Goal: Task Accomplishment & Management: Manage account settings

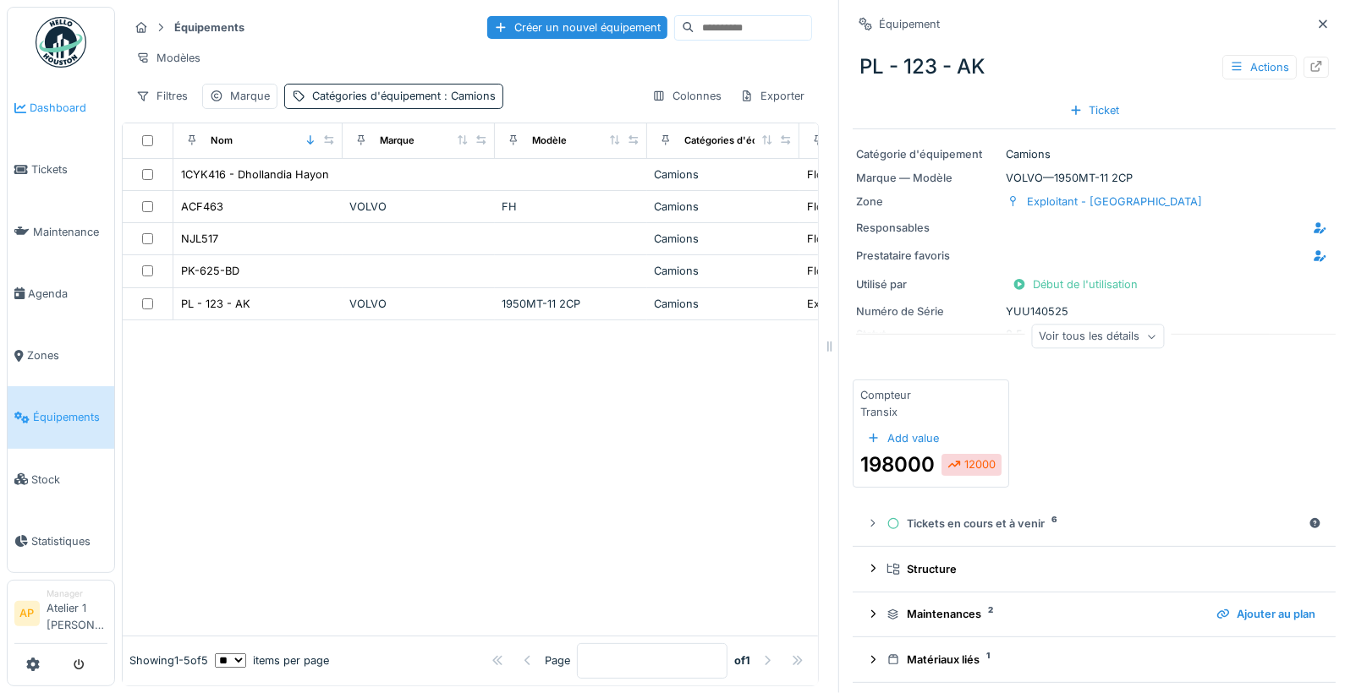
click at [64, 107] on span "Dashboard" at bounding box center [69, 108] width 78 height 16
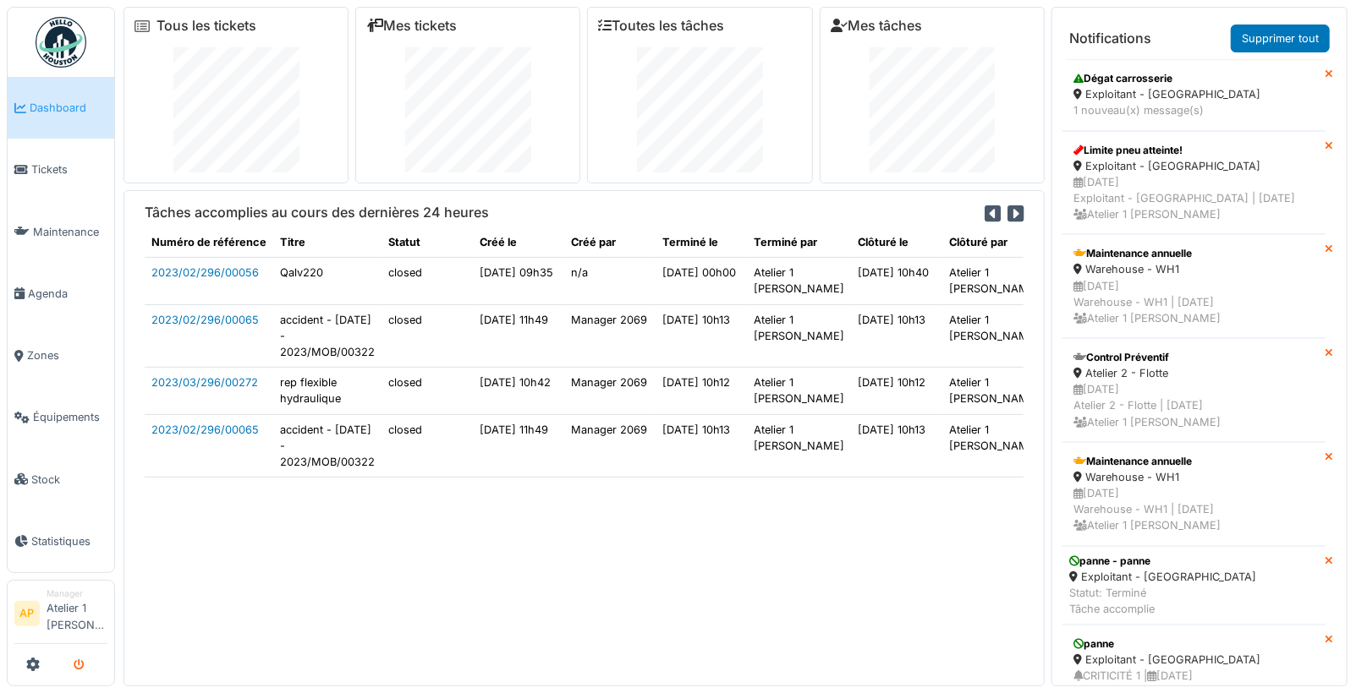
click at [78, 669] on icon "submit" at bounding box center [79, 665] width 11 height 11
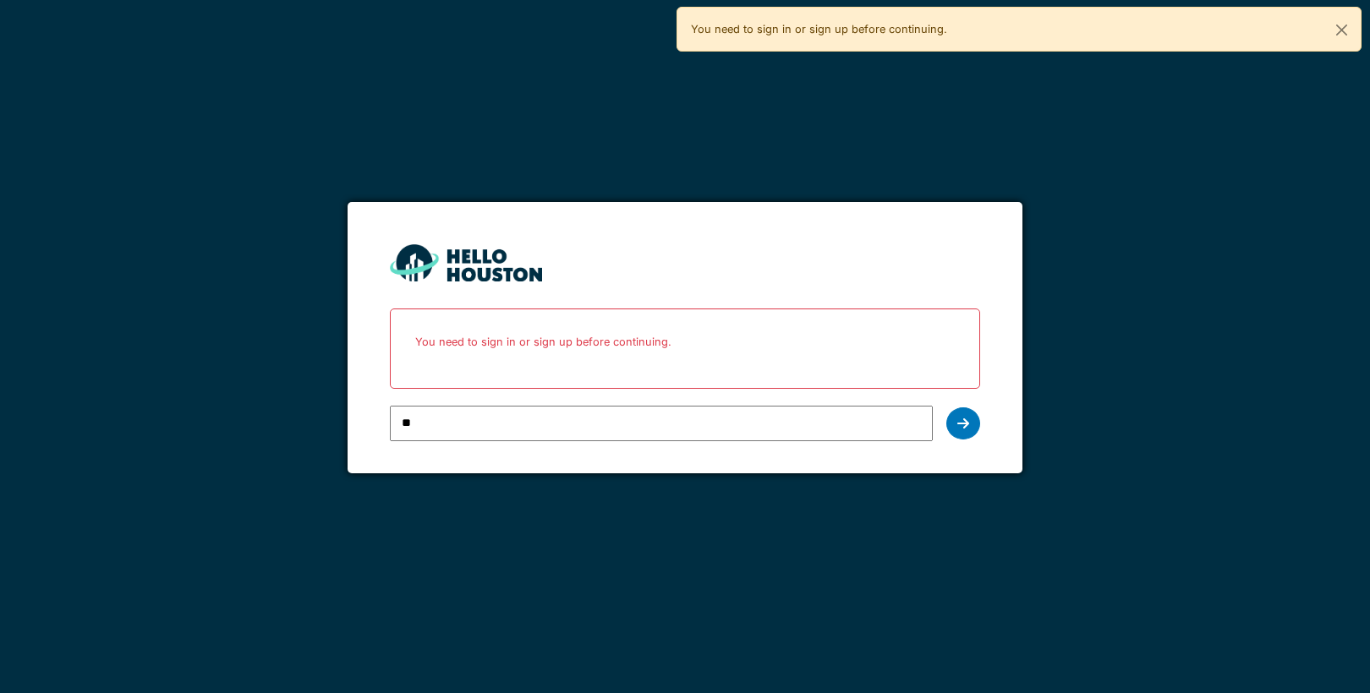
type input "**********"
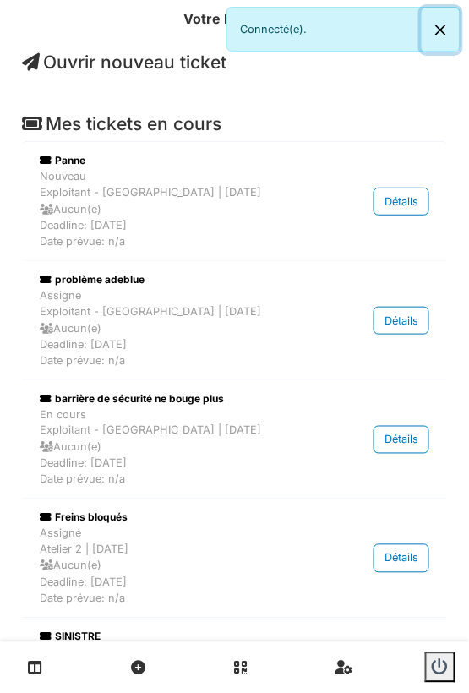
click at [443, 27] on button "Close" at bounding box center [441, 30] width 38 height 45
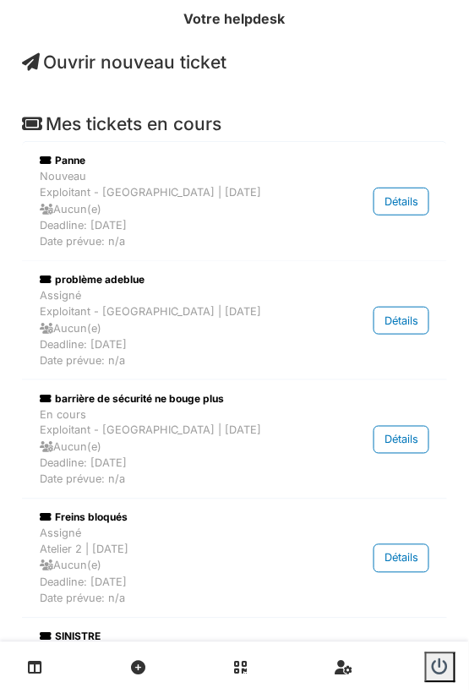
click at [140, 64] on span "Ouvrir nouveau ticket" at bounding box center [124, 62] width 205 height 21
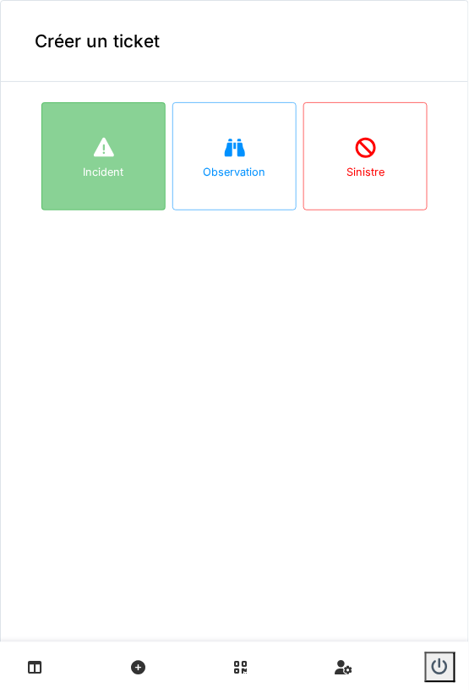
click at [131, 172] on div "Incident" at bounding box center [103, 156] width 124 height 108
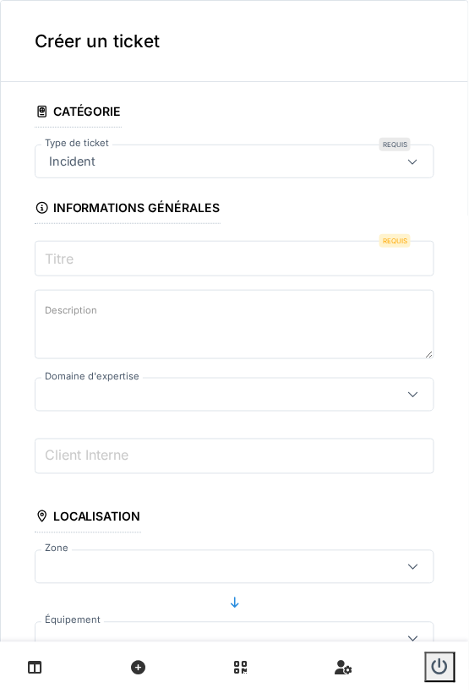
click at [79, 263] on input "Titre" at bounding box center [235, 259] width 400 height 36
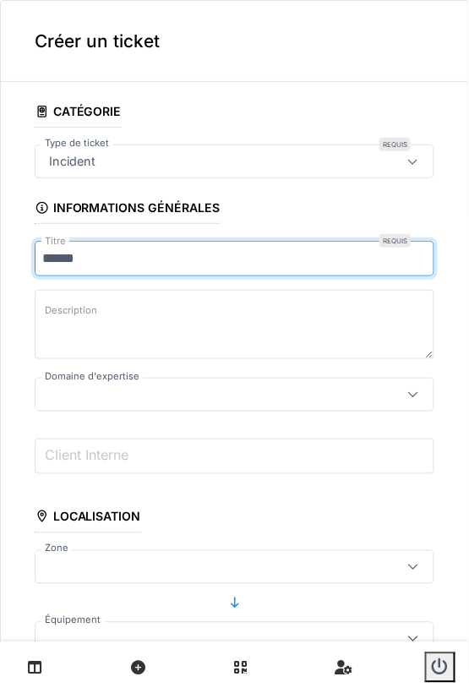
type input "*****"
click at [169, 330] on textarea "Description" at bounding box center [235, 324] width 400 height 69
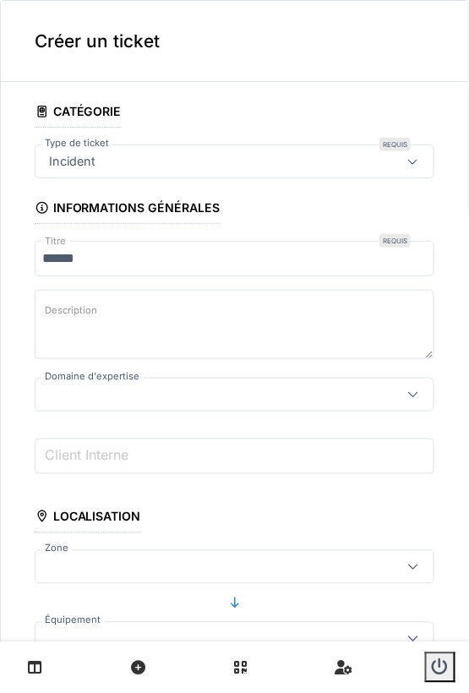
click at [124, 397] on div at bounding box center [208, 395] width 333 height 19
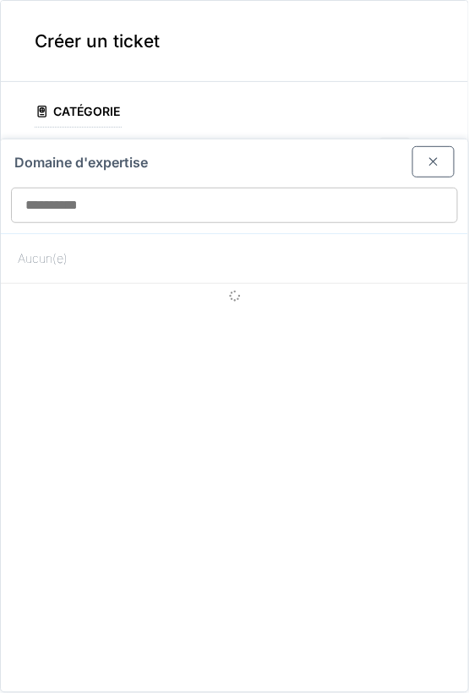
scroll to position [55, 0]
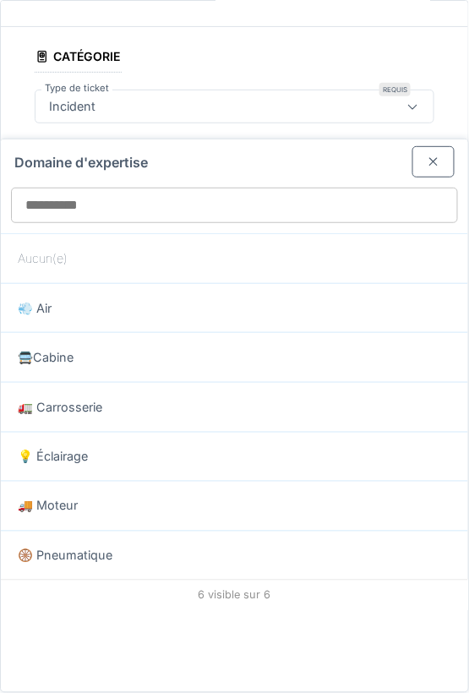
click at [92, 501] on div "🚚 Moteur" at bounding box center [235, 506] width 434 height 19
type input "****"
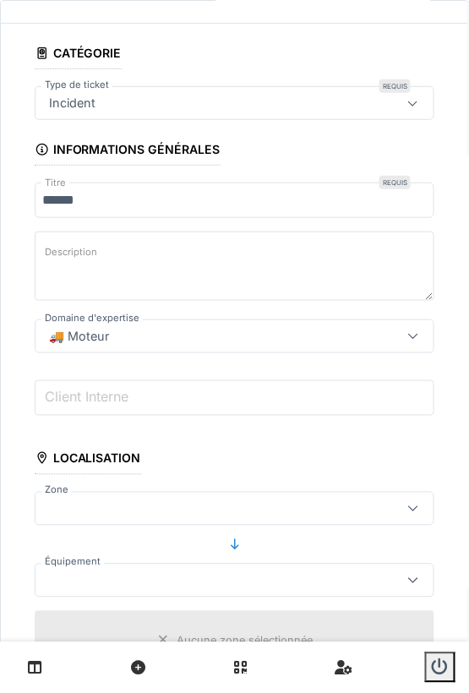
click at [139, 345] on div "🚚 Moteur" at bounding box center [235, 337] width 400 height 34
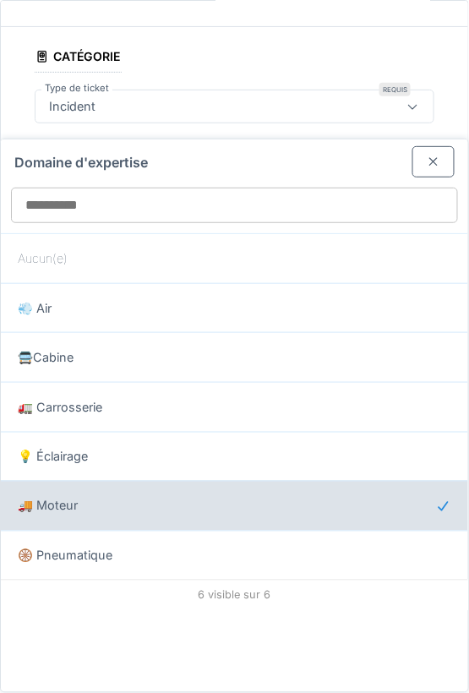
click at [111, 501] on div "🚚 Moteur" at bounding box center [235, 506] width 434 height 19
click at [74, 502] on span "🚚 Moteur" at bounding box center [48, 506] width 60 height 19
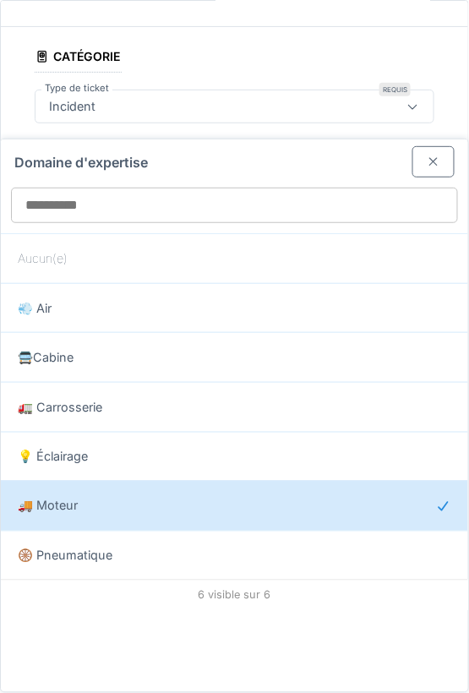
click at [428, 159] on div at bounding box center [434, 161] width 42 height 31
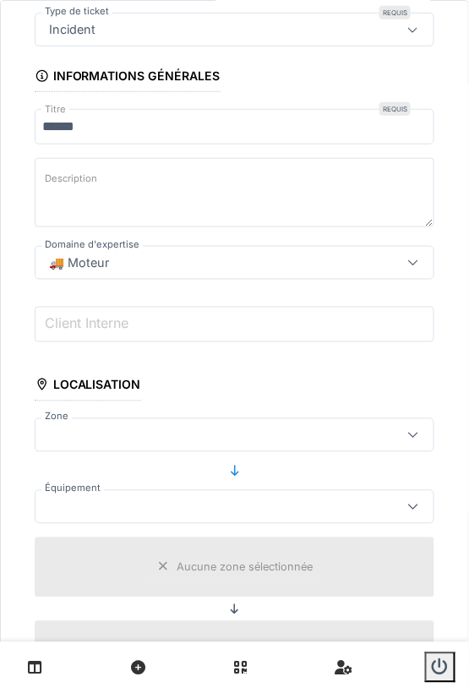
scroll to position [172, 0]
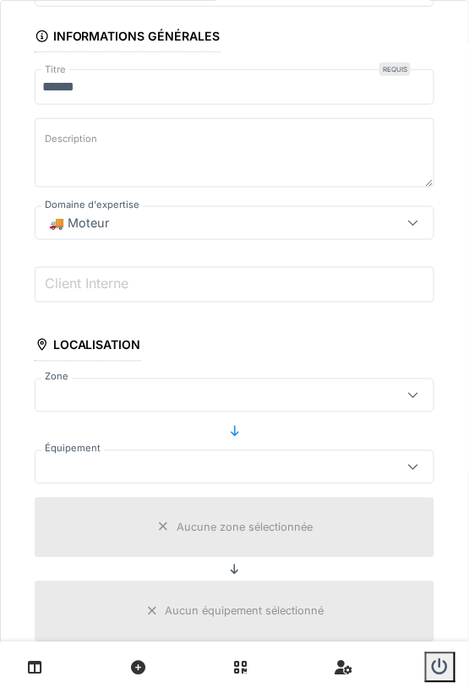
click at [141, 391] on div at bounding box center [208, 395] width 333 height 19
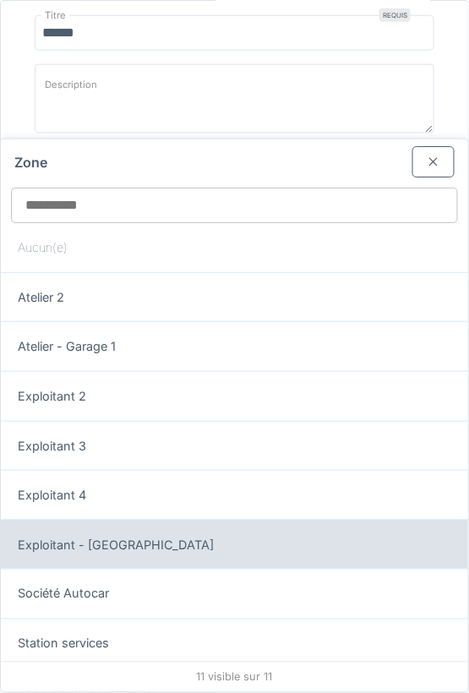
scroll to position [19, 0]
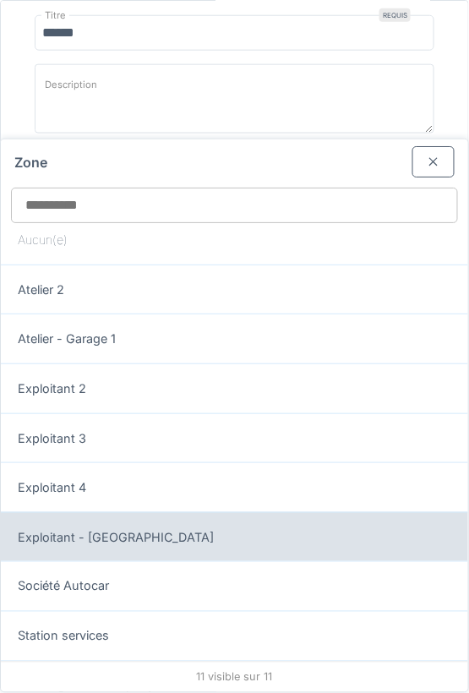
click at [156, 529] on div "Exploitant - [GEOGRAPHIC_DATA]" at bounding box center [235, 538] width 434 height 19
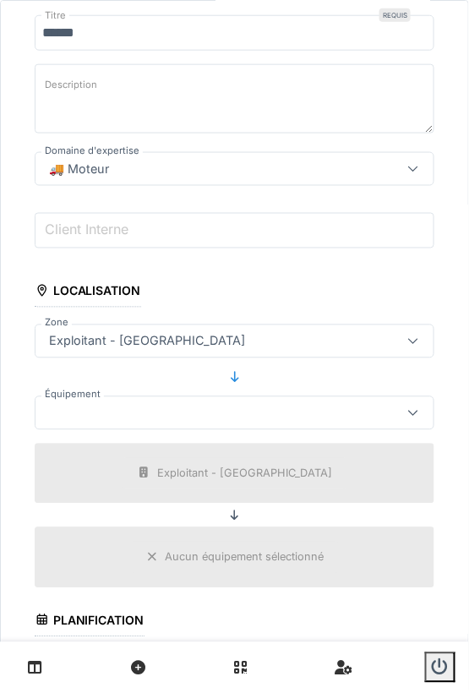
click at [129, 425] on fieldset "**********" at bounding box center [235, 541] width 400 height 1343
click at [132, 415] on div at bounding box center [208, 413] width 333 height 19
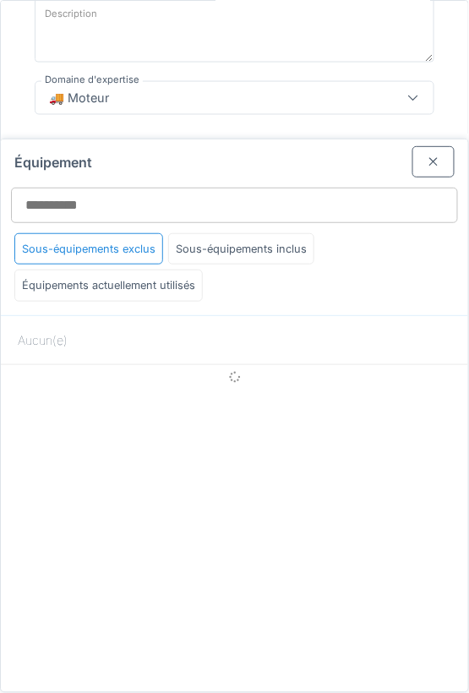
scroll to position [298, 0]
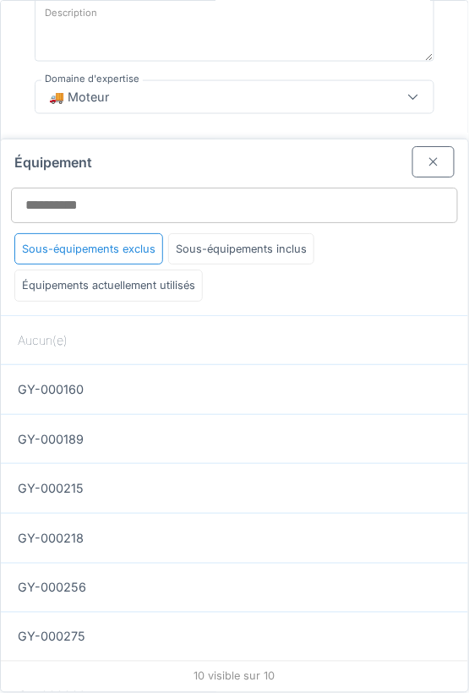
click at [414, 167] on div at bounding box center [434, 161] width 42 height 31
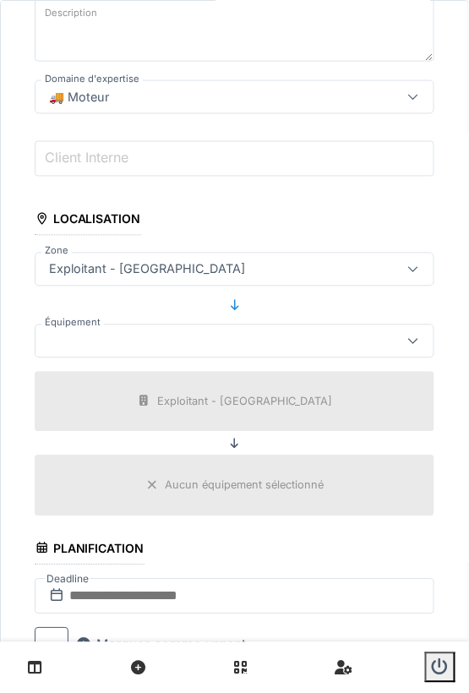
click at [169, 264] on div "Exploitant - [GEOGRAPHIC_DATA]" at bounding box center [208, 269] width 333 height 19
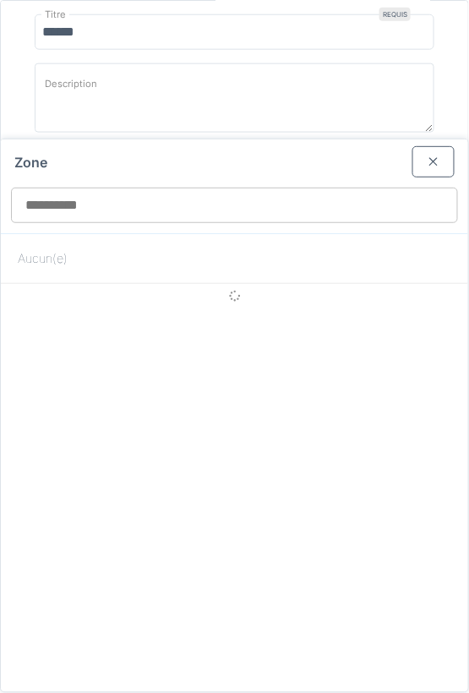
scroll to position [226, 0]
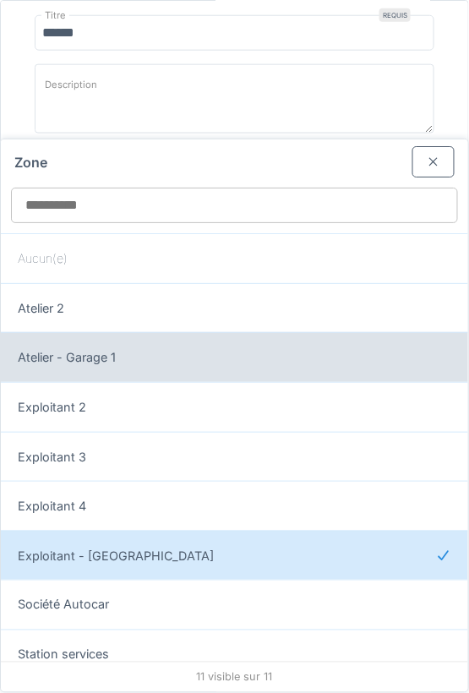
click at [89, 353] on span "Atelier - Garage 1" at bounding box center [67, 357] width 98 height 19
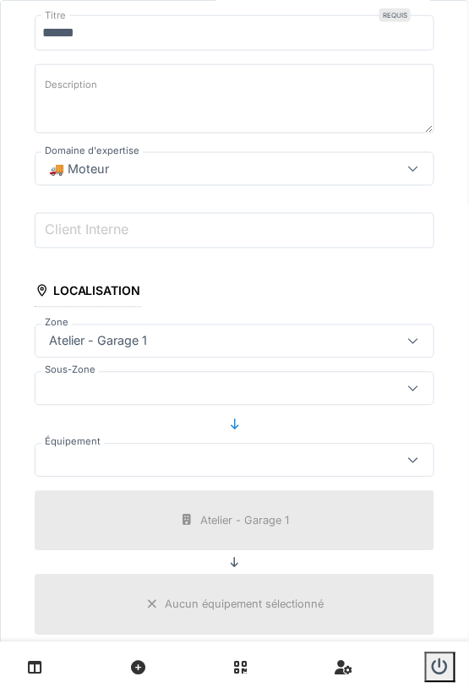
click at [135, 452] on div at bounding box center [208, 461] width 333 height 19
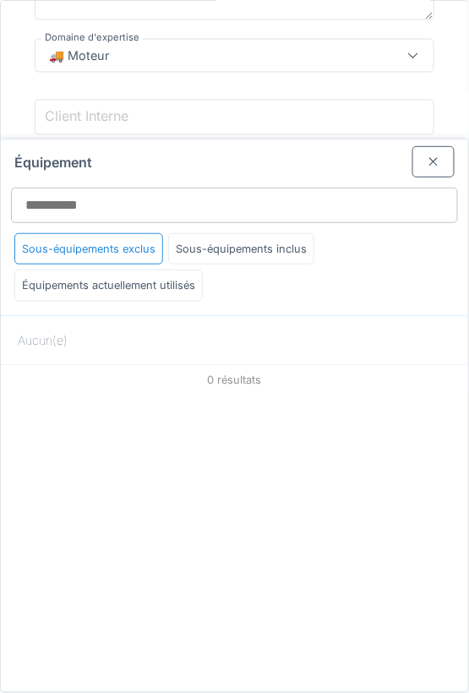
scroll to position [345, 0]
click at [427, 164] on div at bounding box center [434, 162] width 14 height 16
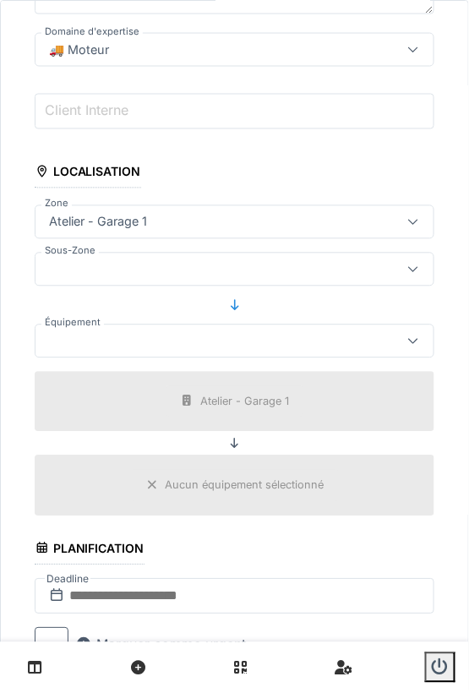
click at [180, 219] on div "Atelier - Garage 1" at bounding box center [208, 222] width 333 height 19
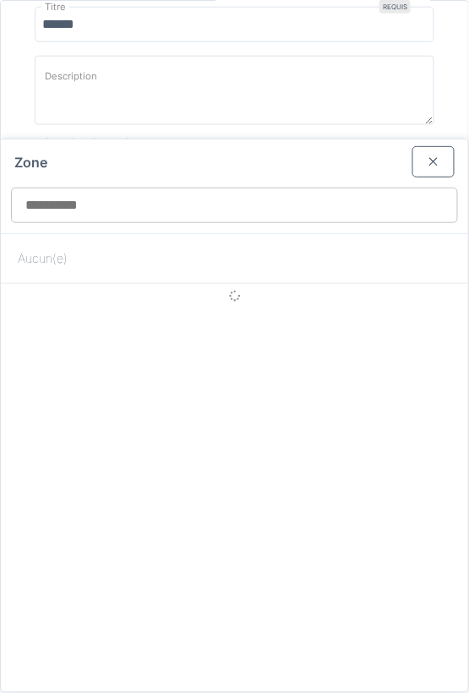
scroll to position [226, 0]
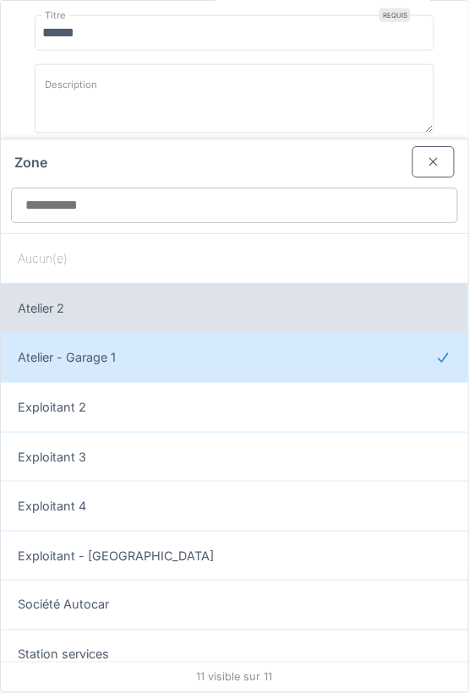
click at [120, 321] on div "Atelier 2" at bounding box center [235, 308] width 468 height 50
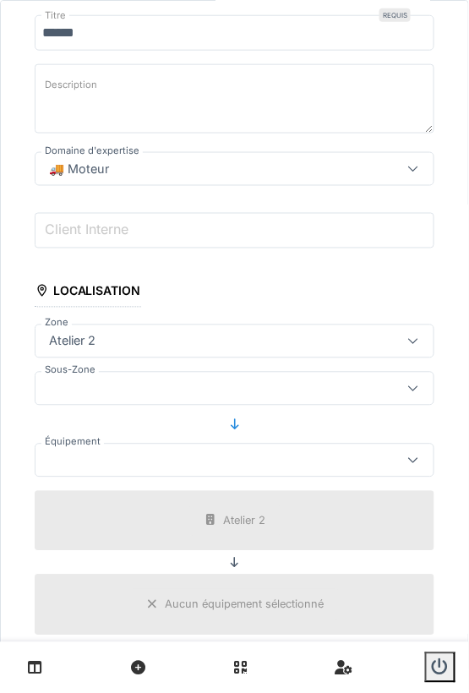
click at [143, 398] on div at bounding box center [235, 389] width 400 height 34
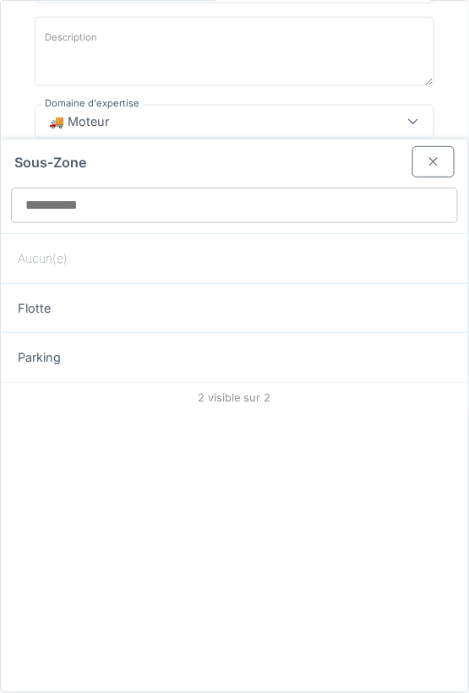
click at [427, 161] on div at bounding box center [434, 162] width 14 height 16
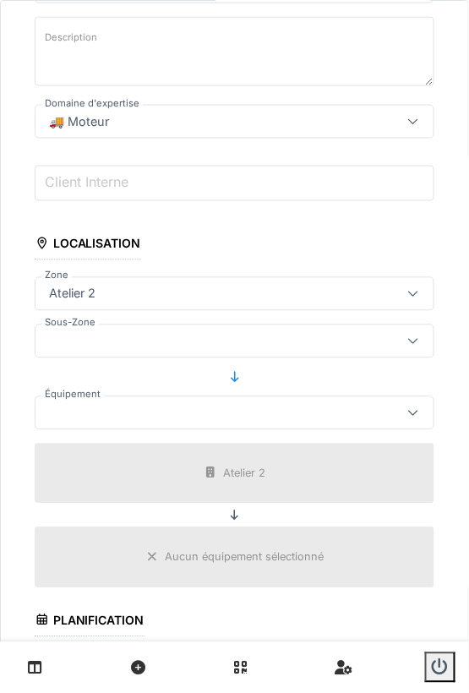
click at [108, 415] on div at bounding box center [208, 413] width 333 height 19
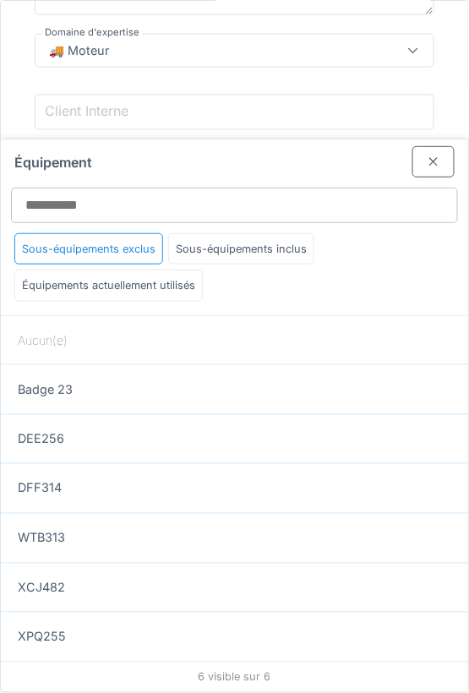
scroll to position [345, 0]
click at [428, 159] on div at bounding box center [434, 161] width 42 height 31
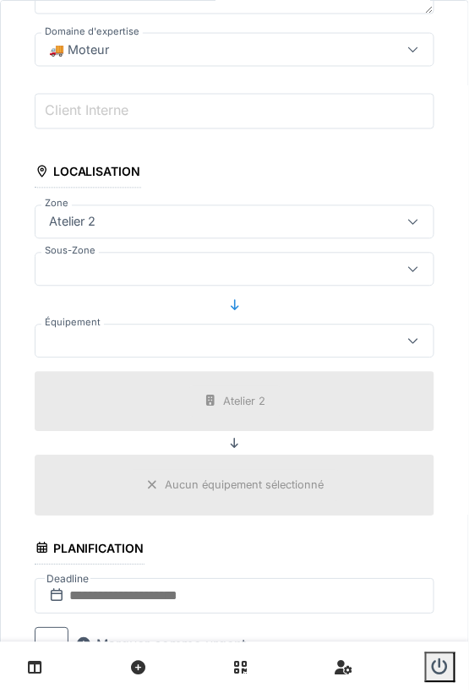
click at [123, 223] on div "Atelier 2" at bounding box center [208, 222] width 333 height 19
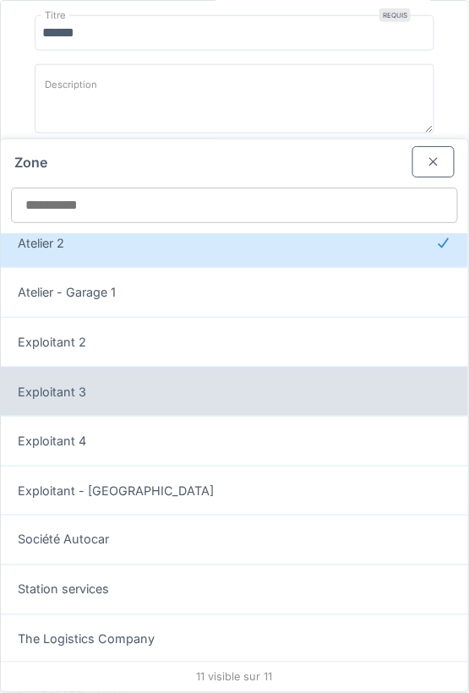
scroll to position [62, 0]
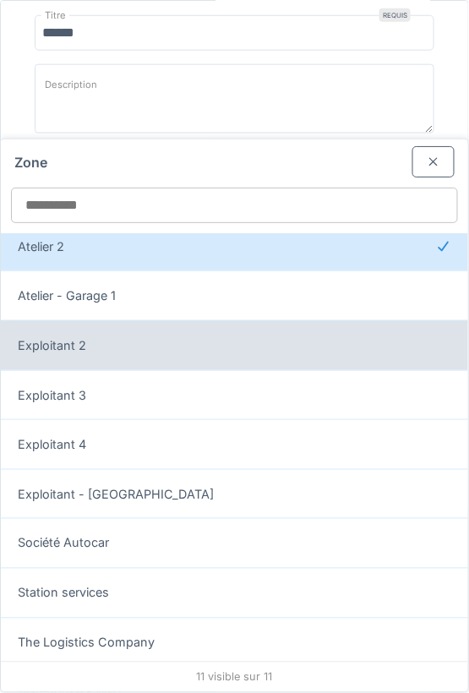
click at [122, 339] on div "Exploitant 2" at bounding box center [235, 346] width 434 height 19
type input "*****"
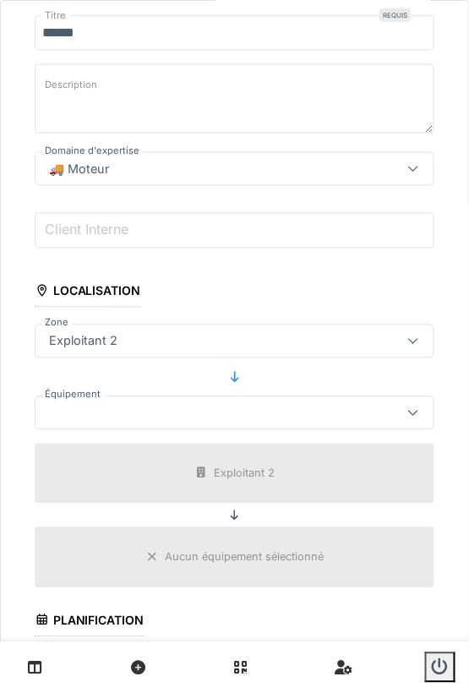
click at [117, 423] on div at bounding box center [235, 414] width 400 height 34
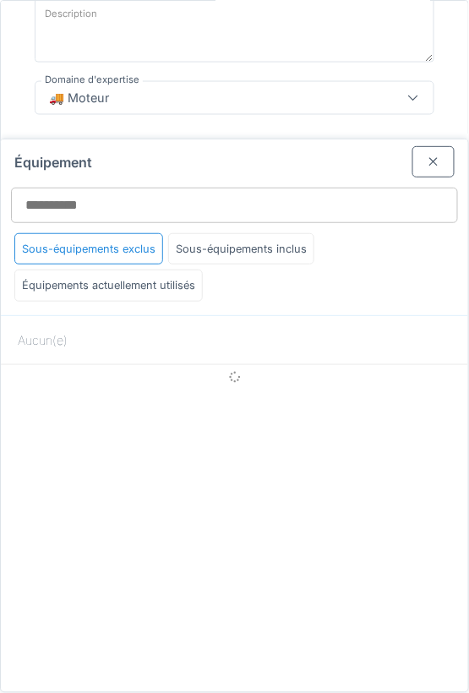
scroll to position [298, 0]
click at [427, 166] on div at bounding box center [434, 162] width 14 height 16
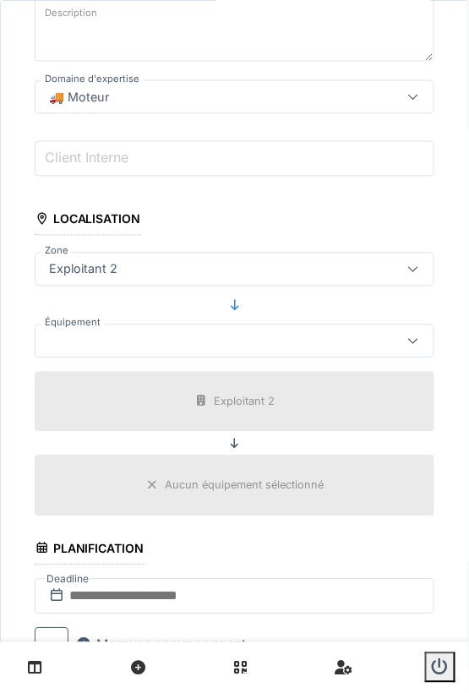
click at [105, 268] on div "Exploitant 2" at bounding box center [83, 269] width 82 height 19
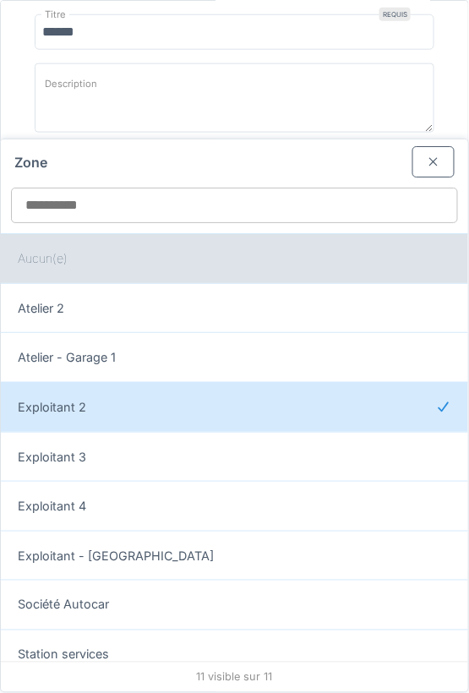
scroll to position [226, 0]
click at [90, 271] on div "Aucun(e)" at bounding box center [235, 258] width 468 height 50
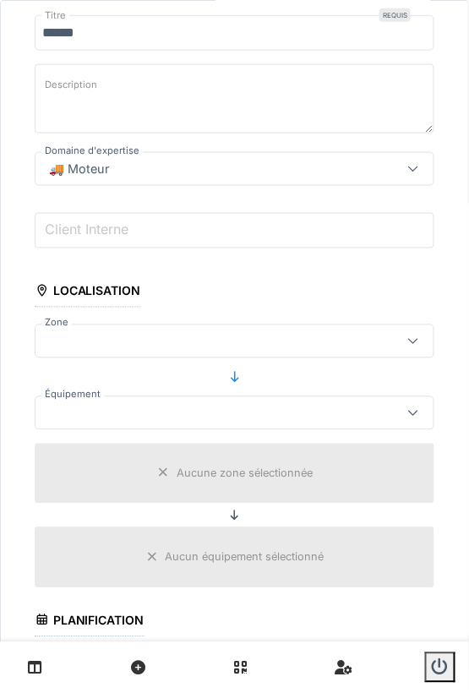
click at [64, 408] on div at bounding box center [208, 413] width 333 height 19
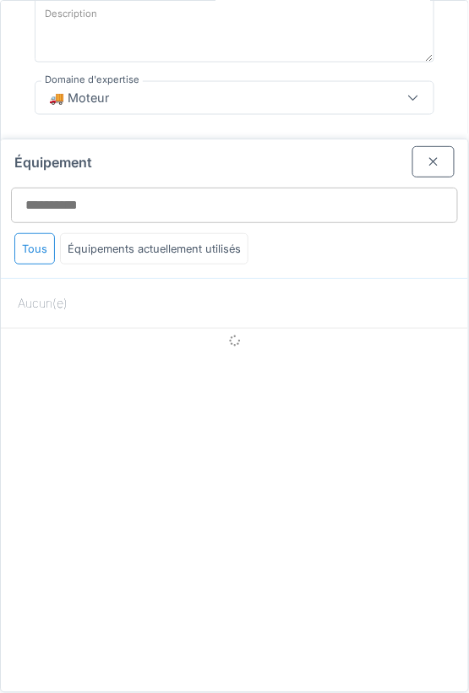
scroll to position [298, 0]
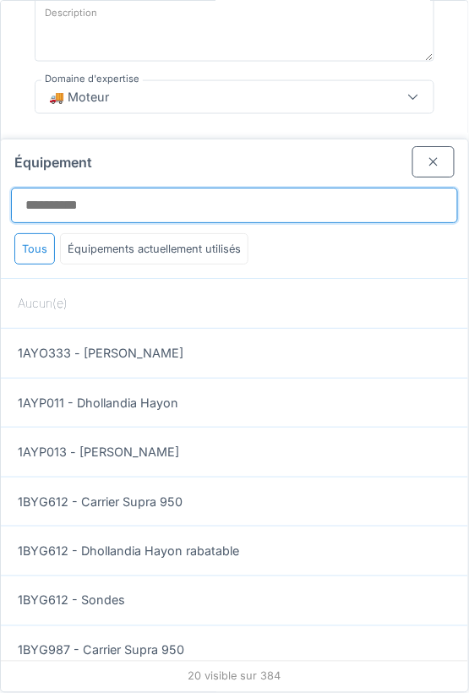
click at [89, 202] on input "Équipement" at bounding box center [234, 206] width 447 height 36
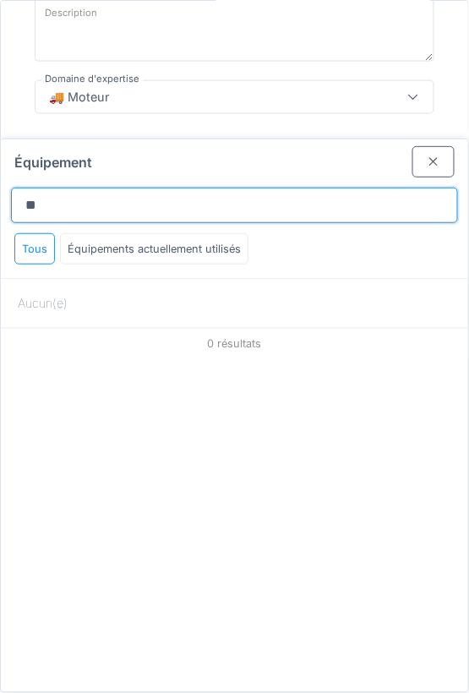
type input "*"
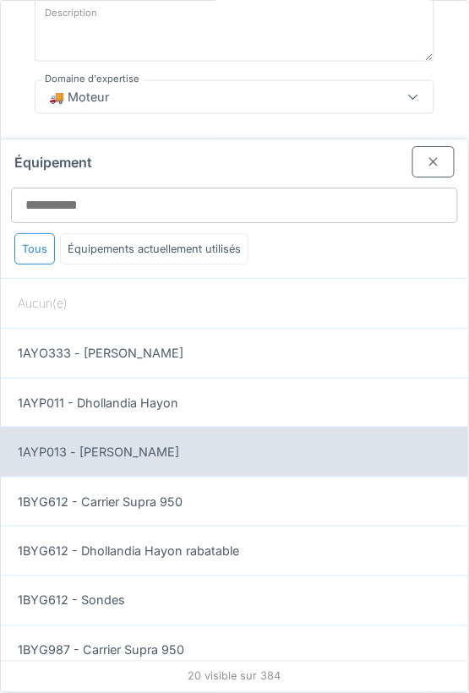
click at [134, 455] on span "1AYP013 - [PERSON_NAME]" at bounding box center [99, 452] width 162 height 19
type input "******"
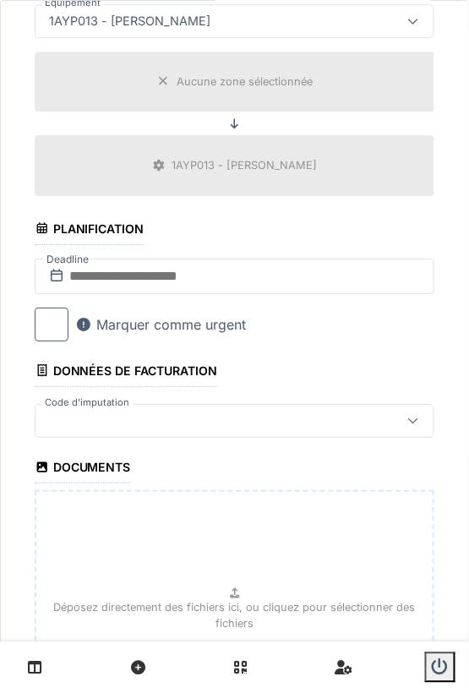
scroll to position [662, 0]
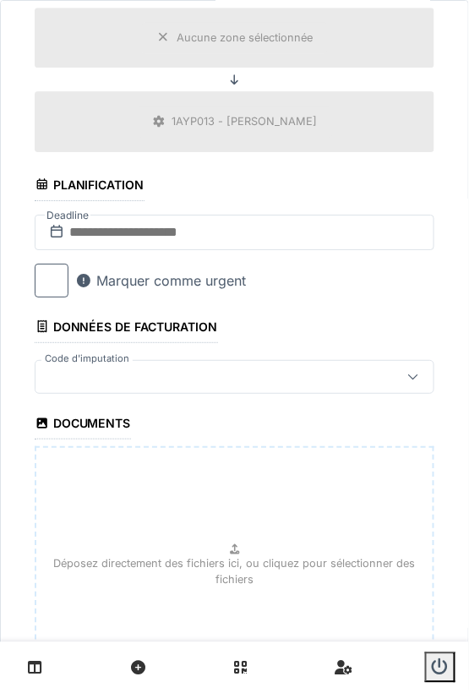
click at [213, 533] on div "Déposez directement des fichiers ici, ou cliquez pour sélectionner des fichiers" at bounding box center [235, 574] width 400 height 254
type input "**********"
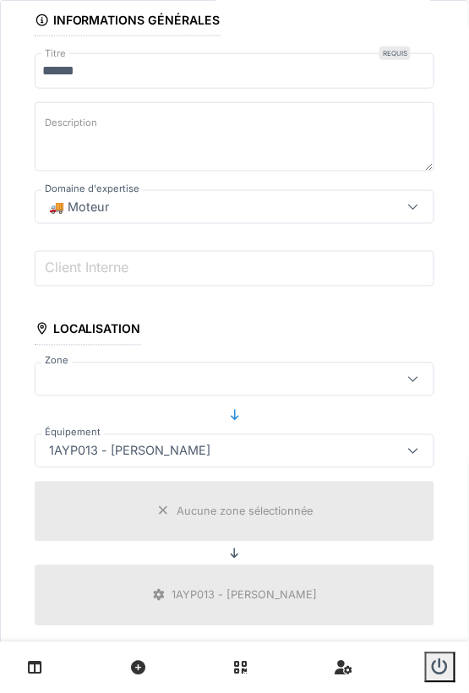
scroll to position [187, 0]
click at [164, 208] on div "🚚 Moteur" at bounding box center [208, 208] width 333 height 19
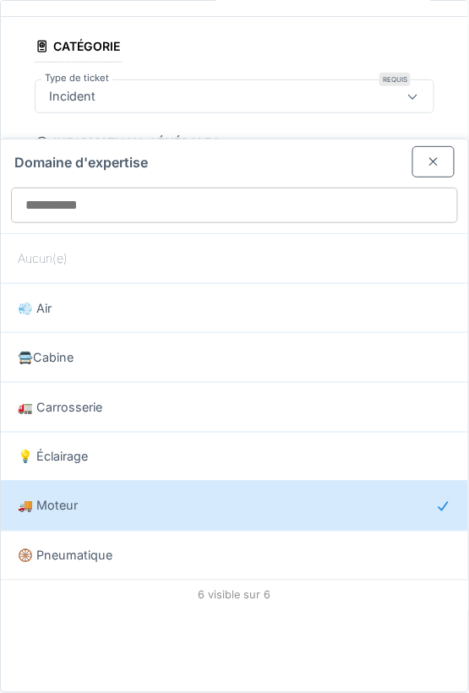
scroll to position [55, 0]
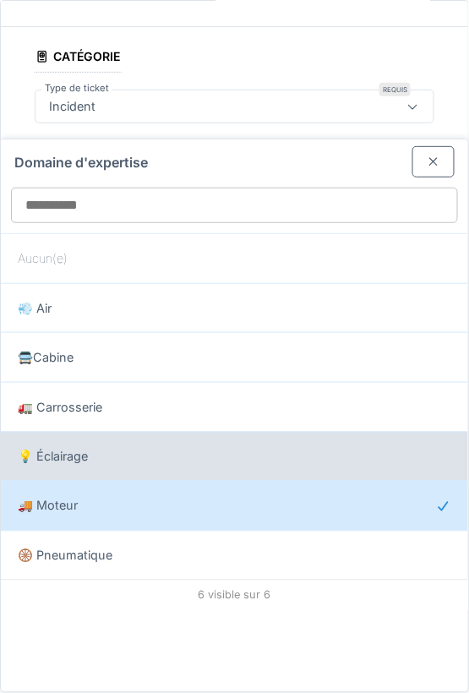
click at [72, 453] on span "💡 Éclairage" at bounding box center [53, 457] width 70 height 19
type input "***"
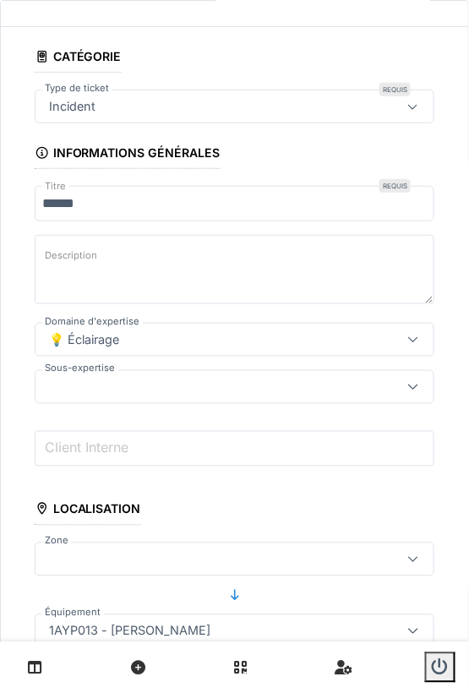
click at [123, 388] on div at bounding box center [208, 387] width 333 height 19
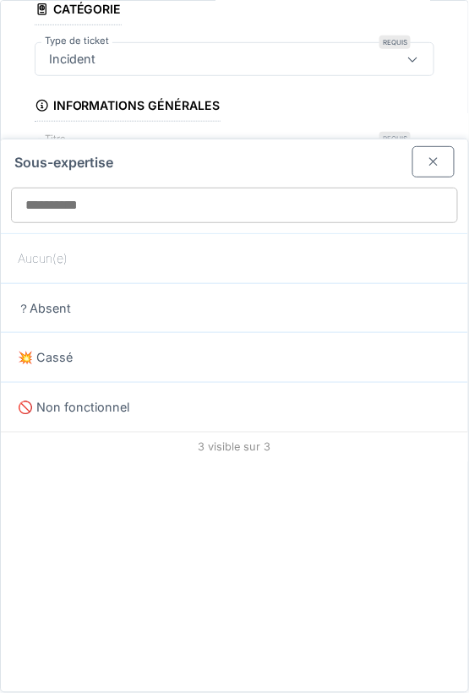
click at [427, 164] on div at bounding box center [434, 162] width 14 height 16
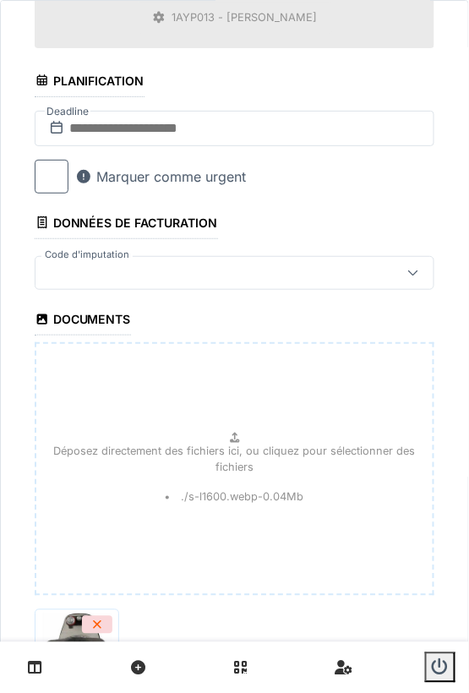
scroll to position [983, 0]
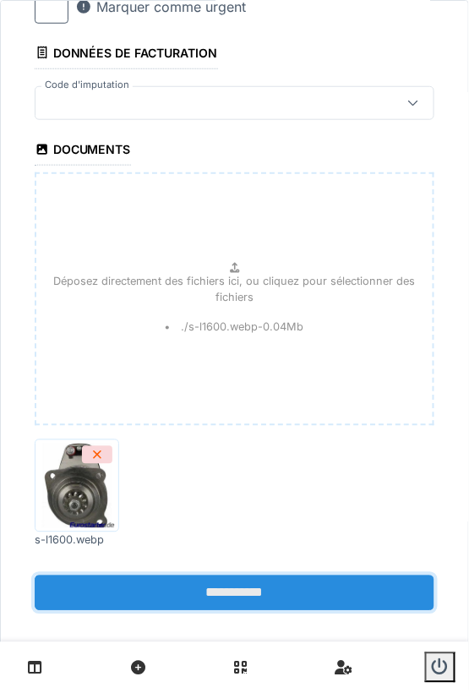
click at [220, 581] on input "**********" at bounding box center [235, 594] width 400 height 36
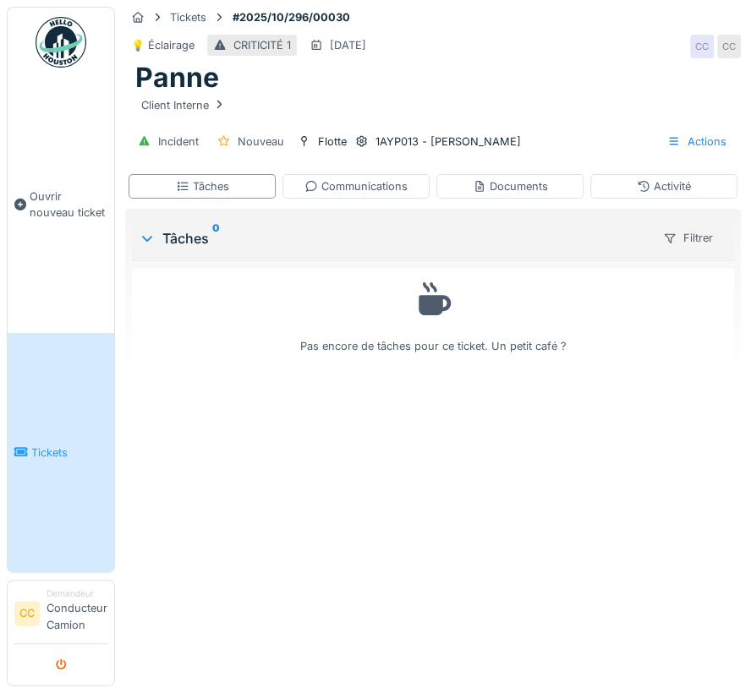
click at [53, 667] on button "submit" at bounding box center [61, 665] width 33 height 28
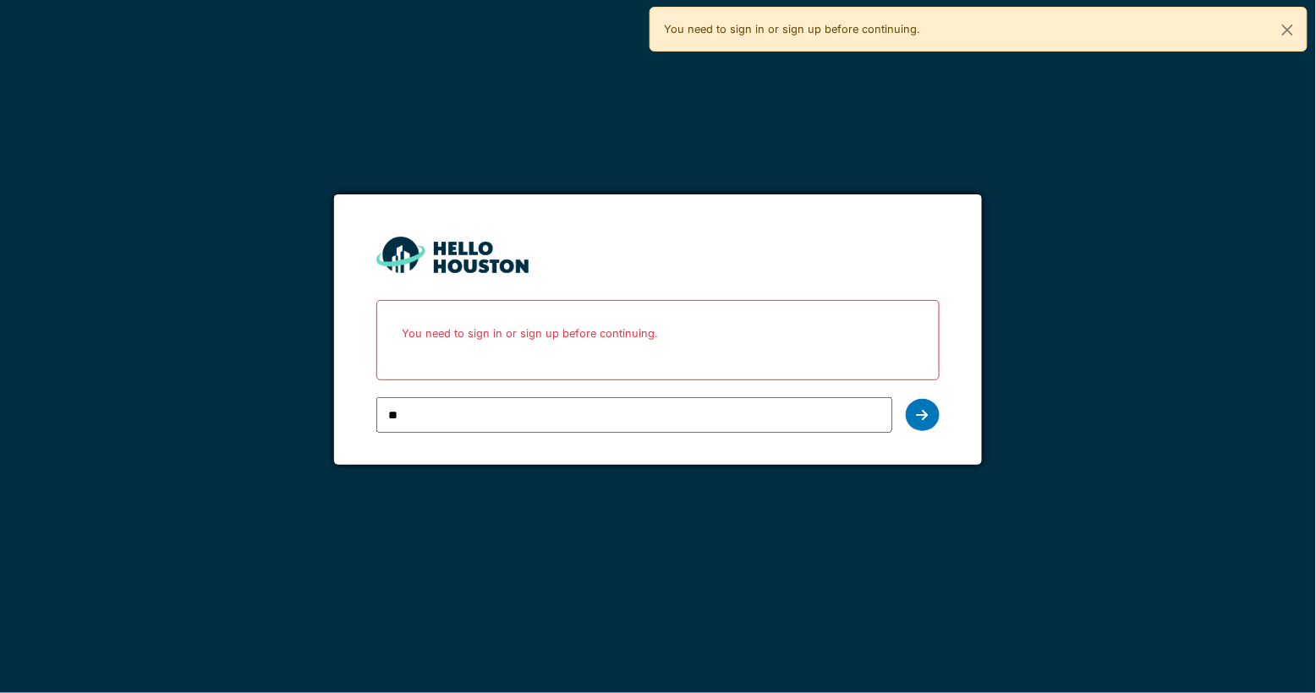
type input "*"
click at [409, 427] on input "email" at bounding box center [633, 415] width 515 height 36
paste input "**********"
type input "**********"
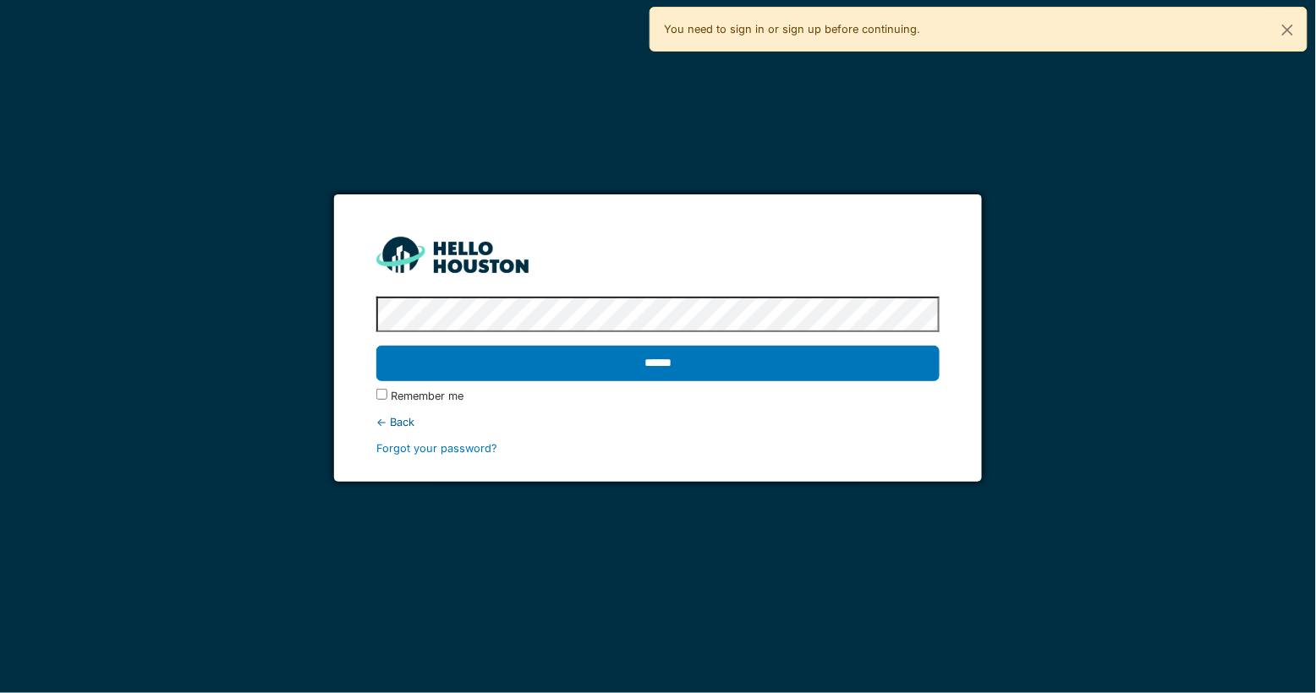
click at [376, 346] on input "******" at bounding box center [657, 364] width 562 height 36
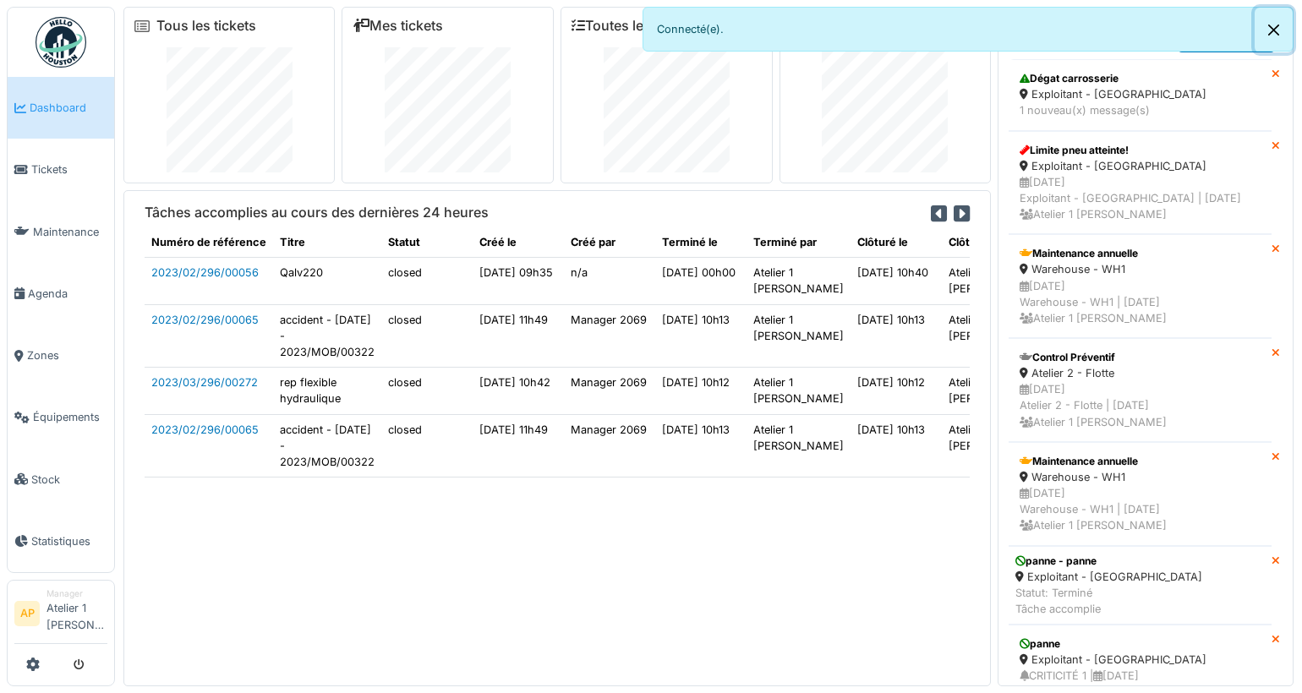
click at [1275, 26] on button "Close" at bounding box center [1274, 30] width 38 height 45
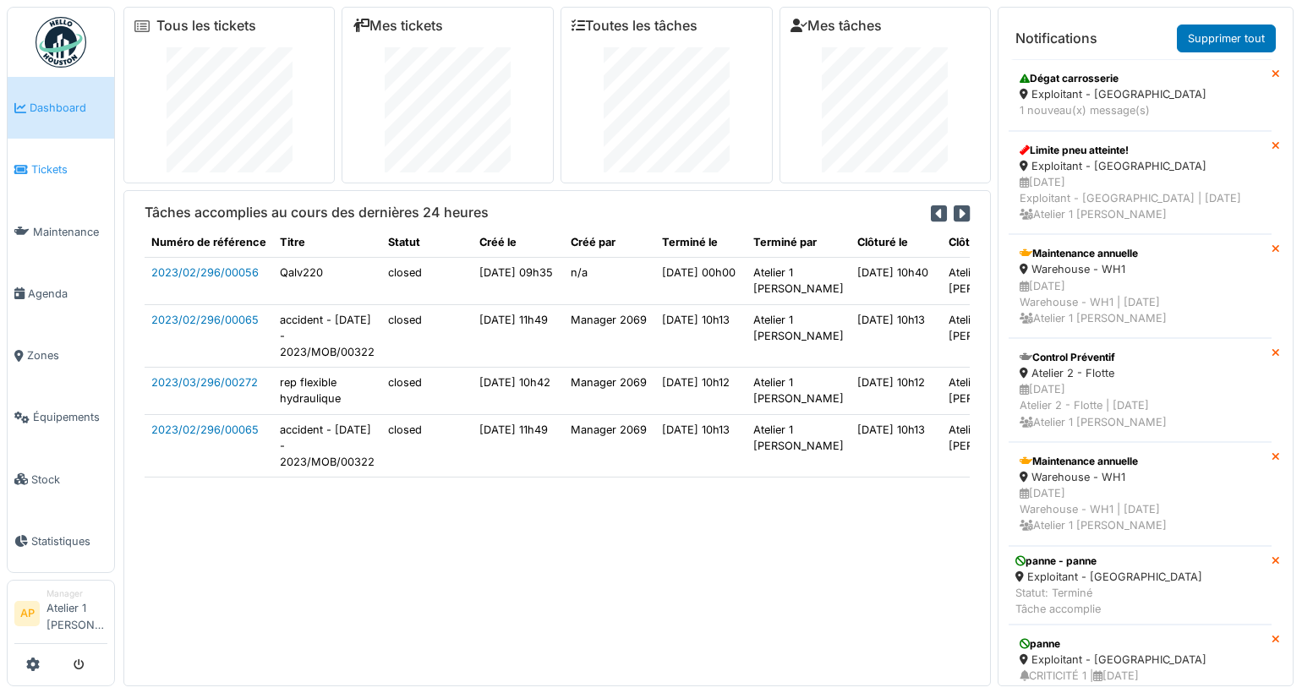
click at [67, 165] on span "Tickets" at bounding box center [69, 170] width 76 height 16
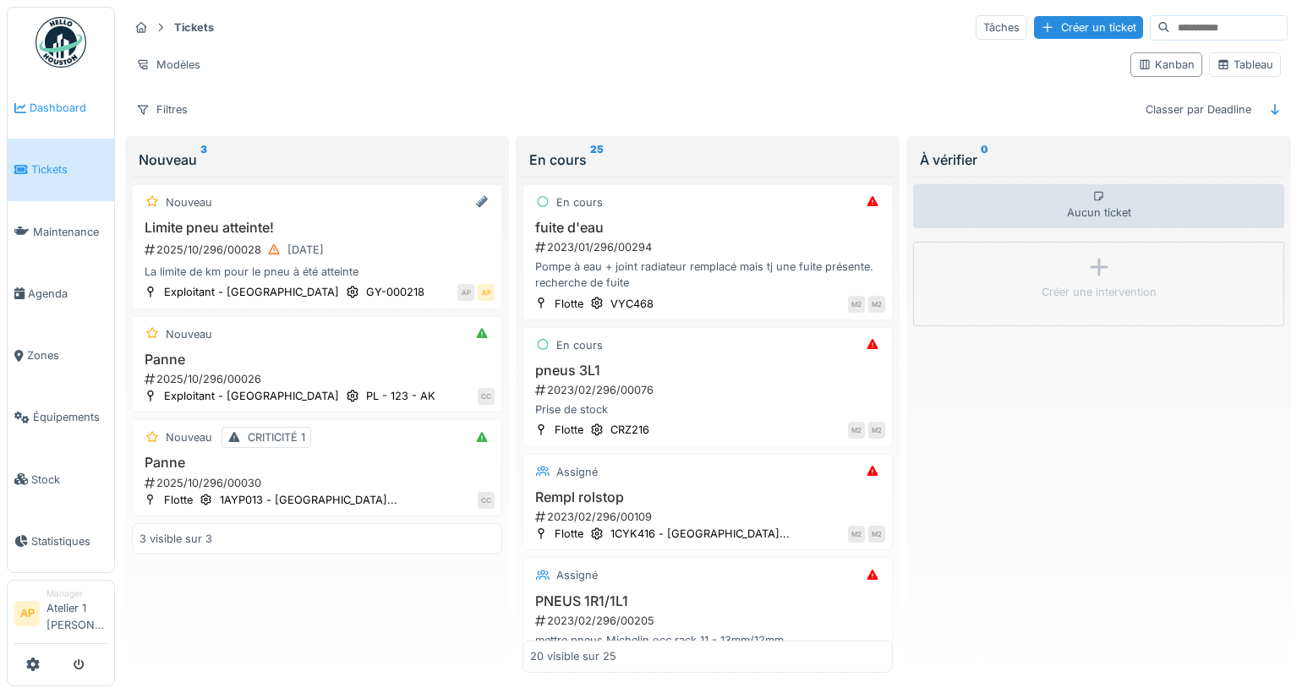
click at [56, 100] on span "Dashboard" at bounding box center [69, 108] width 78 height 16
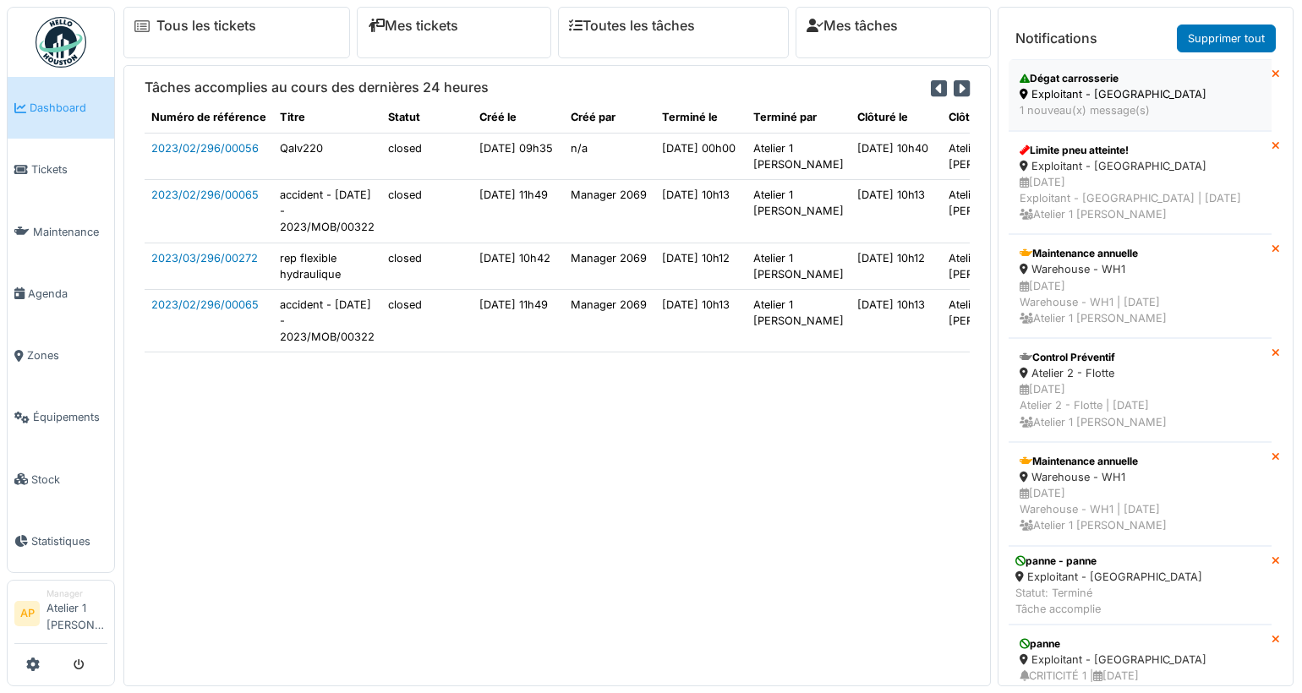
click at [1084, 74] on div "Dégat carrosserie" at bounding box center [1140, 78] width 241 height 15
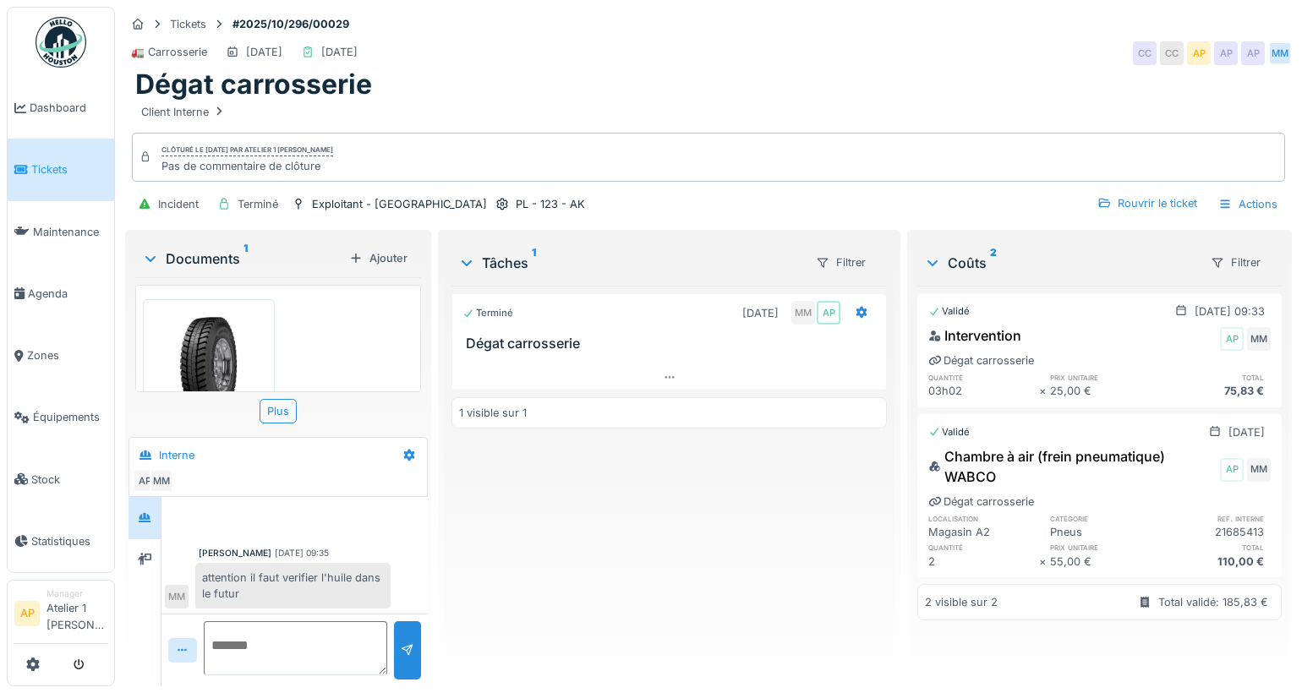
scroll to position [3, 0]
click at [77, 162] on span "Tickets" at bounding box center [69, 170] width 76 height 16
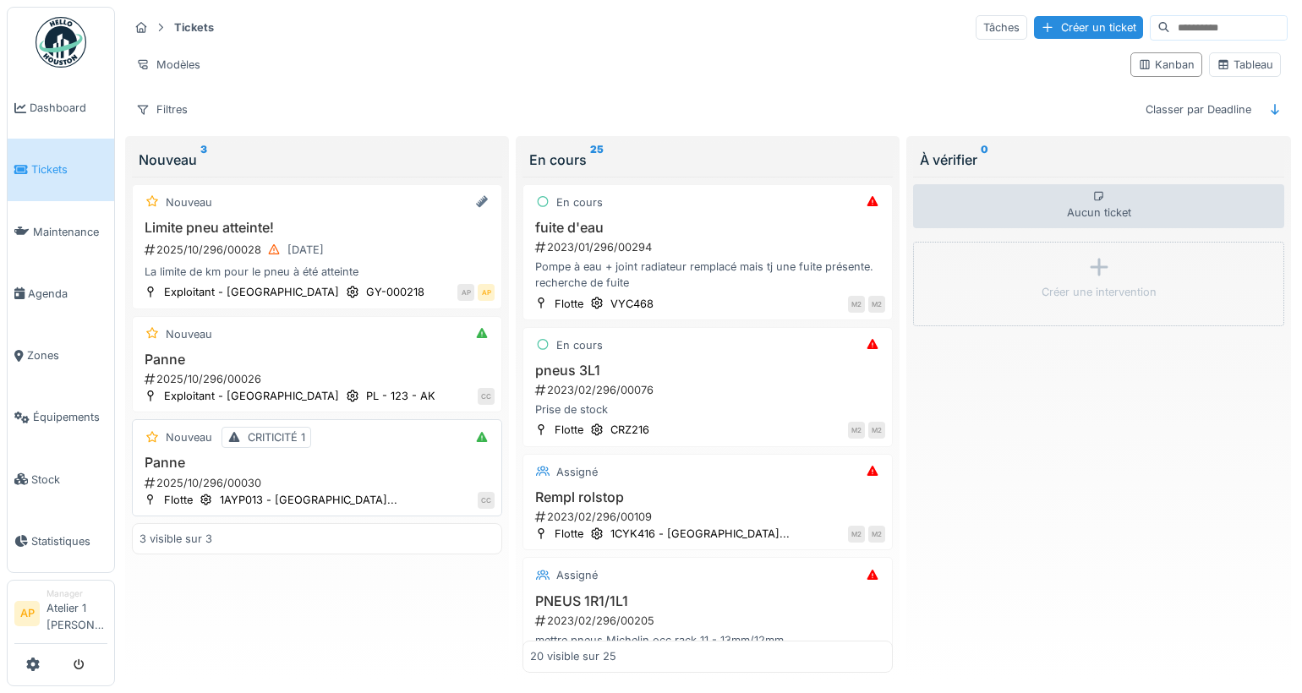
click at [211, 462] on h3 "Panne" at bounding box center [317, 463] width 355 height 16
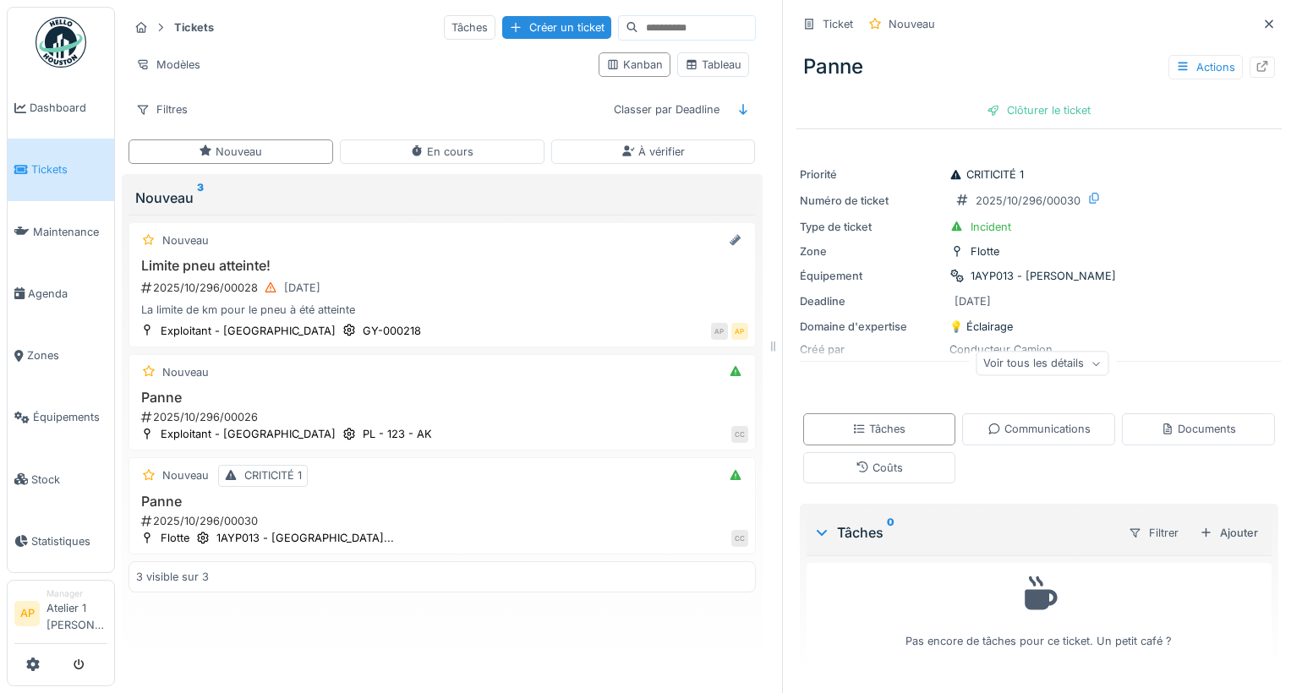
click at [1256, 74] on div at bounding box center [1263, 67] width 14 height 16
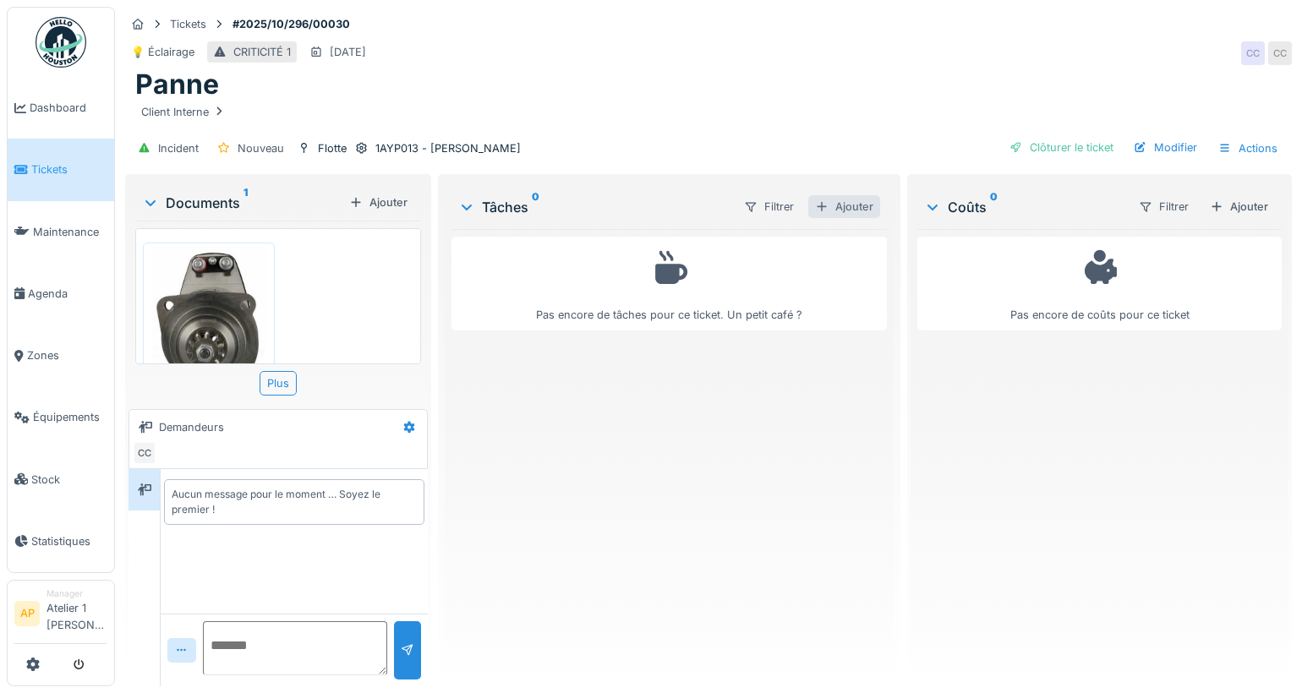
click at [845, 200] on div "Ajouter" at bounding box center [844, 206] width 72 height 23
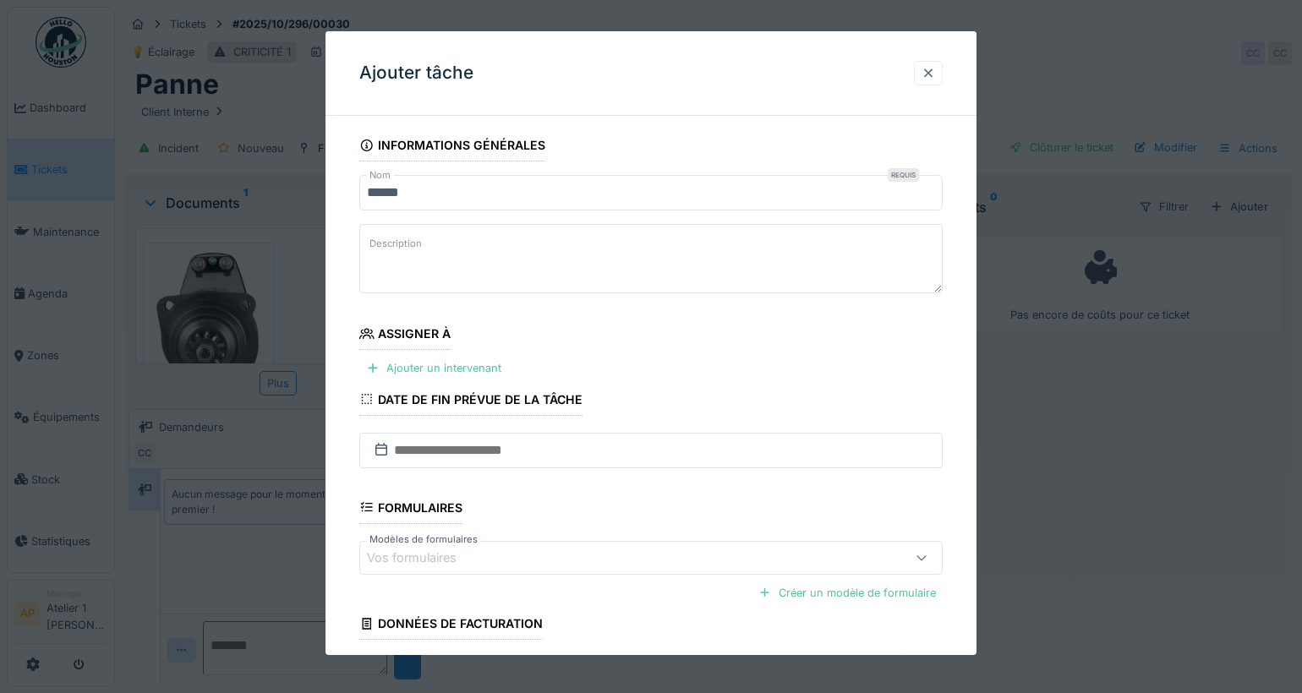
click at [935, 75] on div at bounding box center [929, 73] width 14 height 16
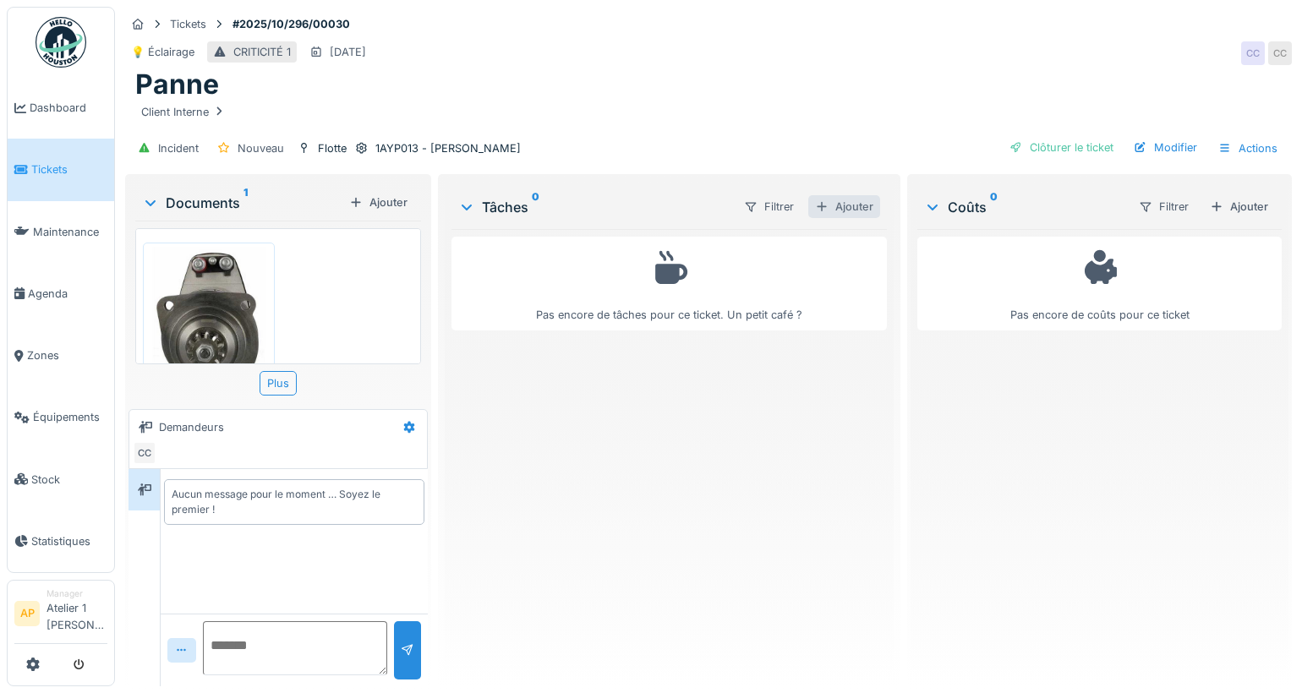
click at [838, 205] on div "Ajouter" at bounding box center [844, 206] width 72 height 23
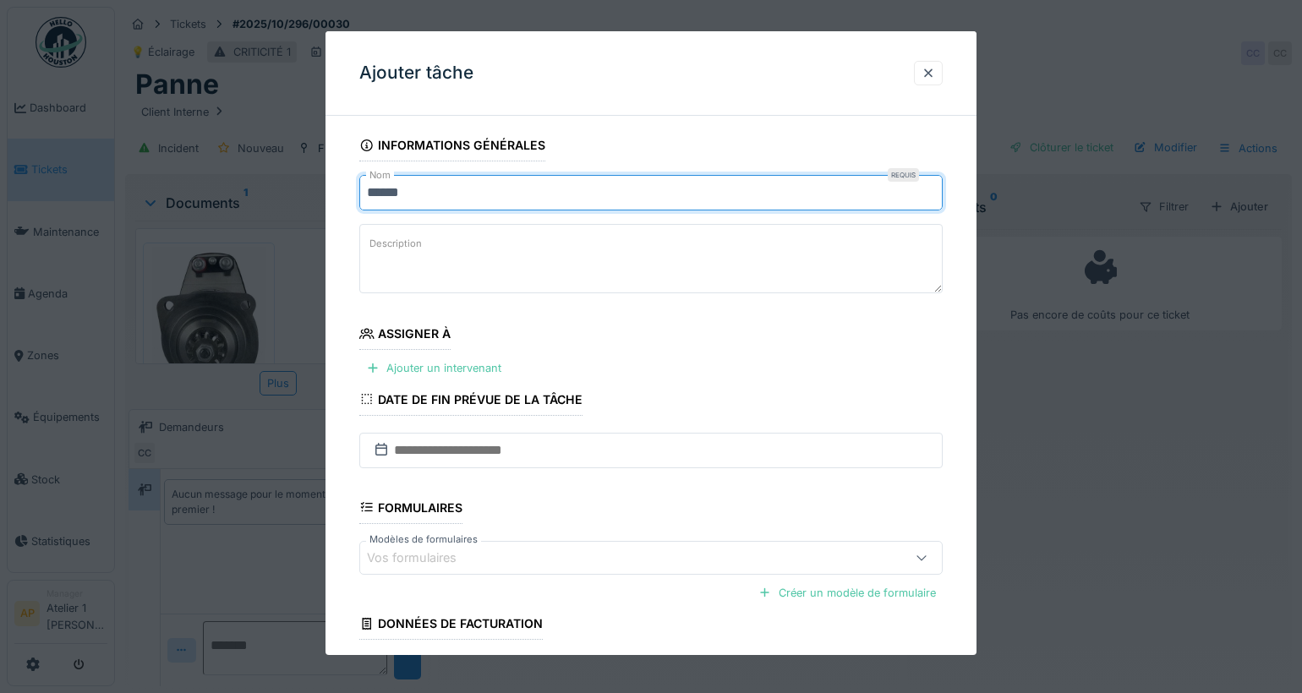
click at [444, 194] on input "*****" at bounding box center [650, 193] width 583 height 36
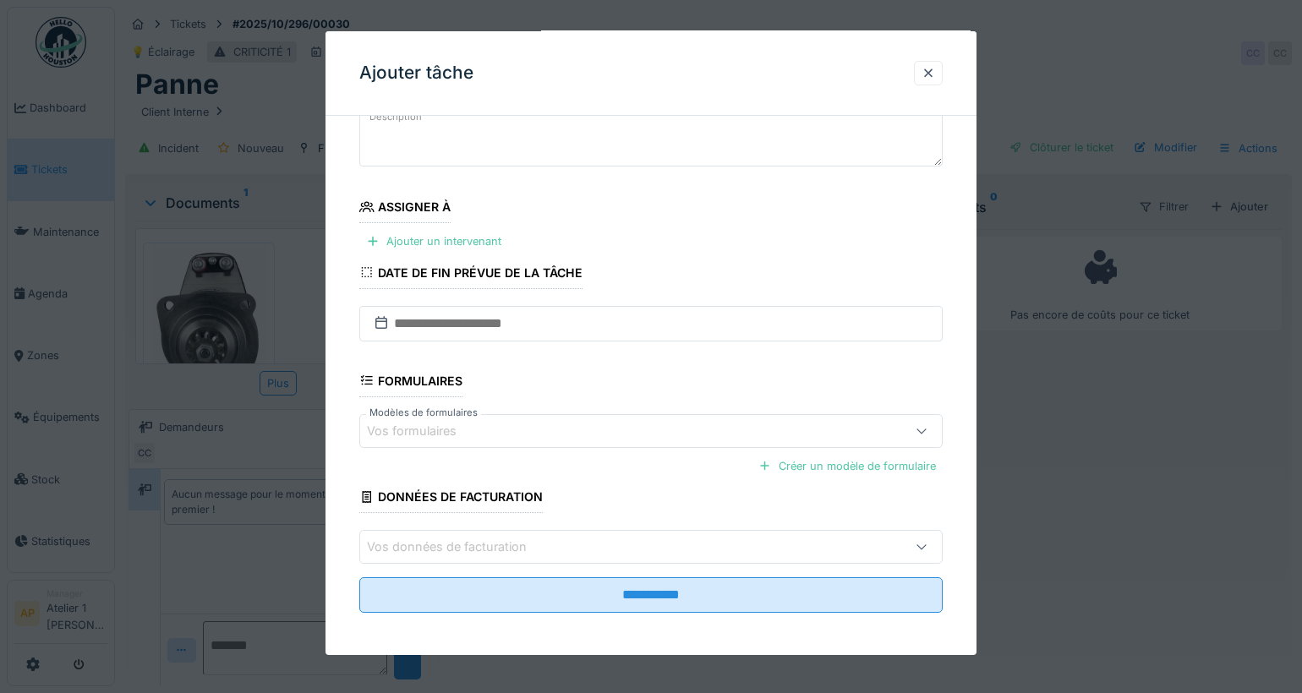
scroll to position [14, 0]
click at [415, 230] on div "Ajouter un intervenant" at bounding box center [433, 241] width 149 height 23
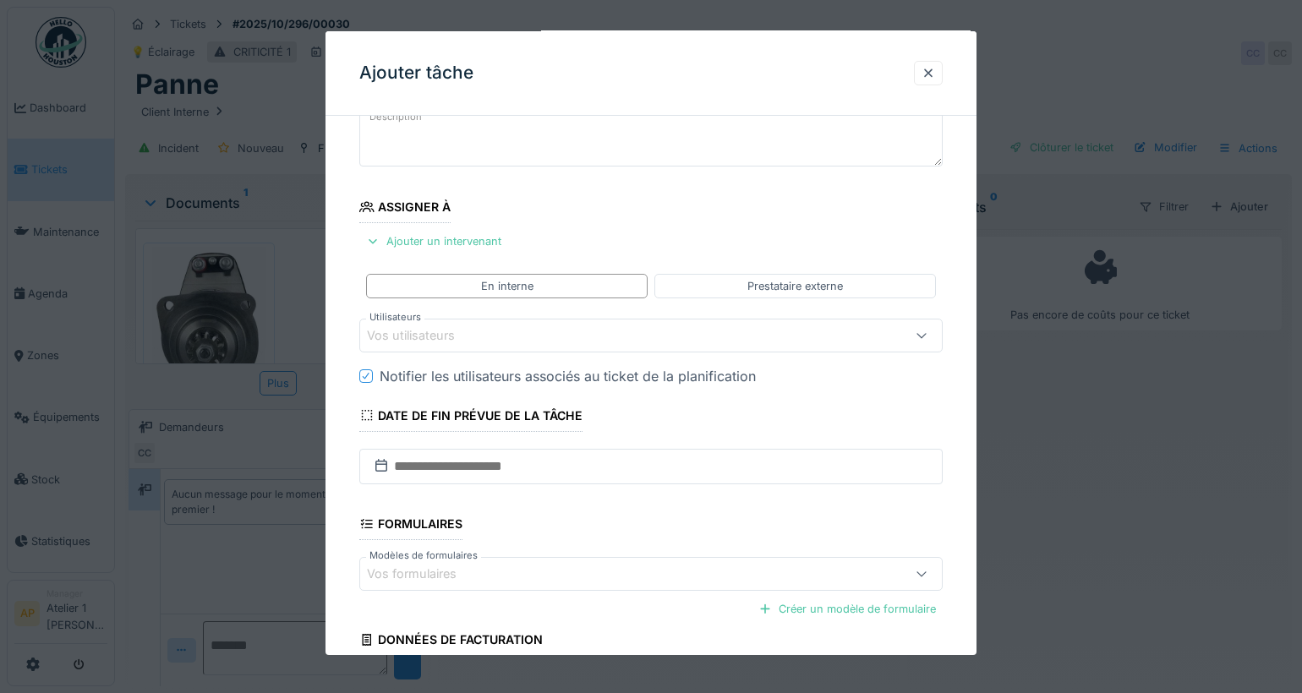
click at [501, 328] on div "Vos utilisateurs" at bounding box center [616, 335] width 498 height 19
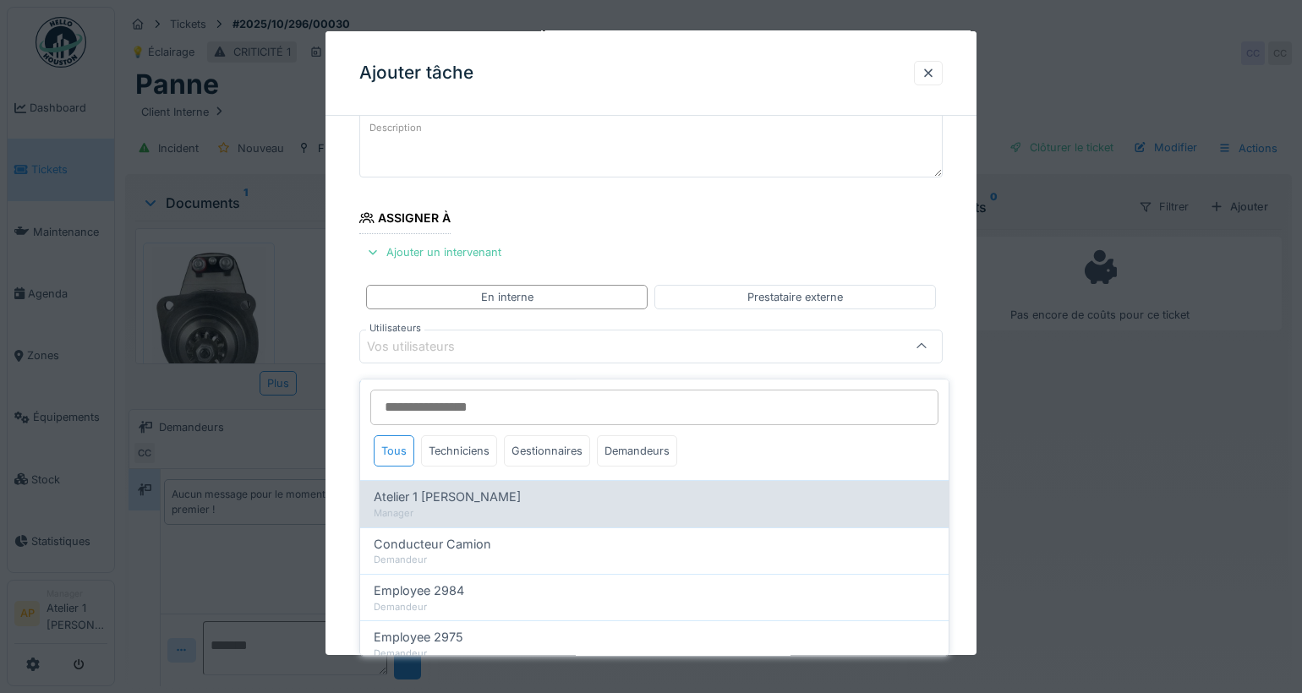
click at [424, 507] on div "Manager" at bounding box center [655, 514] width 562 height 14
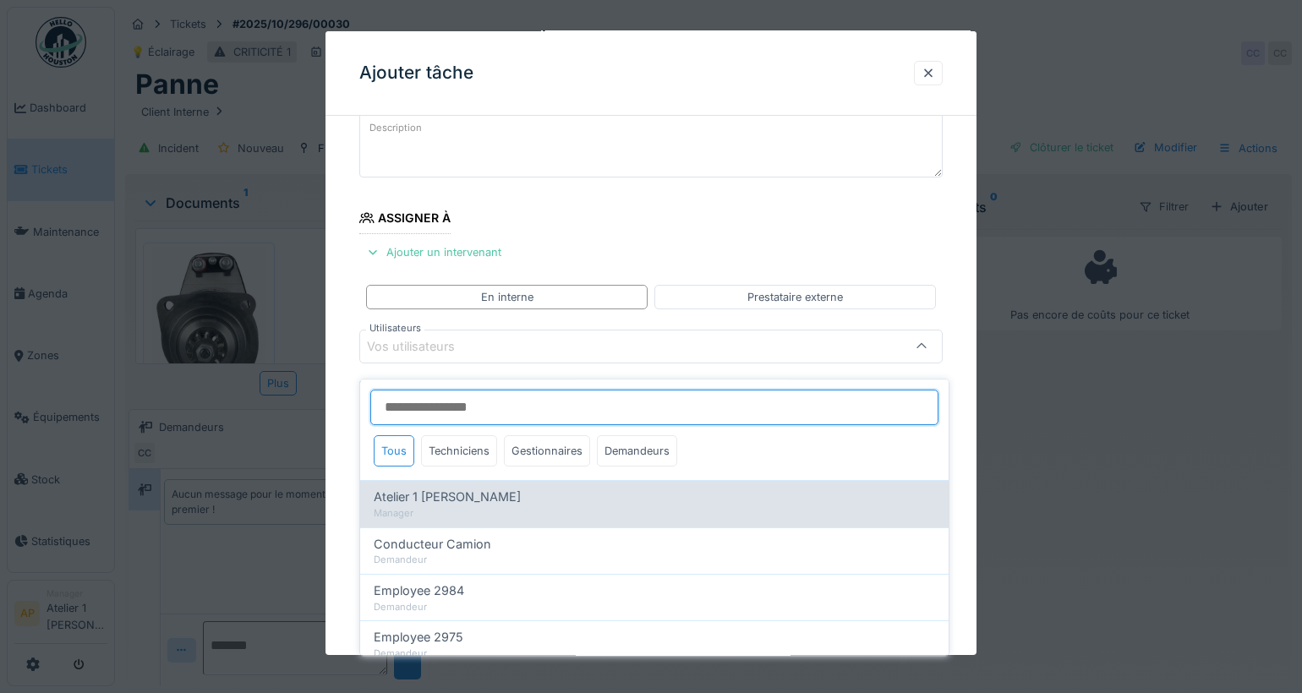
type input "****"
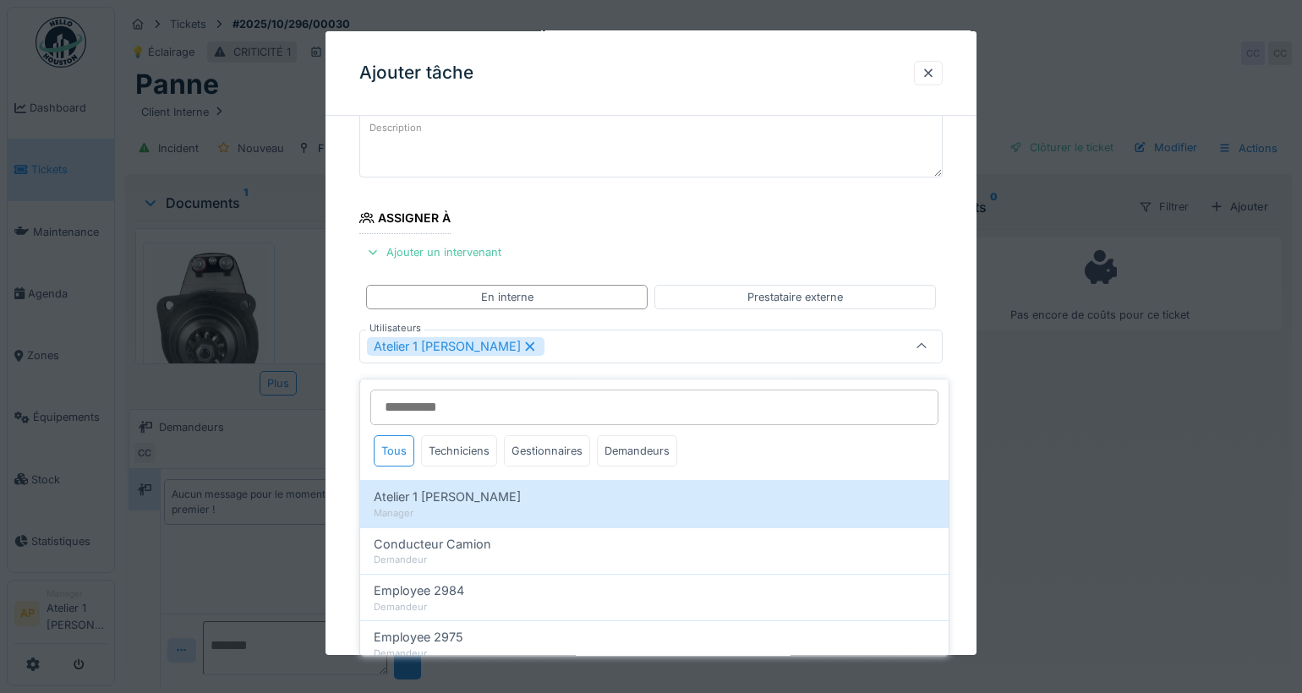
click at [678, 216] on fieldset "**********" at bounding box center [650, 430] width 583 height 833
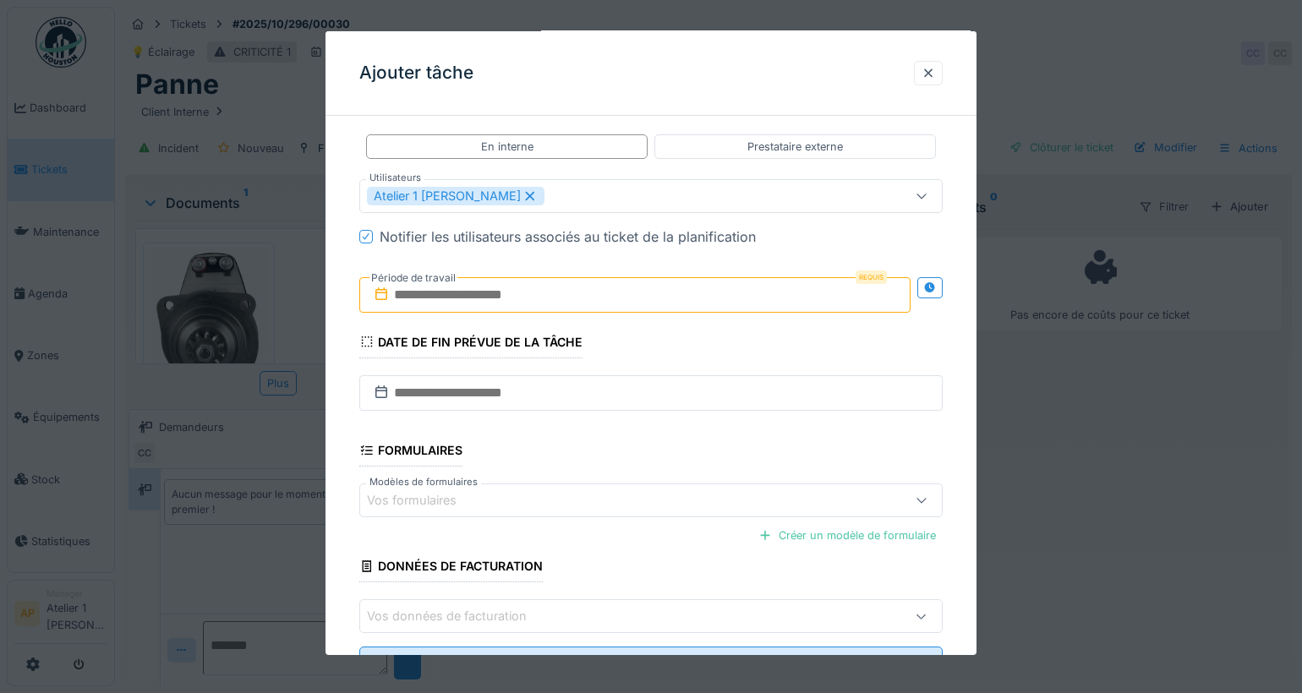
scroll to position [271, 0]
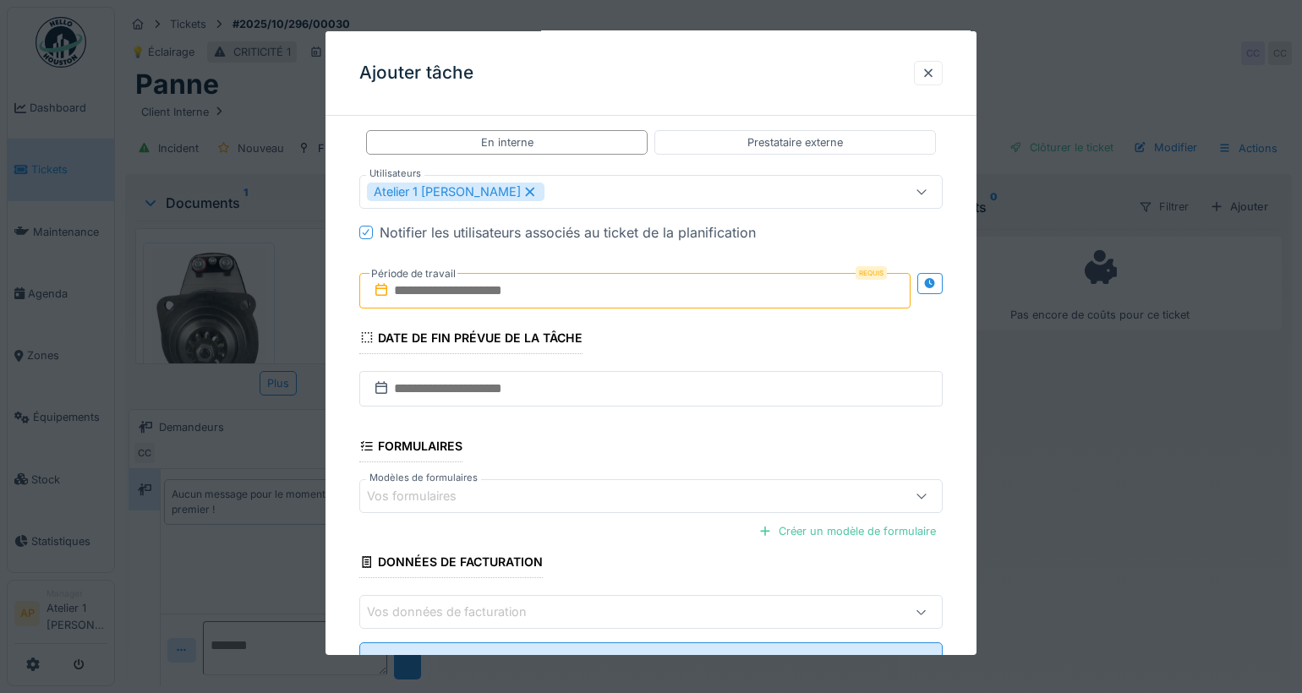
click at [606, 285] on input "text" at bounding box center [634, 291] width 551 height 36
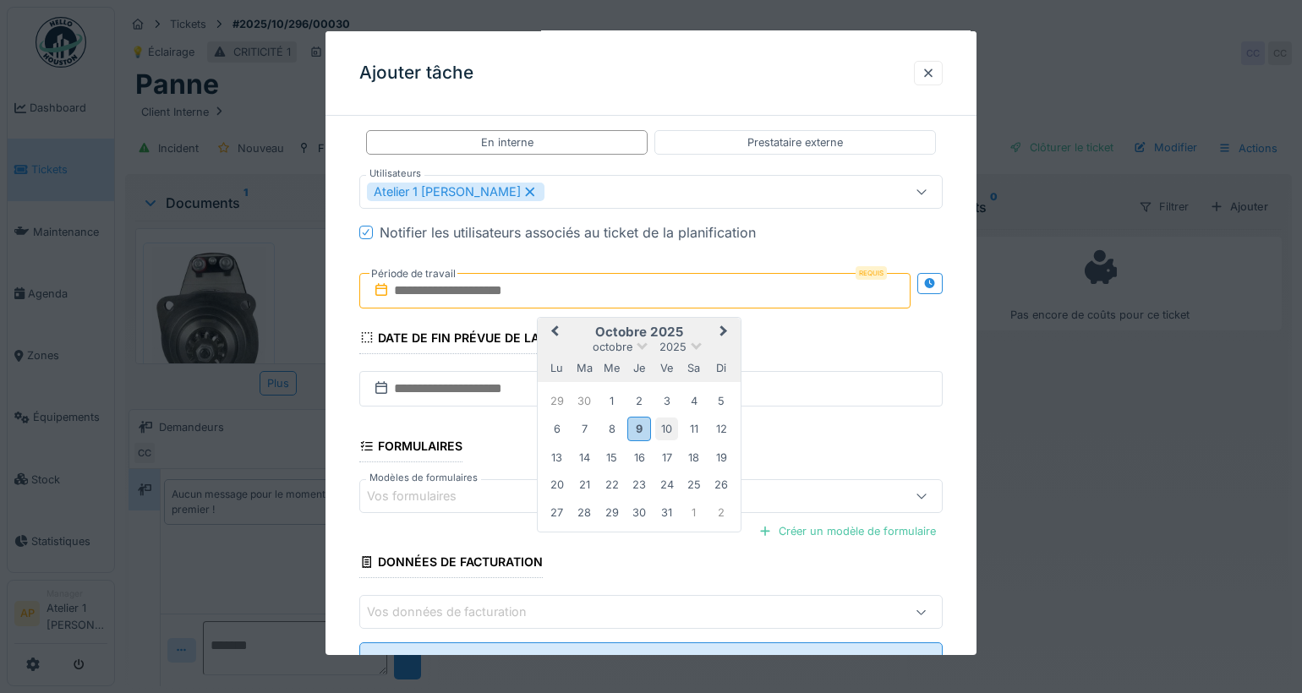
click at [666, 426] on div "10" at bounding box center [666, 429] width 23 height 23
click at [665, 423] on div "10" at bounding box center [666, 429] width 23 height 23
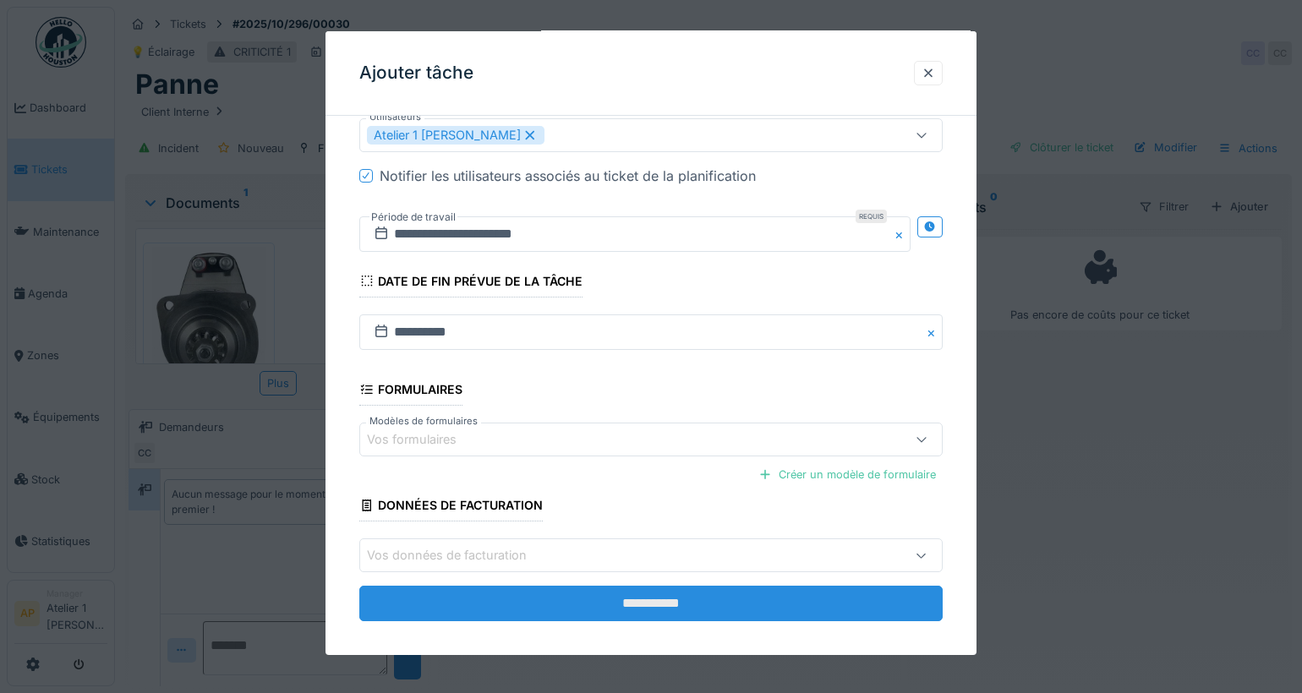
scroll to position [335, 0]
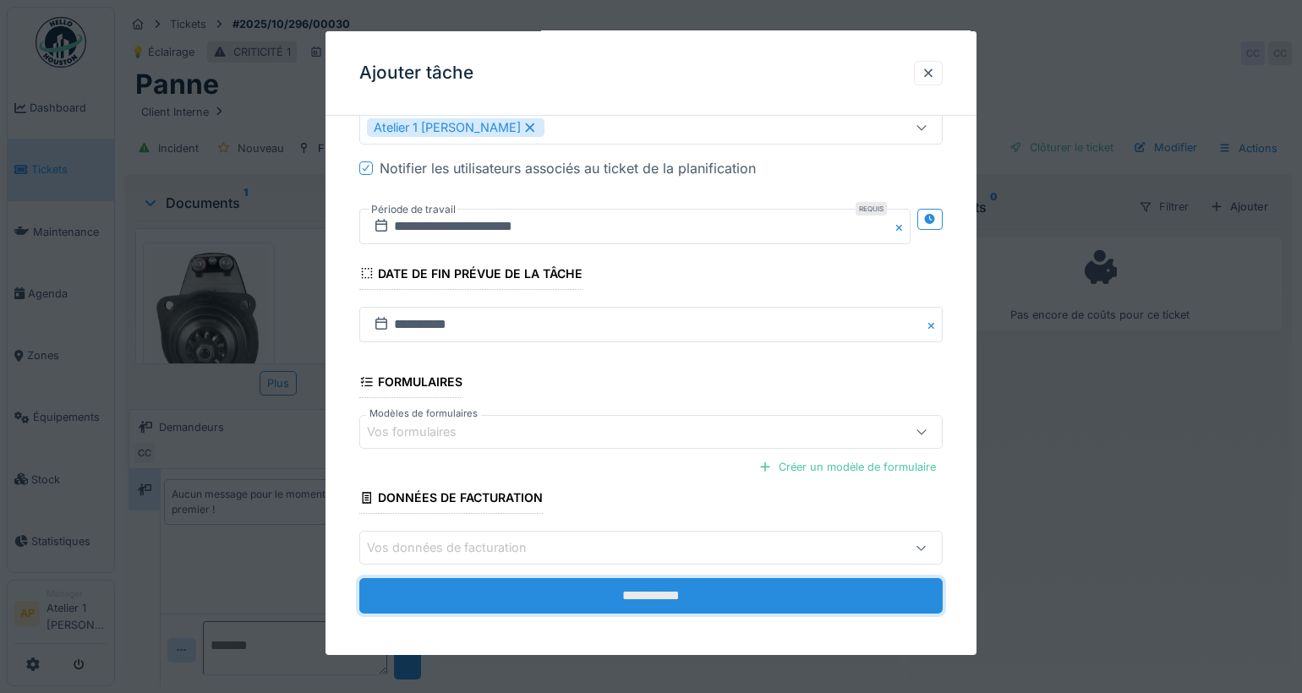
click at [627, 588] on input "**********" at bounding box center [650, 596] width 583 height 36
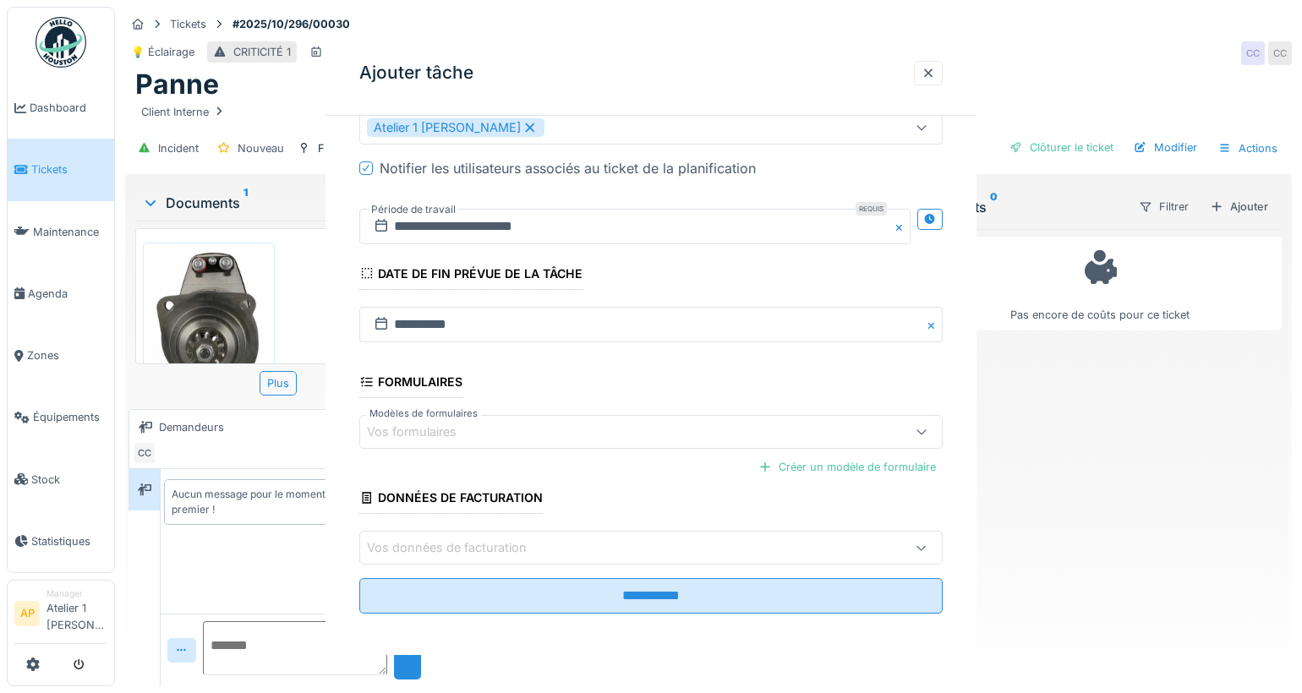
scroll to position [0, 0]
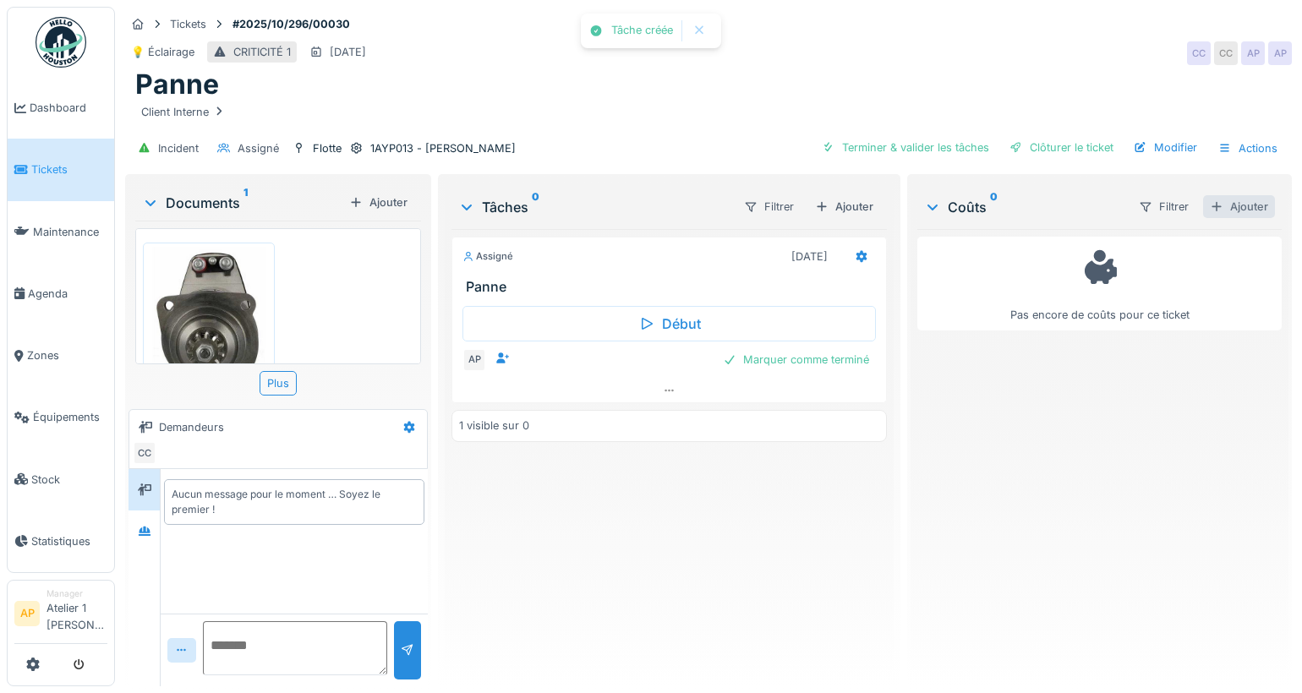
click at [1207, 196] on div "Ajouter" at bounding box center [1239, 206] width 72 height 23
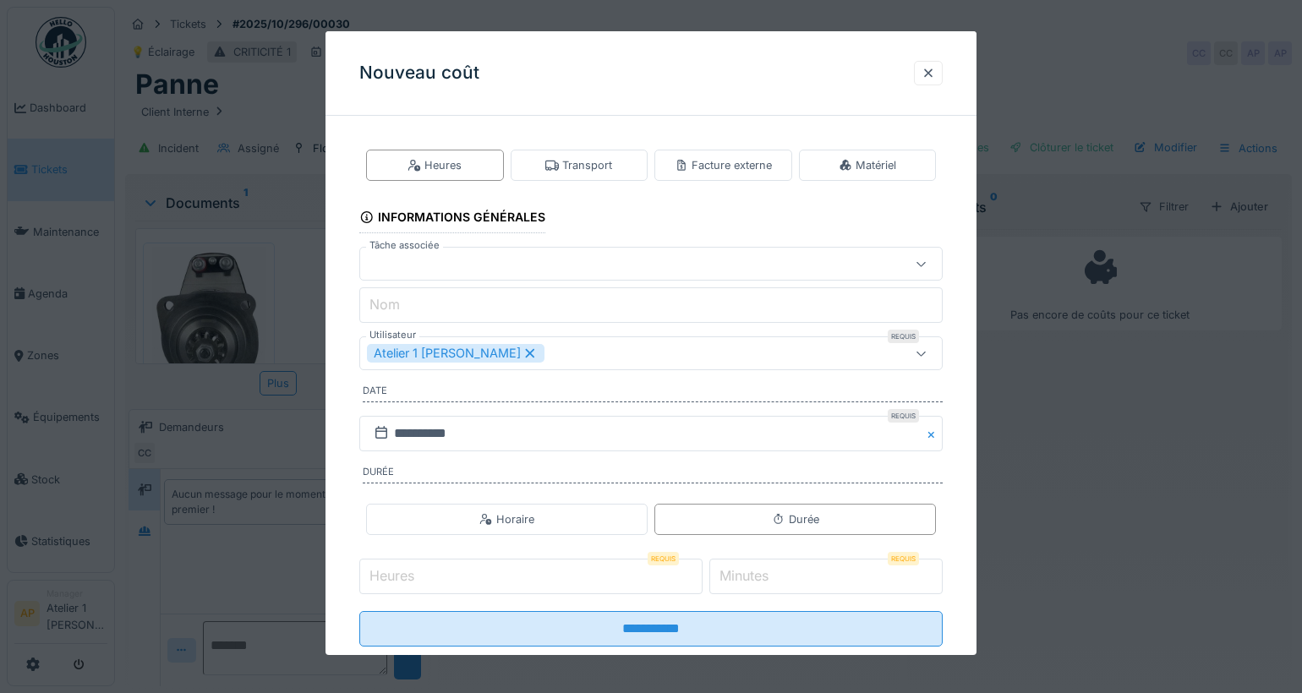
click at [469, 255] on div at bounding box center [616, 264] width 498 height 19
click at [543, 103] on div "Nouveau coût" at bounding box center [651, 73] width 651 height 85
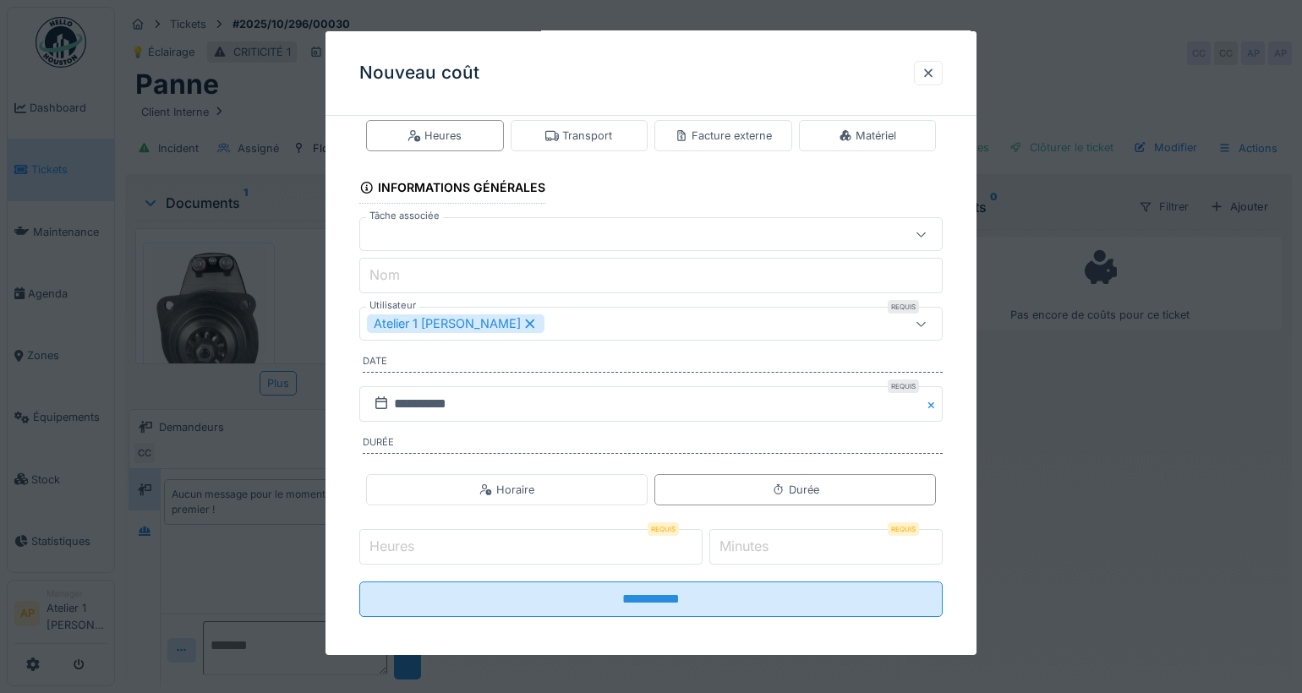
scroll to position [33, 0]
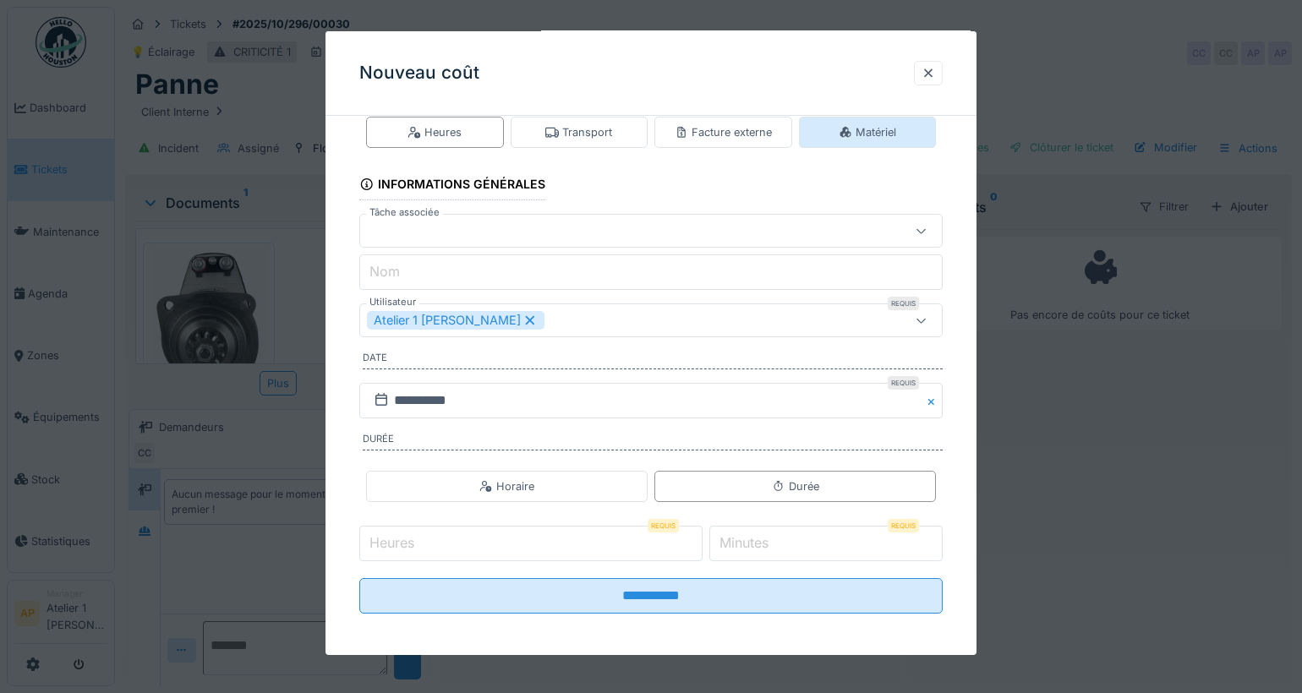
click at [847, 129] on icon at bounding box center [846, 132] width 14 height 11
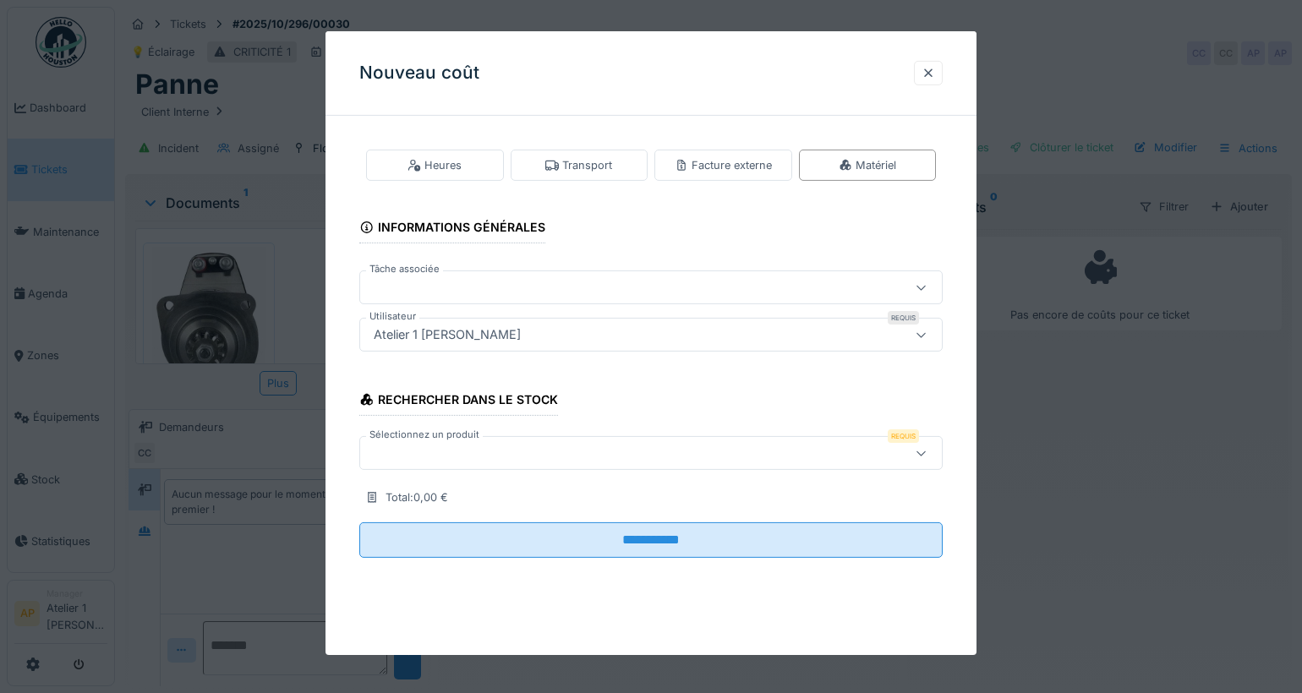
click at [429, 430] on label "Sélectionnez un produit" at bounding box center [424, 435] width 117 height 14
click at [426, 446] on div at bounding box center [616, 453] width 498 height 19
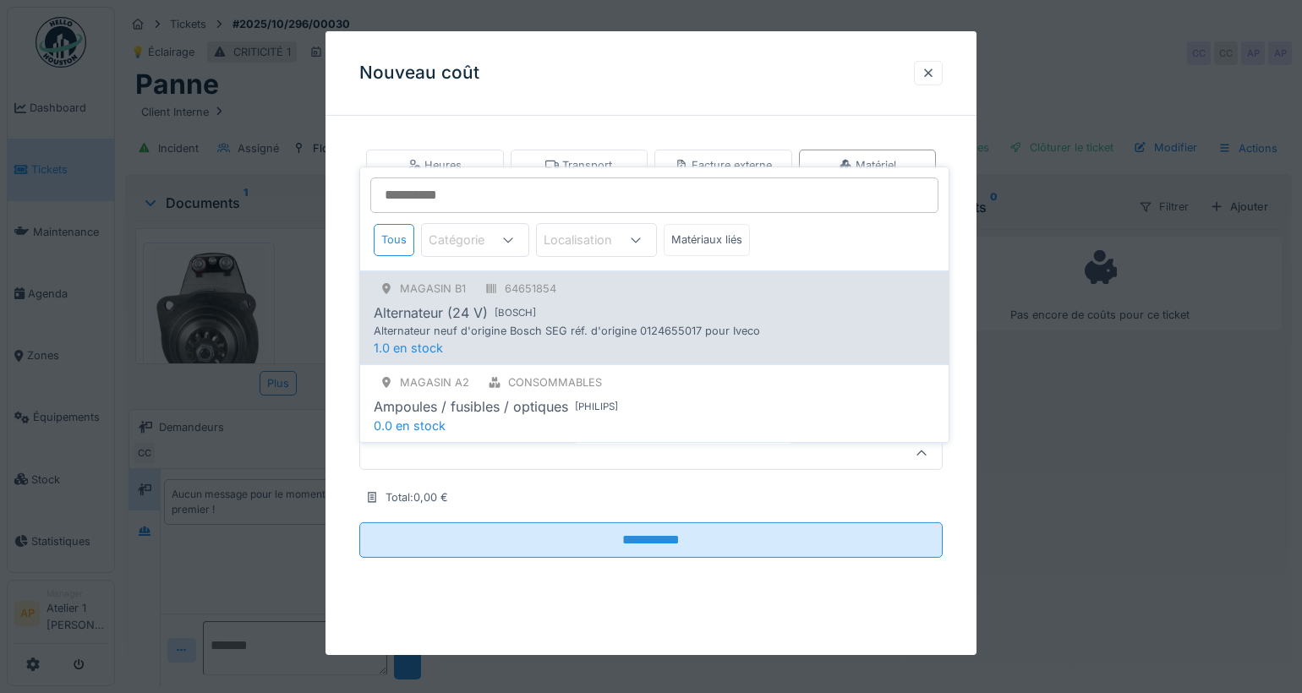
click at [463, 325] on div "Magasin B1 64651854 Alternateur (24 V) [ Bosch ] Alternateur neuf d'origine Bos…" at bounding box center [654, 318] width 589 height 94
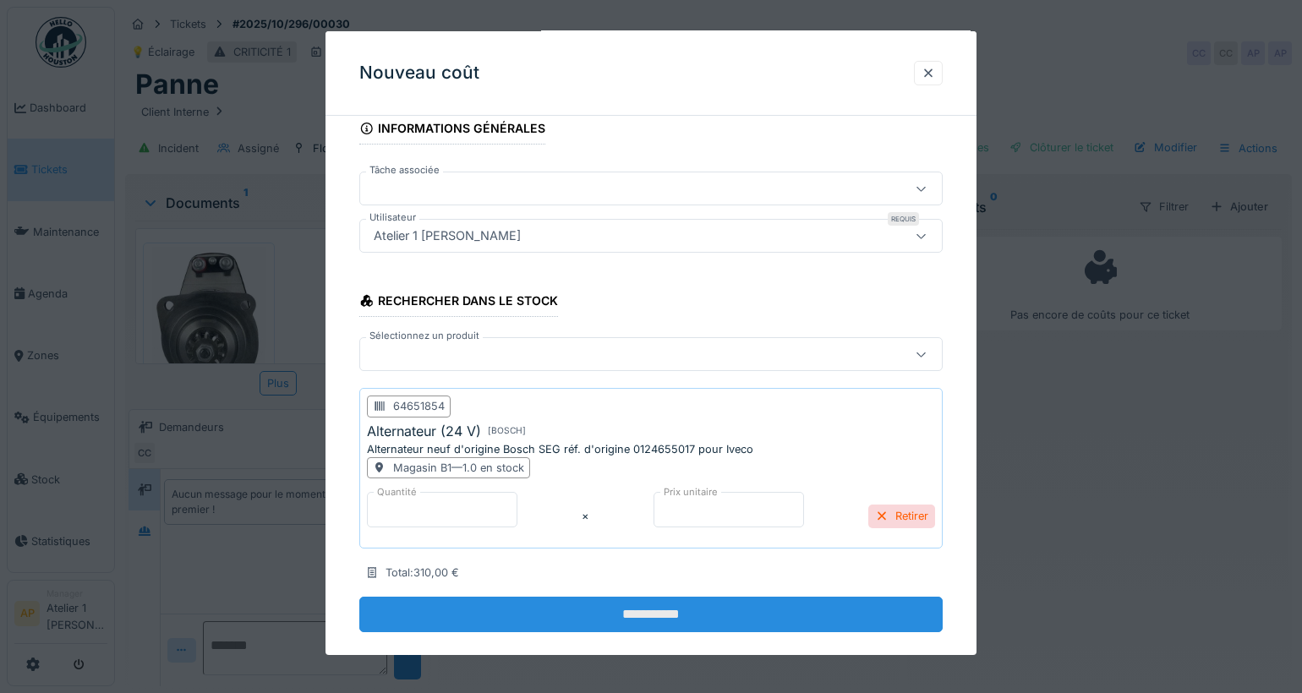
scroll to position [118, 0]
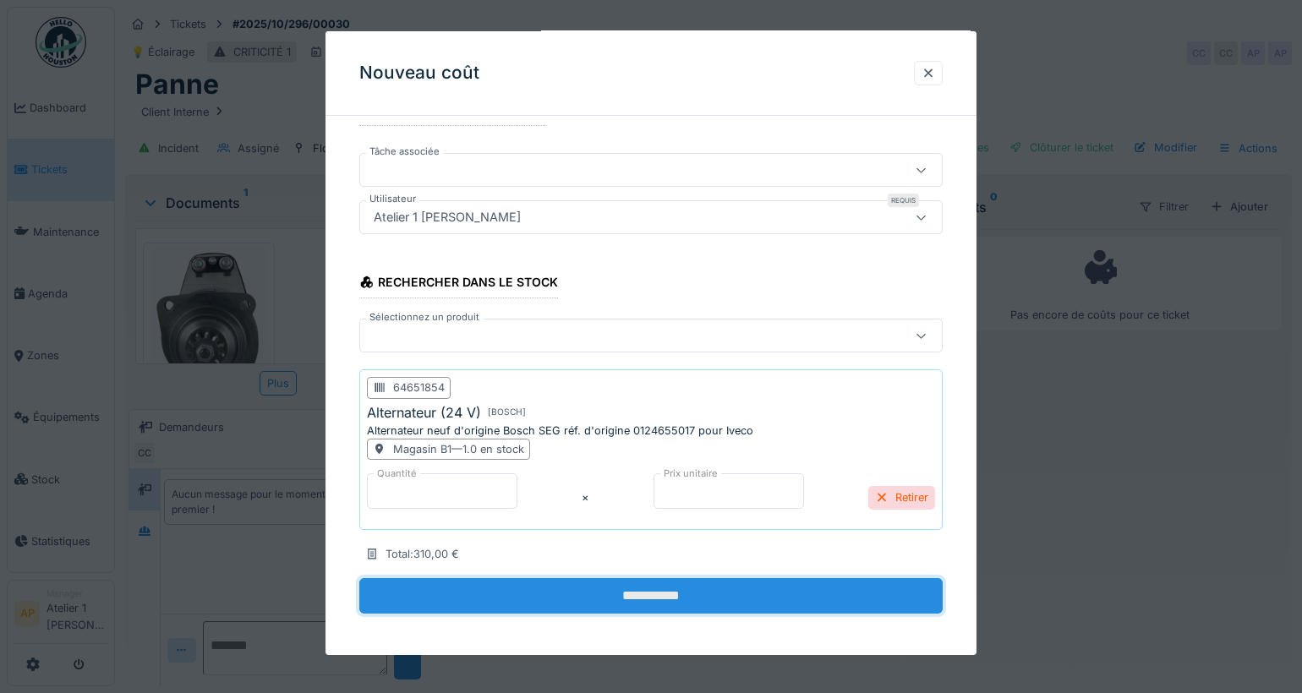
click at [697, 593] on input "**********" at bounding box center [650, 596] width 583 height 36
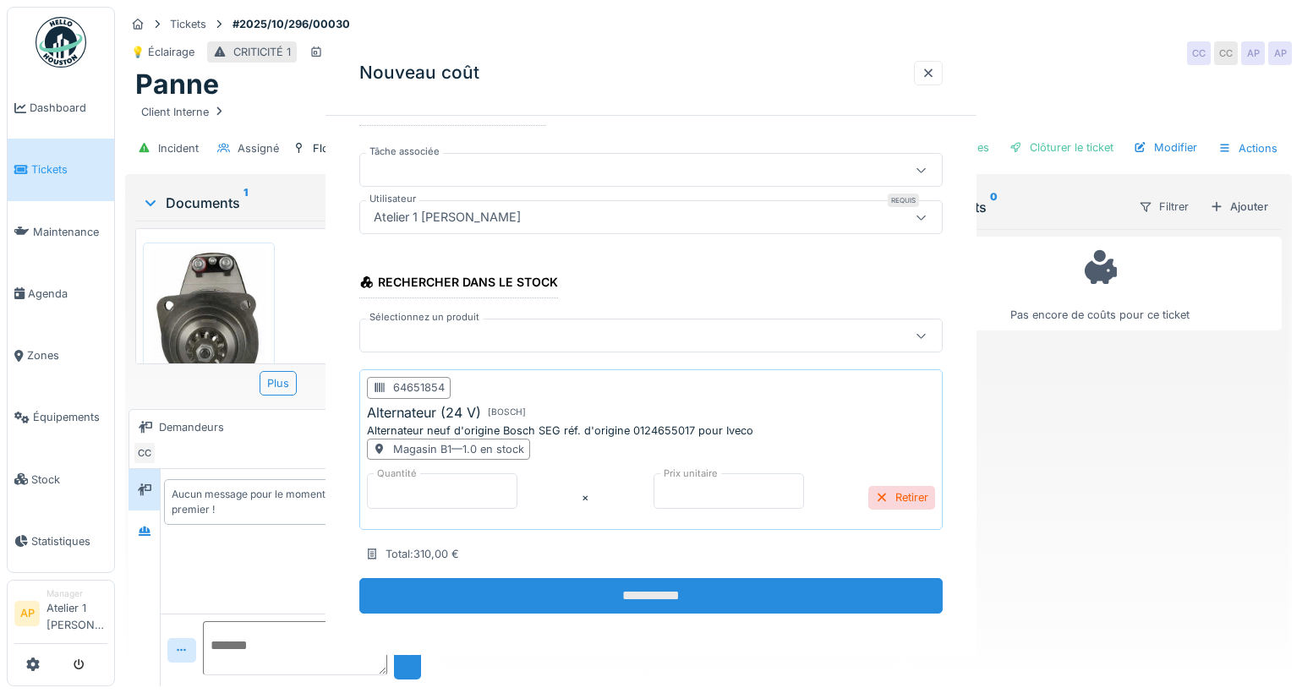
scroll to position [0, 0]
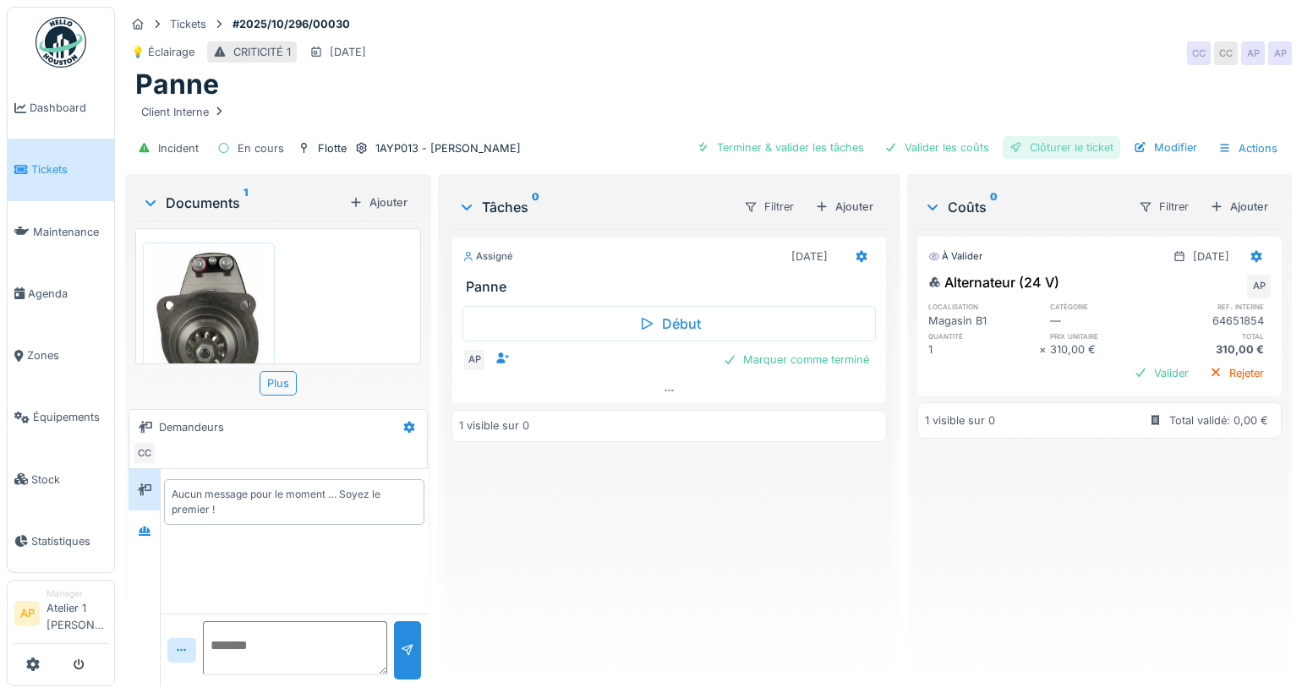
click at [1046, 136] on div "Clôturer le ticket" at bounding box center [1062, 147] width 118 height 23
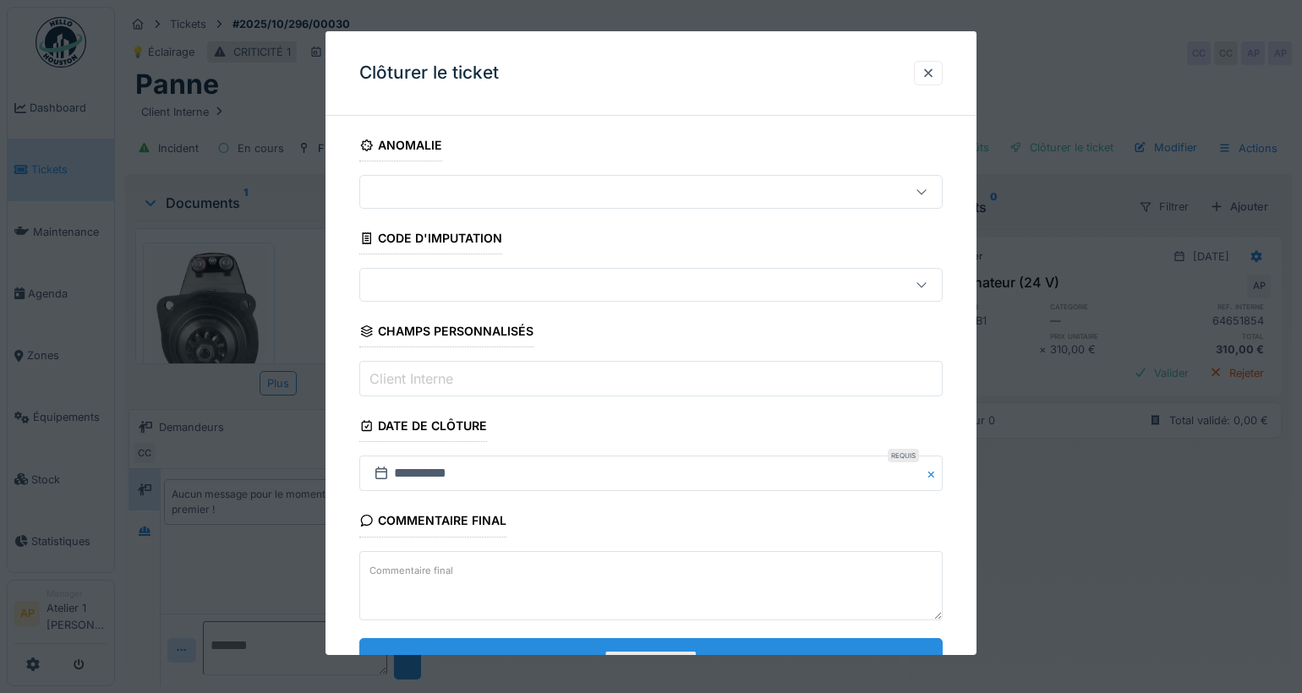
click at [643, 643] on input "**********" at bounding box center [650, 656] width 583 height 36
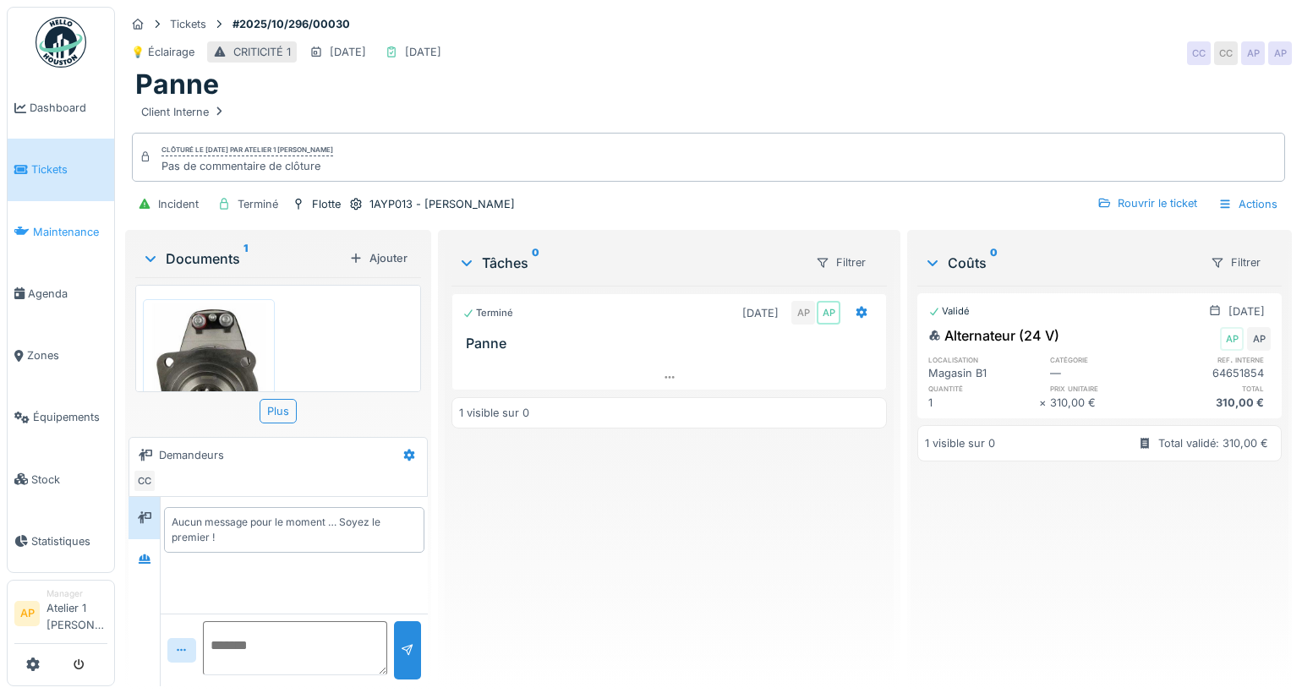
click at [67, 227] on span "Maintenance" at bounding box center [70, 232] width 74 height 16
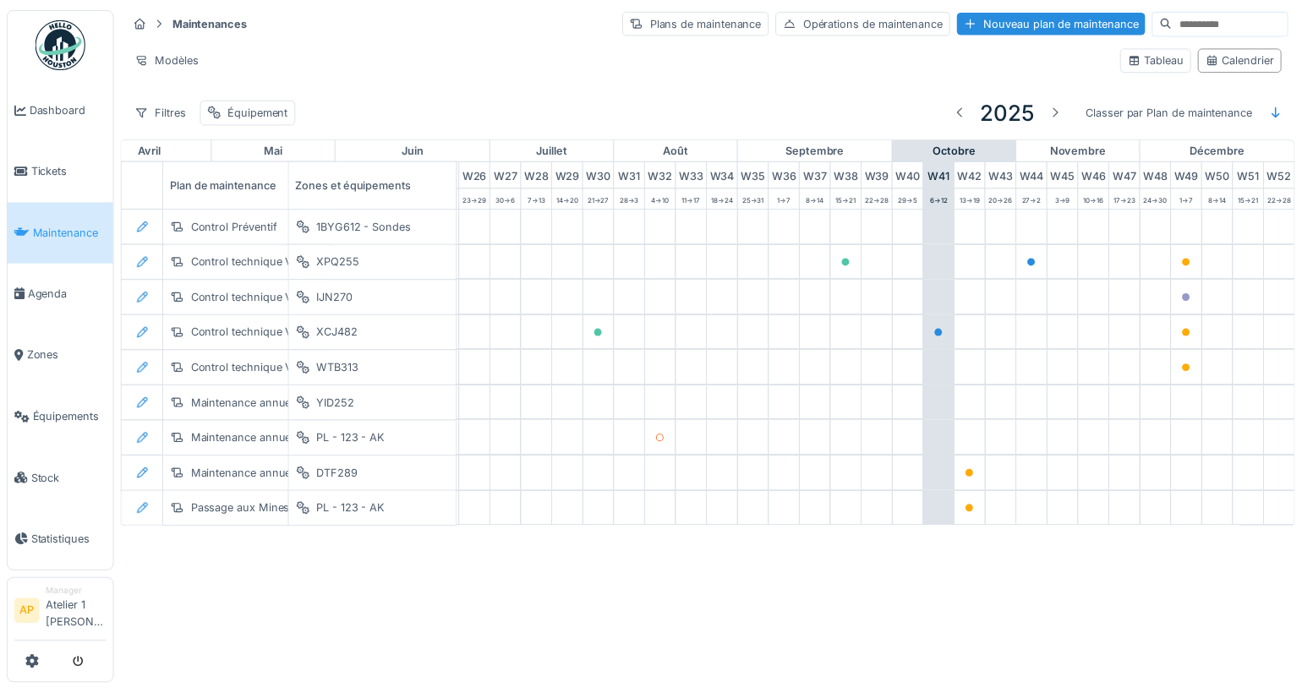
scroll to position [0, 864]
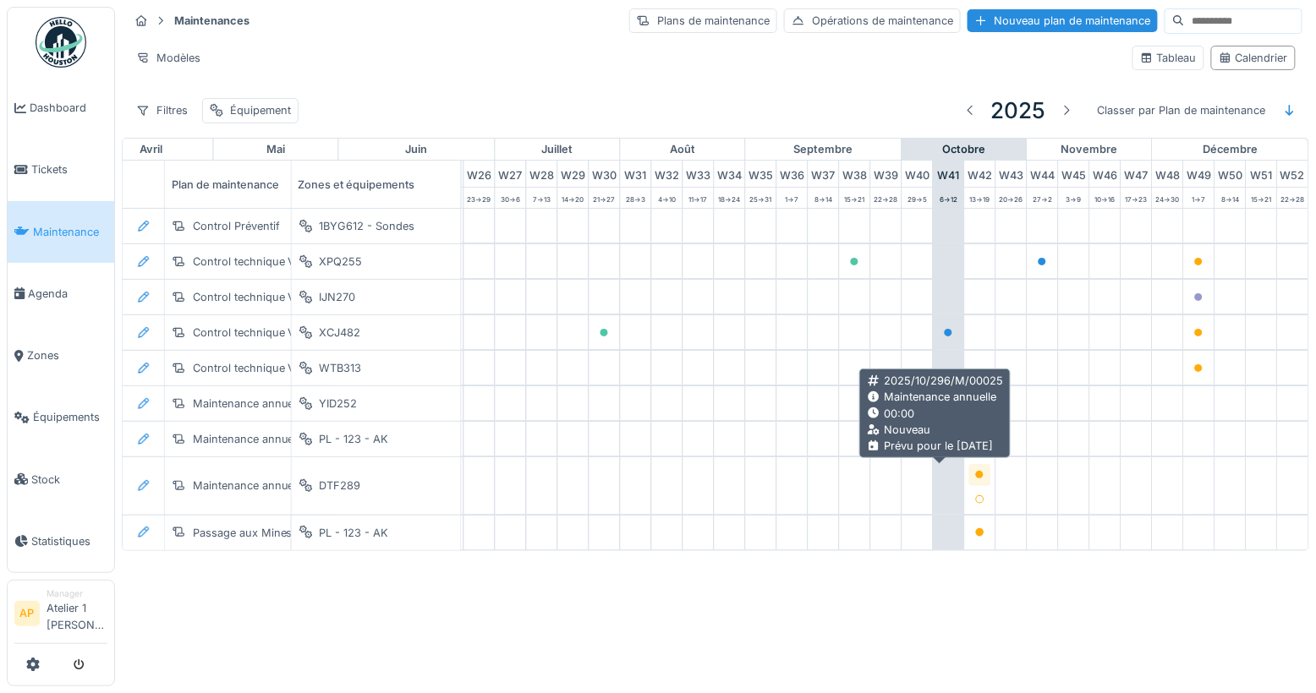
click at [975, 475] on icon at bounding box center [980, 475] width 10 height 8
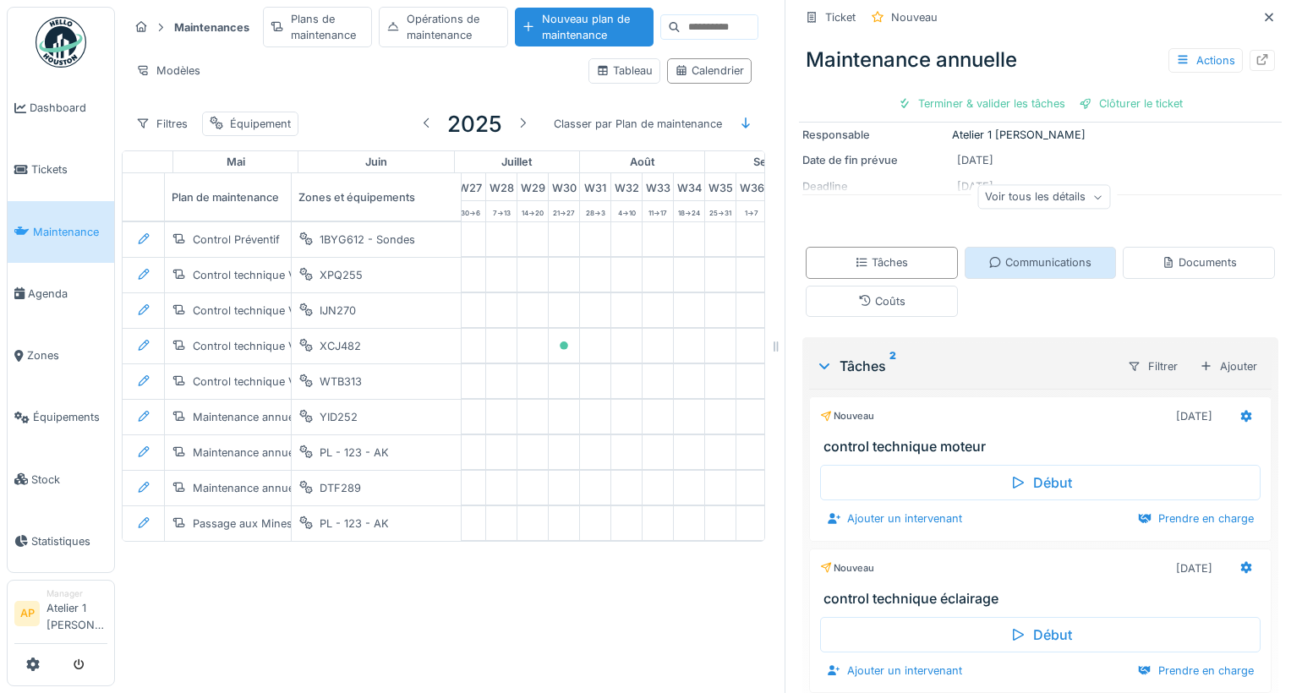
scroll to position [218, 0]
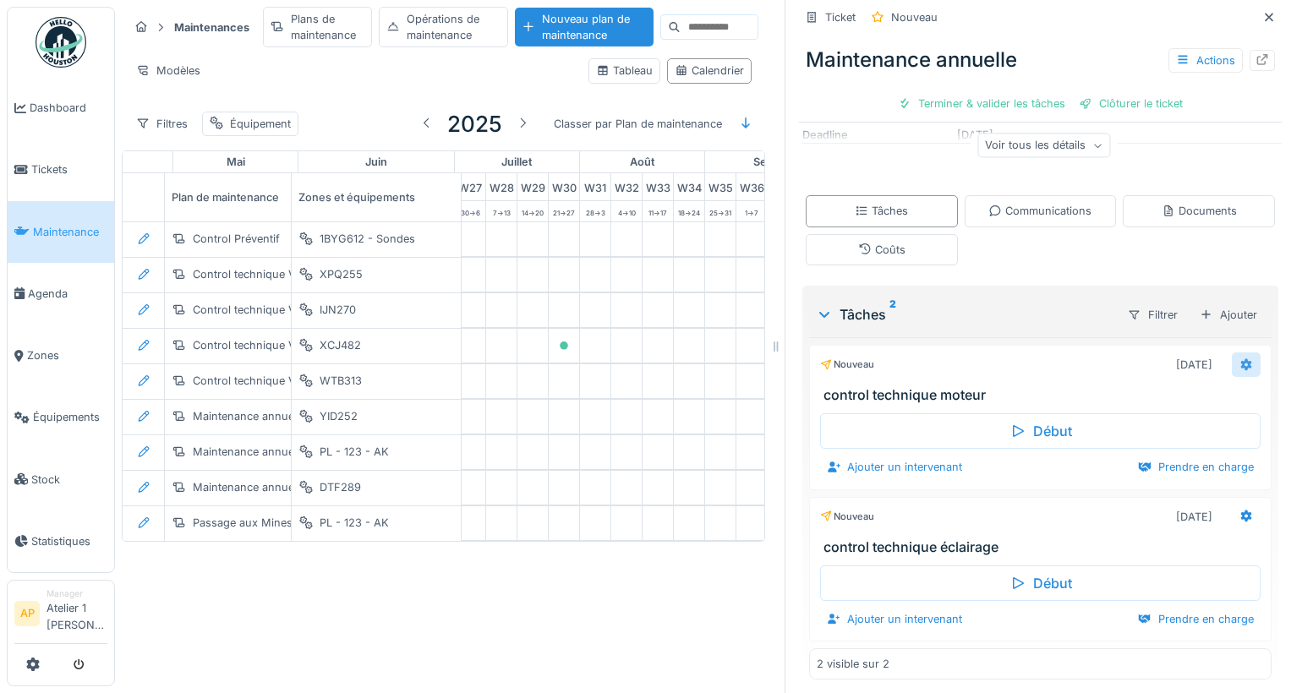
click at [1240, 360] on icon at bounding box center [1247, 364] width 14 height 11
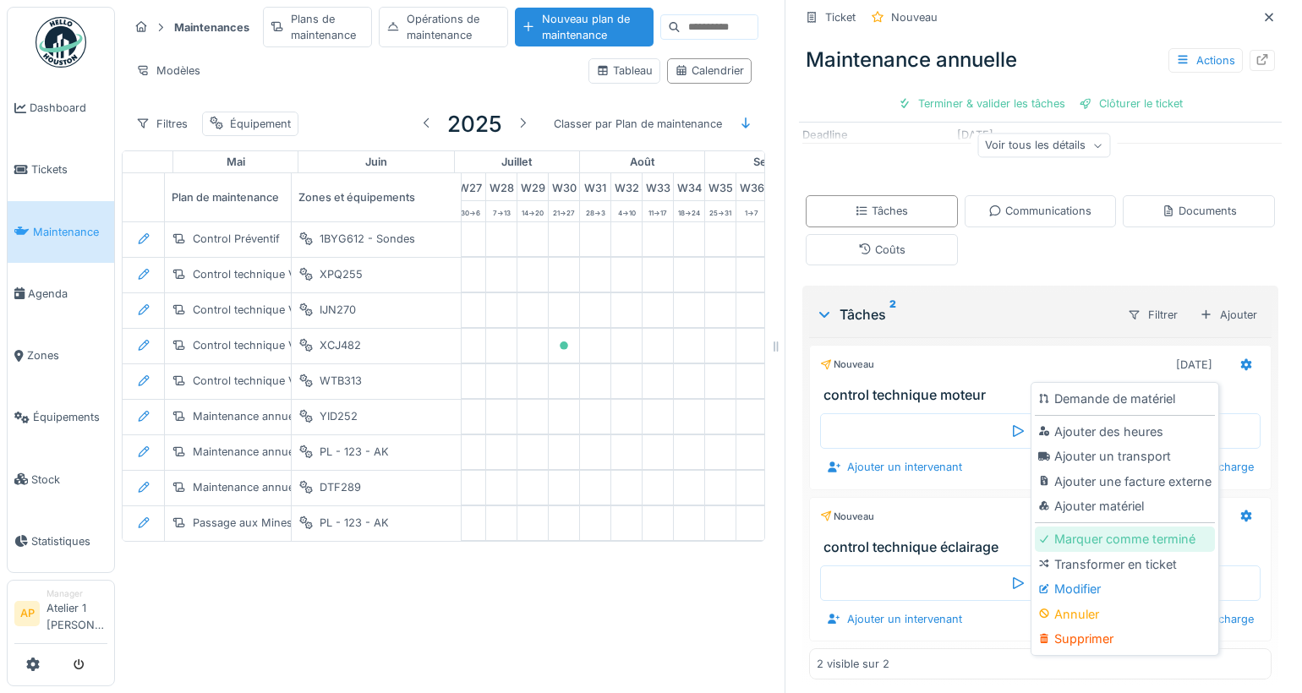
click at [1080, 538] on div "Marquer comme terminé" at bounding box center [1125, 539] width 180 height 25
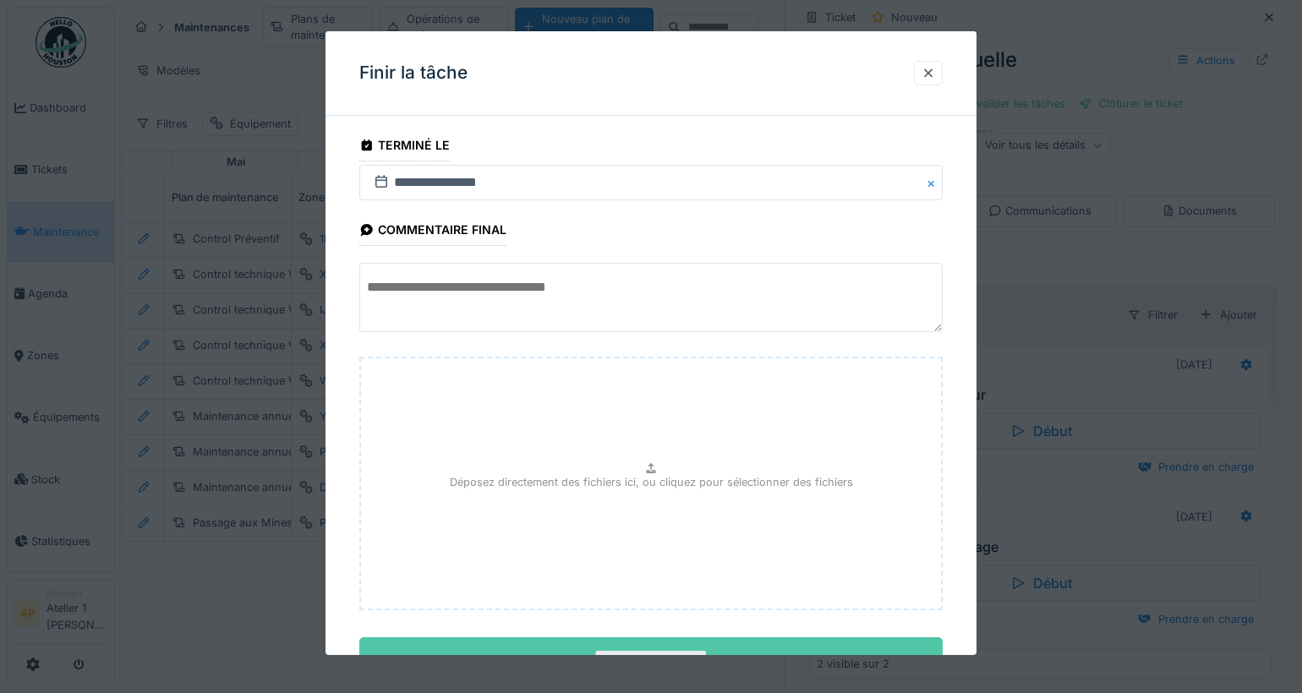
click at [658, 638] on input "**********" at bounding box center [650, 656] width 583 height 36
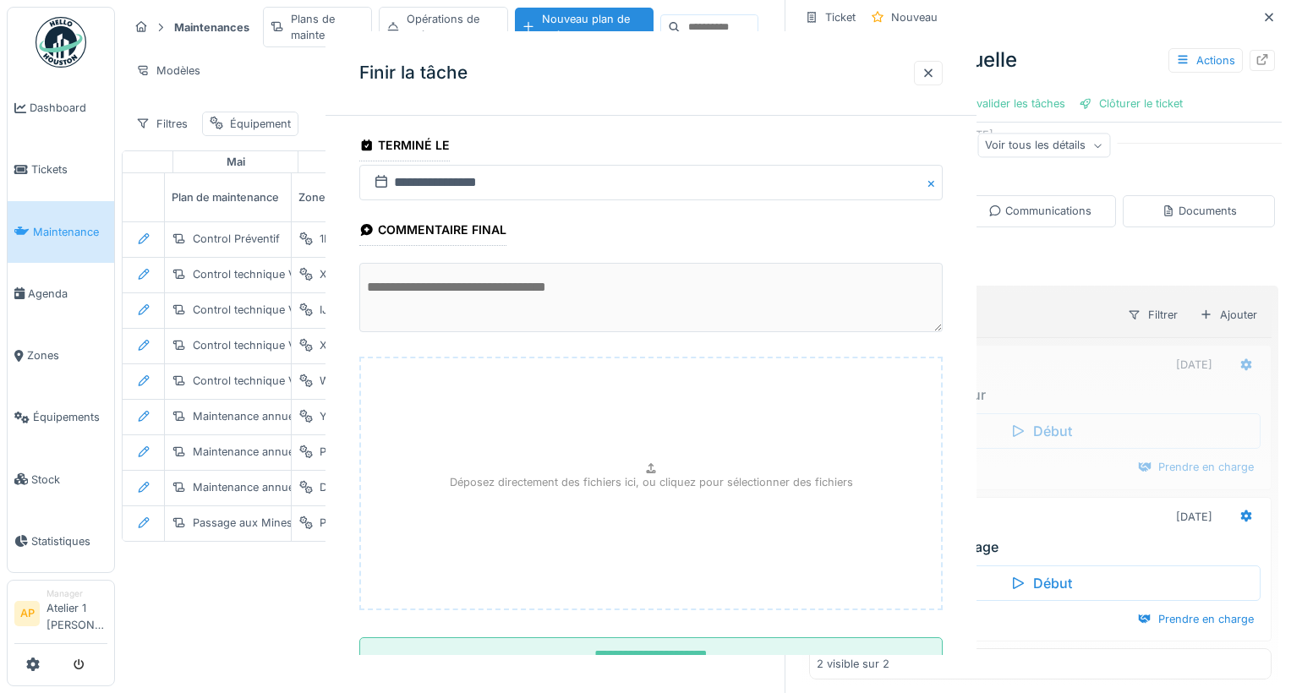
scroll to position [194, 0]
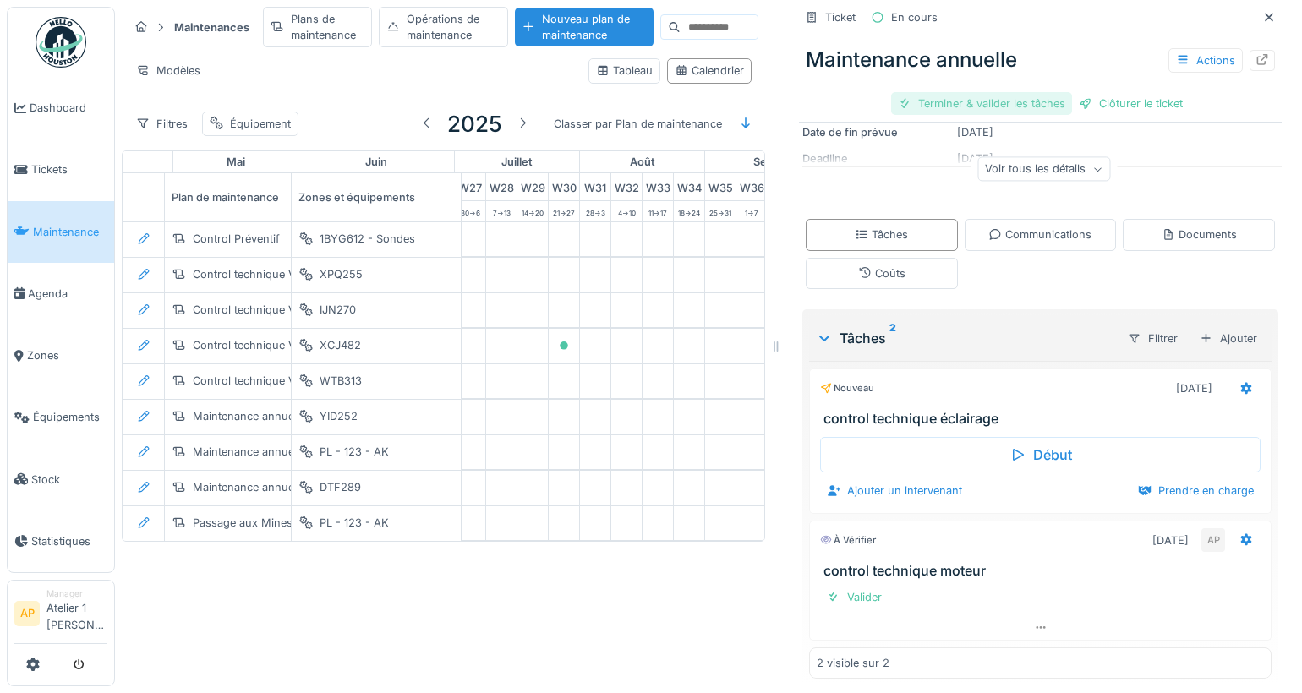
click at [954, 104] on div "Terminer & valider les tâches" at bounding box center [981, 103] width 181 height 23
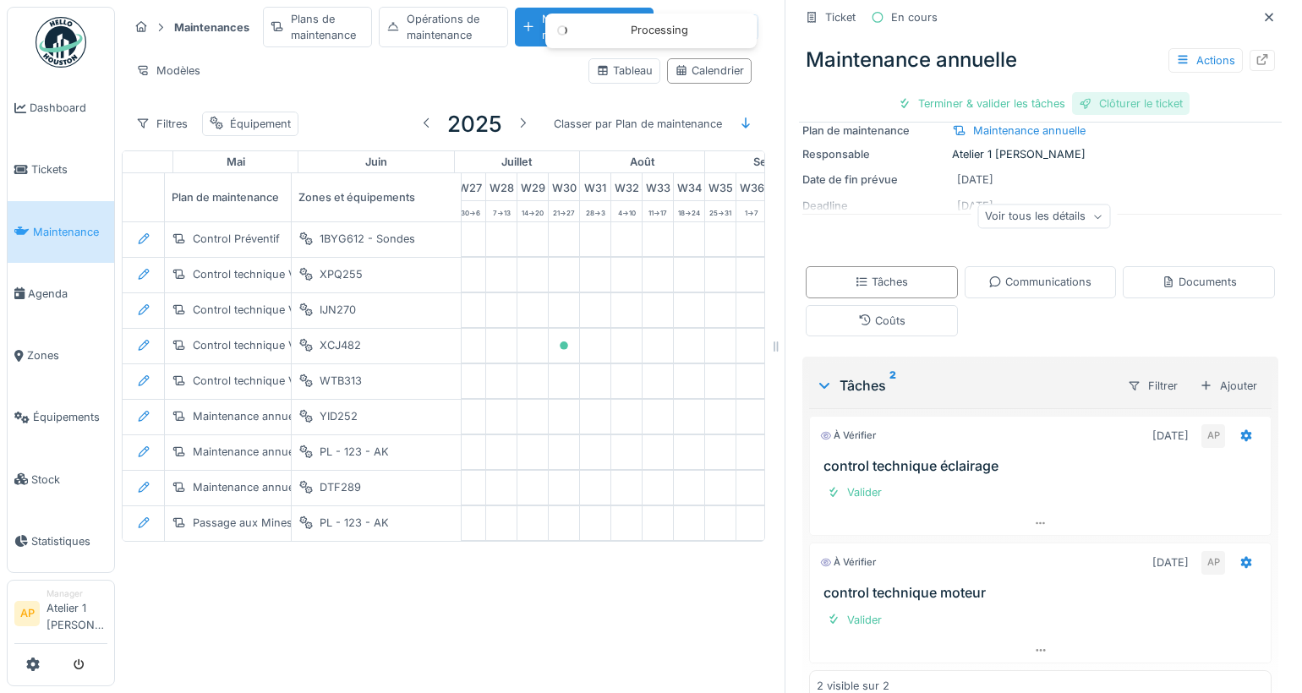
click at [1119, 97] on div "Clôturer le ticket" at bounding box center [1131, 103] width 118 height 23
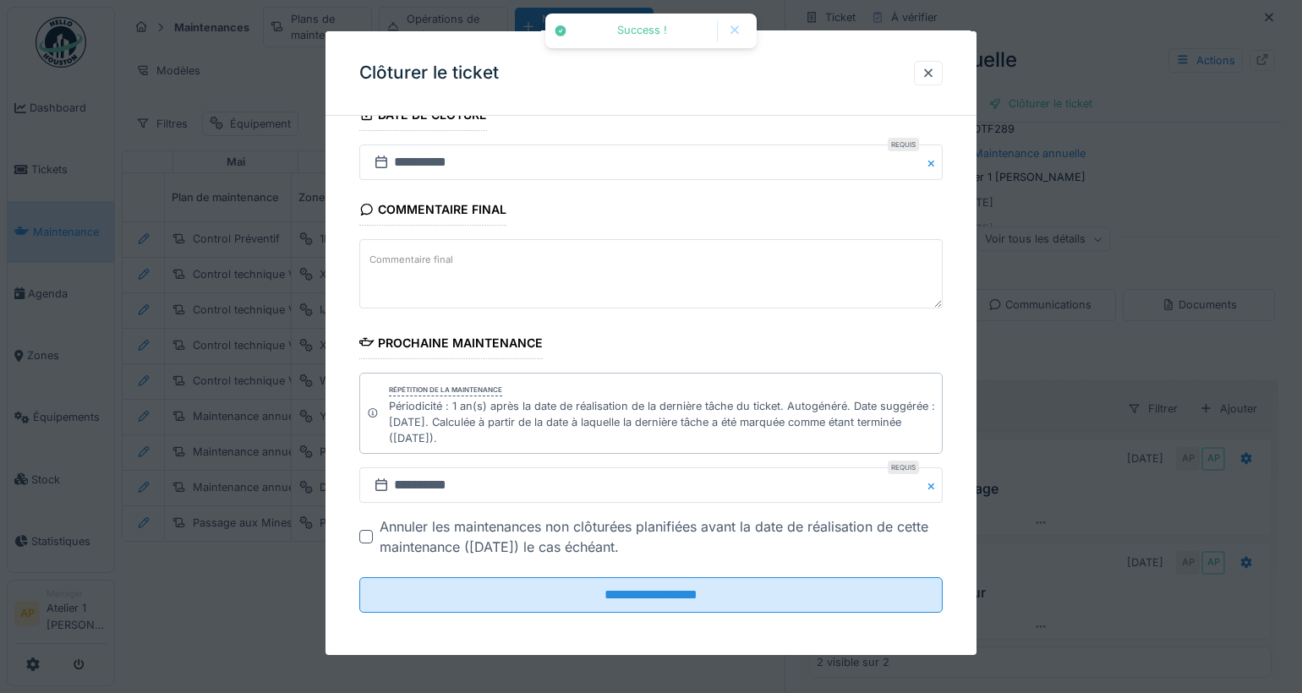
scroll to position [14, 0]
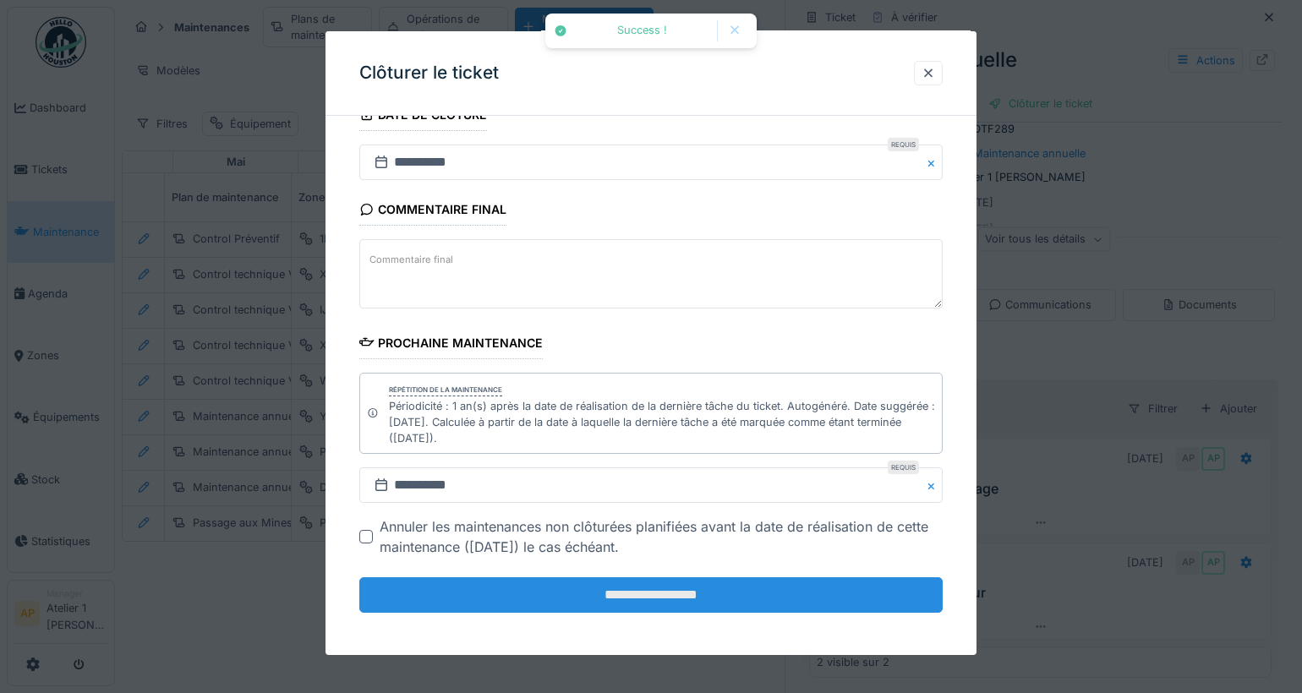
click at [655, 600] on input "**********" at bounding box center [650, 596] width 583 height 36
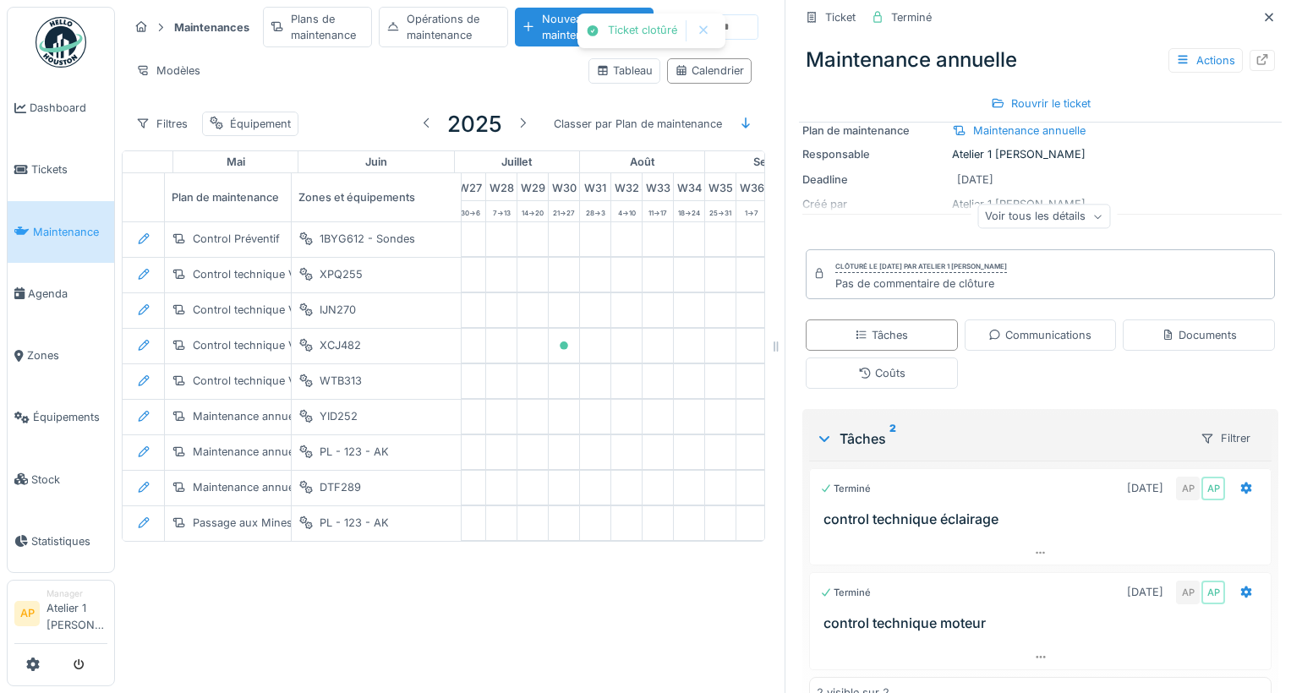
scroll to position [0, 1408]
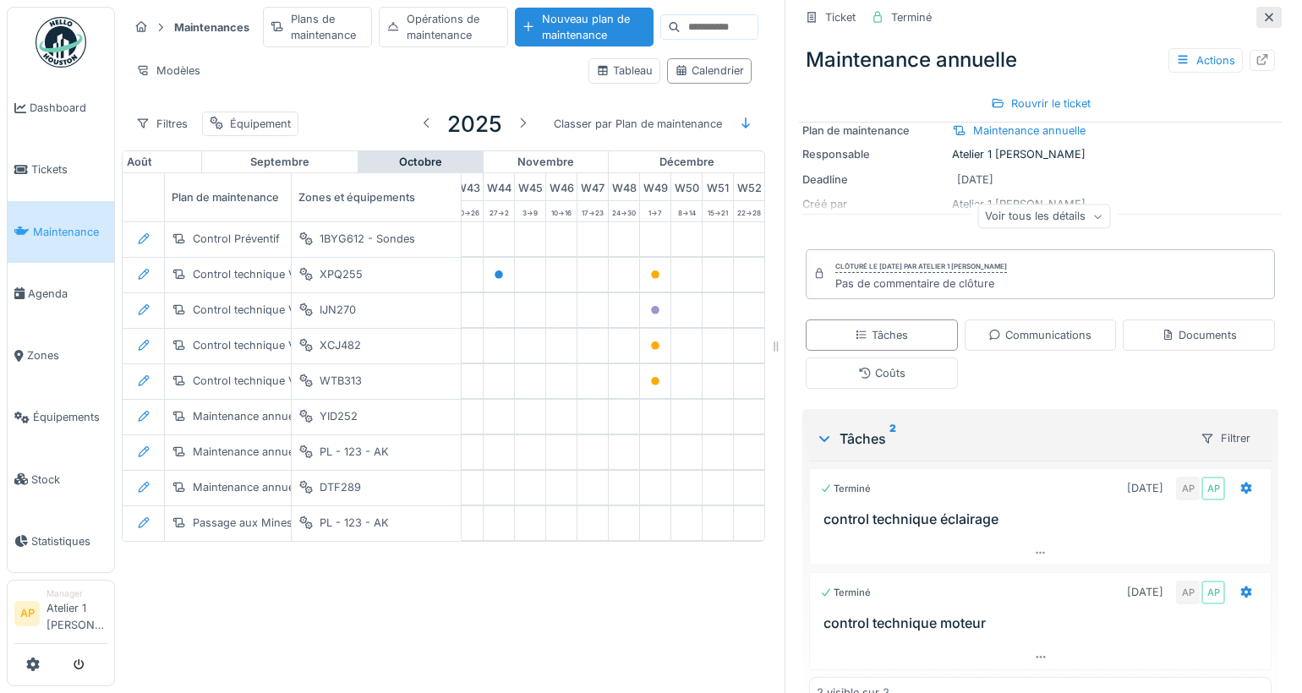
click at [1263, 12] on icon at bounding box center [1270, 17] width 14 height 11
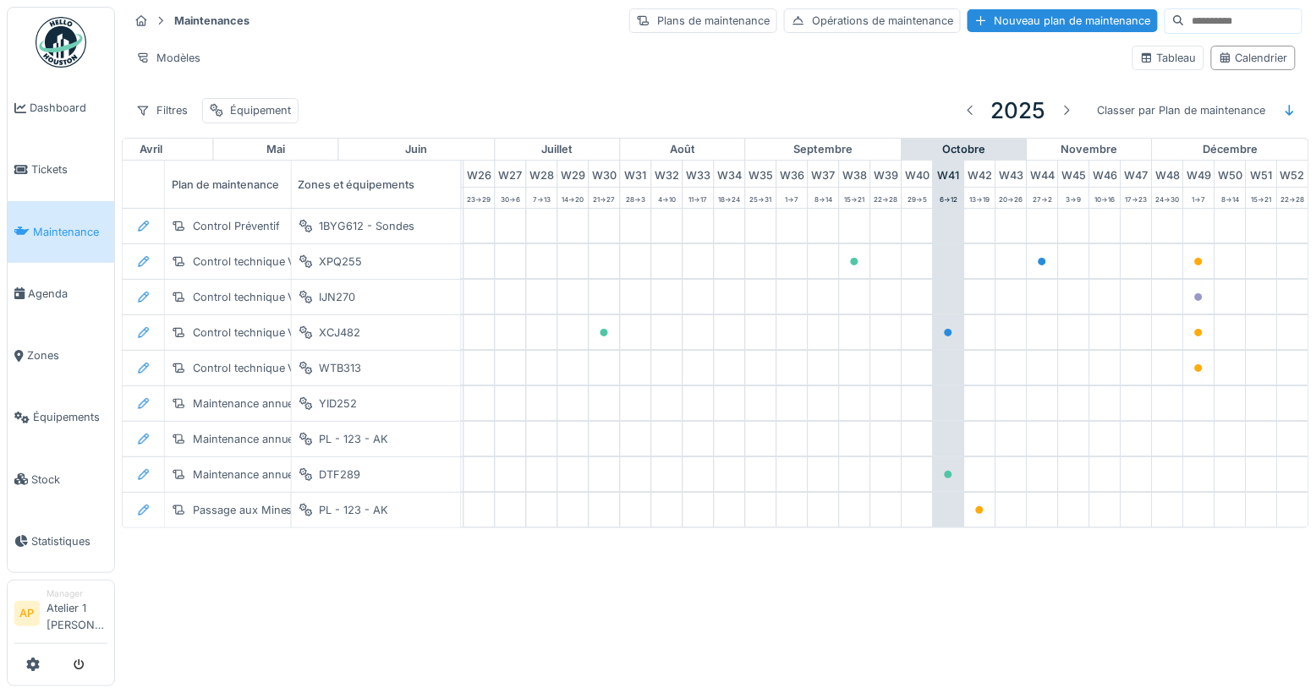
scroll to position [0, 864]
click at [61, 167] on span "Tickets" at bounding box center [69, 170] width 76 height 16
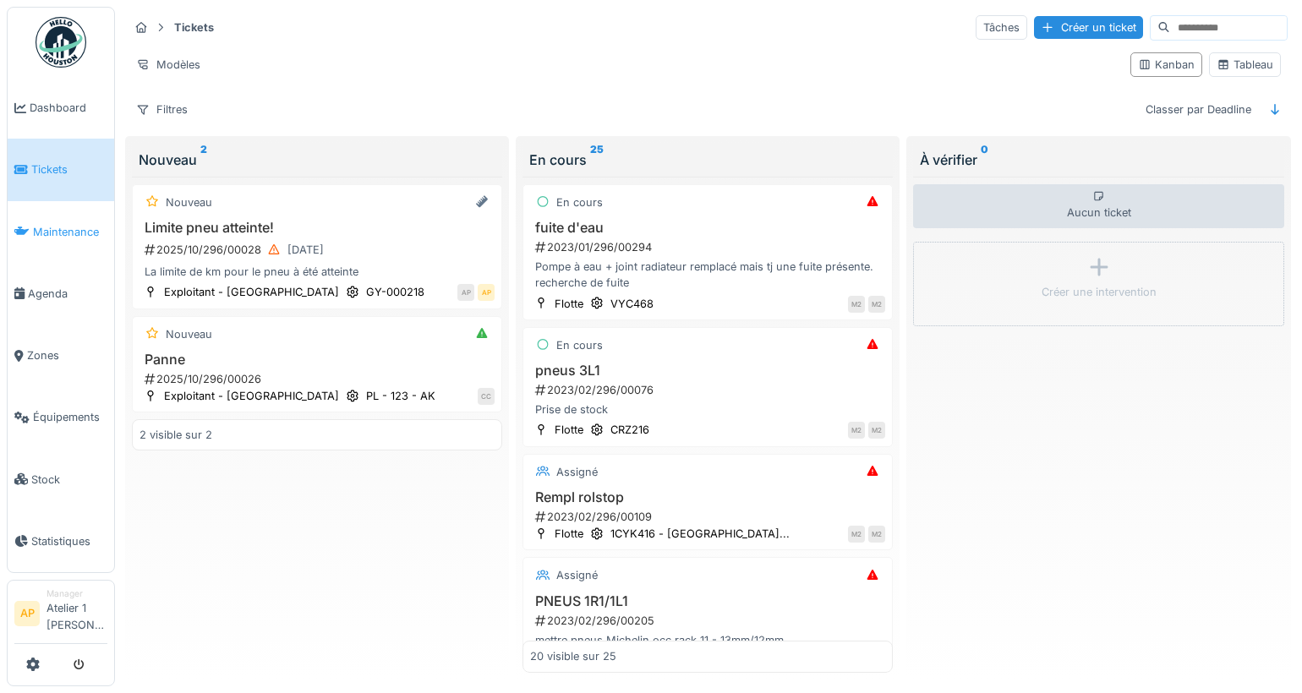
click at [75, 233] on span "Maintenance" at bounding box center [70, 232] width 74 height 16
click at [72, 230] on span "Maintenance" at bounding box center [70, 232] width 74 height 16
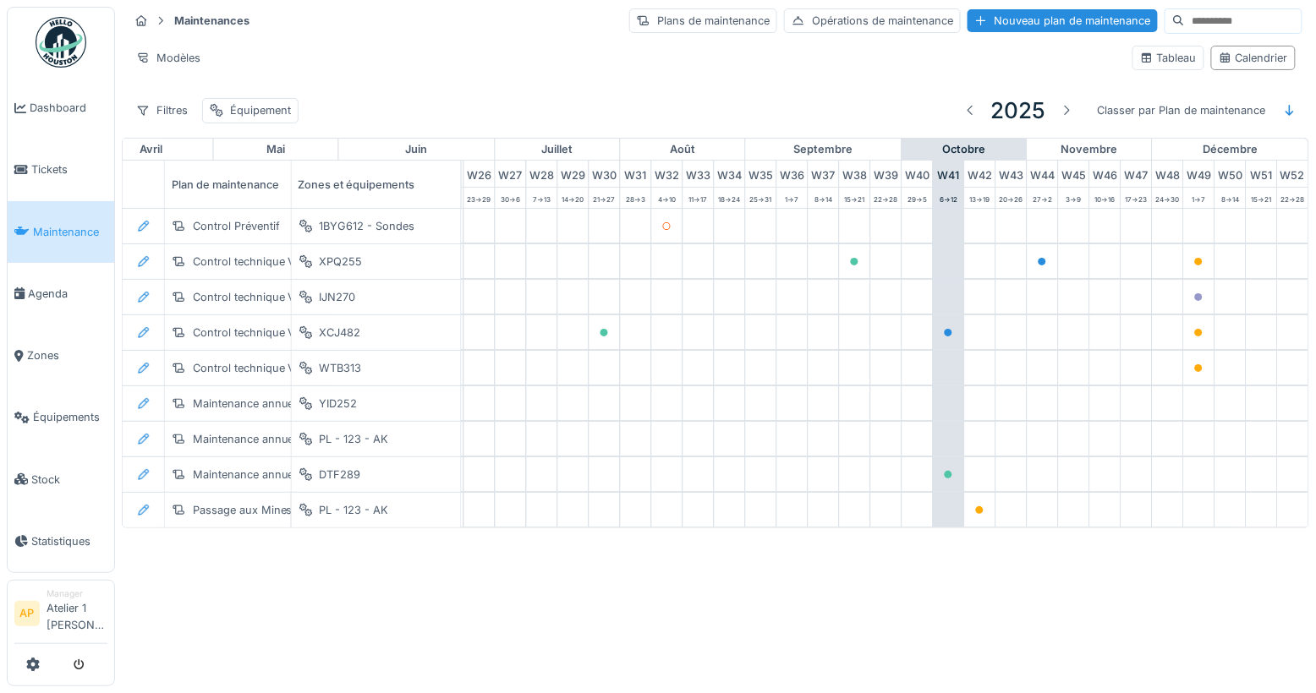
scroll to position [0, 864]
click at [49, 290] on span "Agenda" at bounding box center [67, 294] width 79 height 16
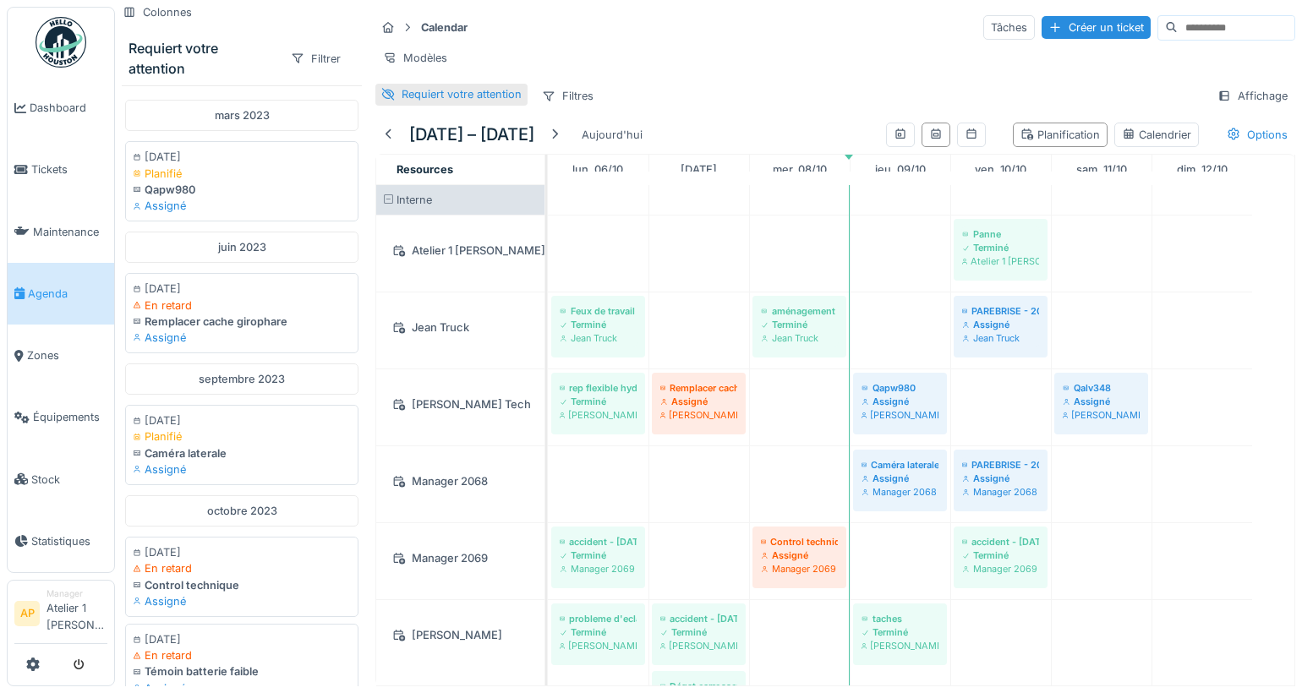
click at [425, 102] on div "Requiert votre attention" at bounding box center [462, 94] width 120 height 16
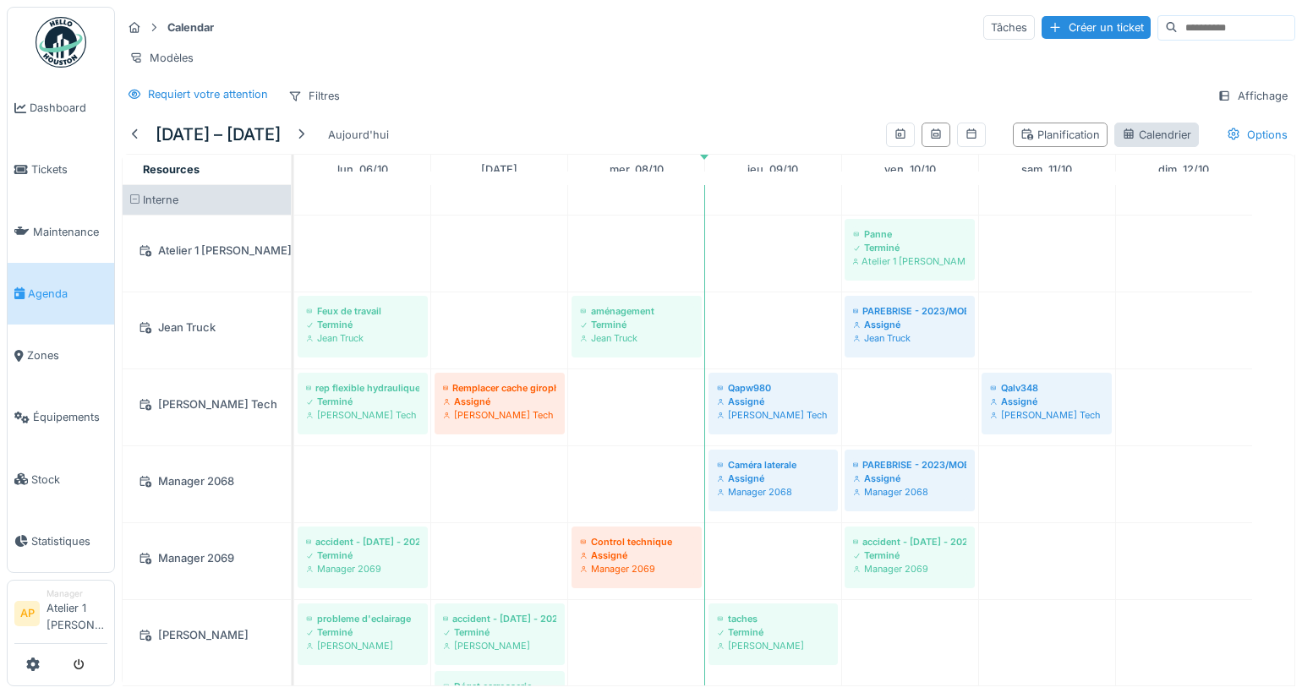
click at [1143, 143] on div "Calendrier" at bounding box center [1156, 135] width 69 height 16
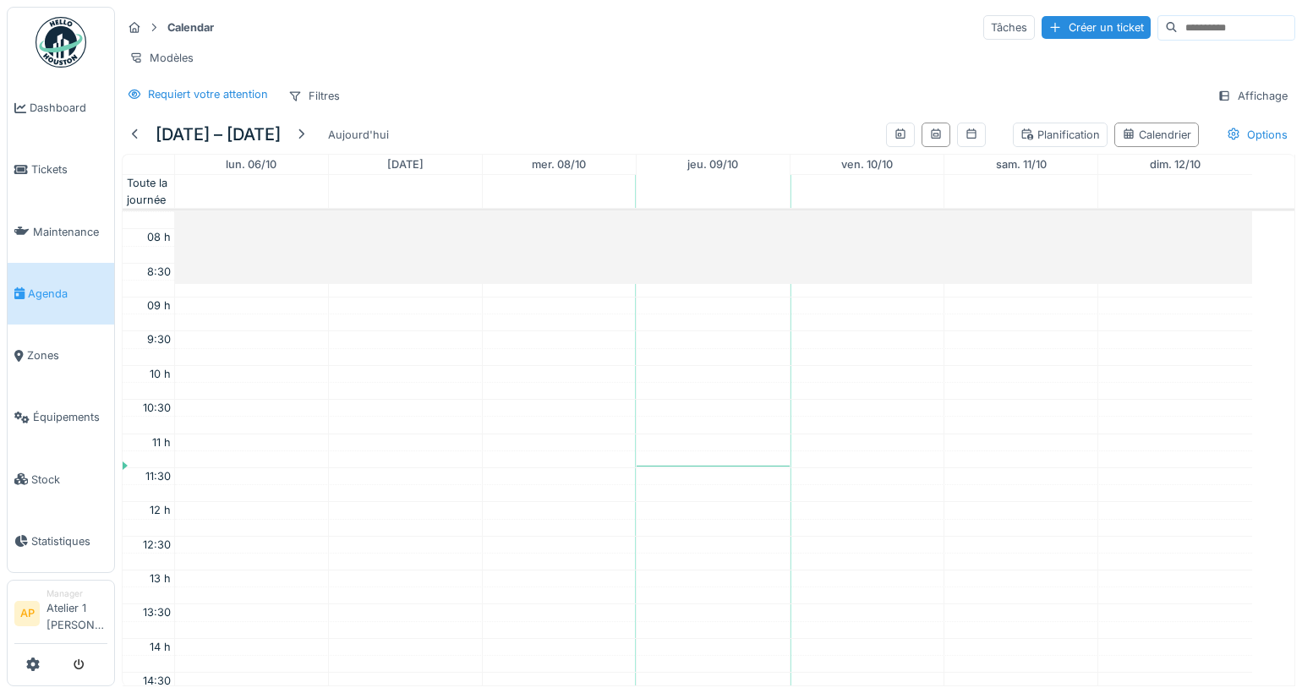
scroll to position [531, 0]
click at [894, 140] on icon at bounding box center [901, 134] width 14 height 11
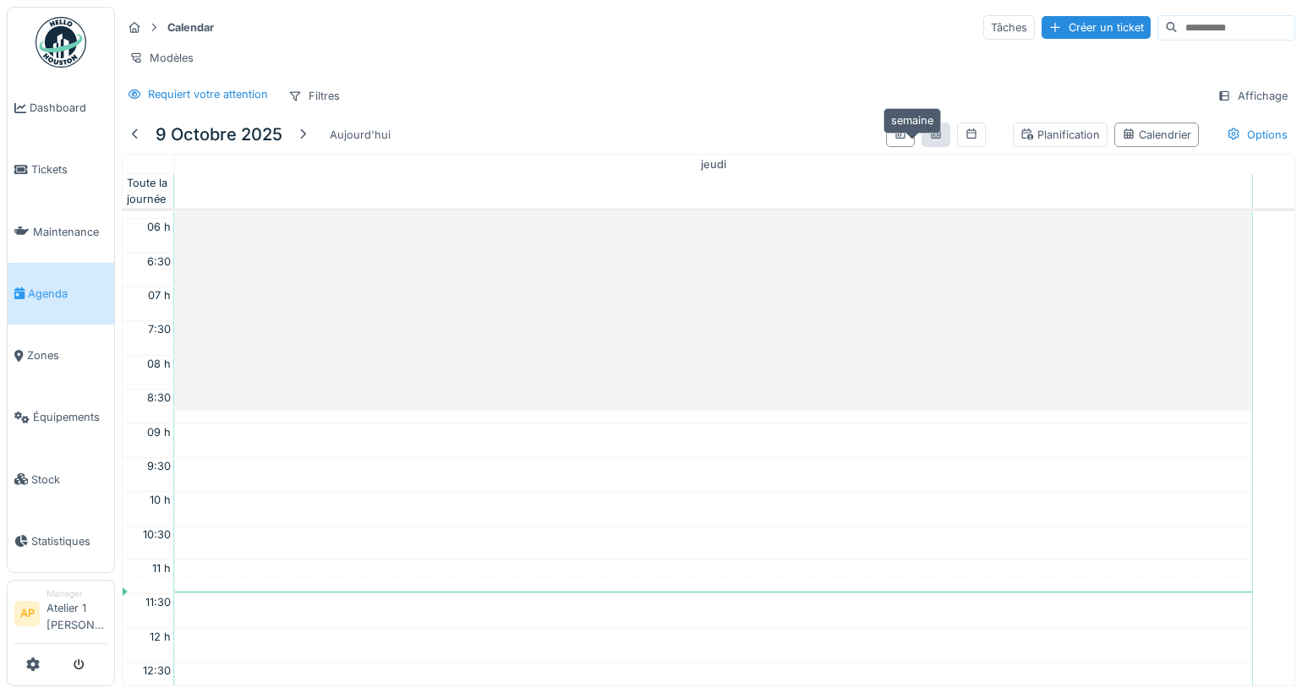
click at [929, 140] on icon at bounding box center [936, 134] width 14 height 11
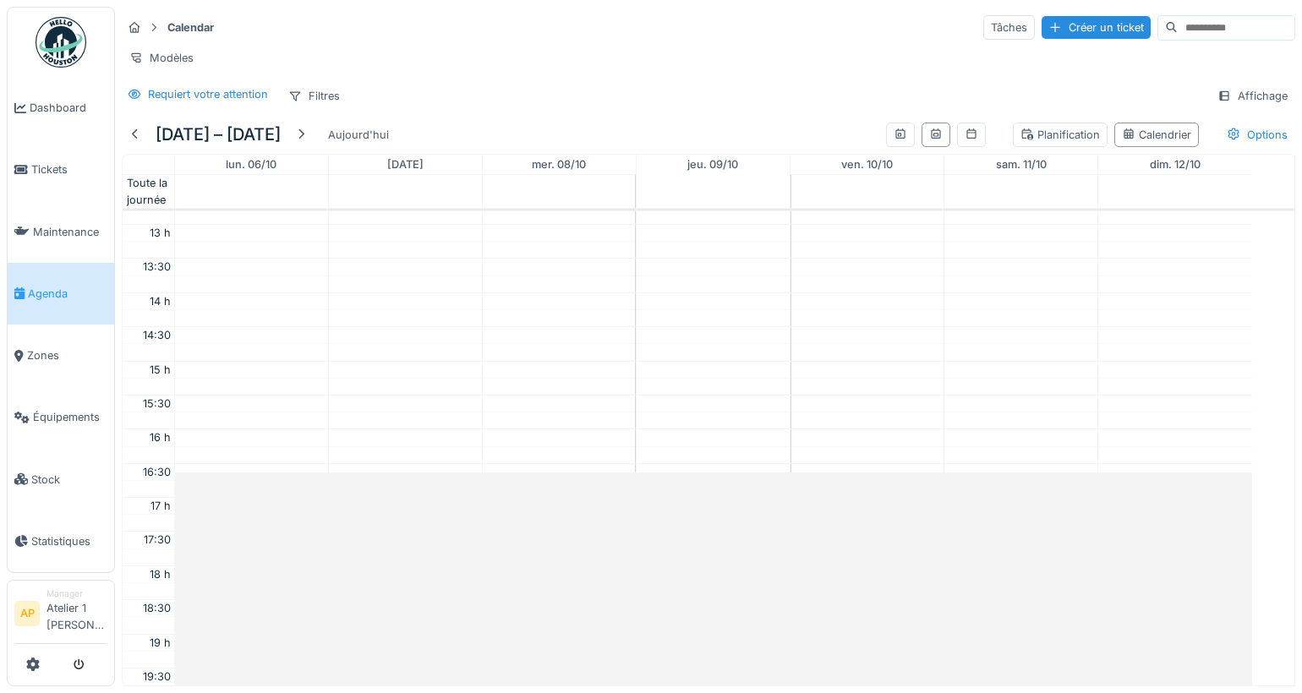
scroll to position [618, 0]
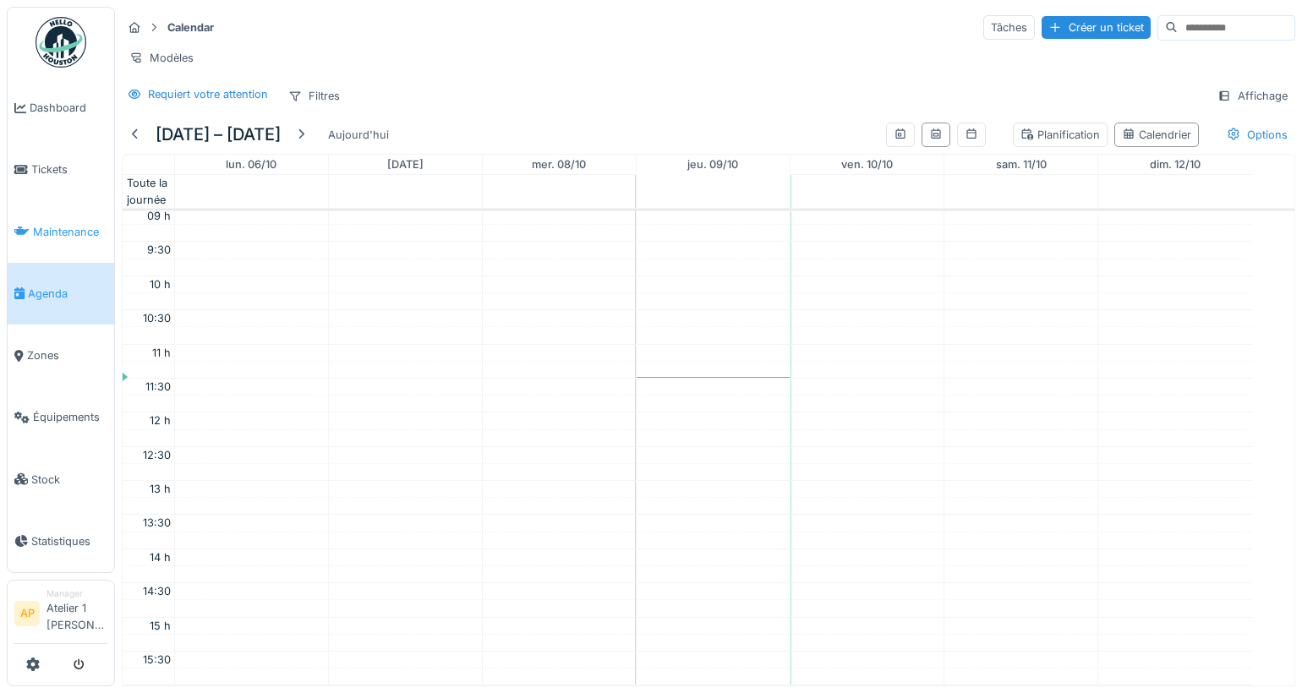
click at [67, 230] on span "Maintenance" at bounding box center [70, 232] width 74 height 16
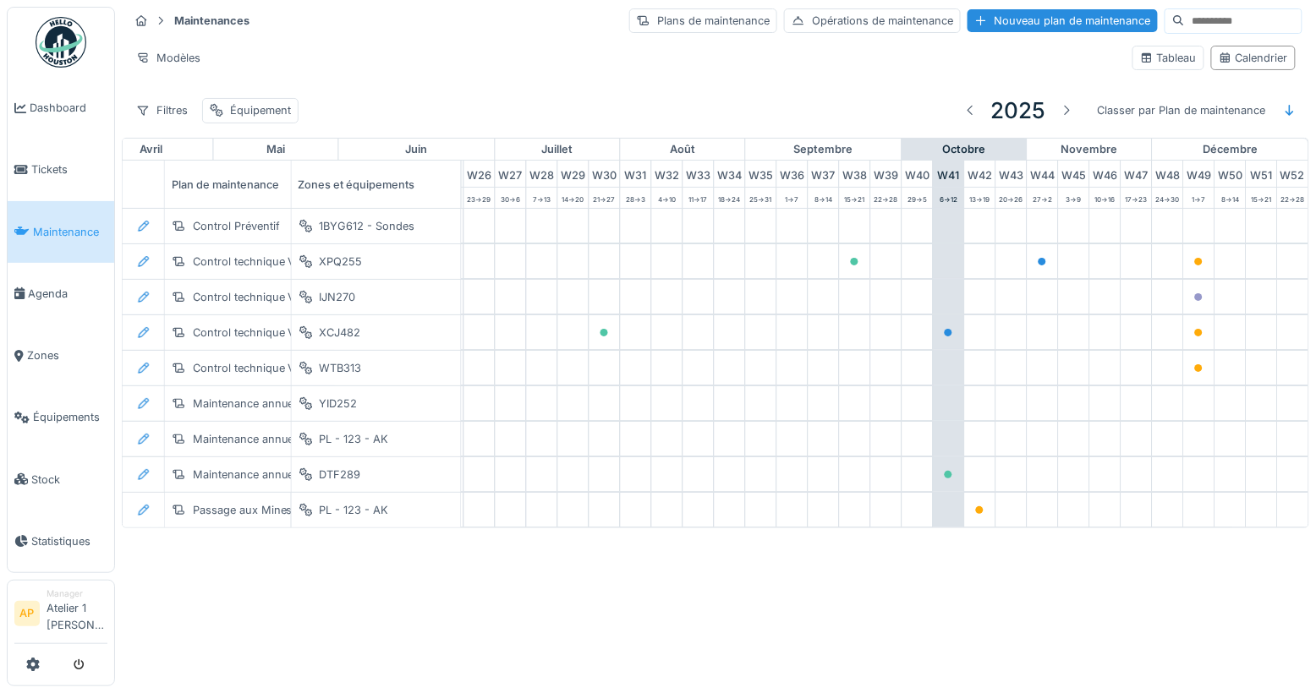
scroll to position [0, 864]
click at [55, 178] on link "Tickets" at bounding box center [61, 170] width 107 height 62
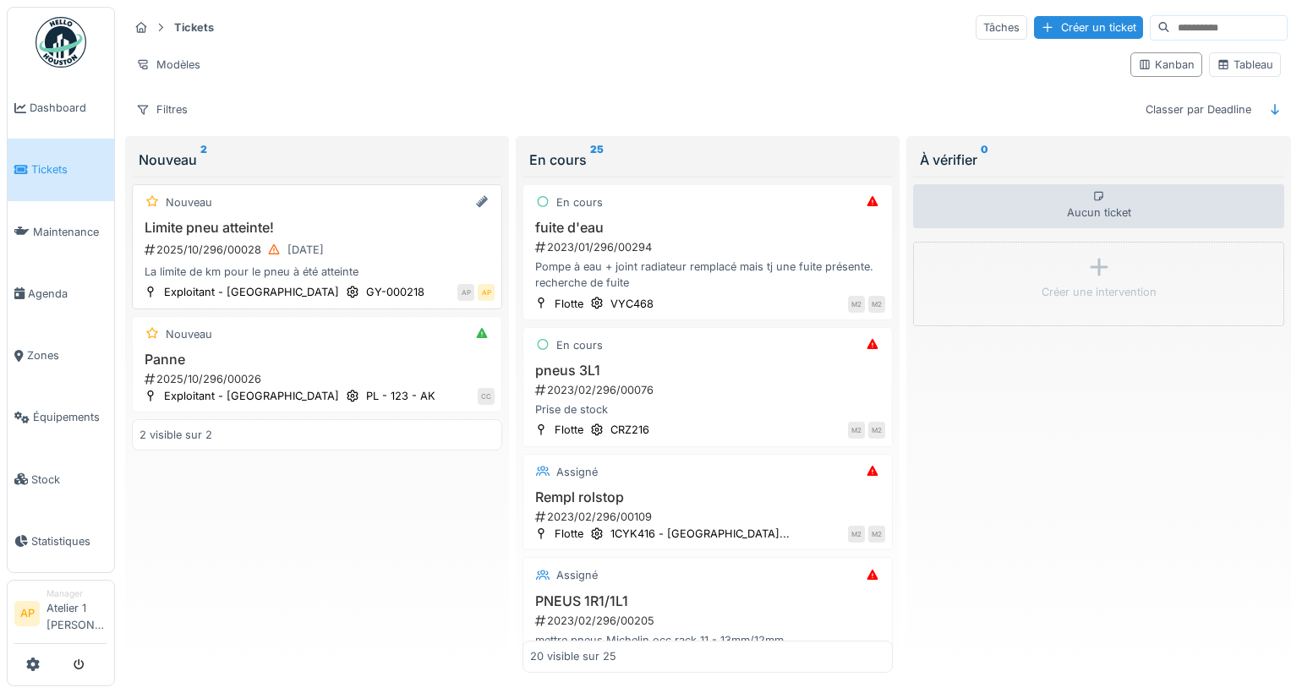
click at [251, 227] on h3 "Limite pneu atteinte!" at bounding box center [317, 228] width 355 height 16
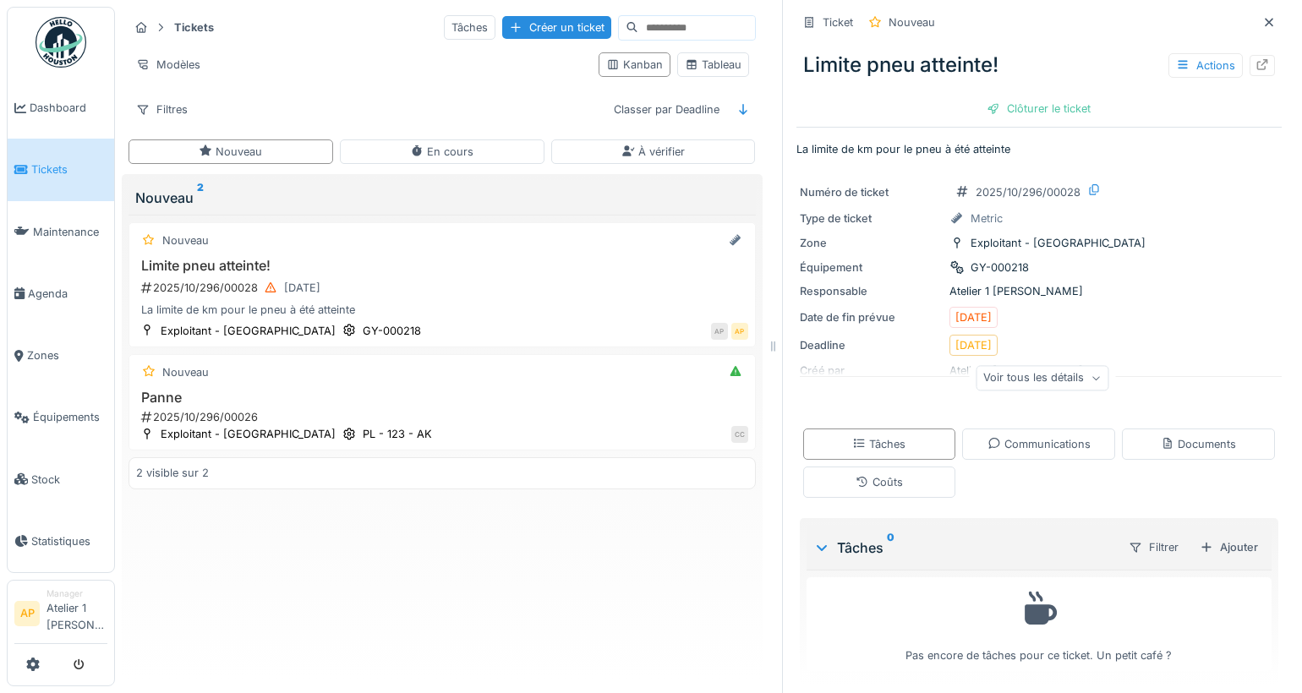
scroll to position [5, 0]
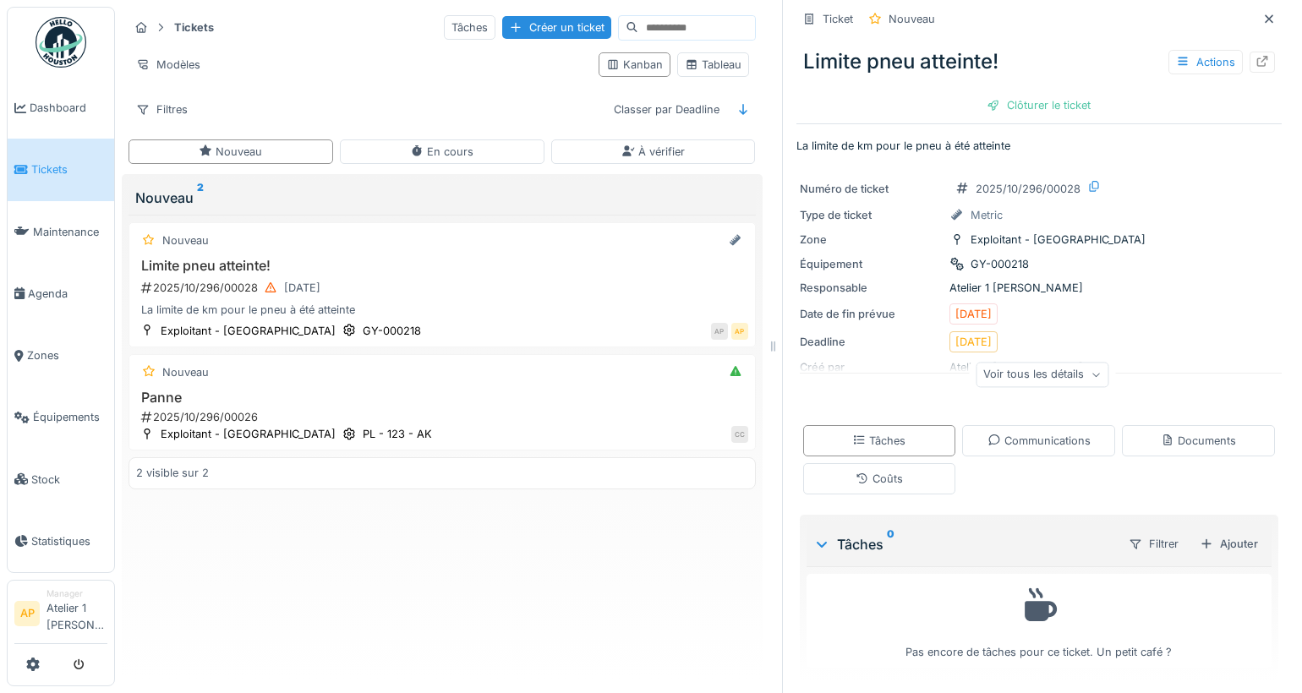
click at [1004, 382] on div "Voir tous les détails" at bounding box center [1042, 375] width 133 height 25
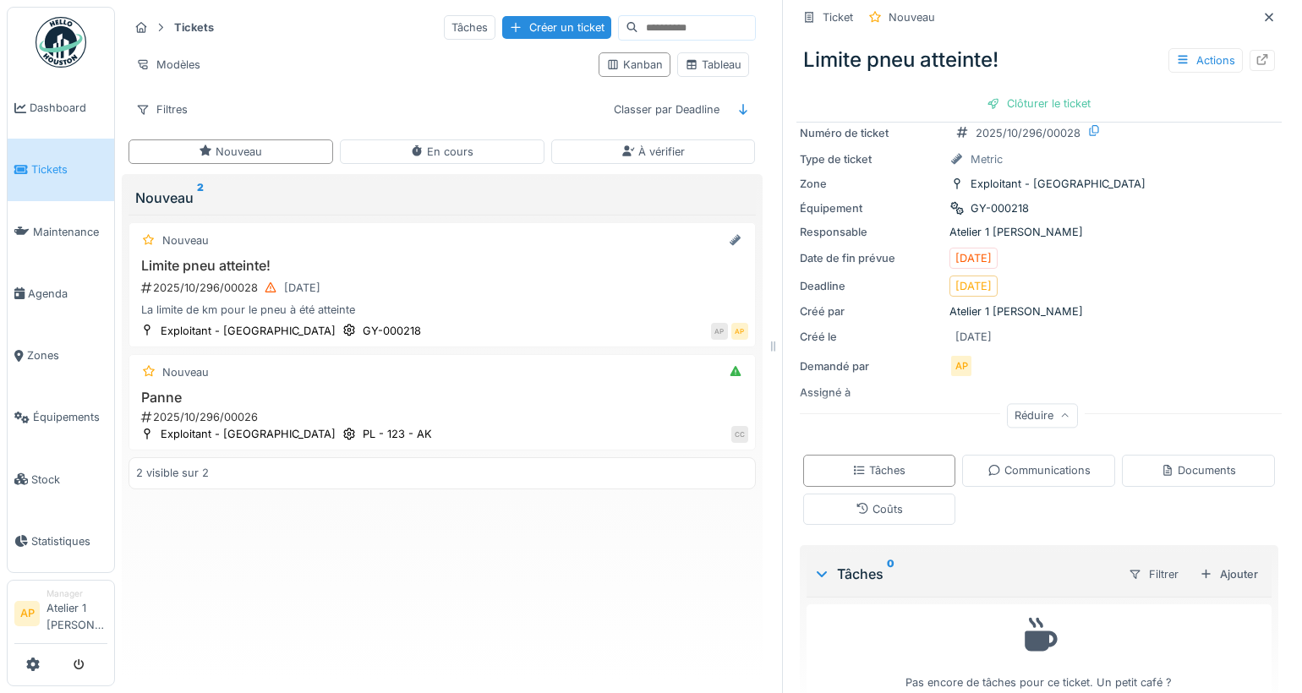
scroll to position [58, 0]
click at [1265, 19] on icon at bounding box center [1269, 17] width 8 height 8
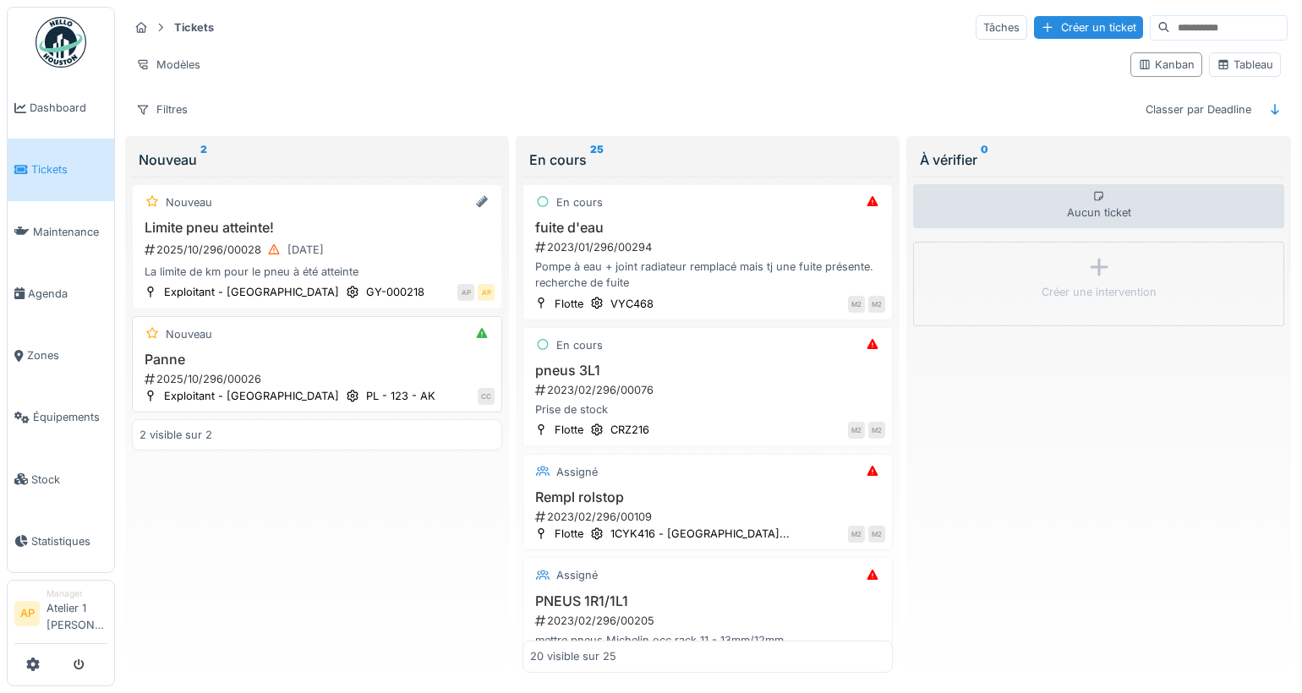
click at [252, 341] on div "Nouveau Panne 2025/10/296/00026 Exploitant - Lyon PL - 123 - AK CC" at bounding box center [317, 364] width 370 height 97
click at [223, 344] on div "Nouveau Panne 2025/10/296/00026 Exploitant - Lyon PL - 123 - AK CC" at bounding box center [317, 364] width 370 height 97
click at [201, 225] on h3 "Limite pneu atteinte!" at bounding box center [317, 228] width 355 height 16
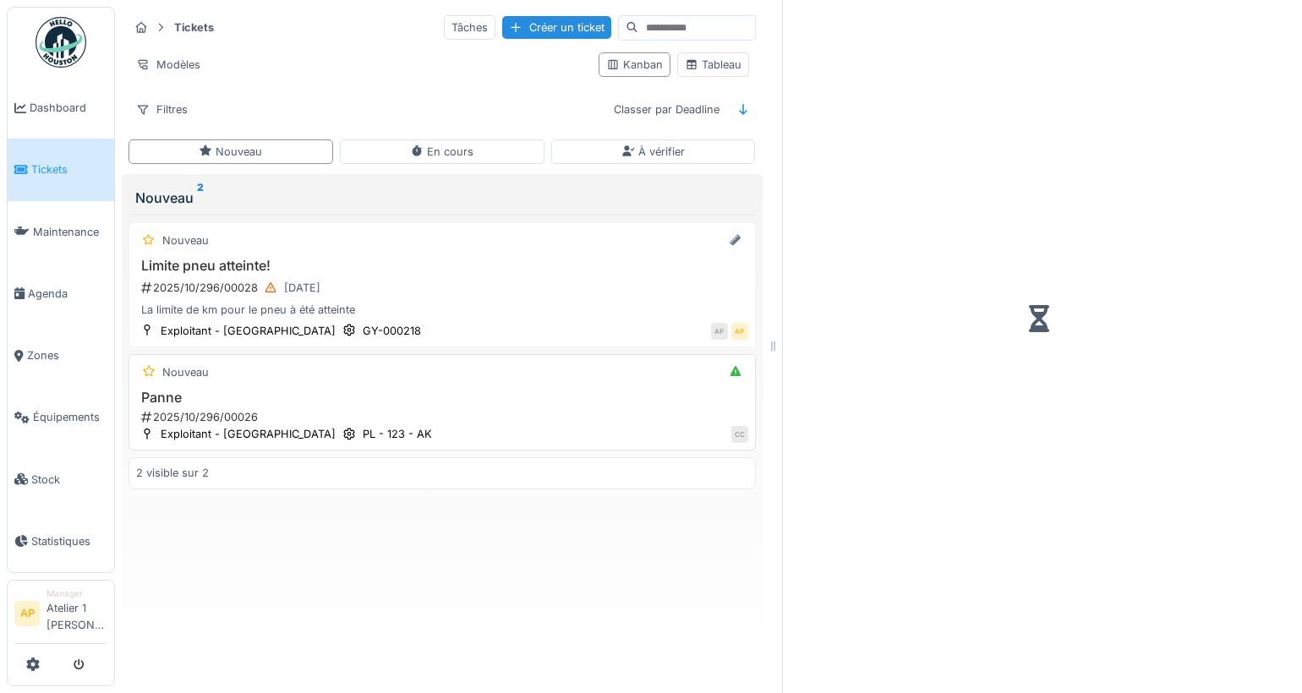
click at [170, 397] on h3 "Panne" at bounding box center [442, 398] width 612 height 16
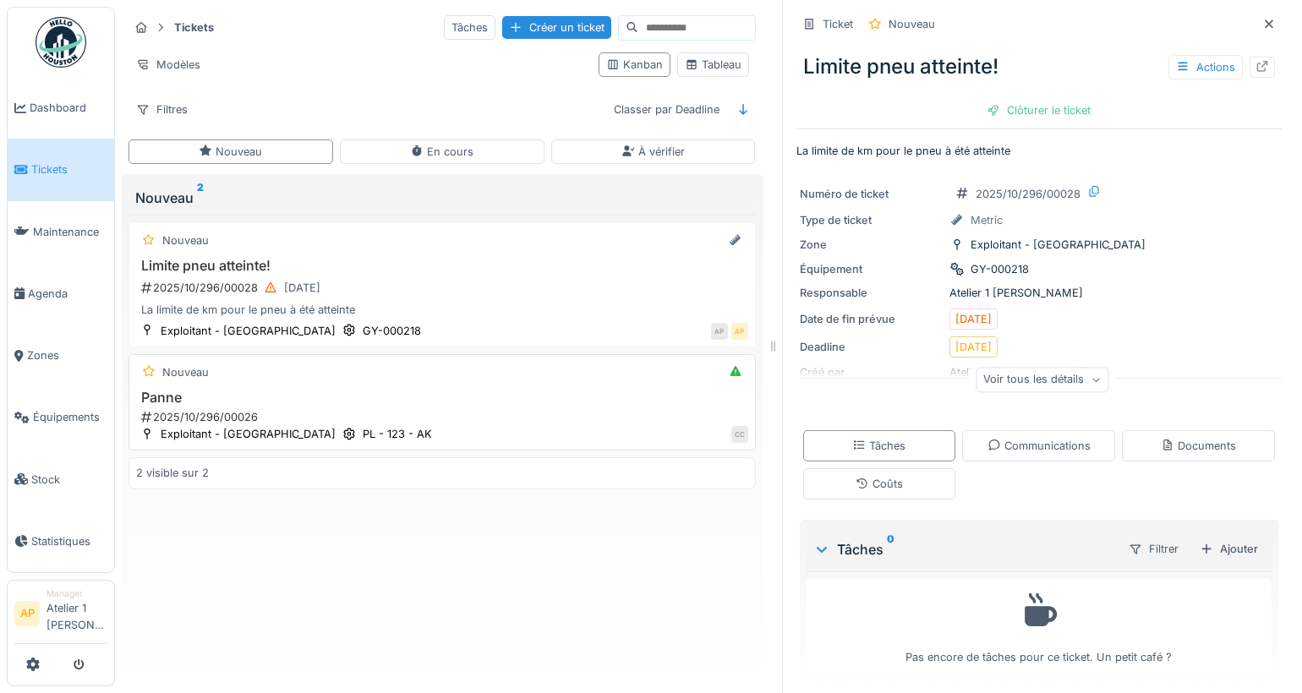
click at [161, 392] on h3 "Panne" at bounding box center [442, 398] width 612 height 16
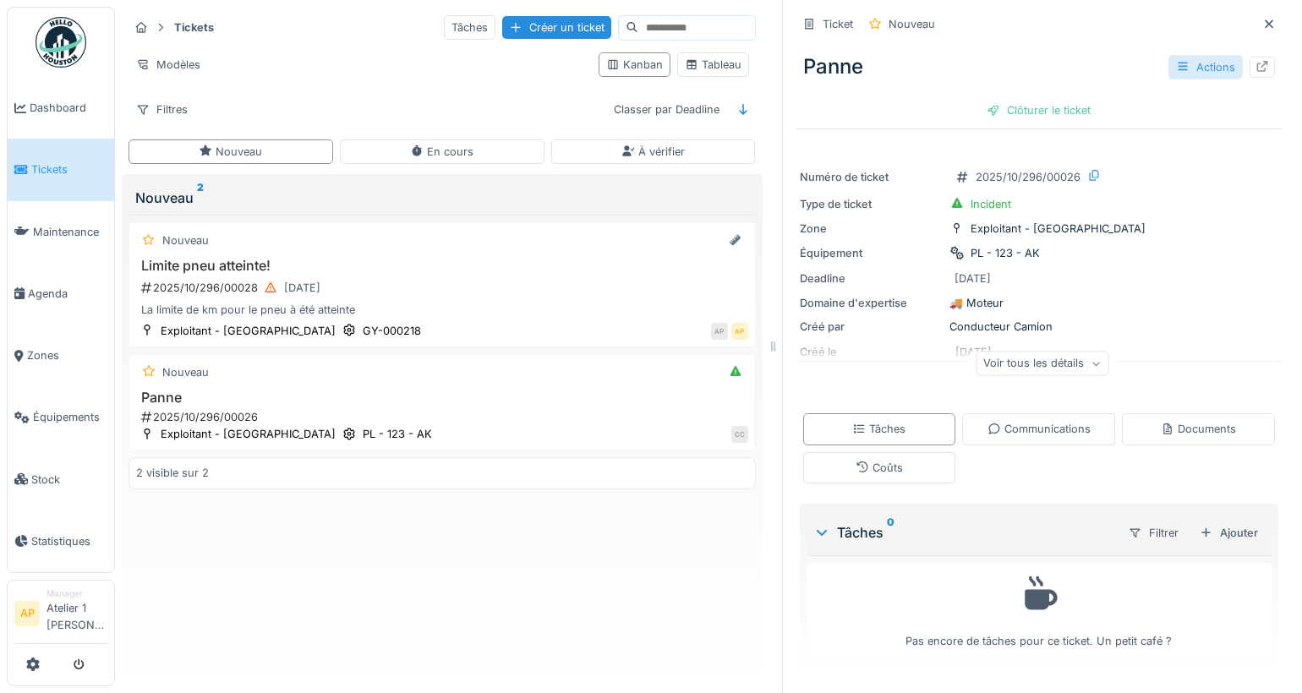
click at [1200, 72] on div "Actions" at bounding box center [1206, 67] width 74 height 25
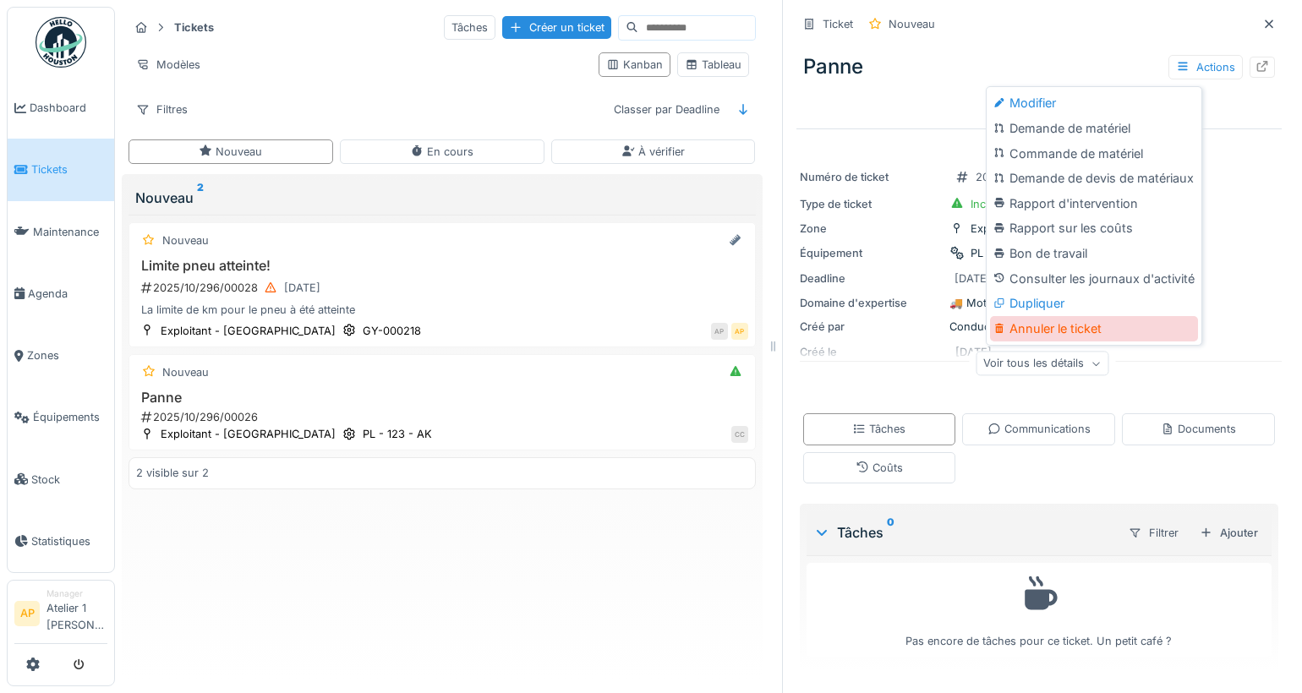
click at [1064, 334] on div "Annuler le ticket" at bounding box center [1094, 328] width 208 height 25
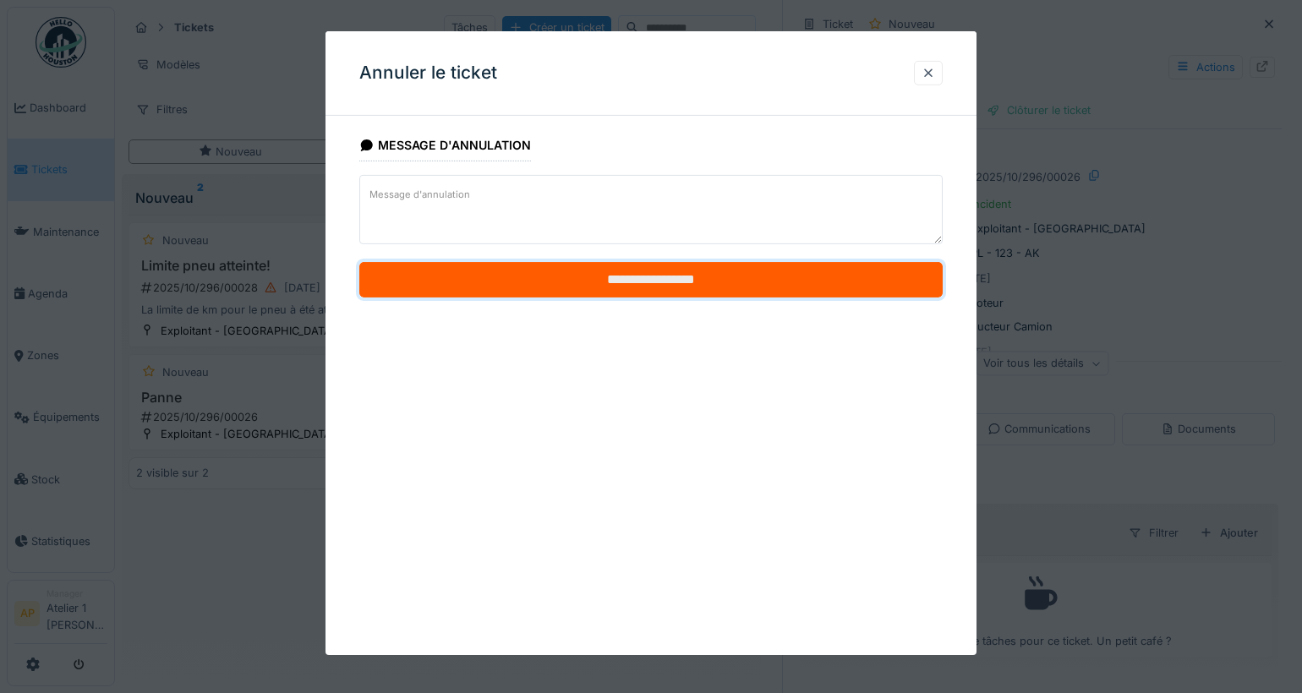
click at [639, 288] on input "**********" at bounding box center [650, 280] width 583 height 36
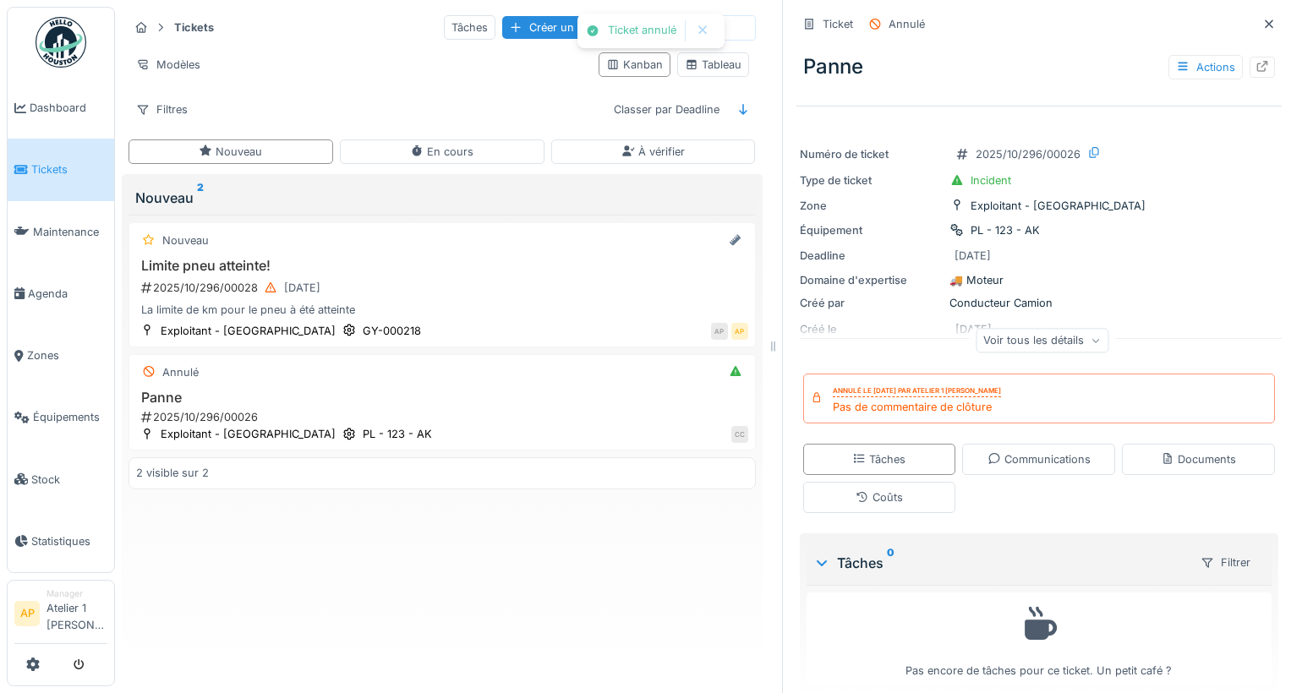
click at [1257, 14] on div at bounding box center [1269, 24] width 25 height 21
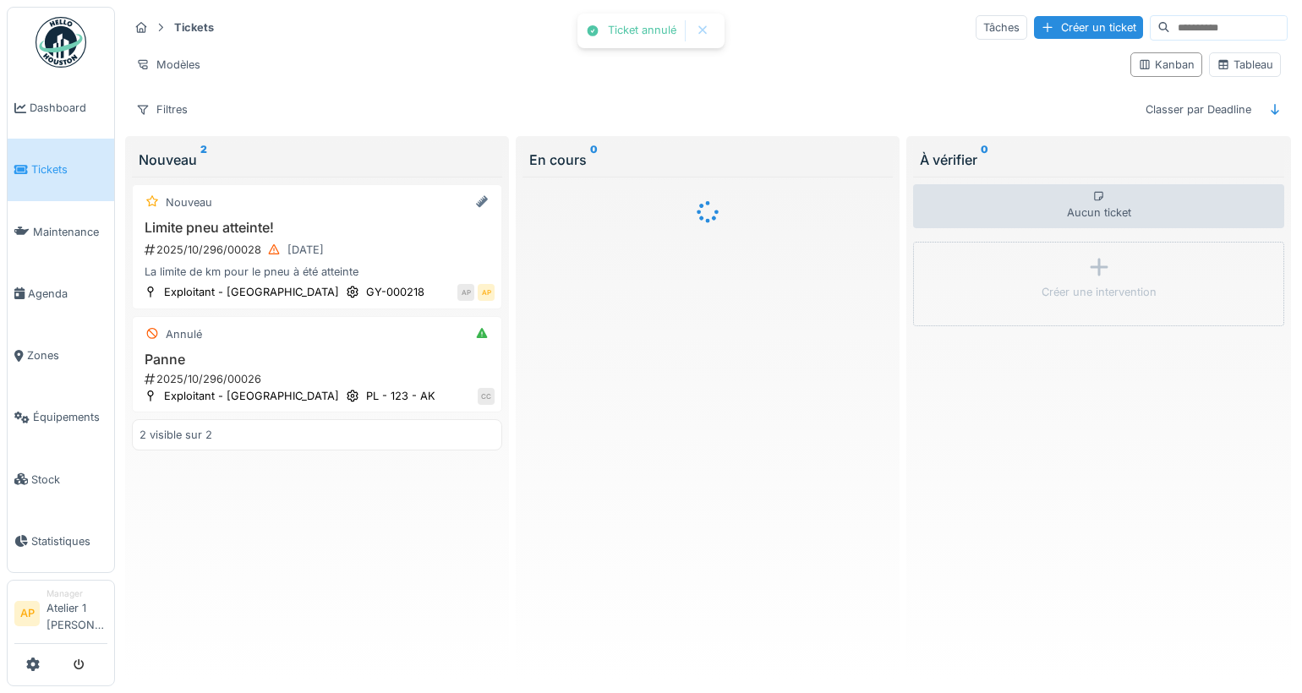
click at [1246, 20] on input at bounding box center [1228, 28] width 117 height 24
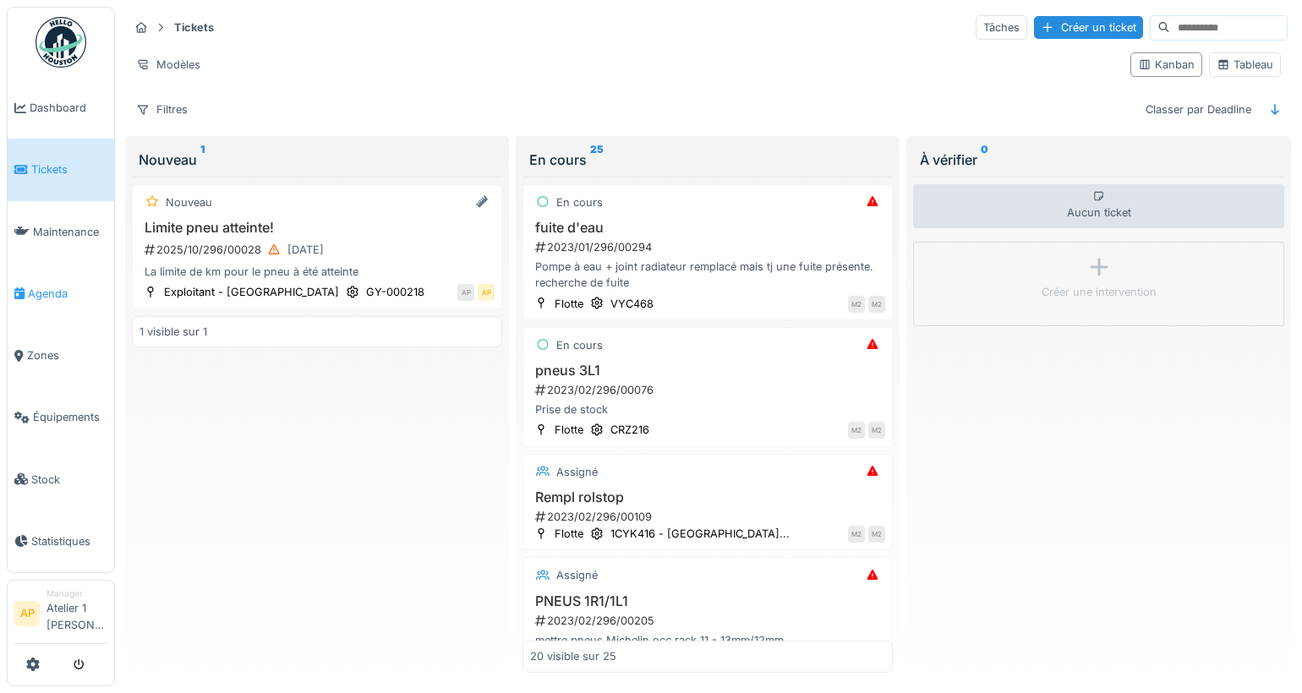
click at [68, 290] on span "Agenda" at bounding box center [67, 294] width 79 height 16
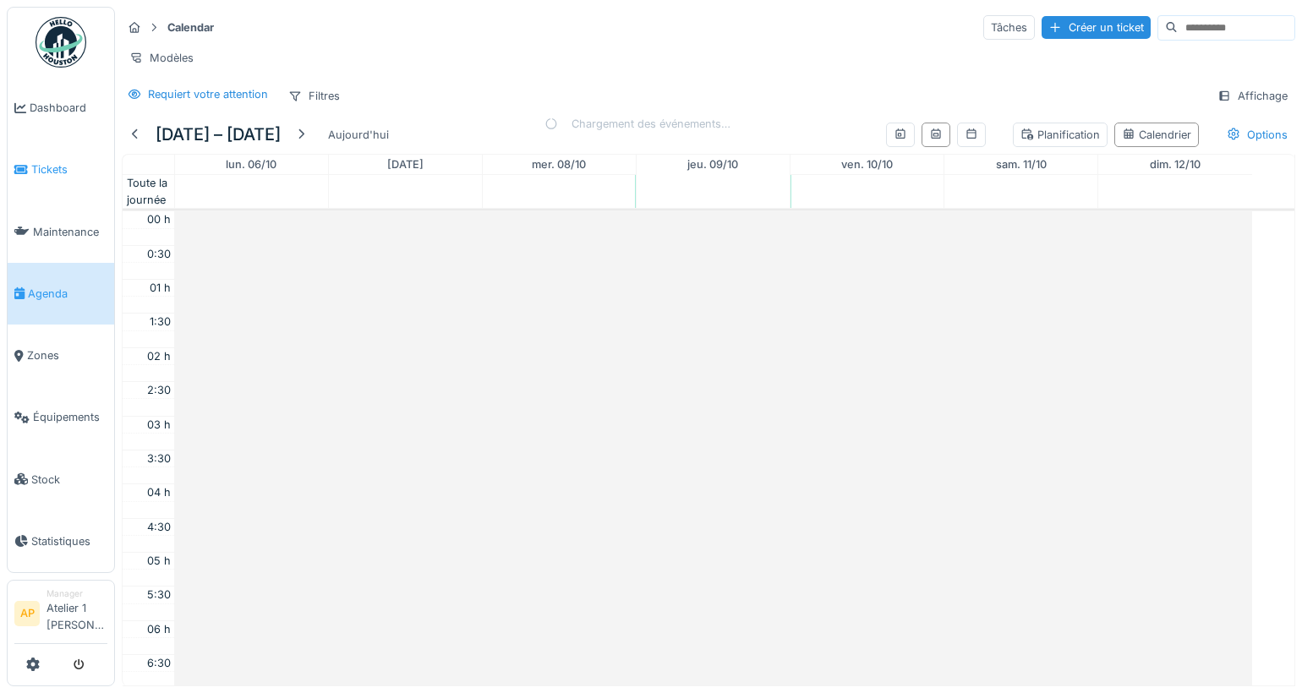
scroll to position [402, 0]
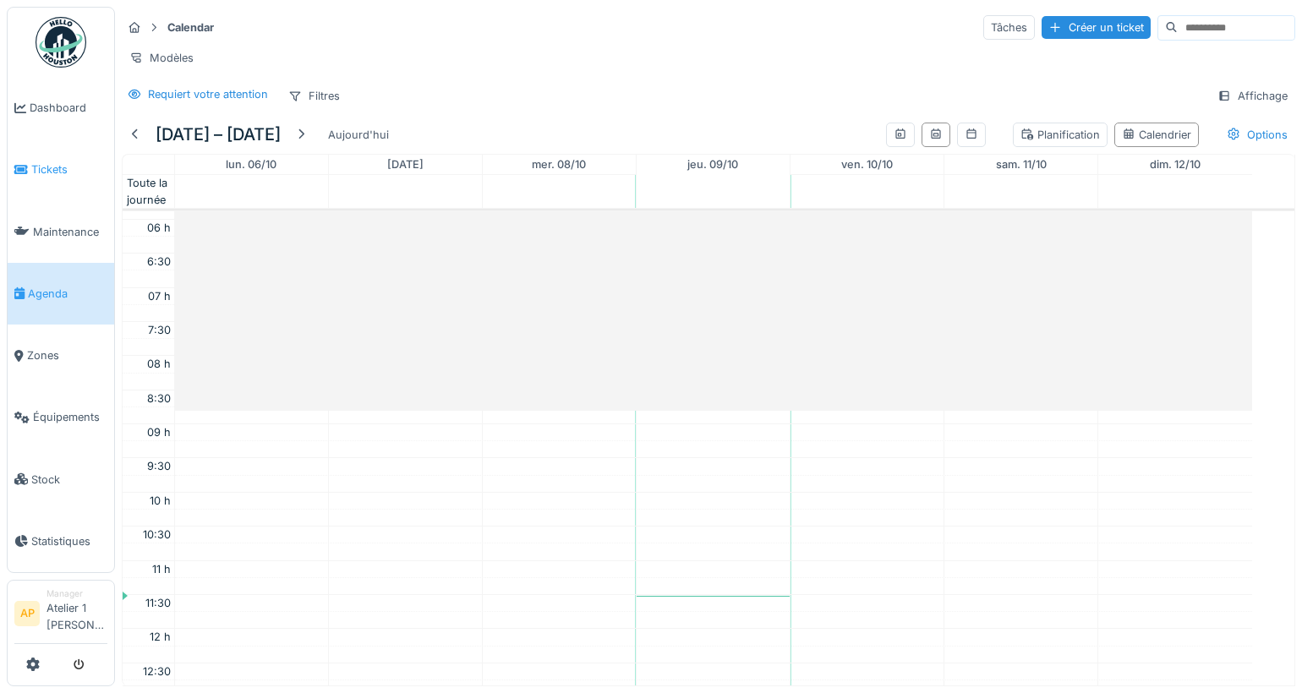
click at [54, 163] on span "Tickets" at bounding box center [69, 170] width 76 height 16
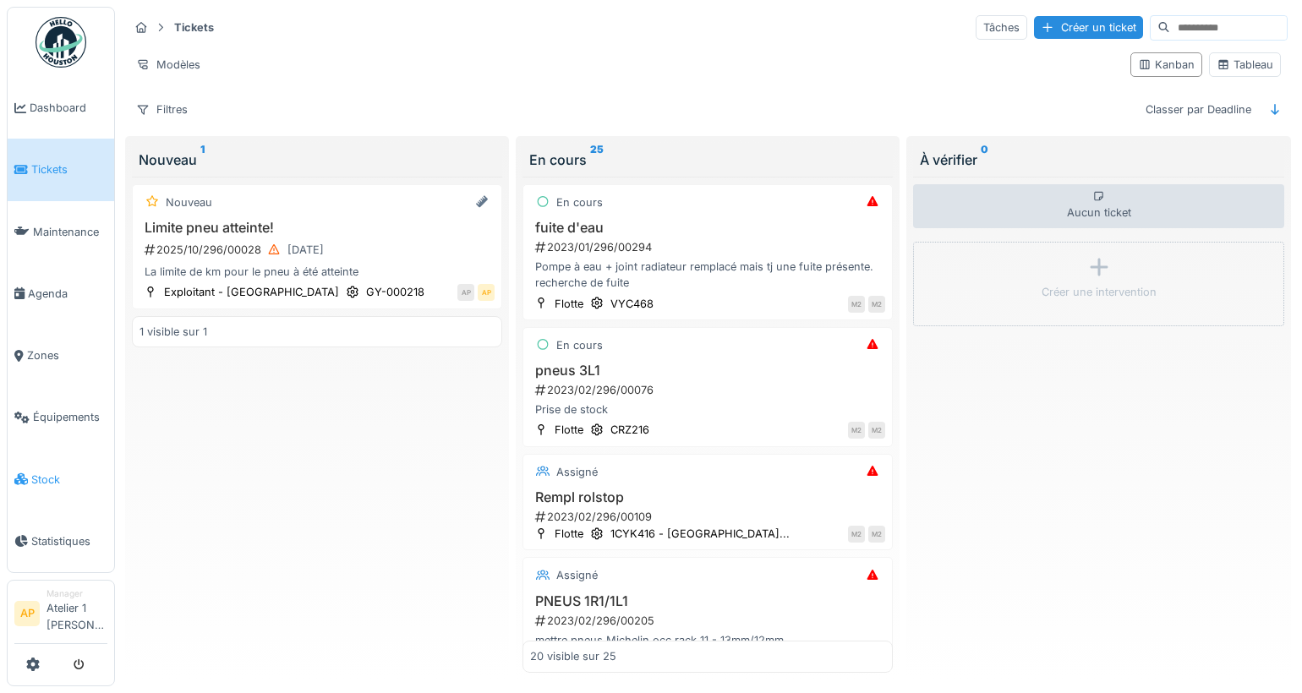
click at [59, 472] on span "Stock" at bounding box center [69, 480] width 76 height 16
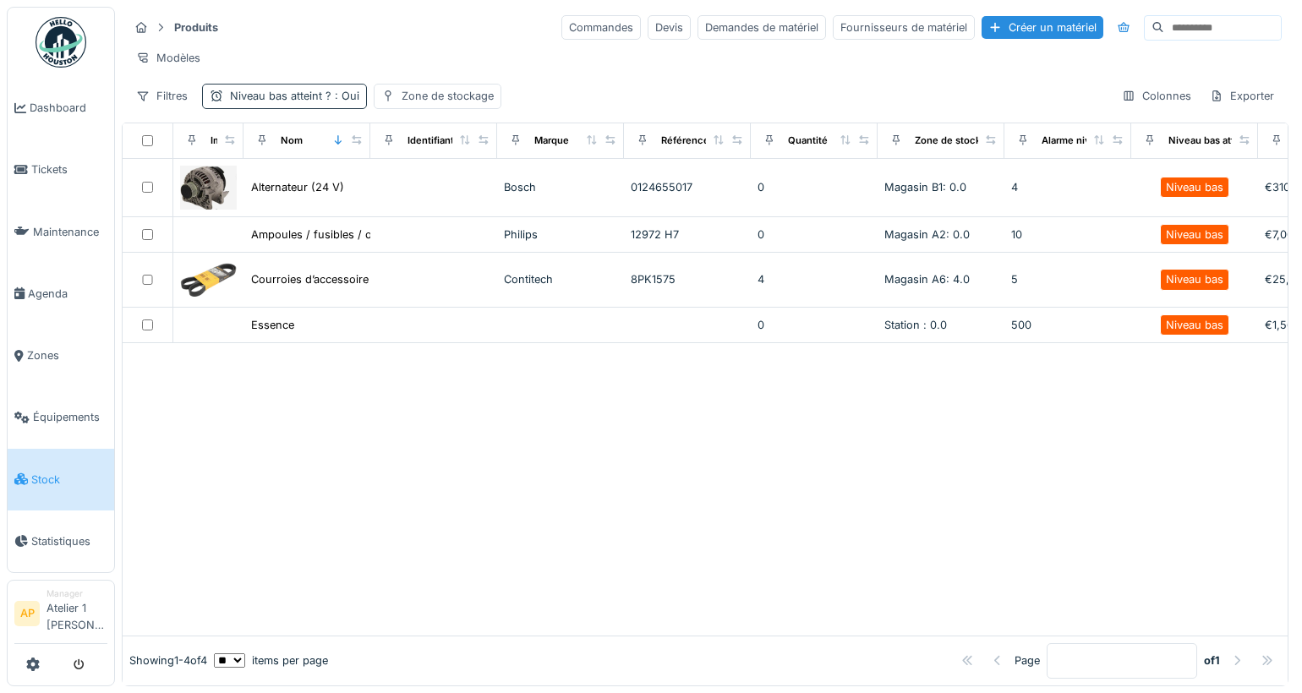
click at [351, 102] on span ": Oui" at bounding box center [345, 96] width 28 height 13
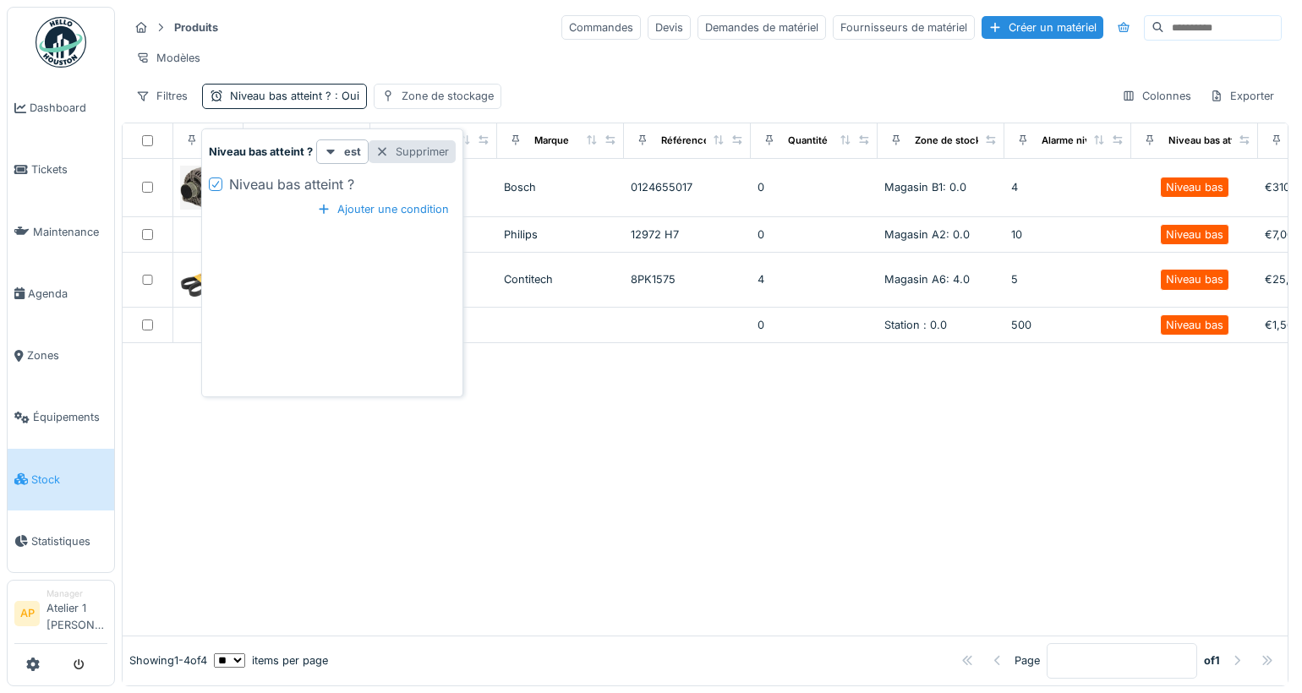
click at [421, 157] on div "Supprimer" at bounding box center [412, 151] width 87 height 23
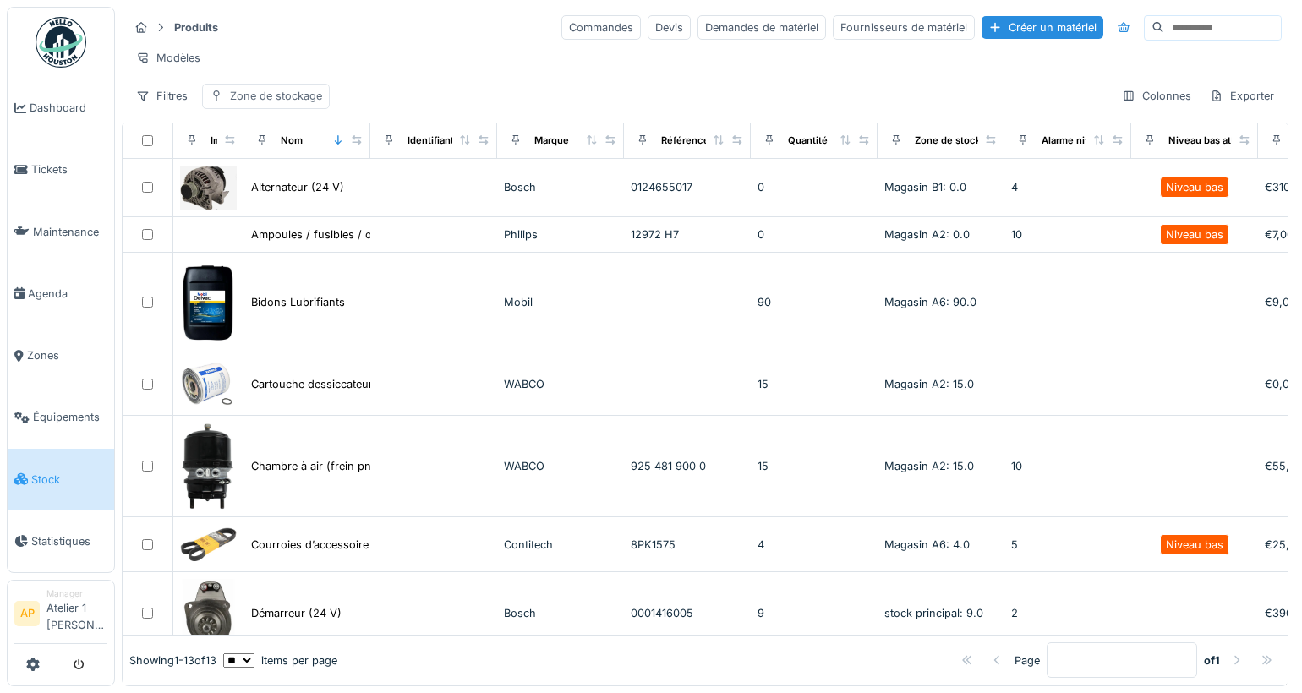
click at [251, 104] on div "Zone de stockage" at bounding box center [276, 96] width 92 height 16
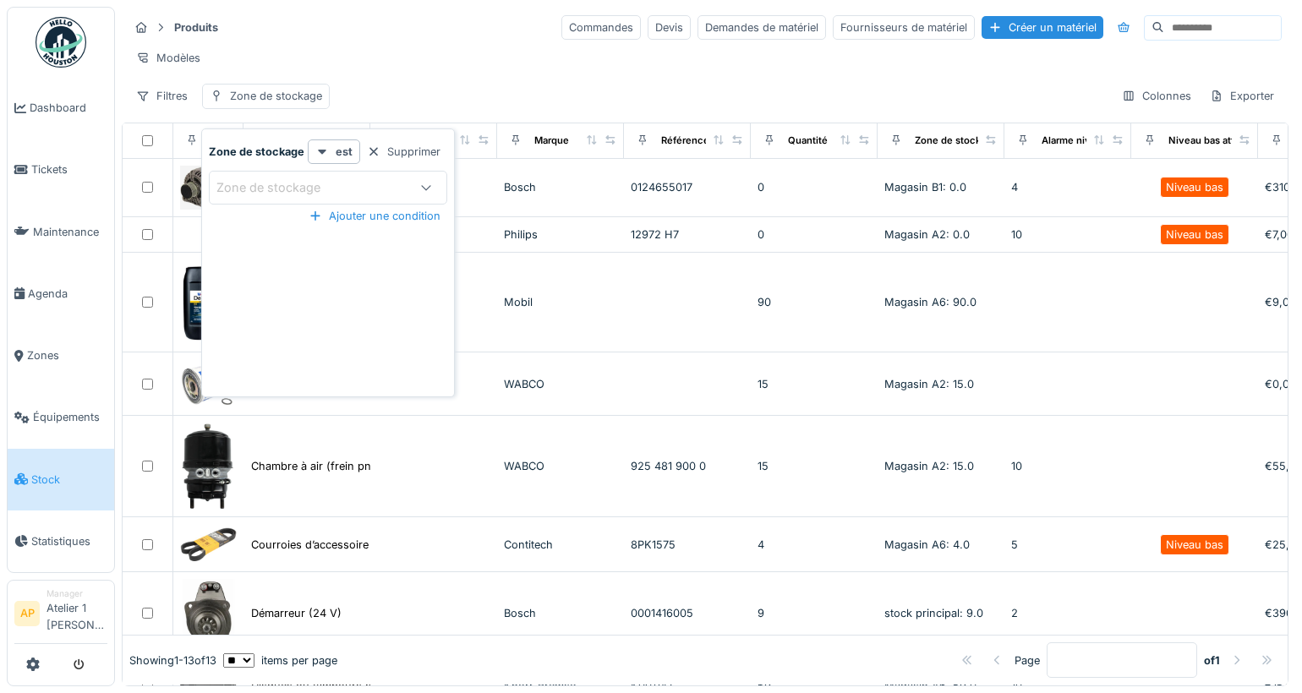
click at [324, 193] on div "Zone de stockage" at bounding box center [280, 187] width 128 height 19
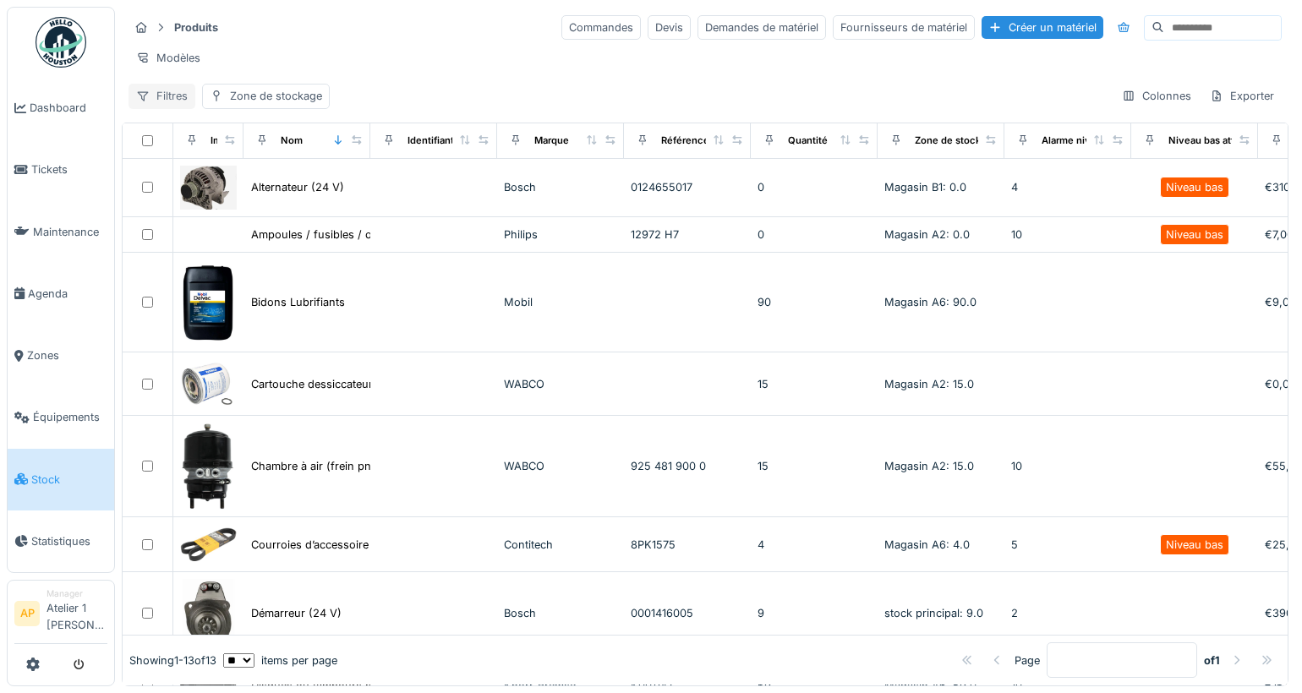
click at [157, 107] on div "Filtres" at bounding box center [162, 96] width 67 height 25
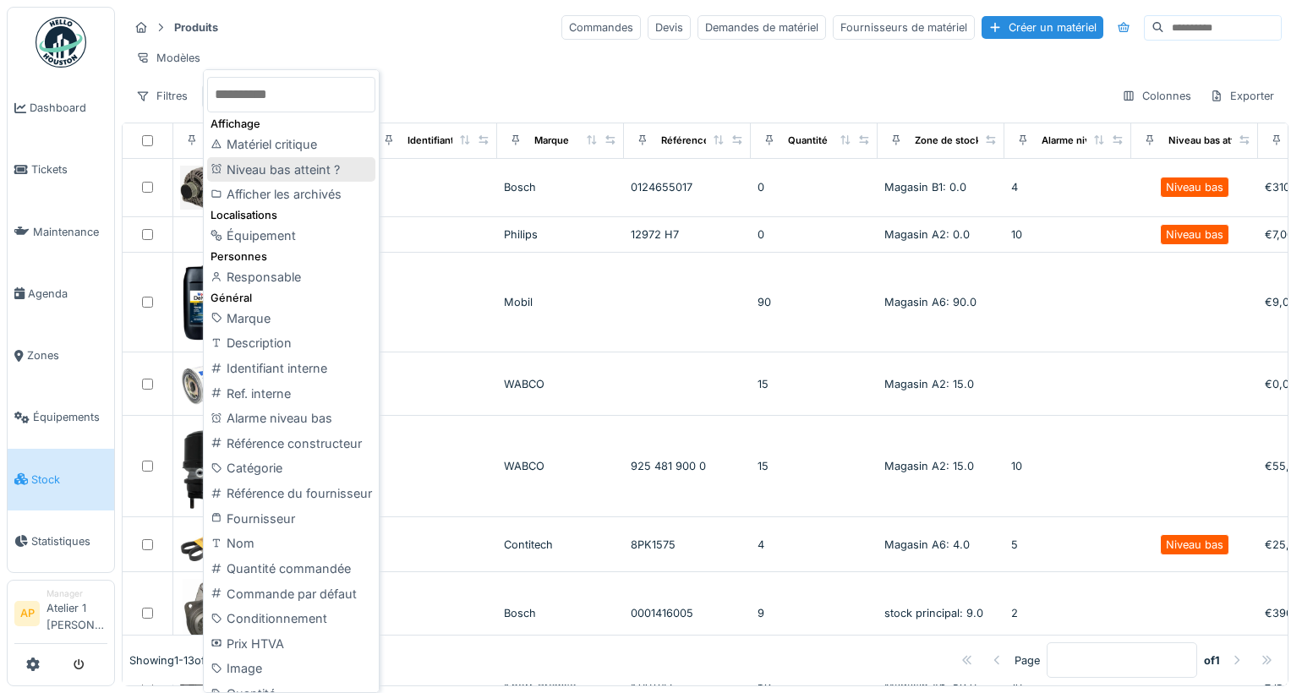
click at [258, 162] on div "Niveau bas atteint ?" at bounding box center [291, 169] width 168 height 25
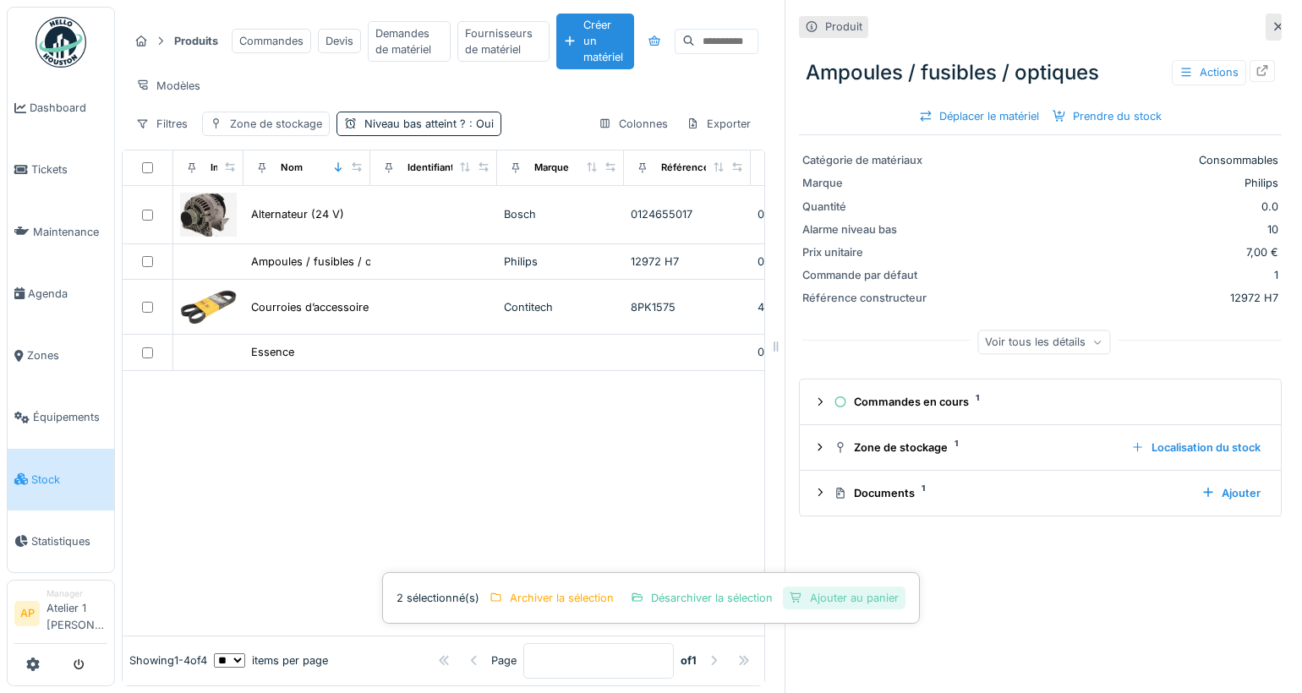
click at [854, 592] on div "Ajouter au panier" at bounding box center [844, 598] width 123 height 23
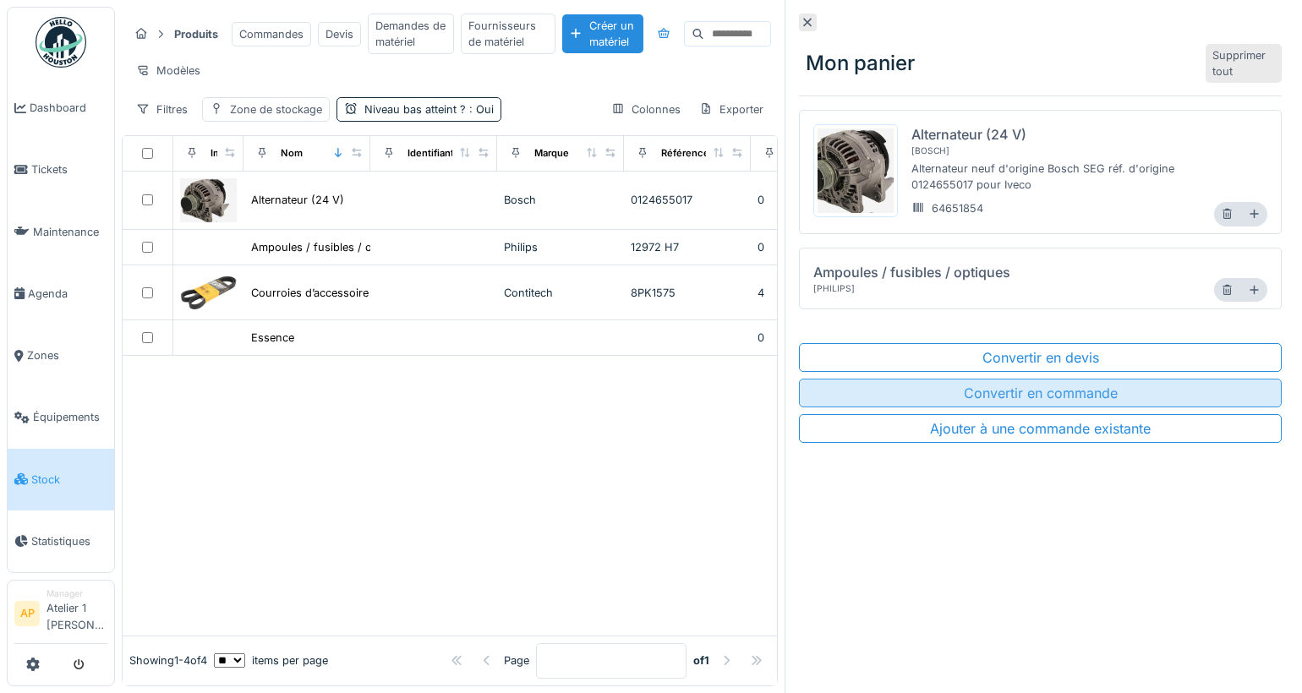
click at [1049, 397] on div "Convertir en commande" at bounding box center [1040, 393] width 483 height 29
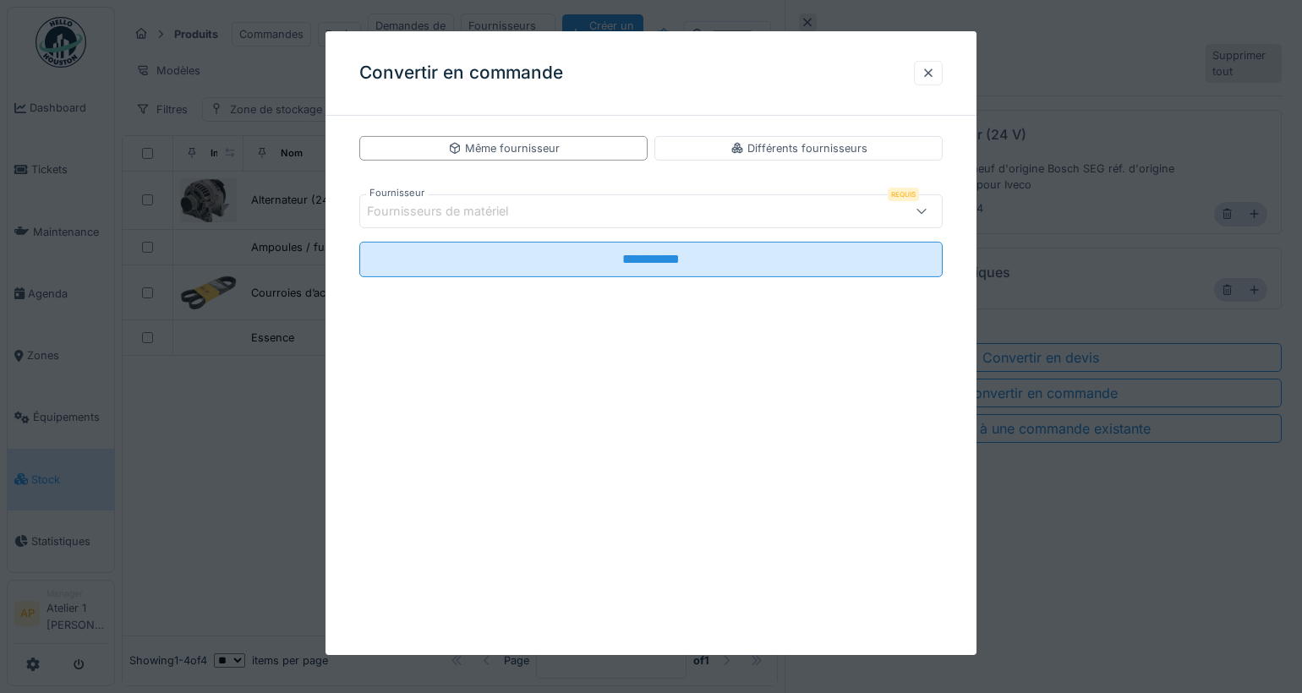
click at [421, 194] on label "Fournisseur" at bounding box center [397, 193] width 62 height 14
click at [430, 210] on div "Fournisseurs de matériel" at bounding box center [449, 211] width 165 height 19
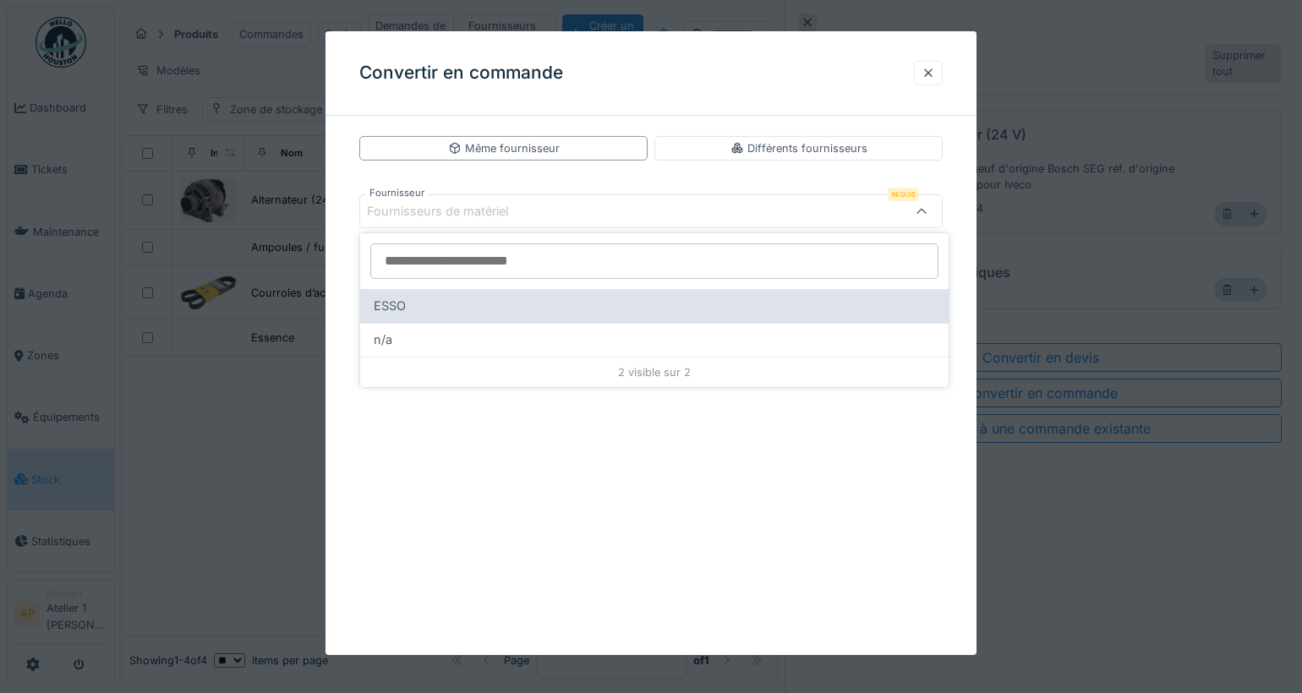
click at [438, 310] on div "ESSO" at bounding box center [655, 306] width 562 height 19
type input "****"
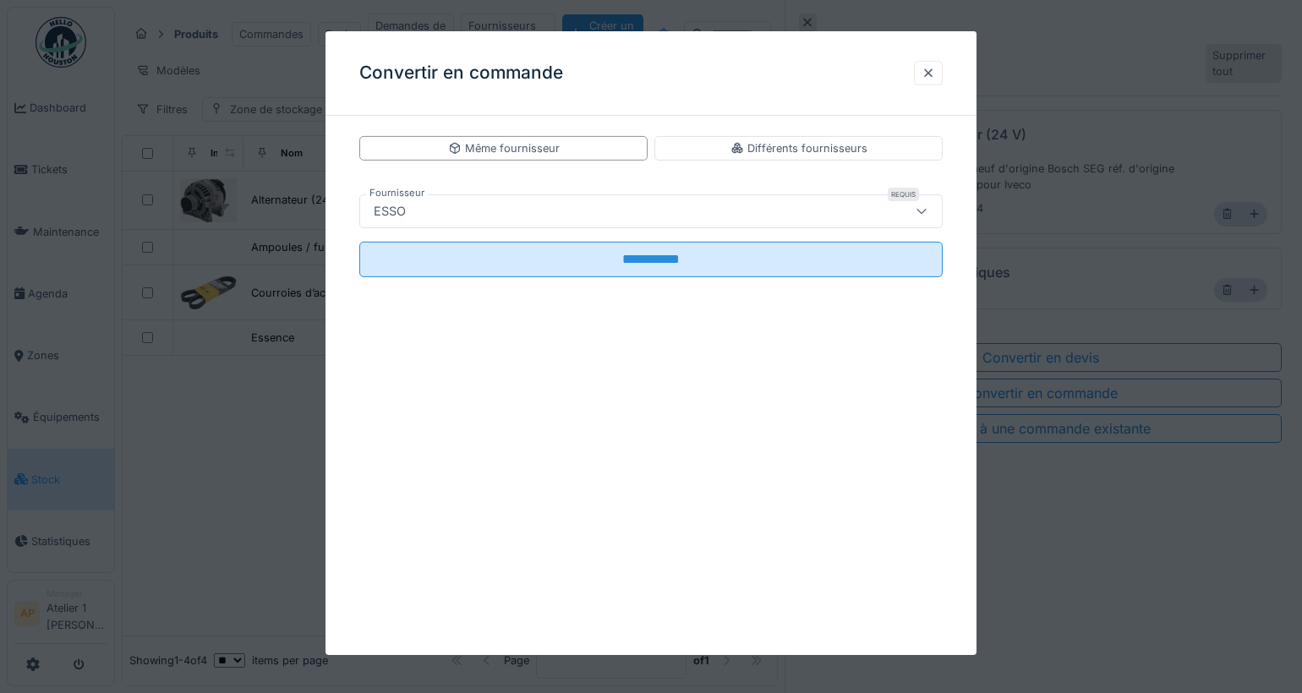
click at [674, 277] on fieldset "**********" at bounding box center [650, 236] width 583 height 110
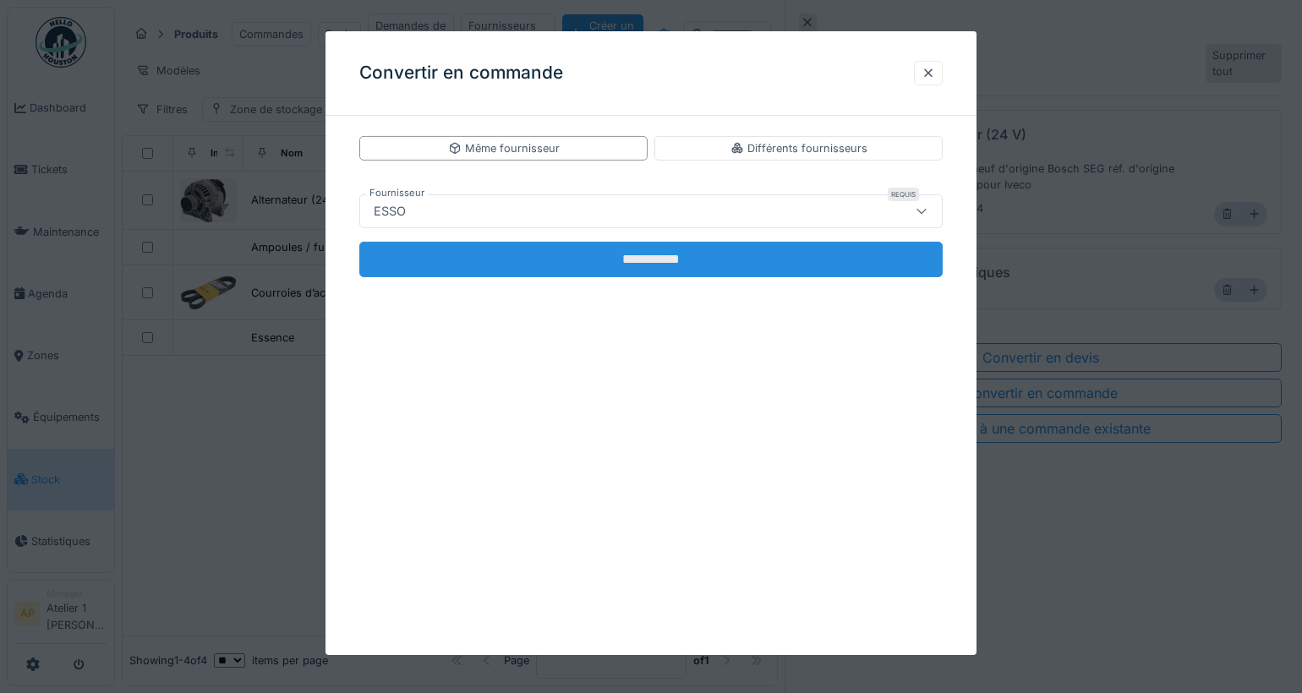
click at [676, 259] on input "**********" at bounding box center [650, 260] width 583 height 36
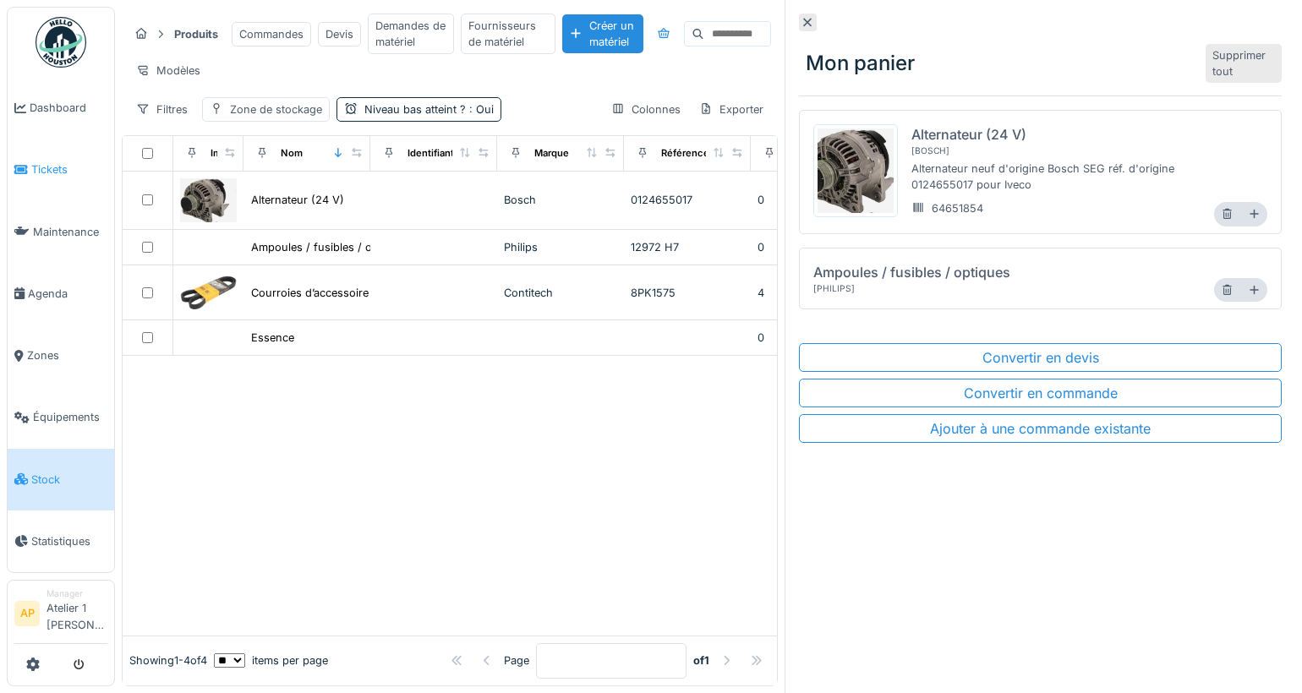
click at [11, 163] on link "Tickets" at bounding box center [61, 170] width 107 height 62
click at [75, 166] on span "Tickets" at bounding box center [69, 170] width 76 height 16
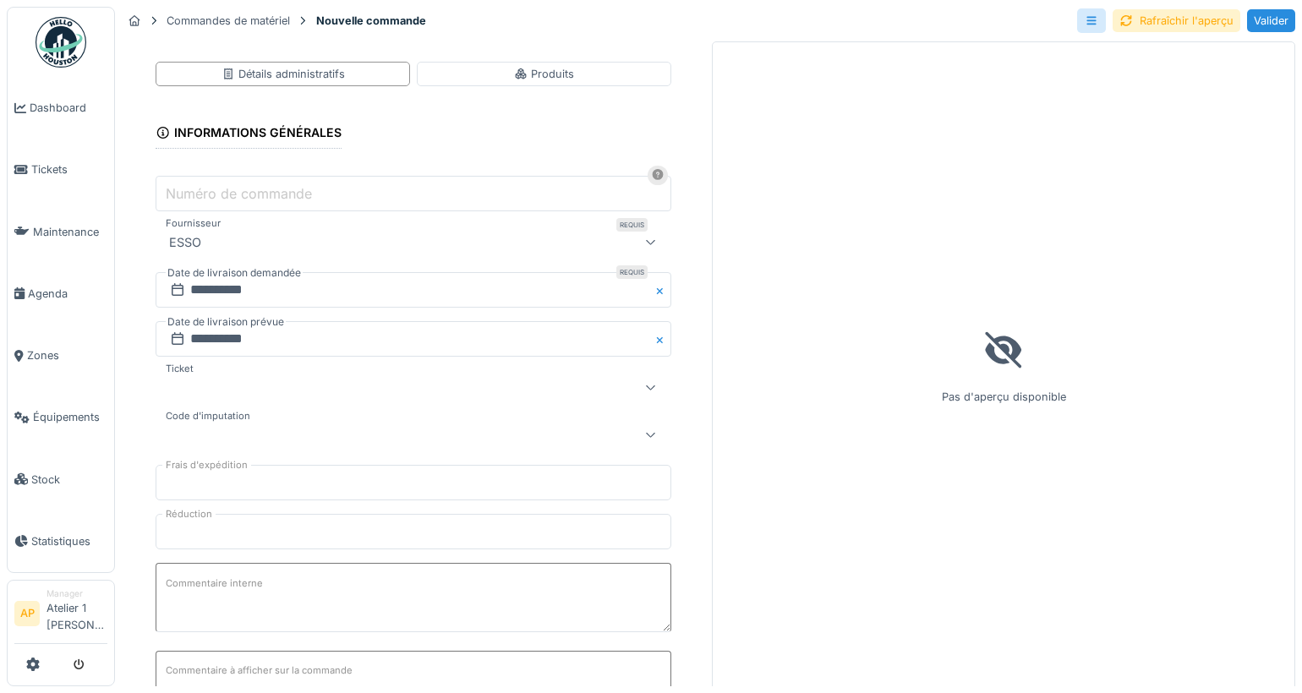
click at [1191, 32] on div "Rafraîchir l'aperçu Valider" at bounding box center [1186, 21] width 218 height 28
click at [1187, 25] on div "Rafraîchir l'aperçu" at bounding box center [1177, 20] width 128 height 23
click at [42, 409] on span "Équipements" at bounding box center [70, 417] width 74 height 16
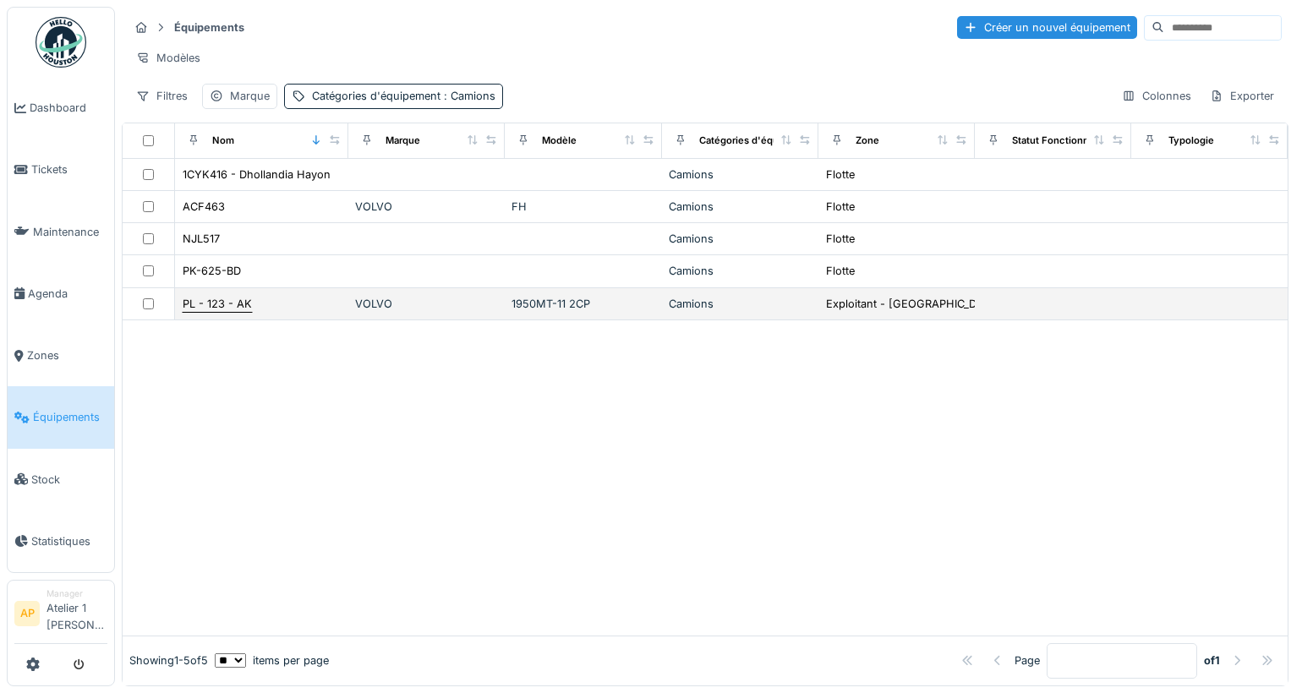
click at [228, 312] on div "PL - 123 - AK" at bounding box center [217, 304] width 69 height 16
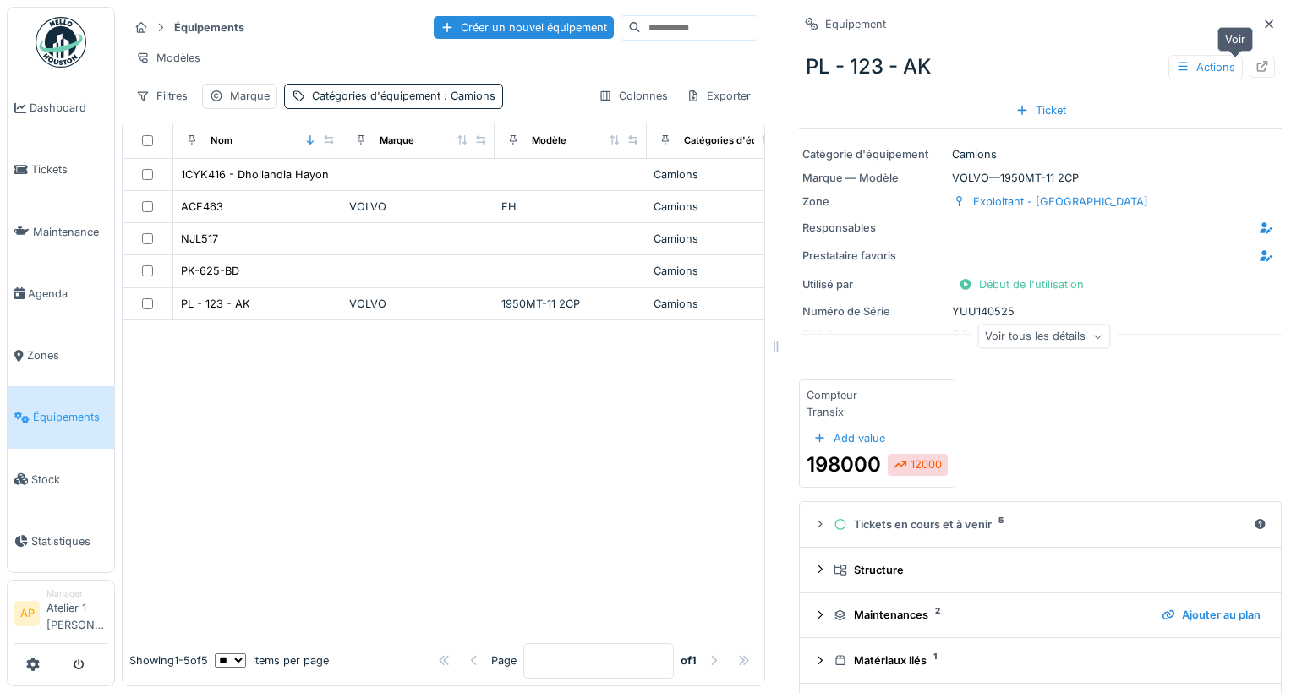
click at [1257, 66] on icon at bounding box center [1262, 66] width 11 height 11
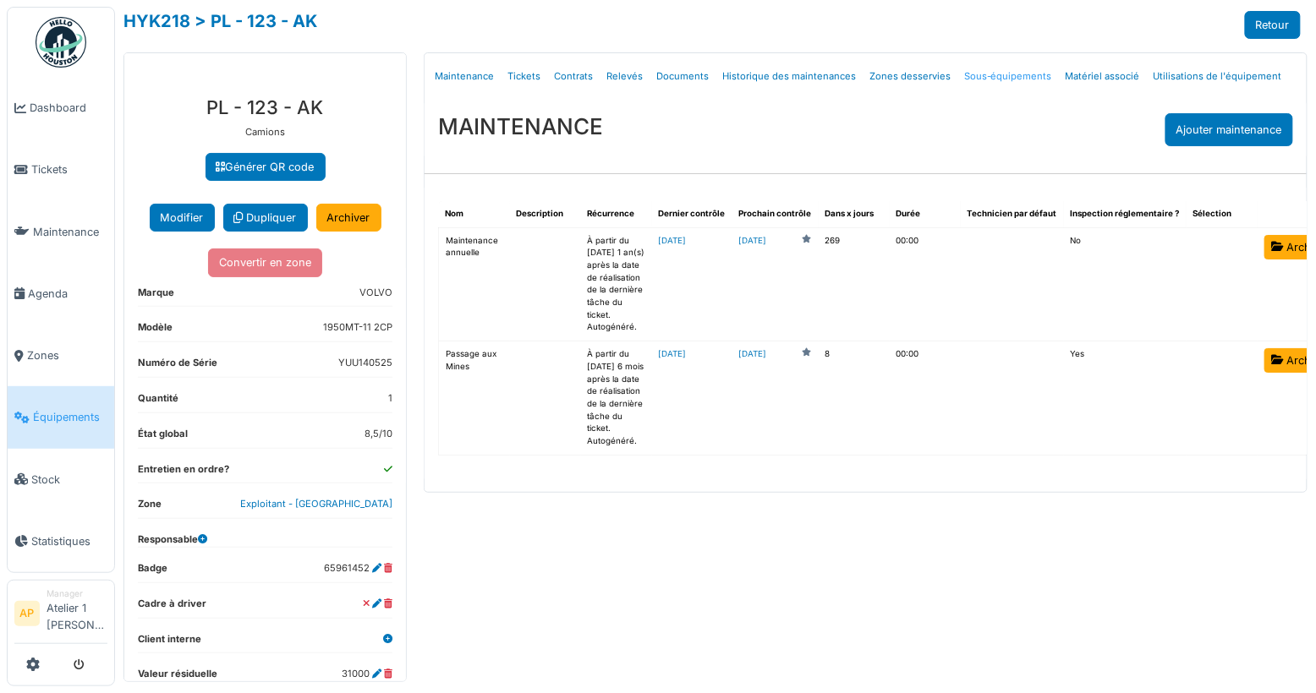
click at [999, 83] on link "Sous-équipements" at bounding box center [1007, 77] width 101 height 40
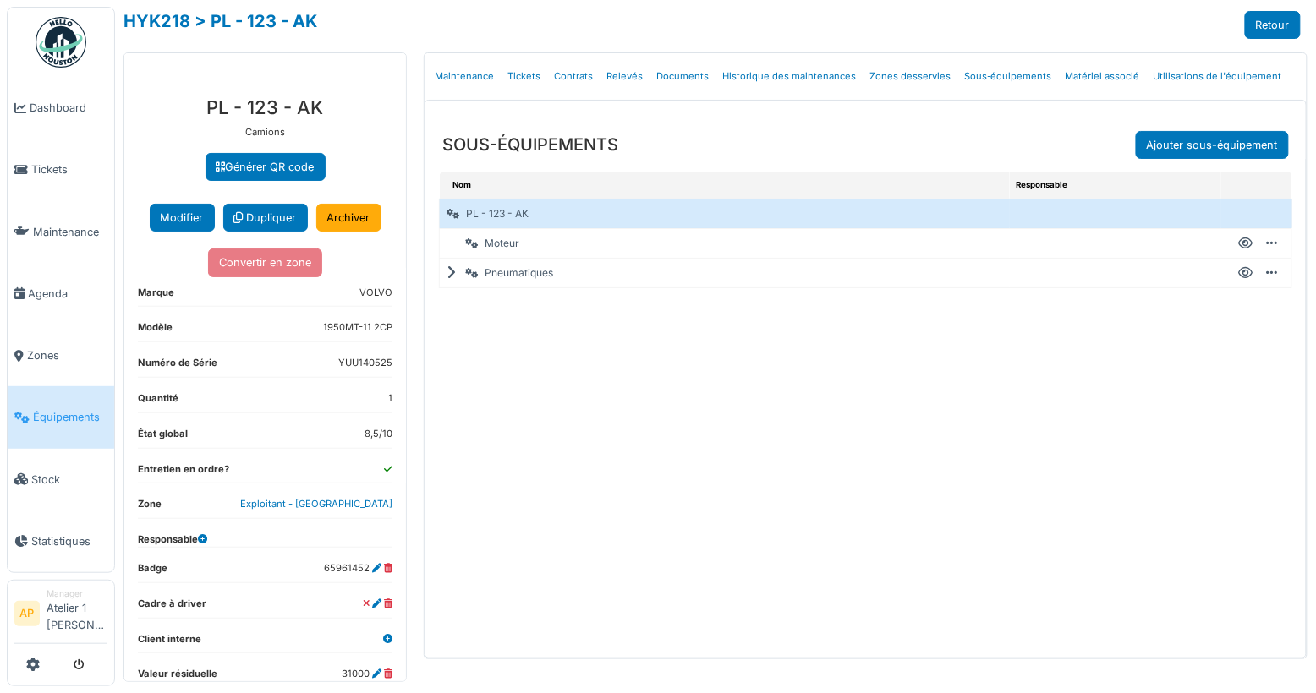
click at [452, 273] on icon at bounding box center [455, 273] width 16 height 1
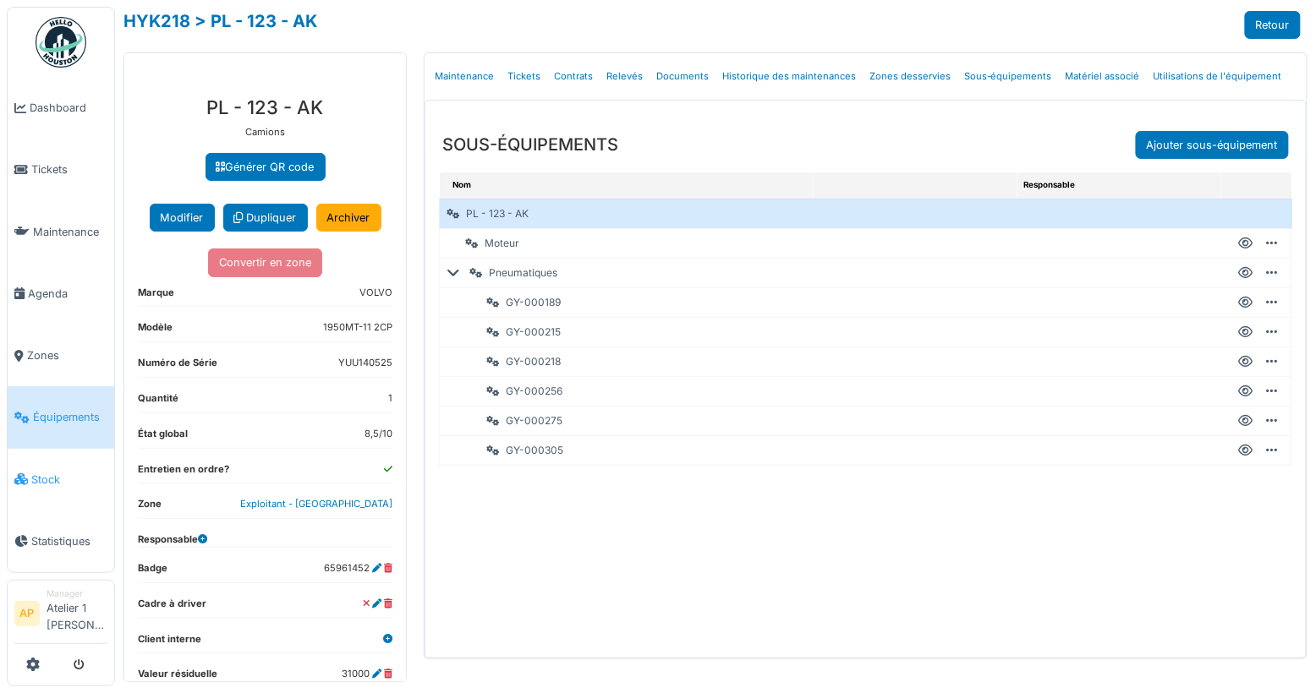
click at [47, 472] on span "Stock" at bounding box center [69, 480] width 76 height 16
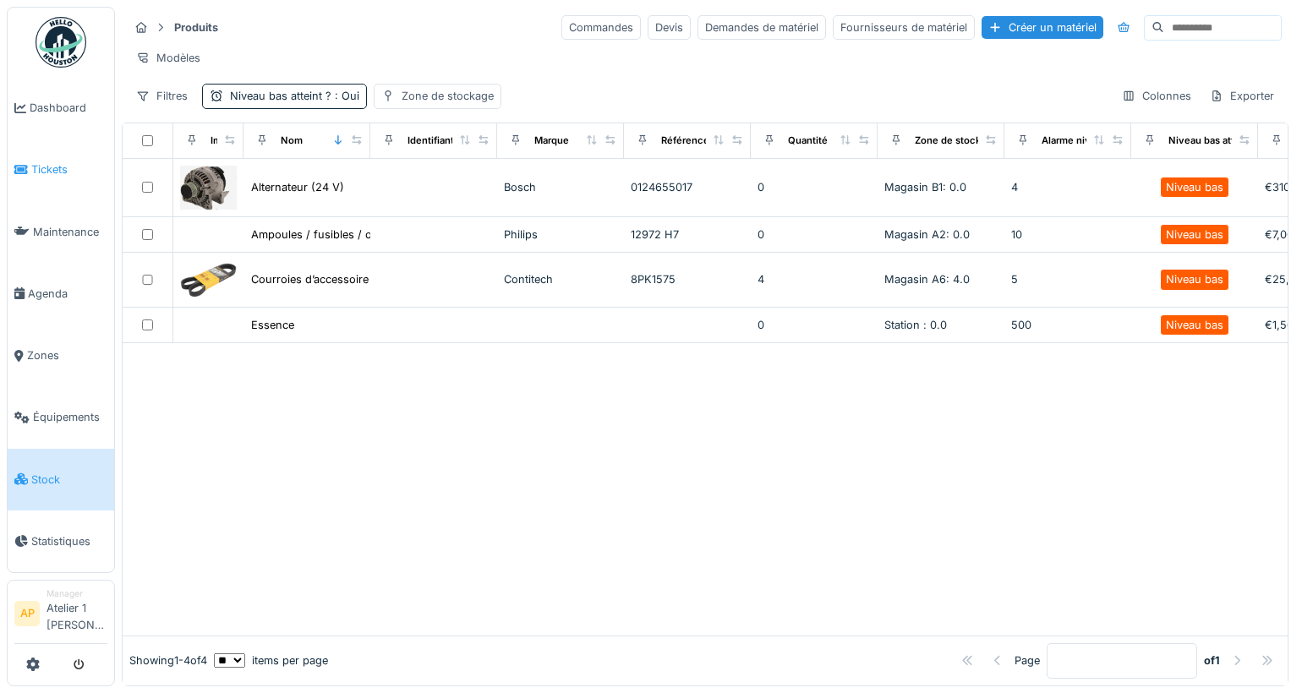
click at [68, 181] on link "Tickets" at bounding box center [61, 170] width 107 height 62
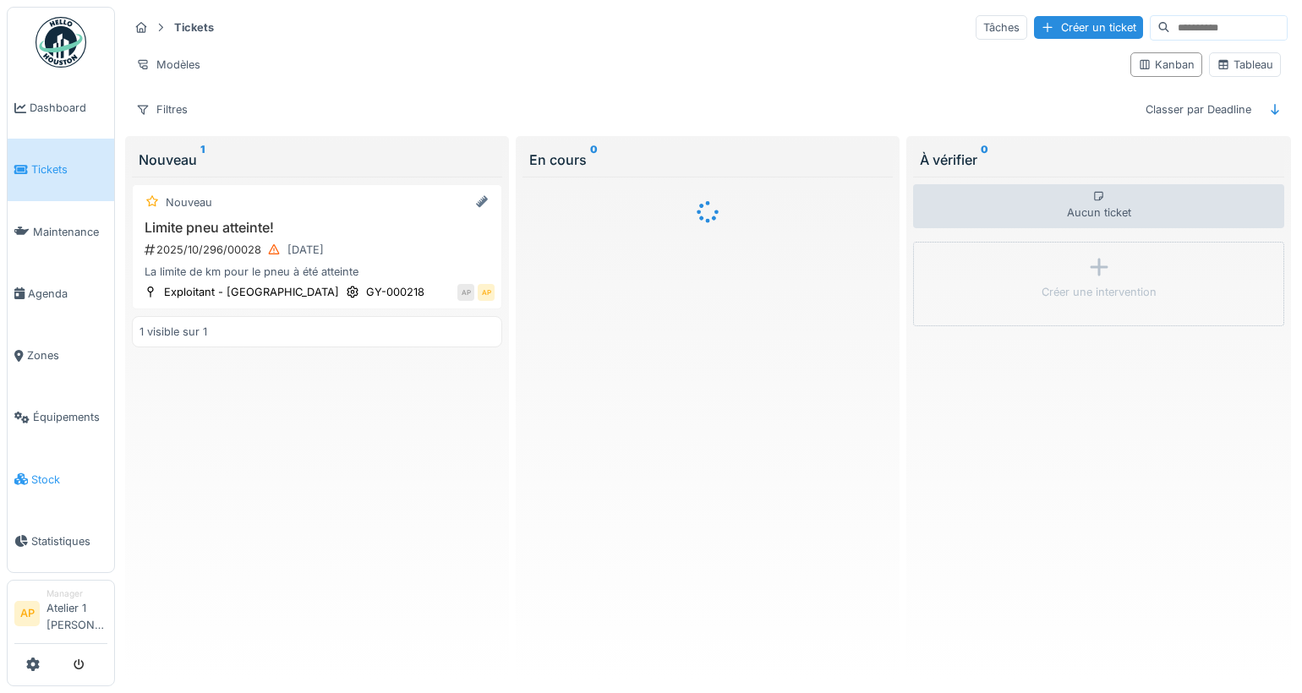
click at [47, 474] on span "Stock" at bounding box center [69, 480] width 76 height 16
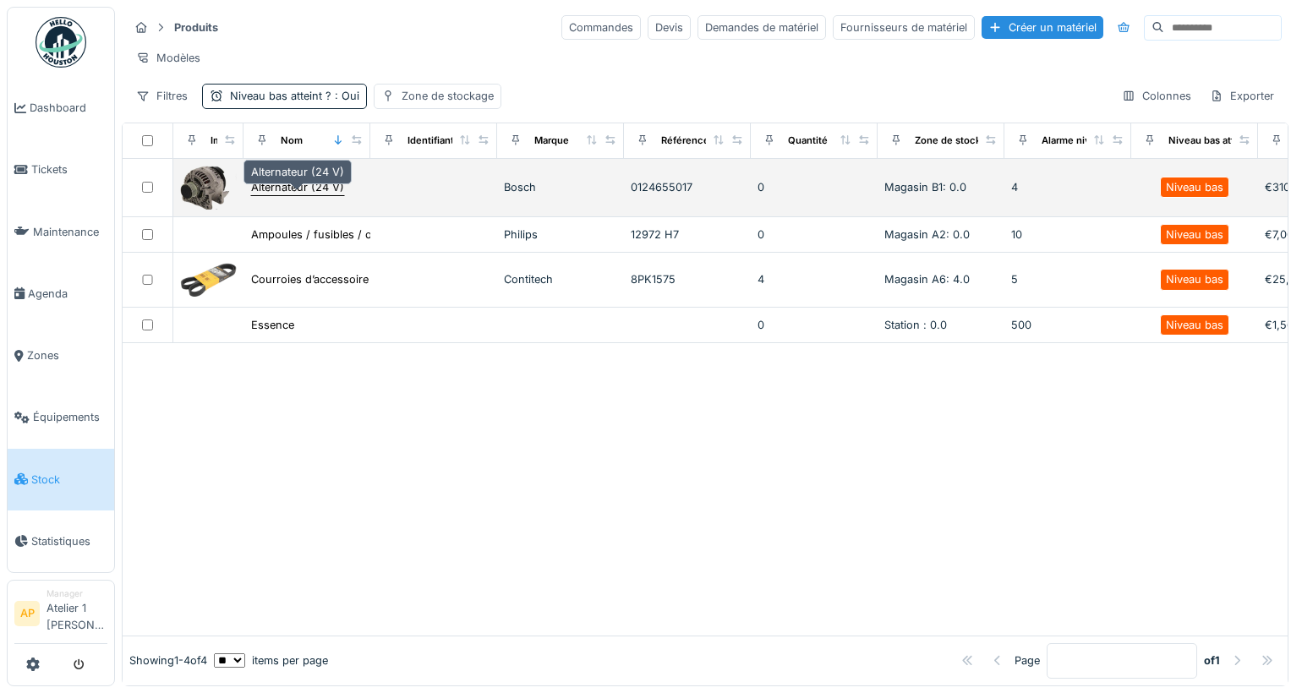
click at [307, 195] on div "Alternateur (24 V)" at bounding box center [297, 187] width 93 height 16
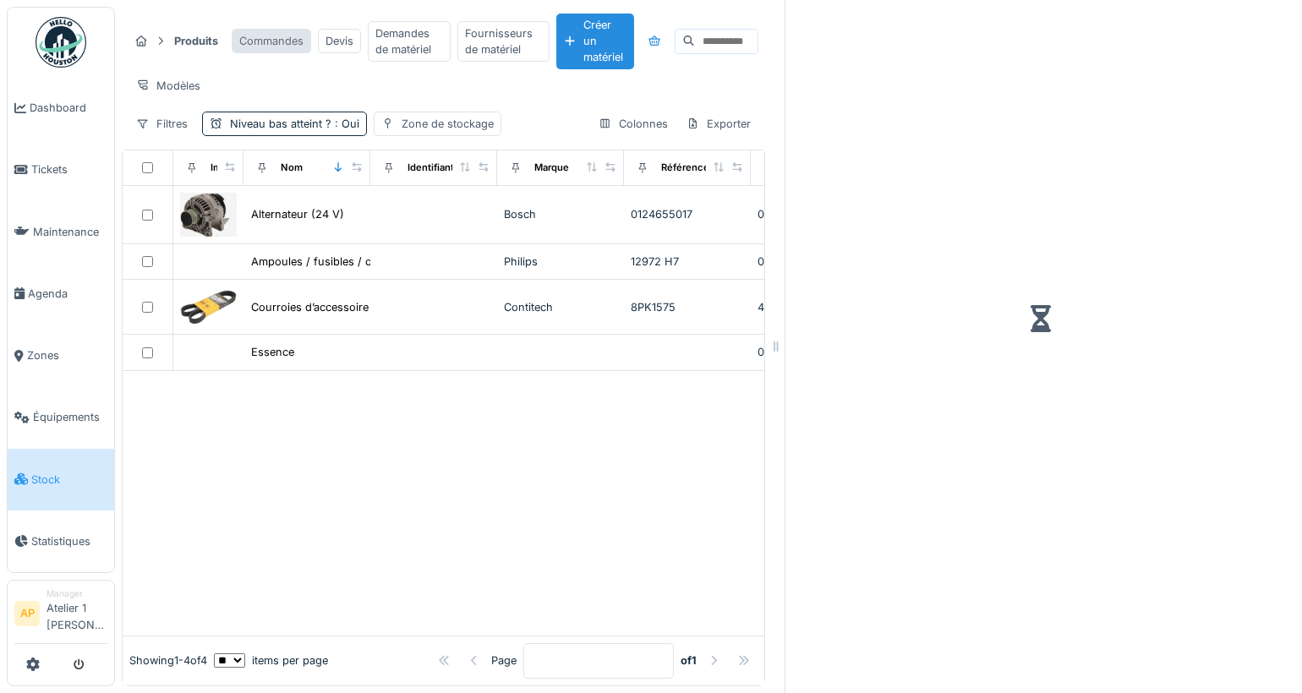
click at [259, 38] on div "Commandes" at bounding box center [271, 41] width 79 height 25
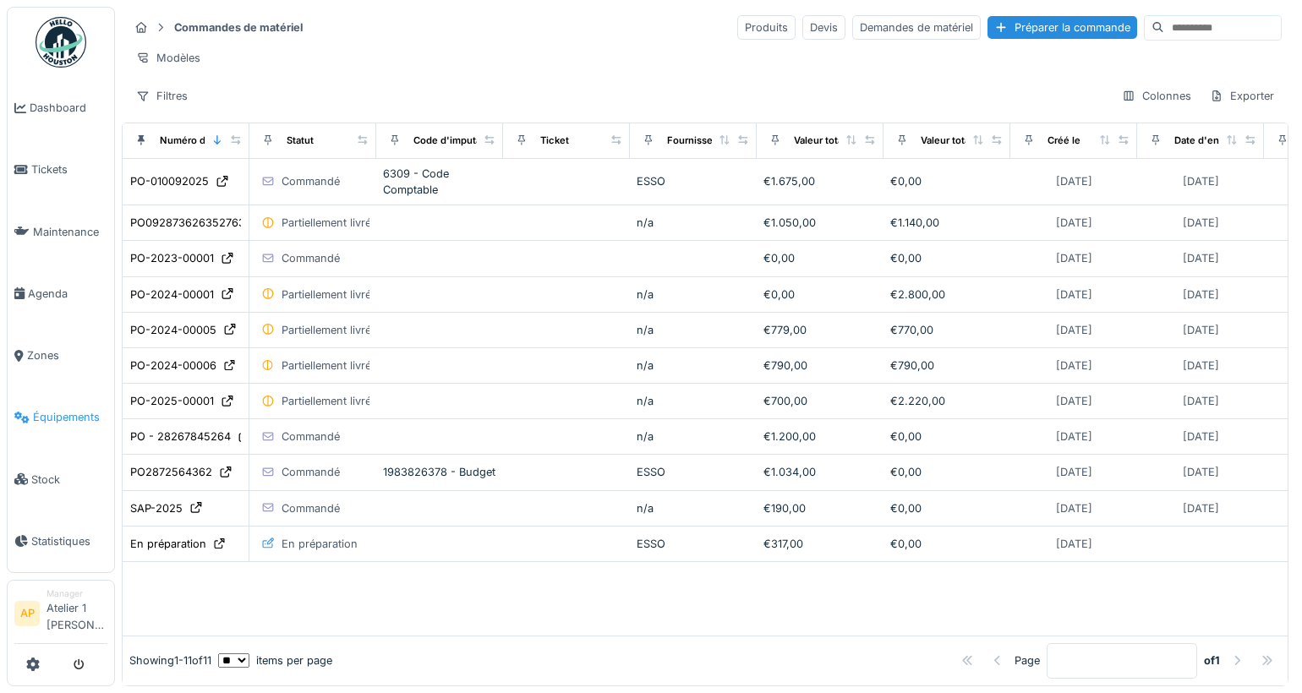
click at [39, 417] on link "Équipements" at bounding box center [61, 417] width 107 height 62
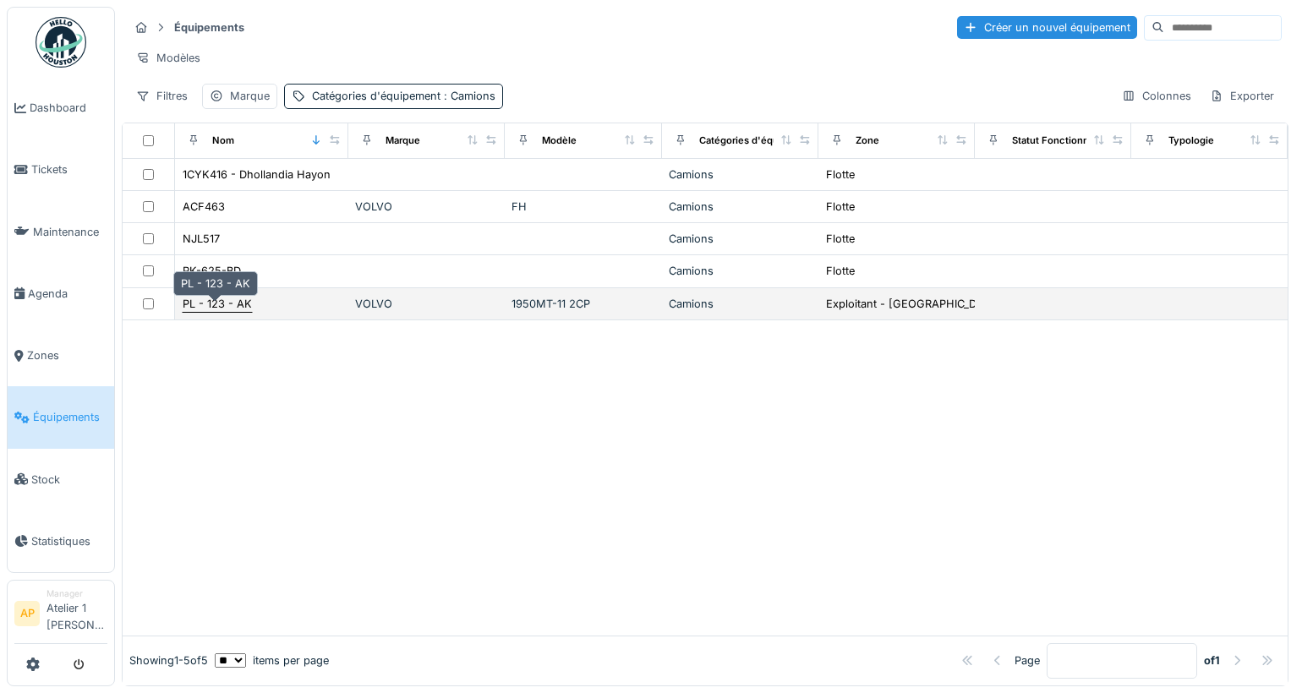
click at [215, 305] on div "PL - 123 - AK" at bounding box center [217, 304] width 69 height 16
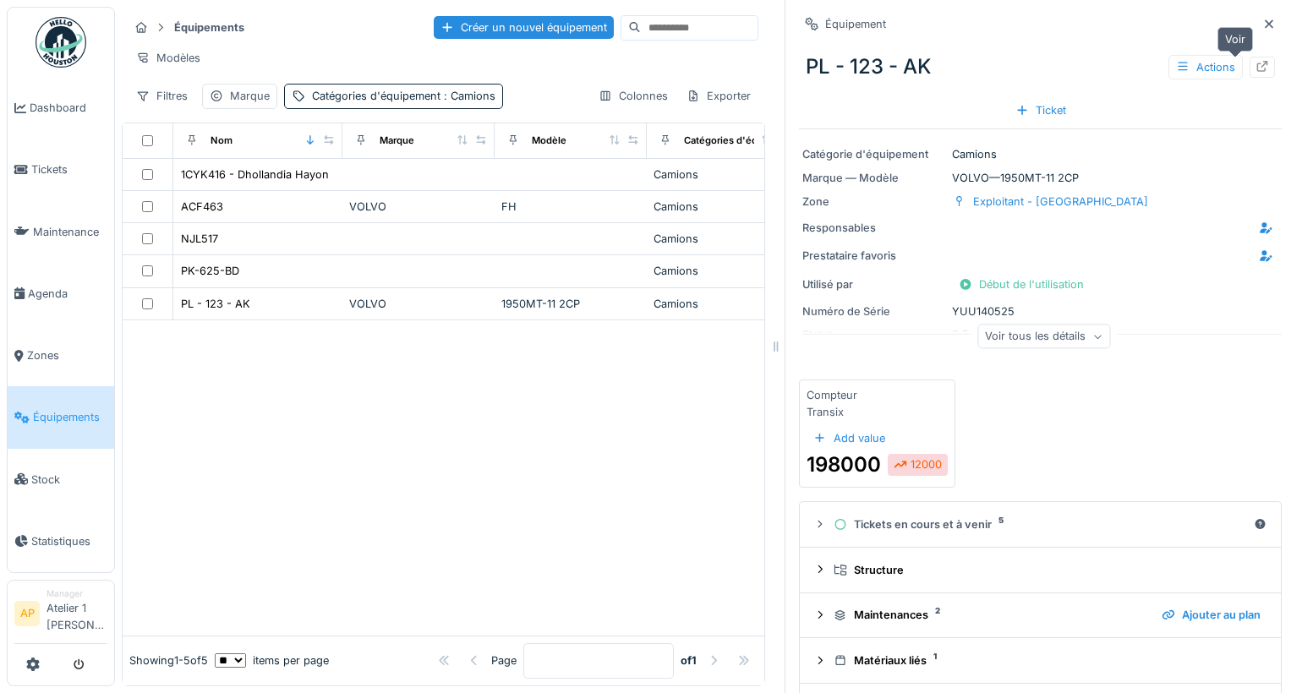
click at [1257, 68] on icon at bounding box center [1262, 66] width 11 height 11
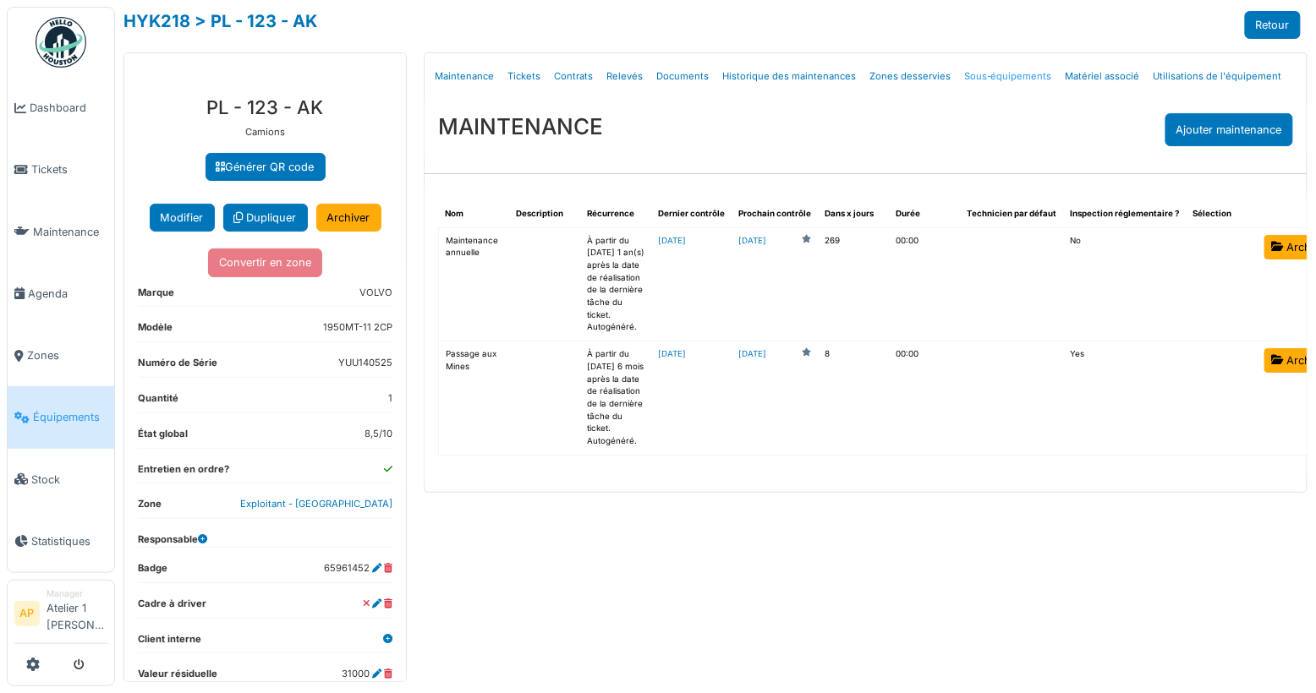
click at [1001, 81] on link "Sous-équipements" at bounding box center [1007, 77] width 101 height 40
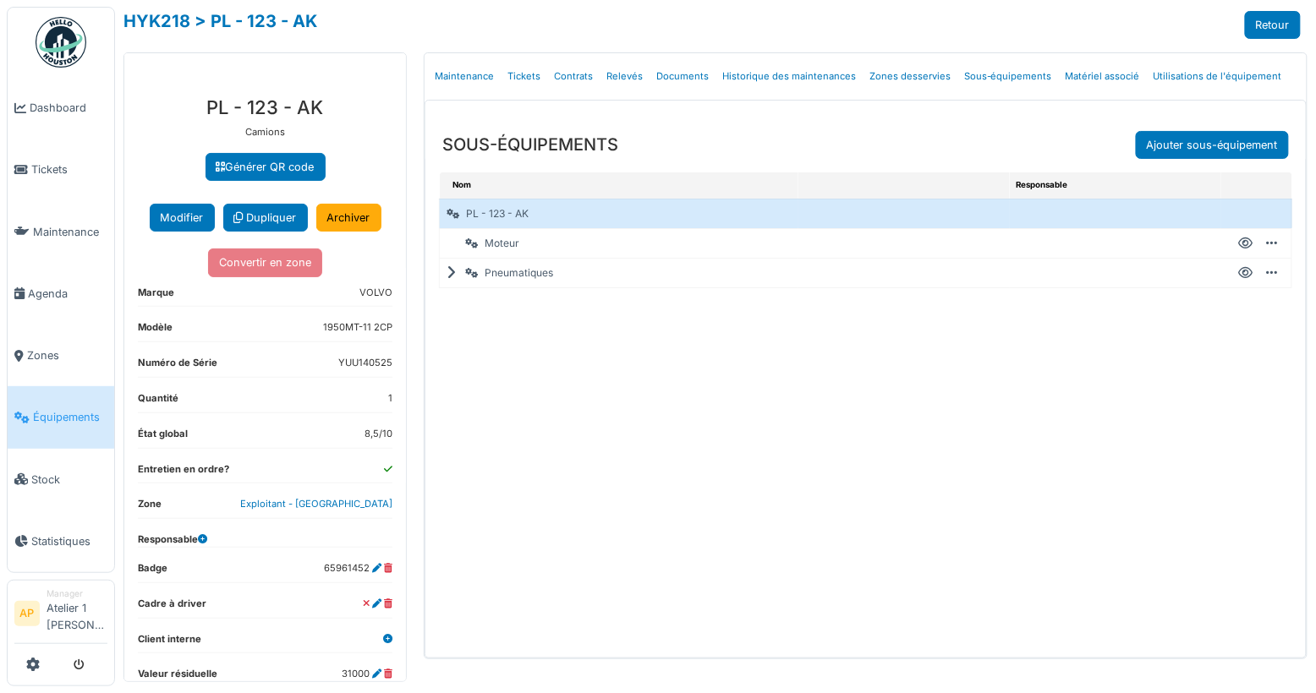
click at [519, 277] on div "Pneumatiques" at bounding box center [619, 273] width 359 height 29
click at [448, 273] on icon at bounding box center [455, 273] width 16 height 1
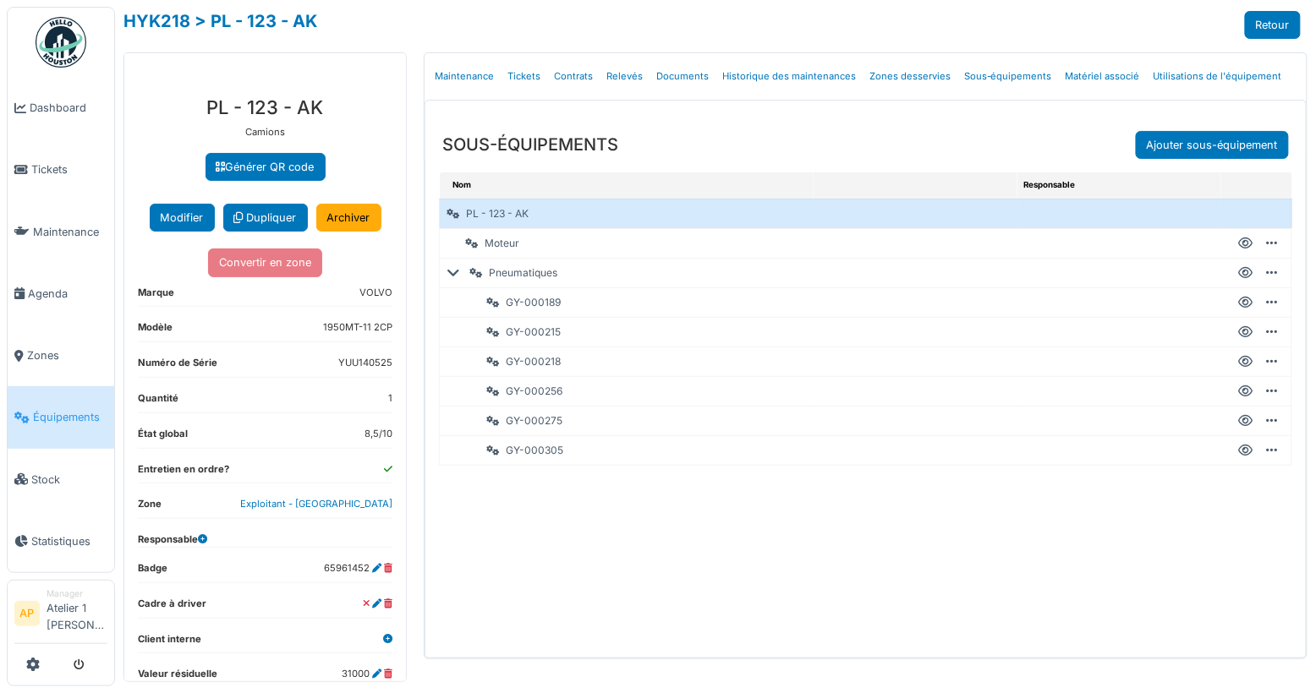
click at [1248, 303] on icon at bounding box center [1246, 303] width 14 height 1
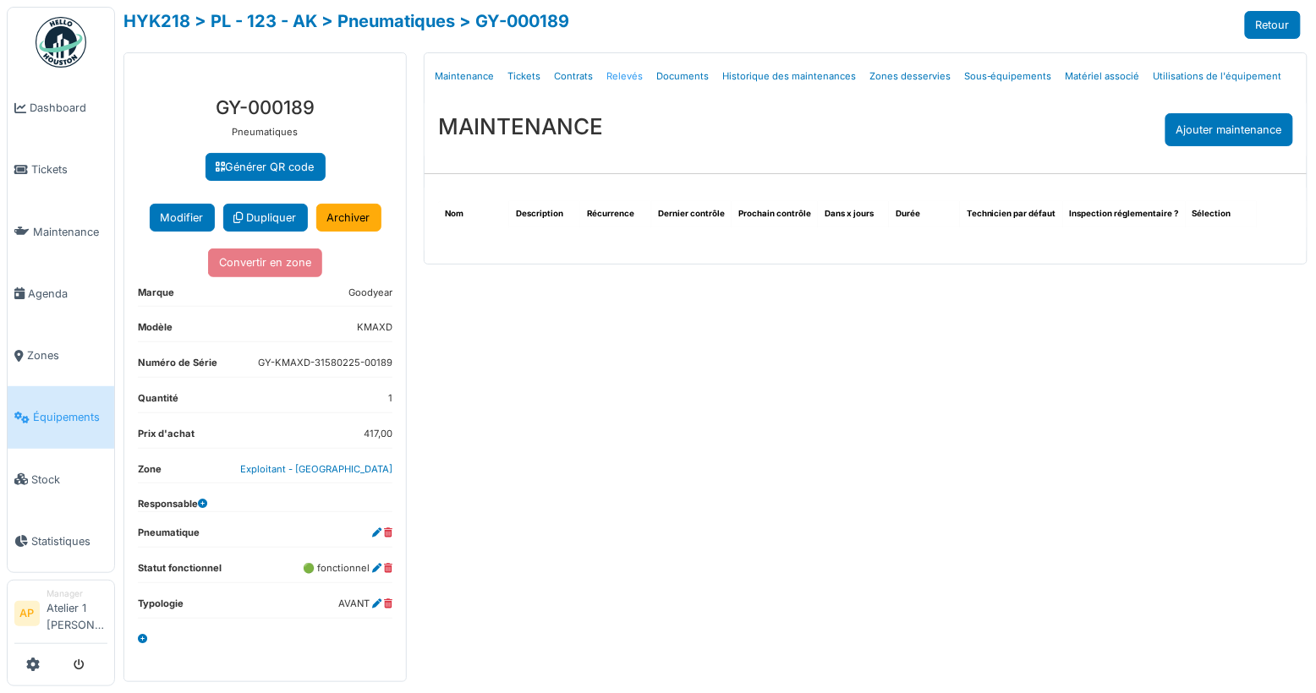
click at [604, 72] on link "Relevés" at bounding box center [625, 77] width 50 height 40
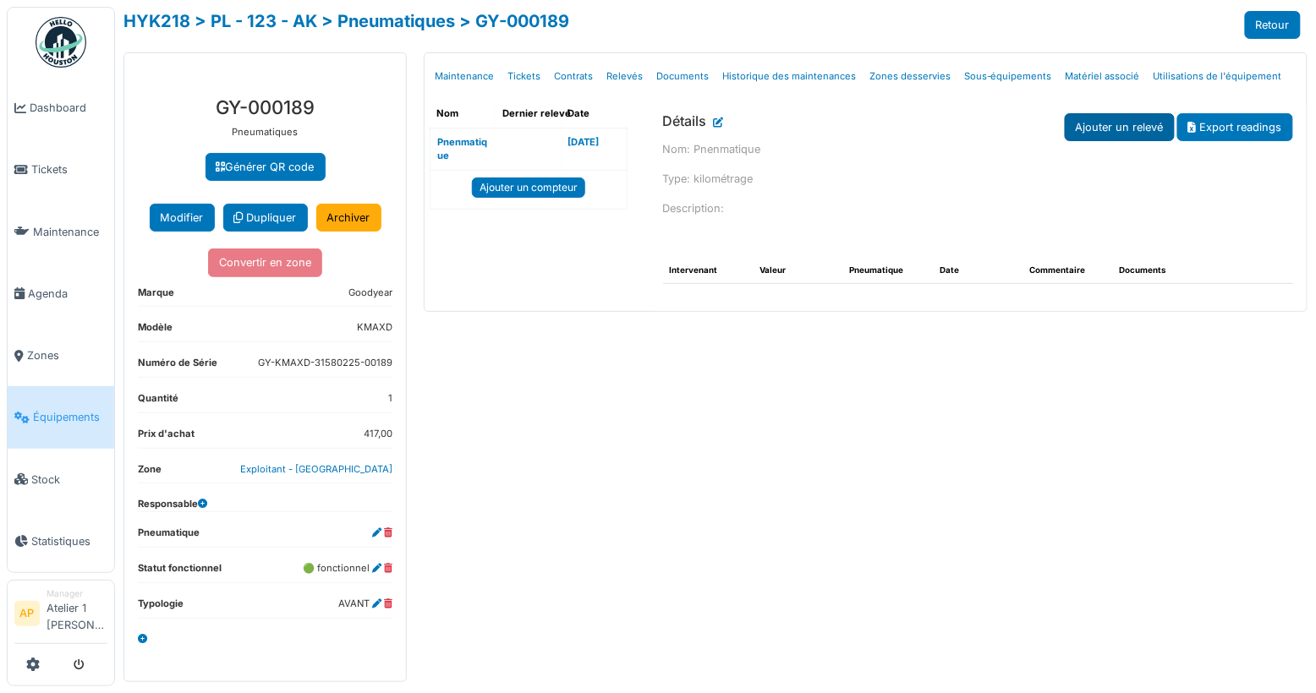
click at [1139, 129] on link "Ajouter un relevé" at bounding box center [1120, 127] width 110 height 28
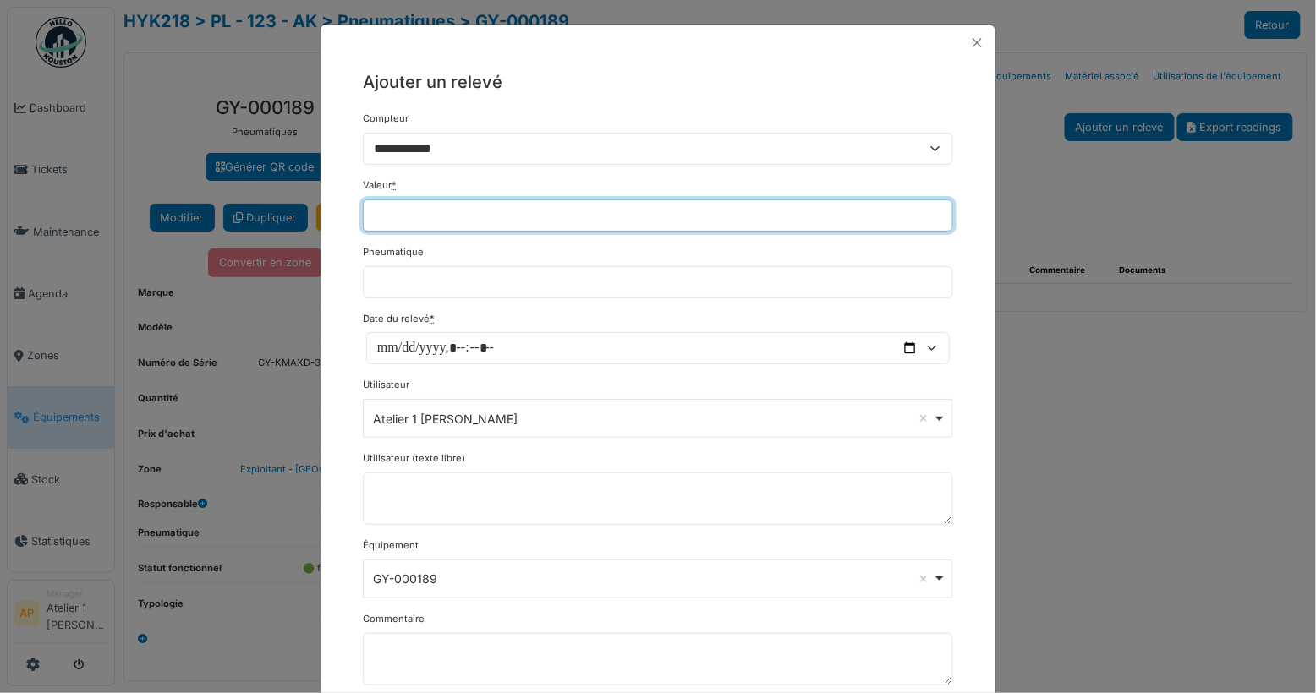
click at [390, 202] on input "Valeur *" at bounding box center [658, 216] width 590 height 32
type input "******"
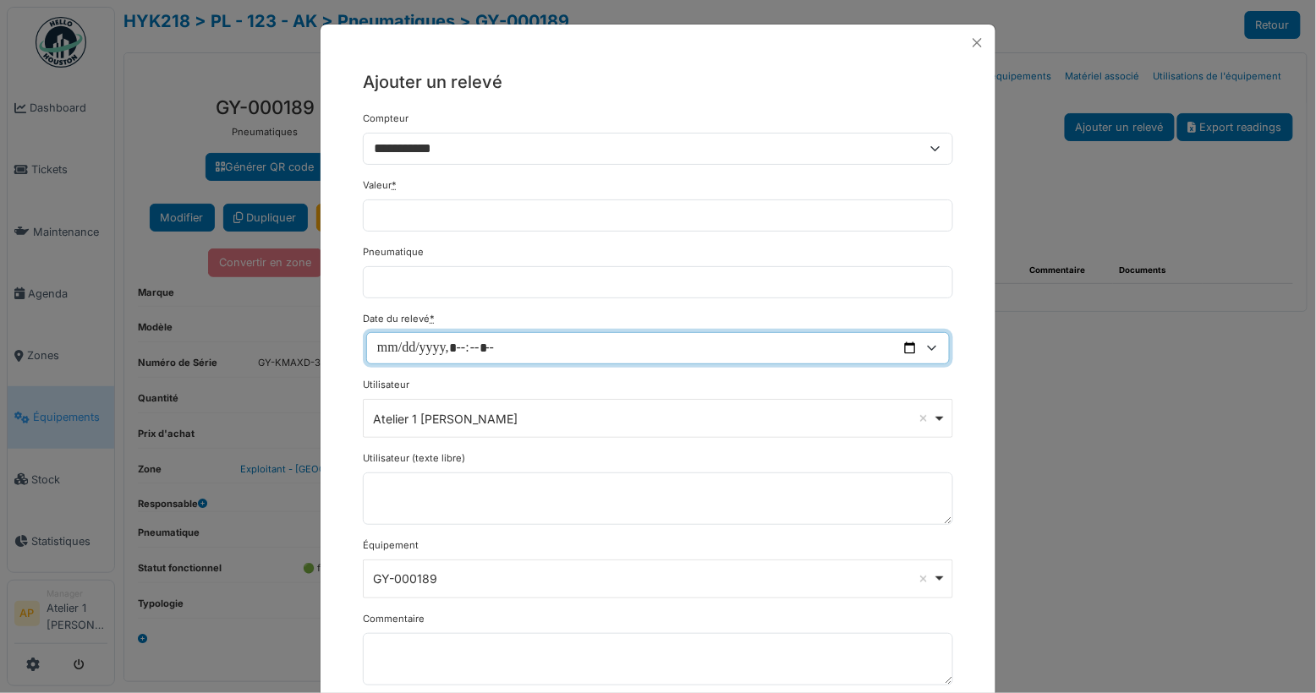
click at [901, 339] on input "Date du relevé *" at bounding box center [657, 348] width 583 height 32
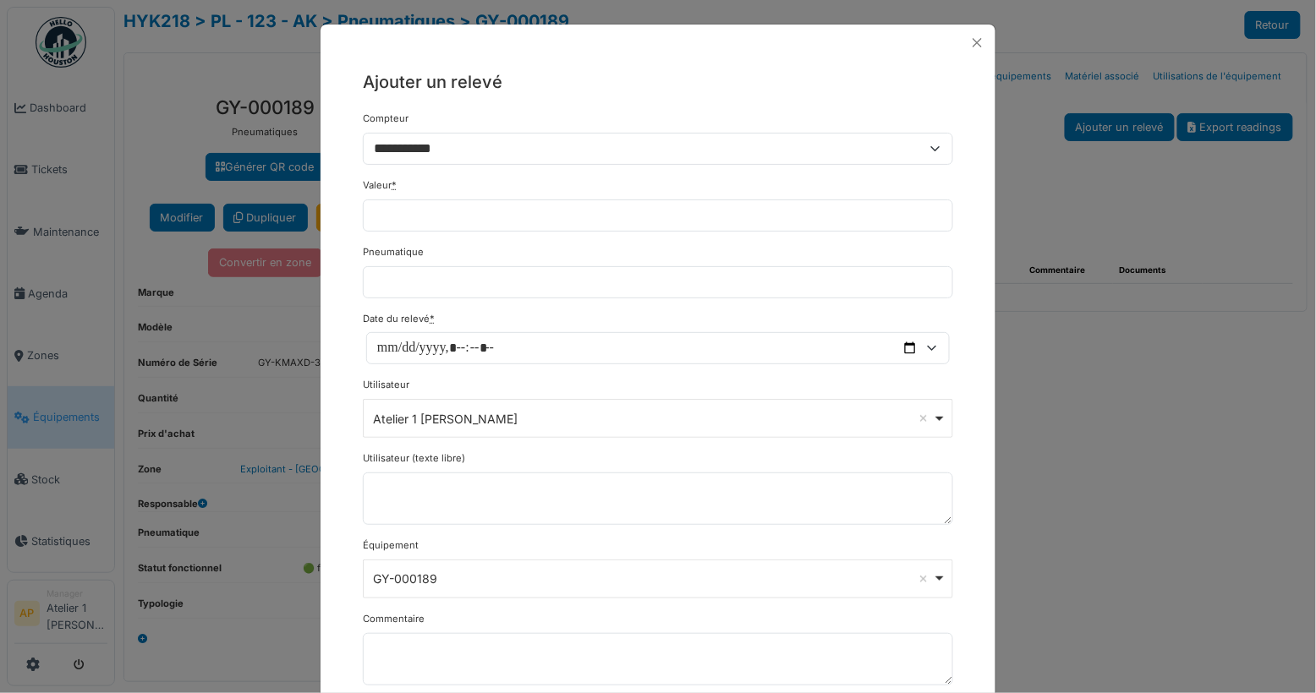
type input "**********"
click at [777, 84] on h5 "Ajouter un relevé" at bounding box center [658, 81] width 590 height 25
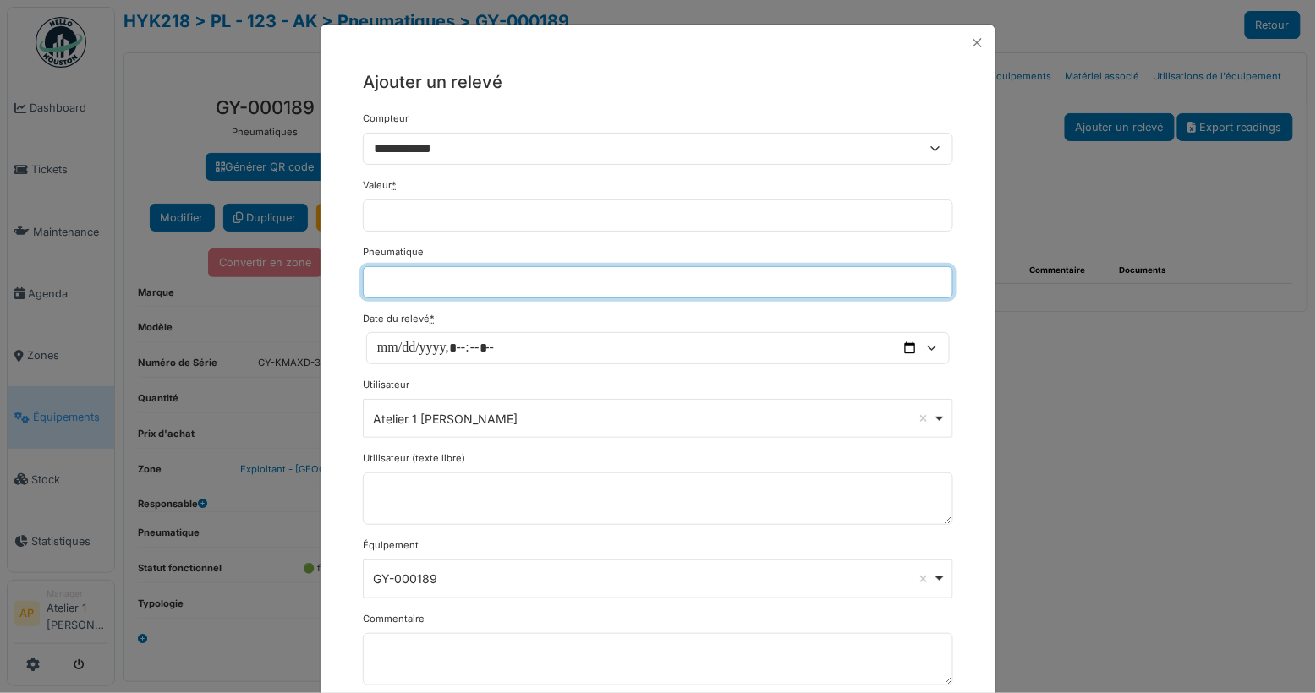
click at [429, 277] on input "number" at bounding box center [658, 282] width 590 height 32
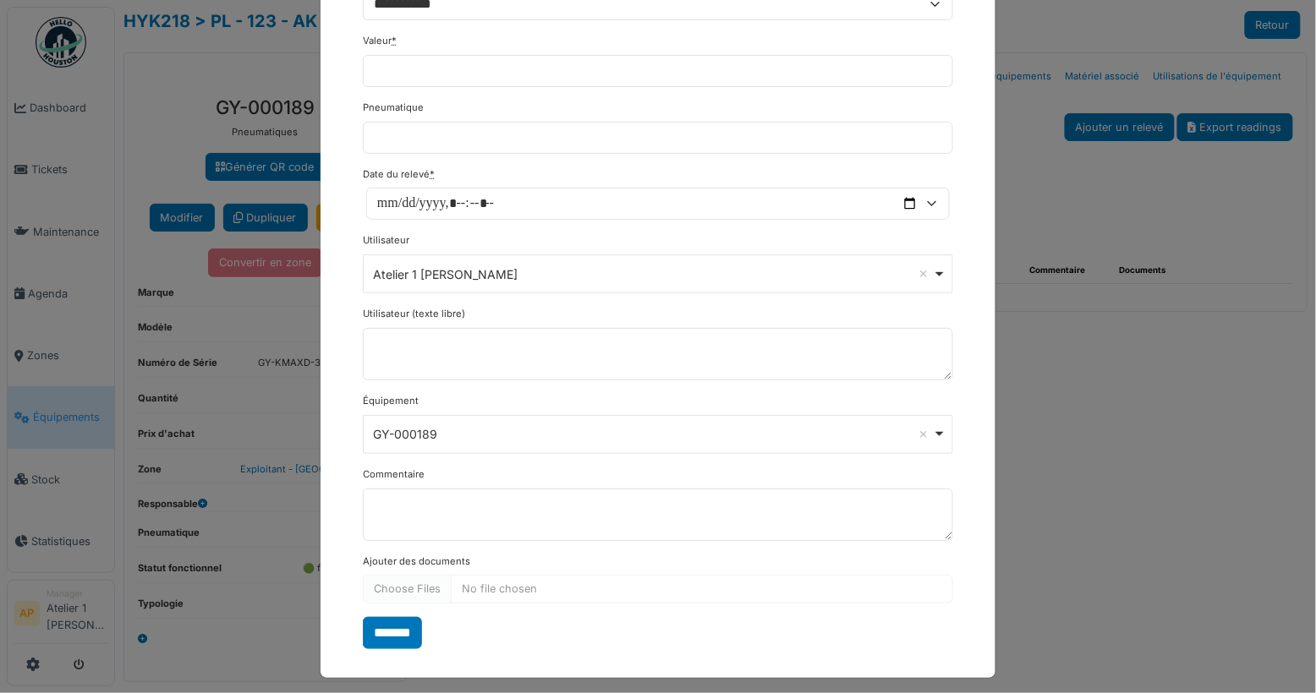
click at [337, 618] on div "**********" at bounding box center [657, 286] width 675 height 741
click at [386, 622] on input "*******" at bounding box center [392, 633] width 59 height 32
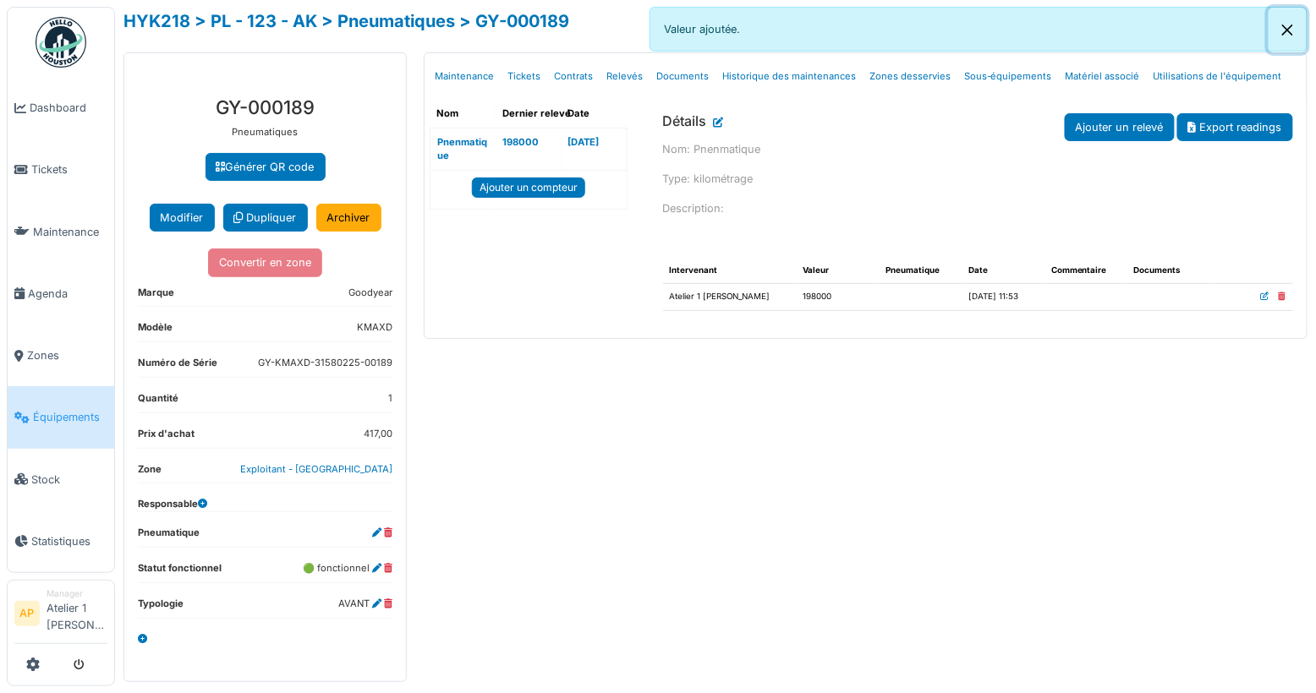
click at [1292, 29] on button "Close" at bounding box center [1287, 30] width 38 height 45
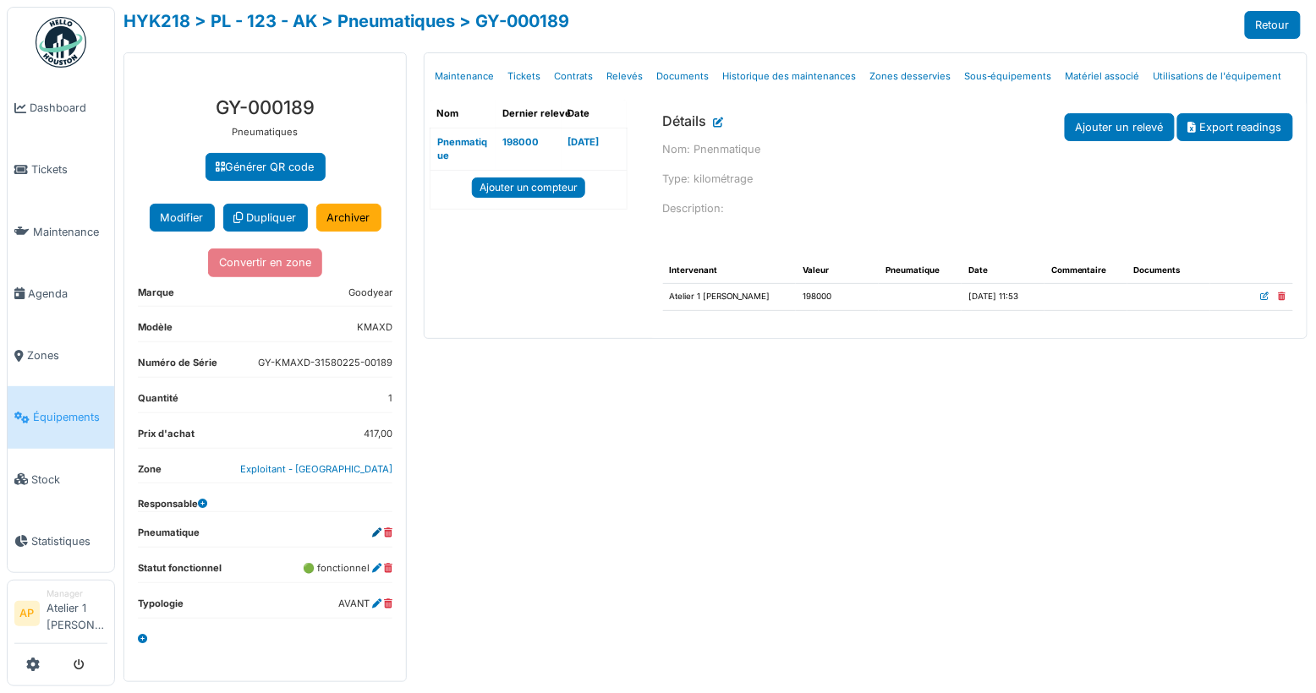
click at [372, 531] on icon at bounding box center [376, 533] width 9 height 9
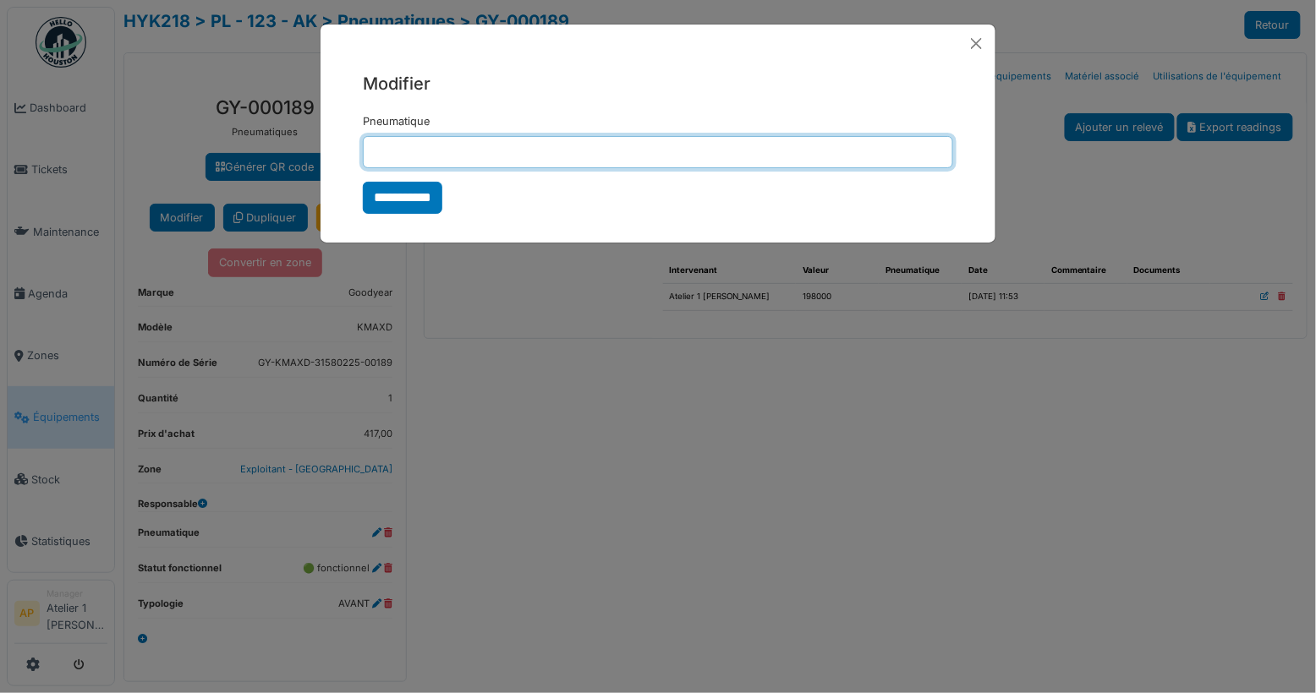
click at [422, 136] on input "Pneumatique" at bounding box center [658, 152] width 590 height 32
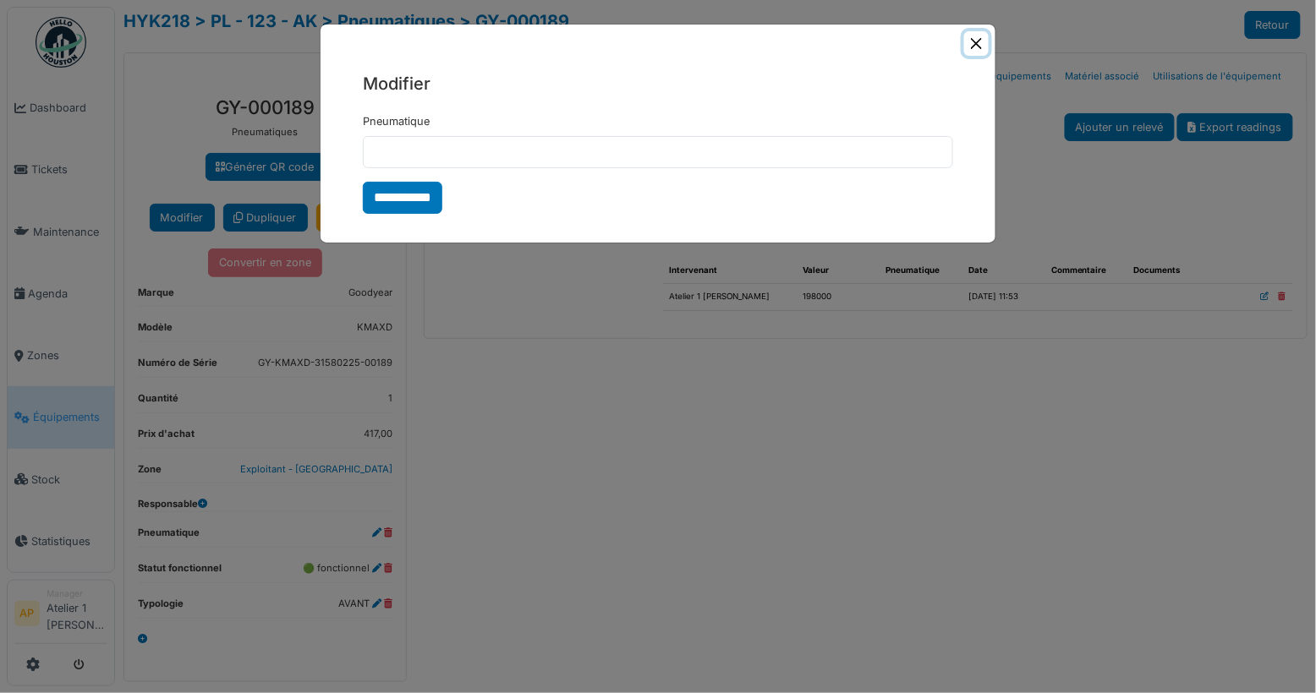
click at [972, 42] on button "Close" at bounding box center [976, 43] width 25 height 25
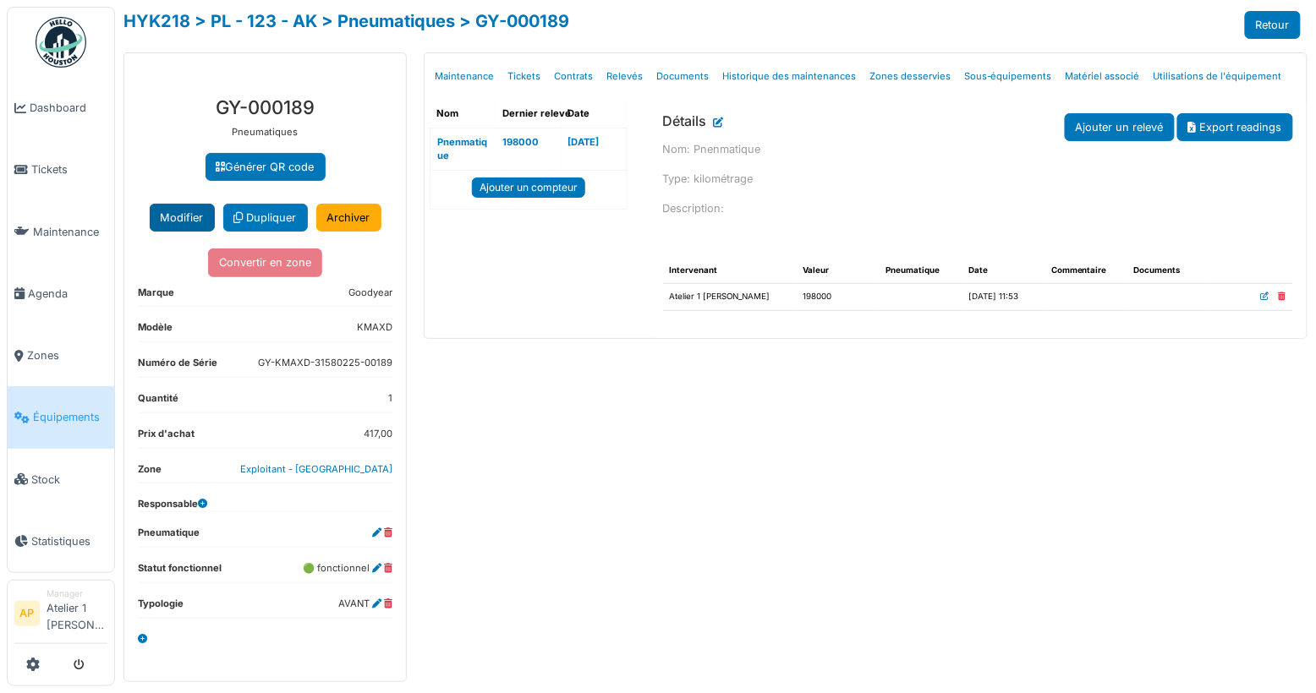
click at [189, 209] on button "Modifier" at bounding box center [182, 218] width 65 height 28
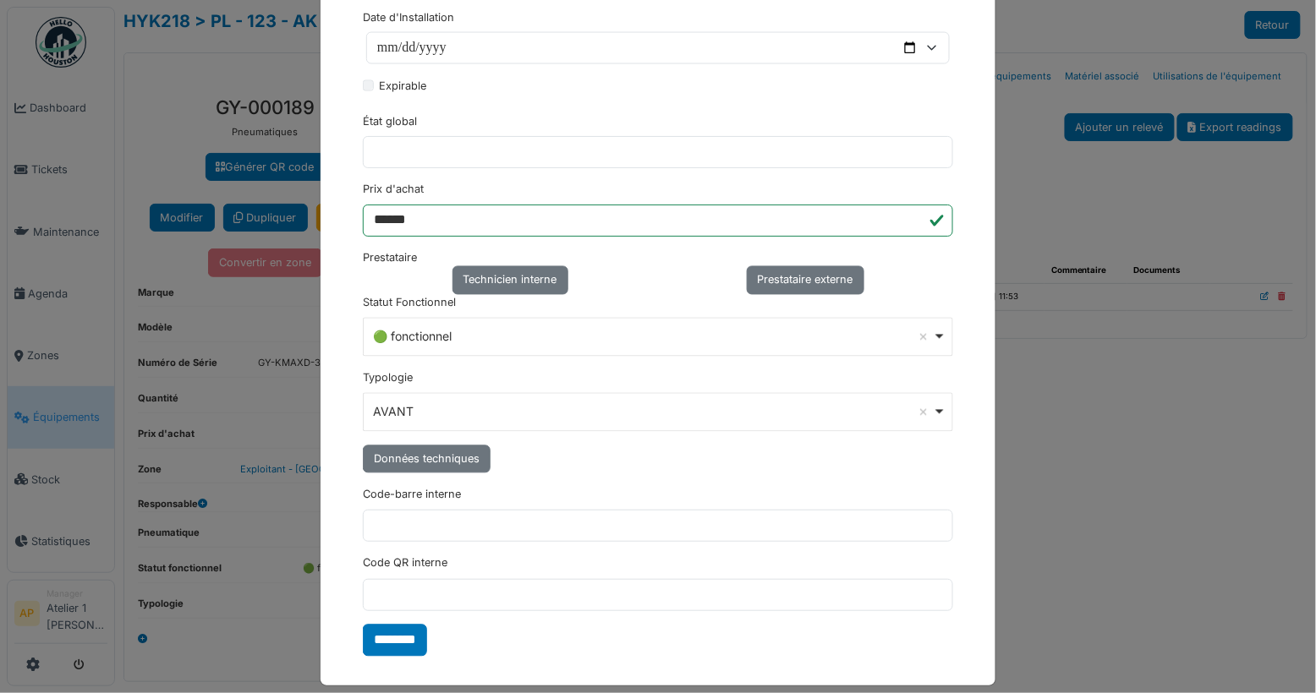
scroll to position [0, 0]
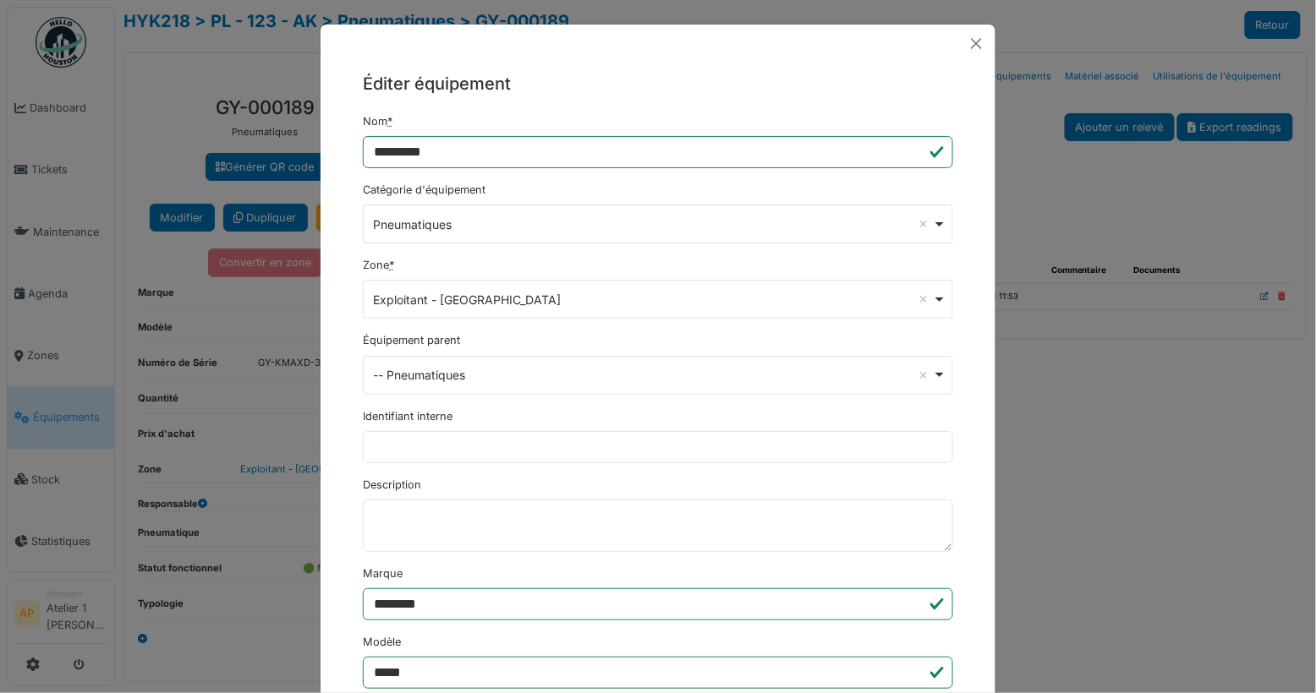
click at [512, 370] on div "-- Pneumatiques Remove item" at bounding box center [653, 375] width 559 height 18
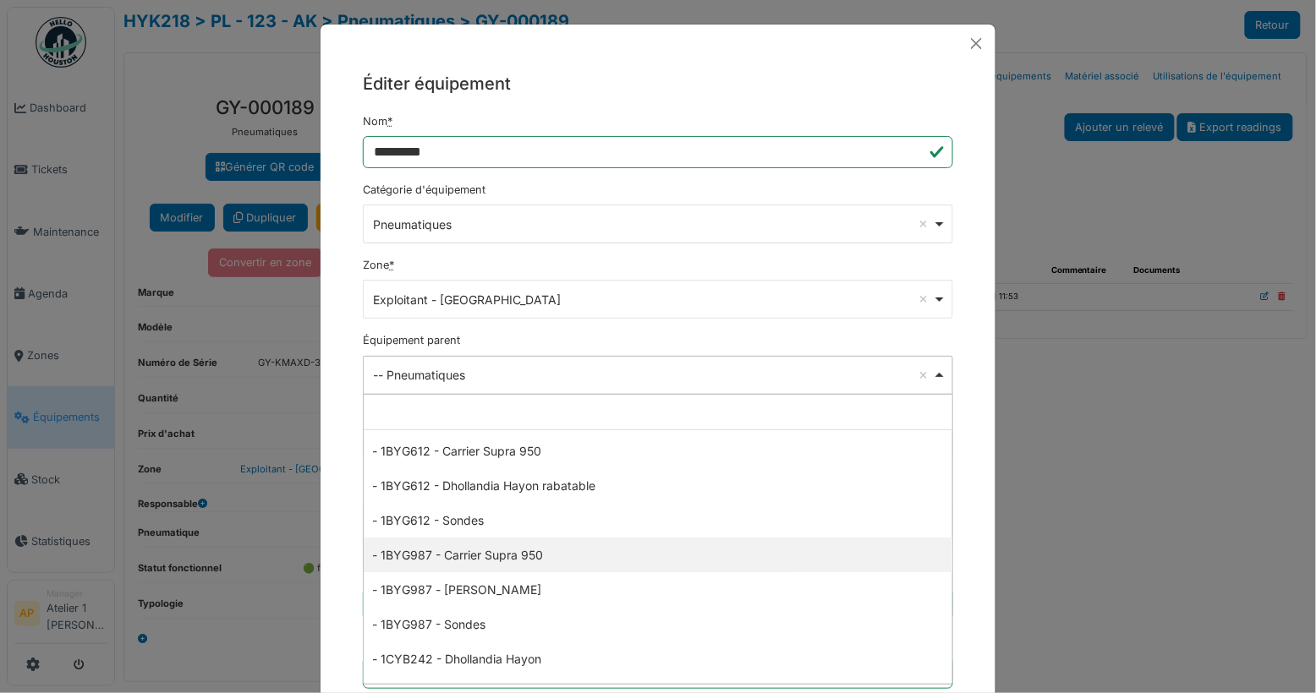
scroll to position [133, 0]
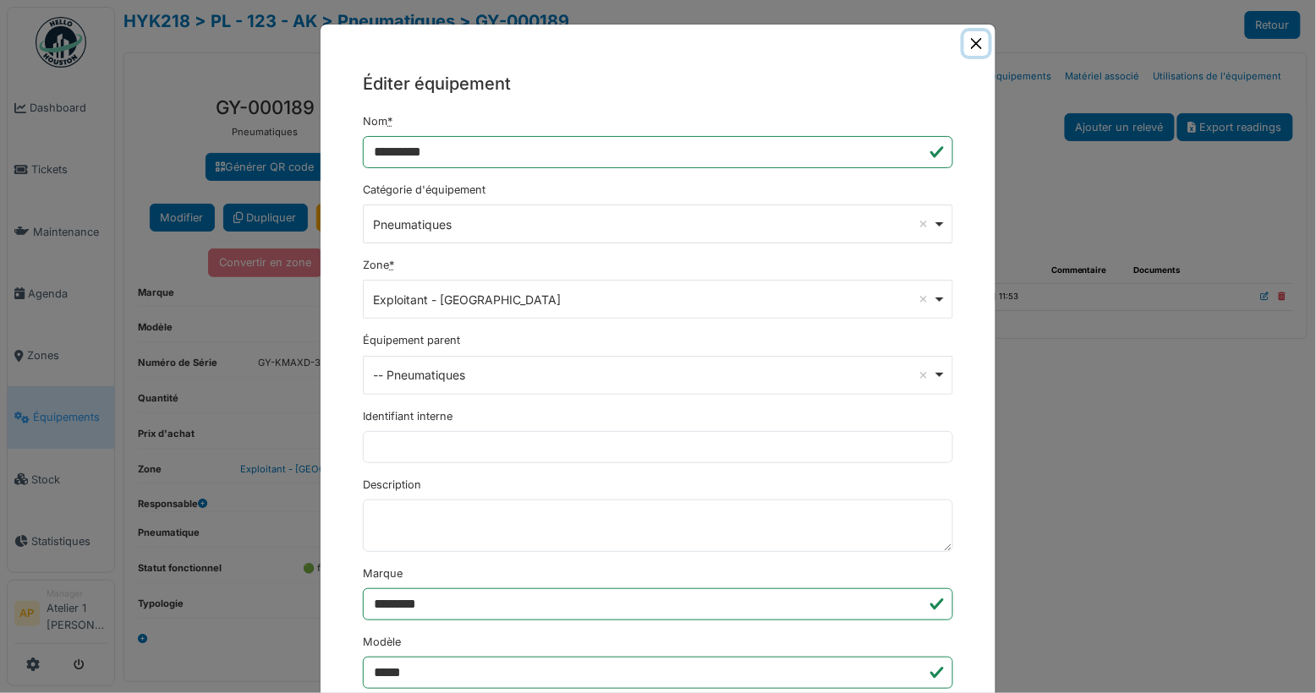
click at [973, 41] on button "Close" at bounding box center [976, 43] width 25 height 25
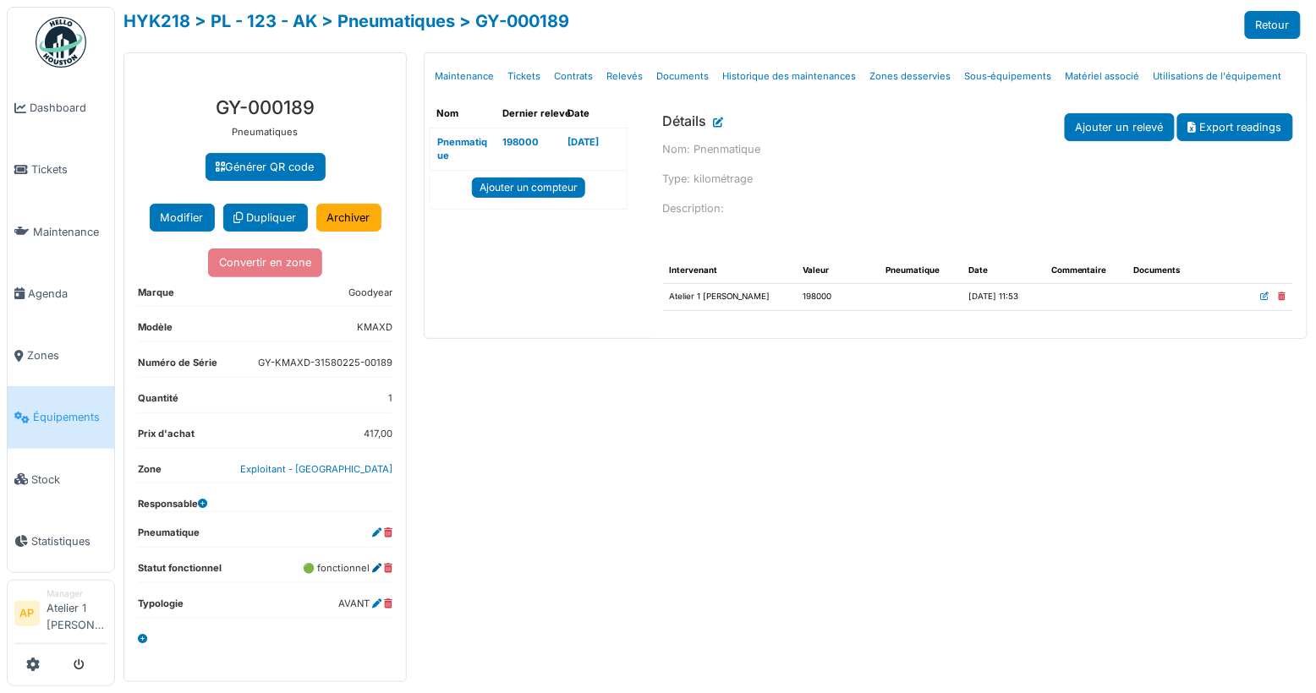
click at [379, 564] on icon at bounding box center [376, 568] width 9 height 9
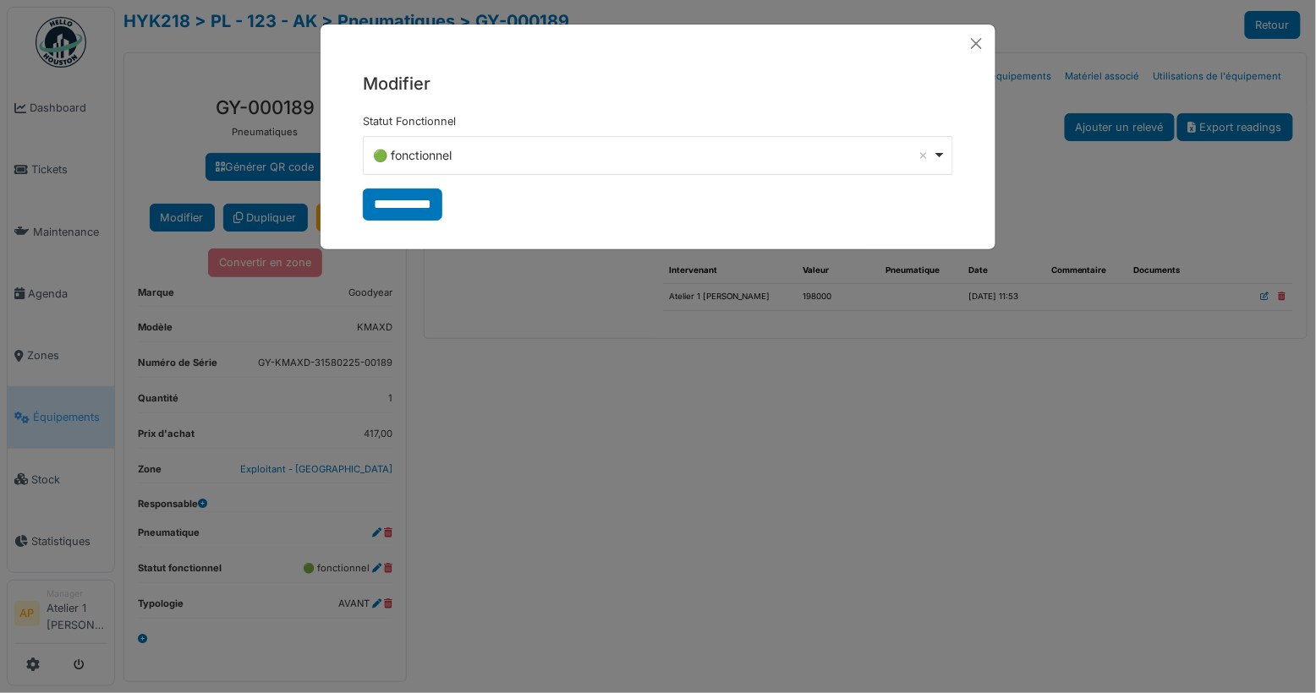
click at [429, 152] on div "🟢 fonctionnel Remove item" at bounding box center [653, 155] width 559 height 18
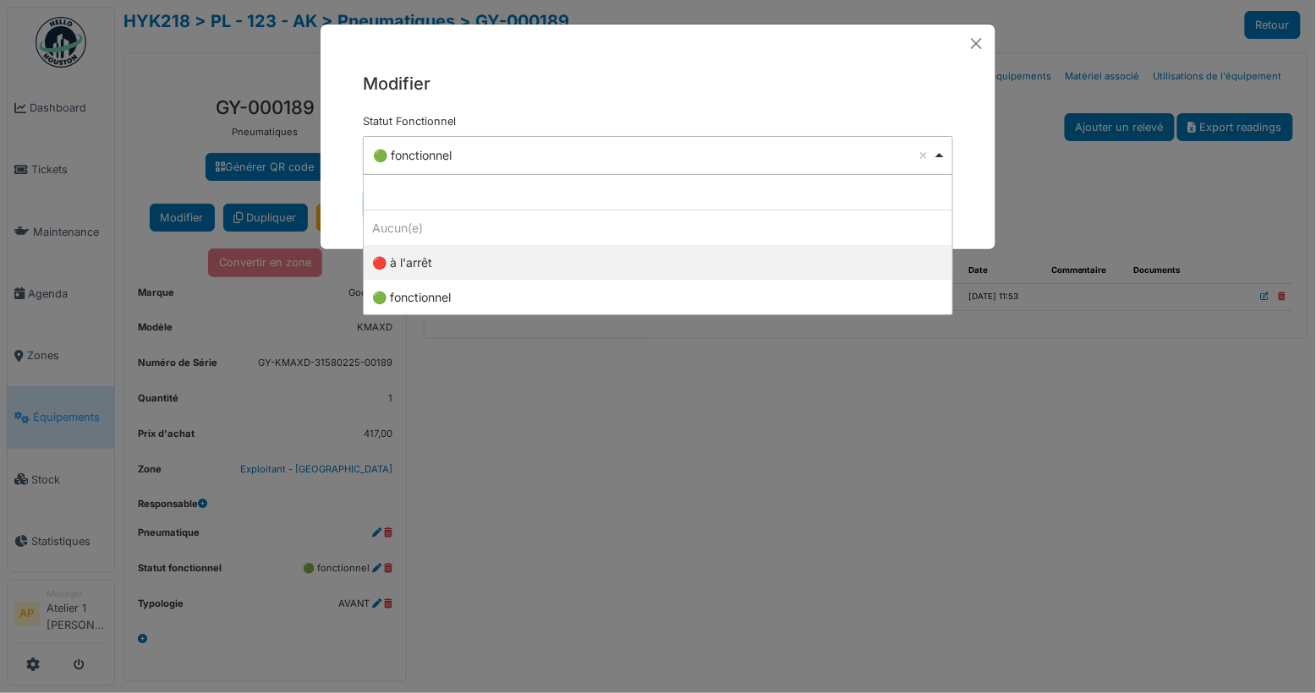
select select "**********"
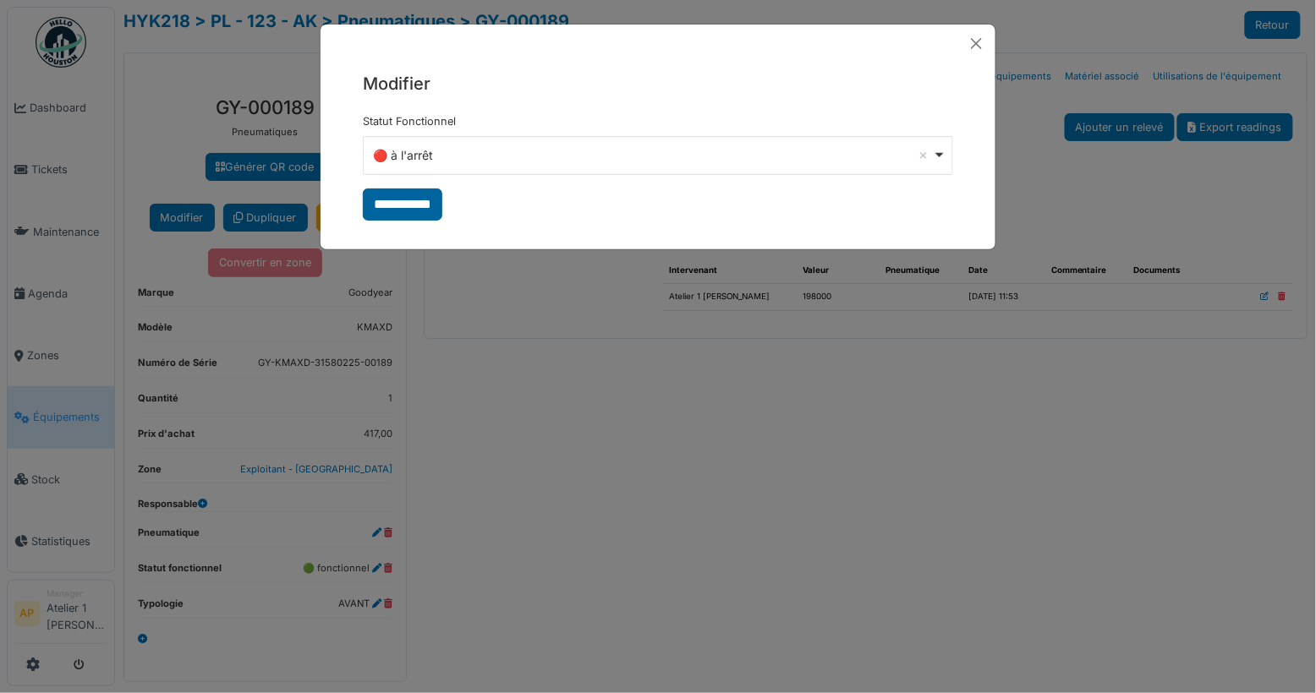
click at [412, 211] on input "**********" at bounding box center [402, 205] width 79 height 32
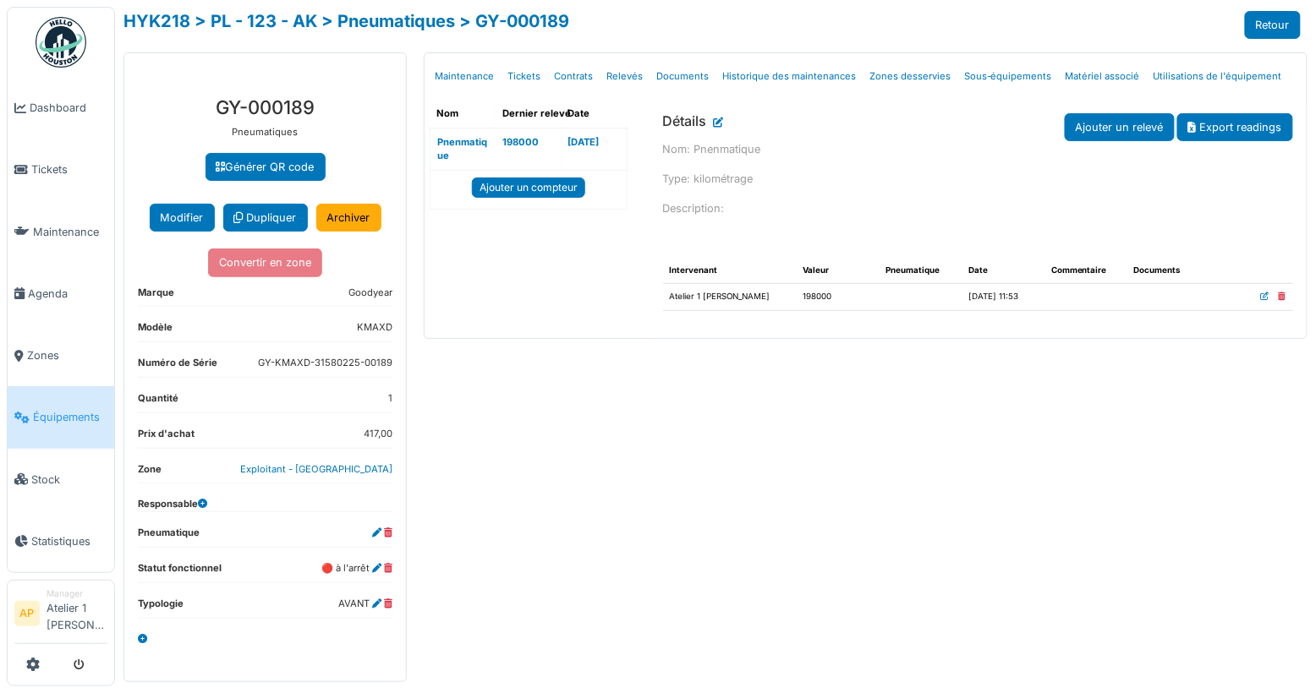
click at [52, 409] on span "Équipements" at bounding box center [70, 417] width 74 height 16
click at [71, 412] on span "Équipements" at bounding box center [70, 417] width 74 height 16
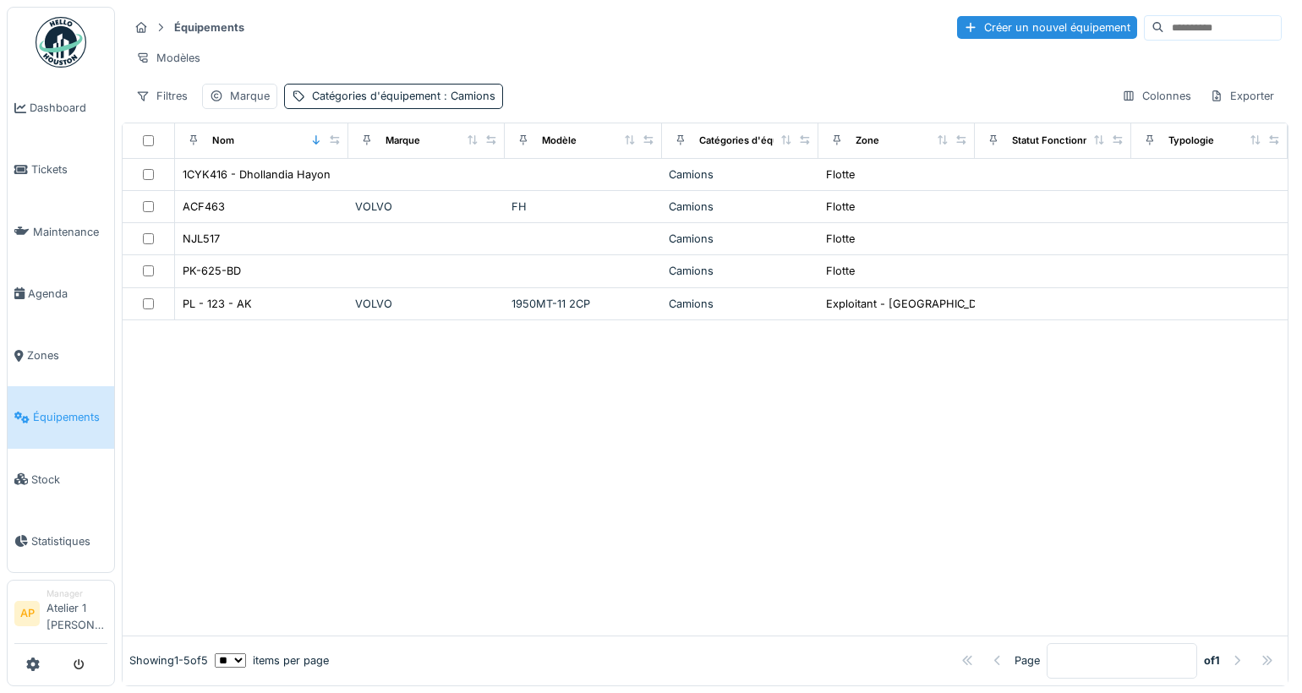
click at [545, 99] on div "Filtres Marque Catégories d'équipement : Camions Colonnes Exporter" at bounding box center [705, 96] width 1153 height 25
click at [474, 102] on span ": Camions" at bounding box center [468, 96] width 55 height 13
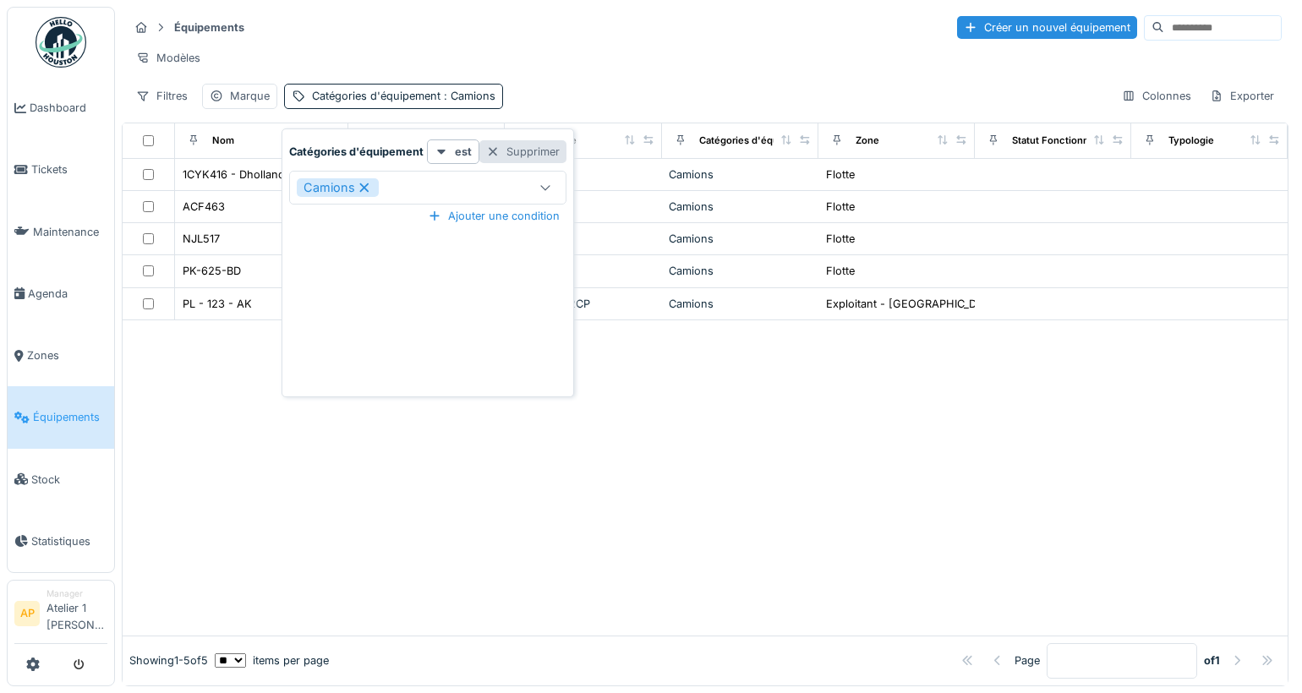
click at [516, 152] on div "Supprimer" at bounding box center [522, 151] width 87 height 23
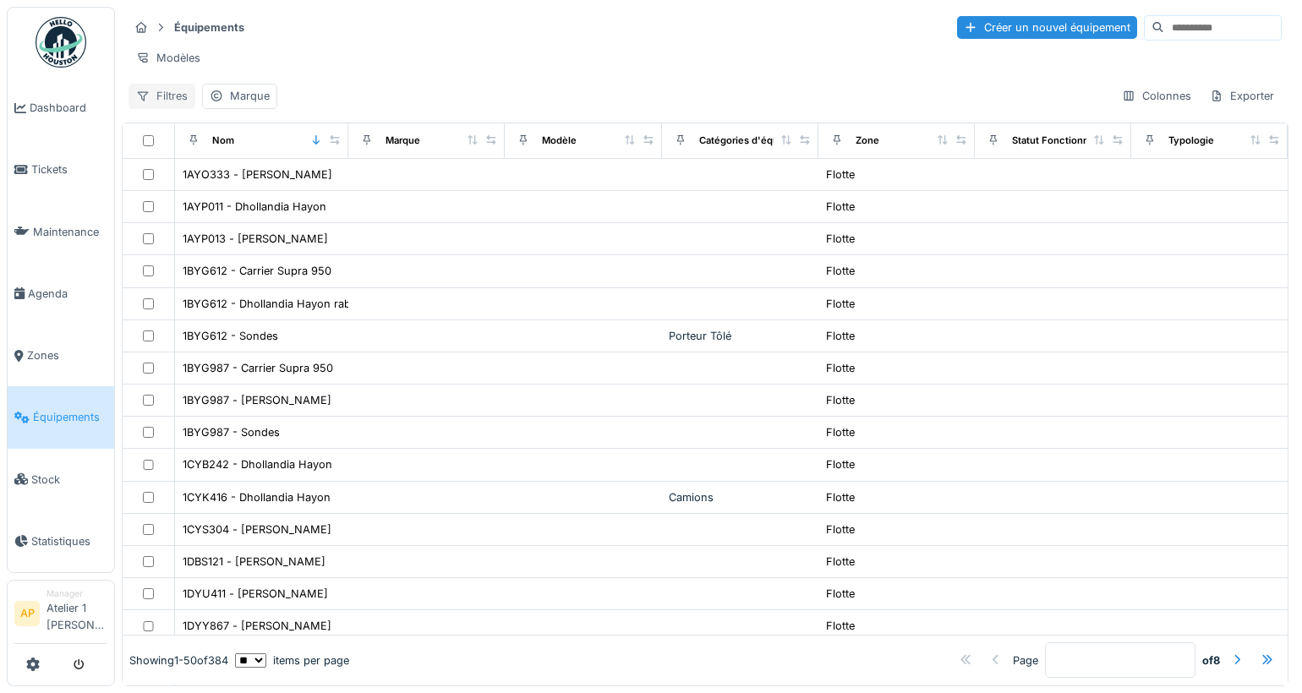
click at [167, 101] on div "Filtres" at bounding box center [162, 96] width 67 height 25
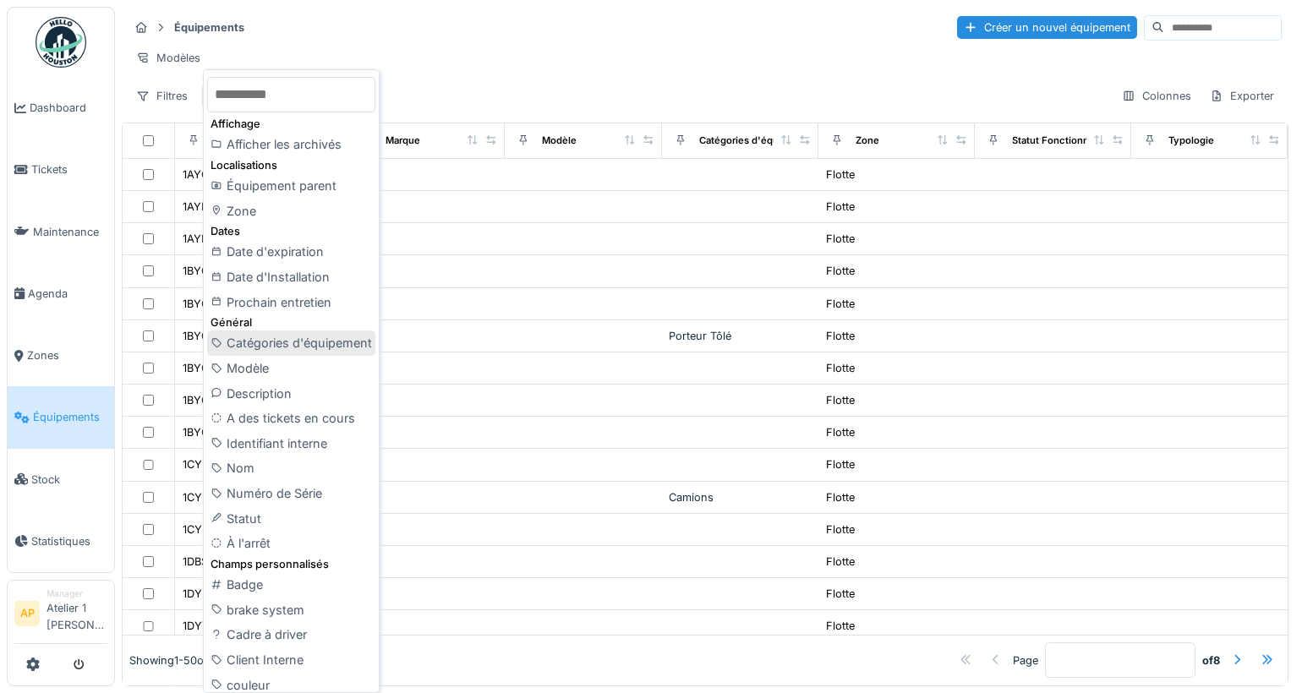
click at [305, 348] on div "Catégories d'équipement" at bounding box center [291, 343] width 168 height 25
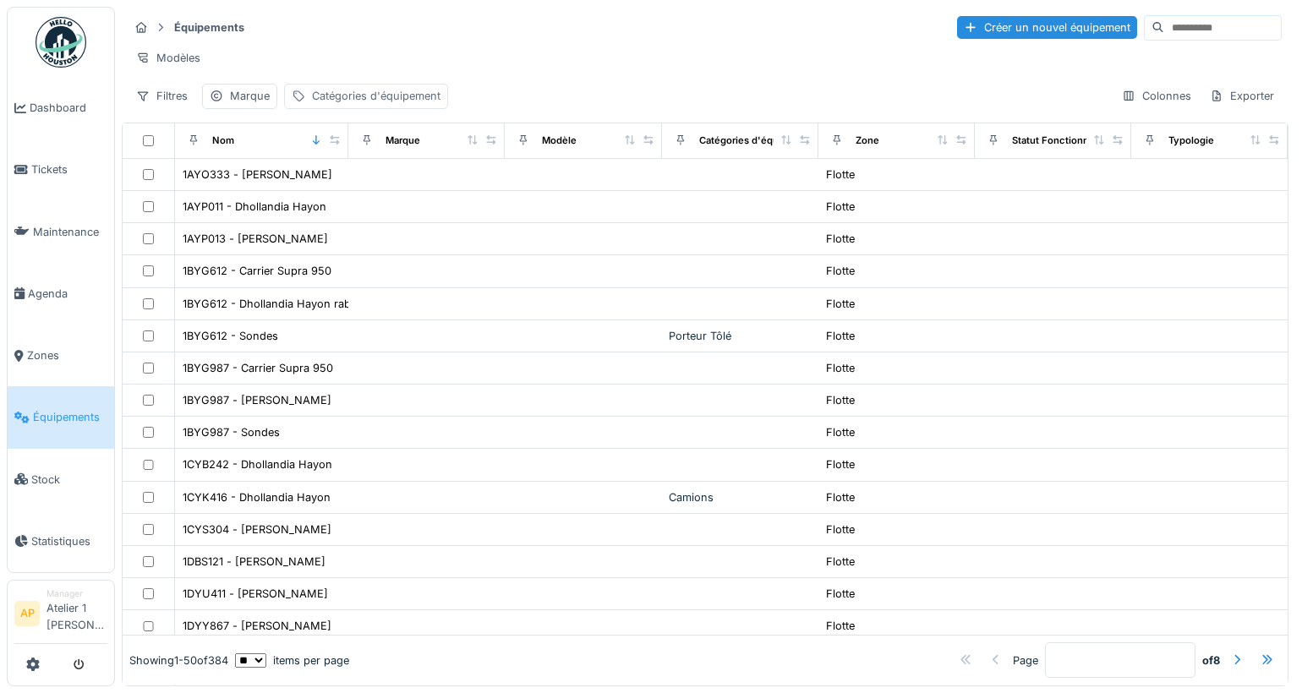
click at [397, 104] on div "Catégories d'équipement" at bounding box center [376, 96] width 129 height 16
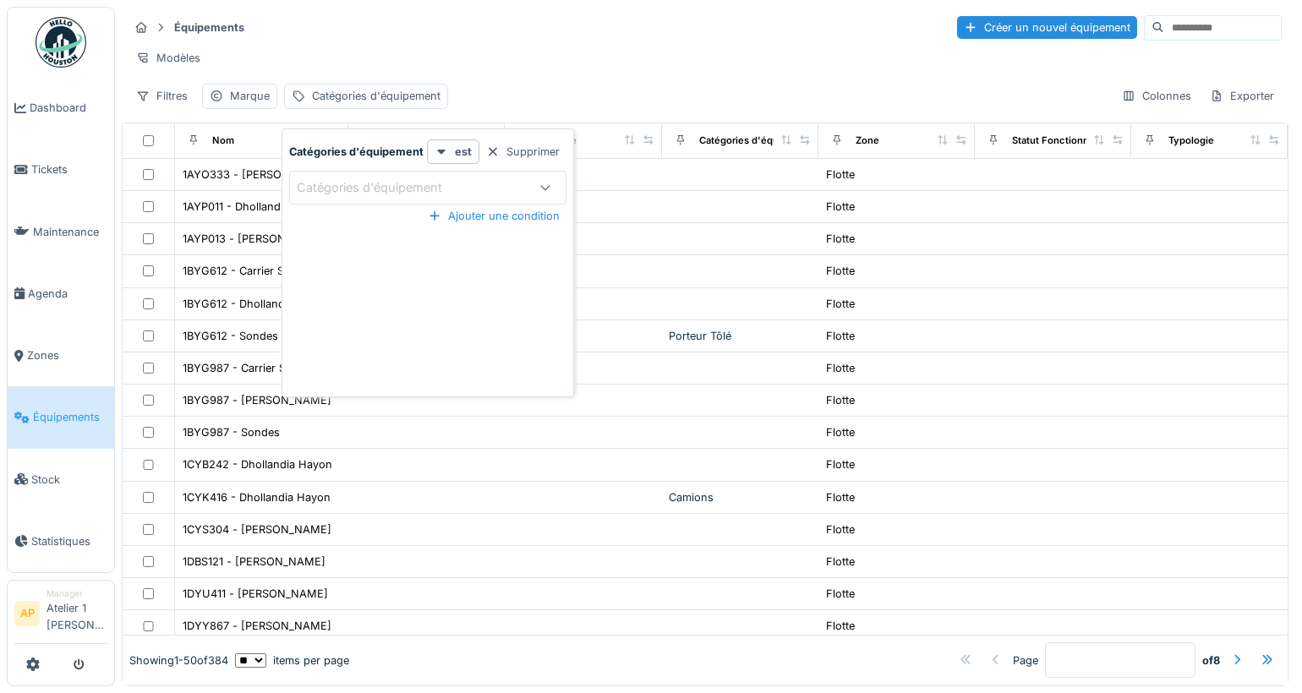
click at [448, 201] on div "Catégories d'équipement" at bounding box center [427, 188] width 277 height 34
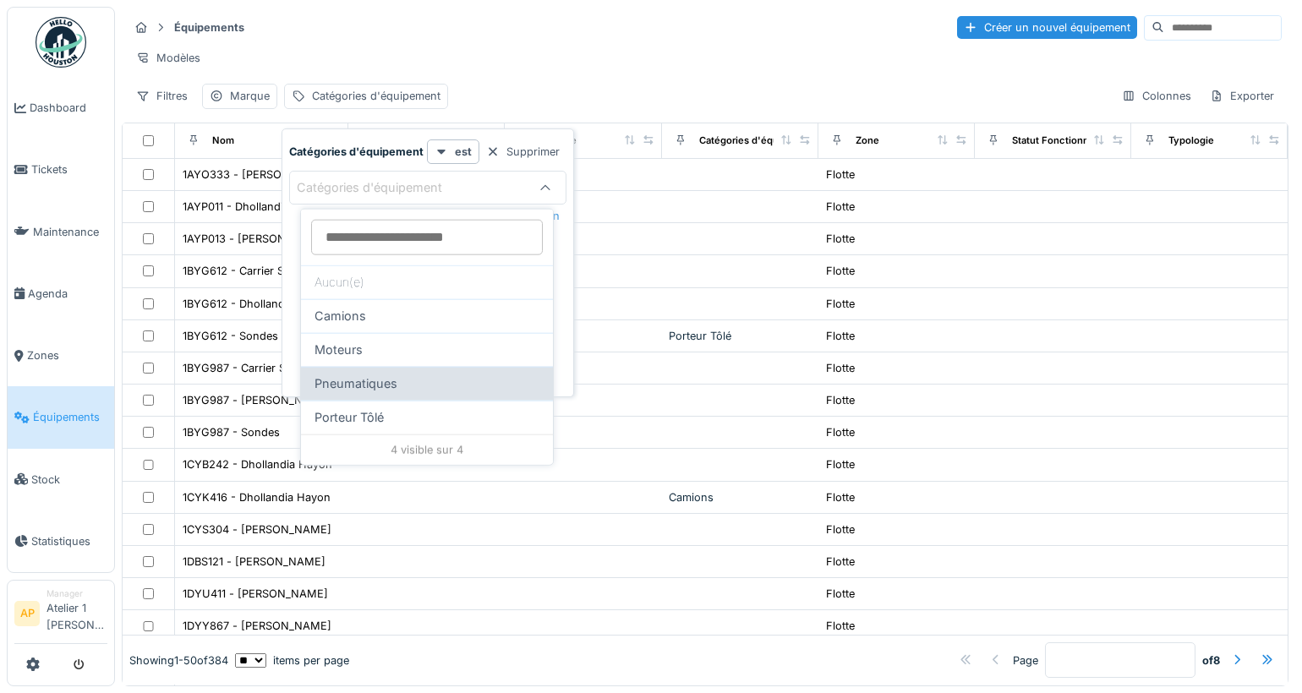
click at [371, 383] on span "Pneumatiques" at bounding box center [356, 384] width 83 height 19
type input "****"
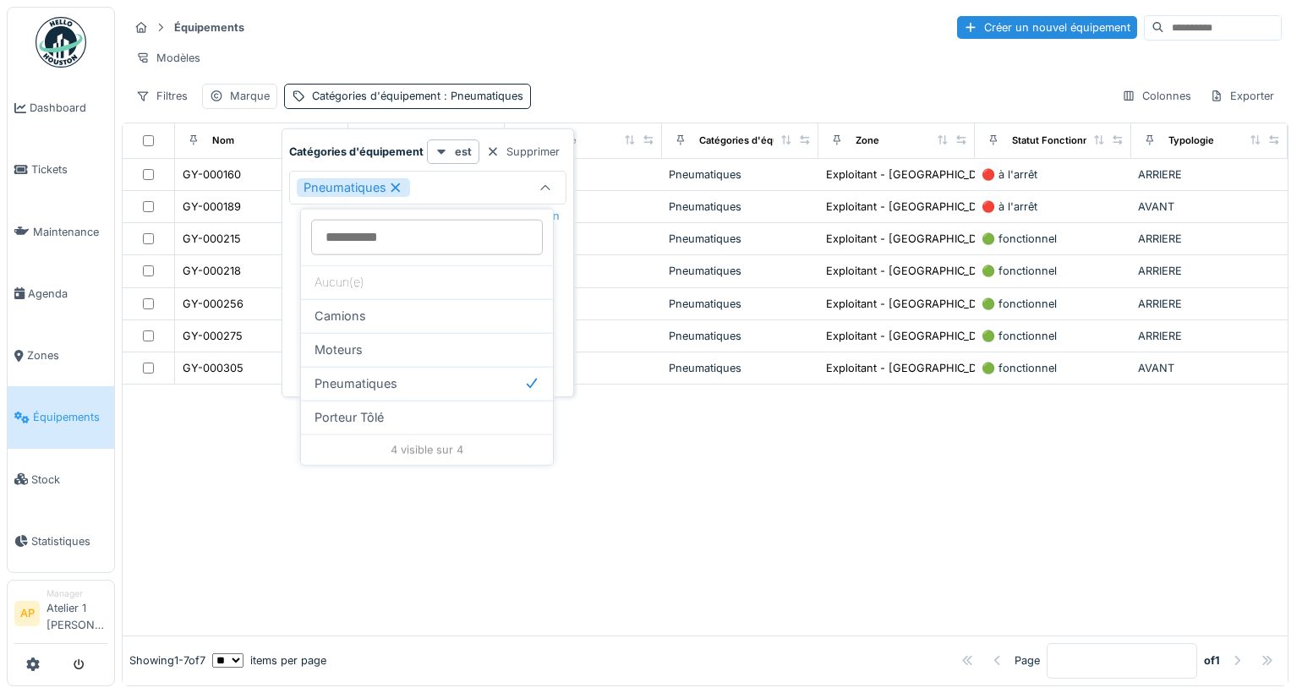
click at [681, 30] on div "Équipements Créer un nouvel équipement" at bounding box center [705, 28] width 1153 height 28
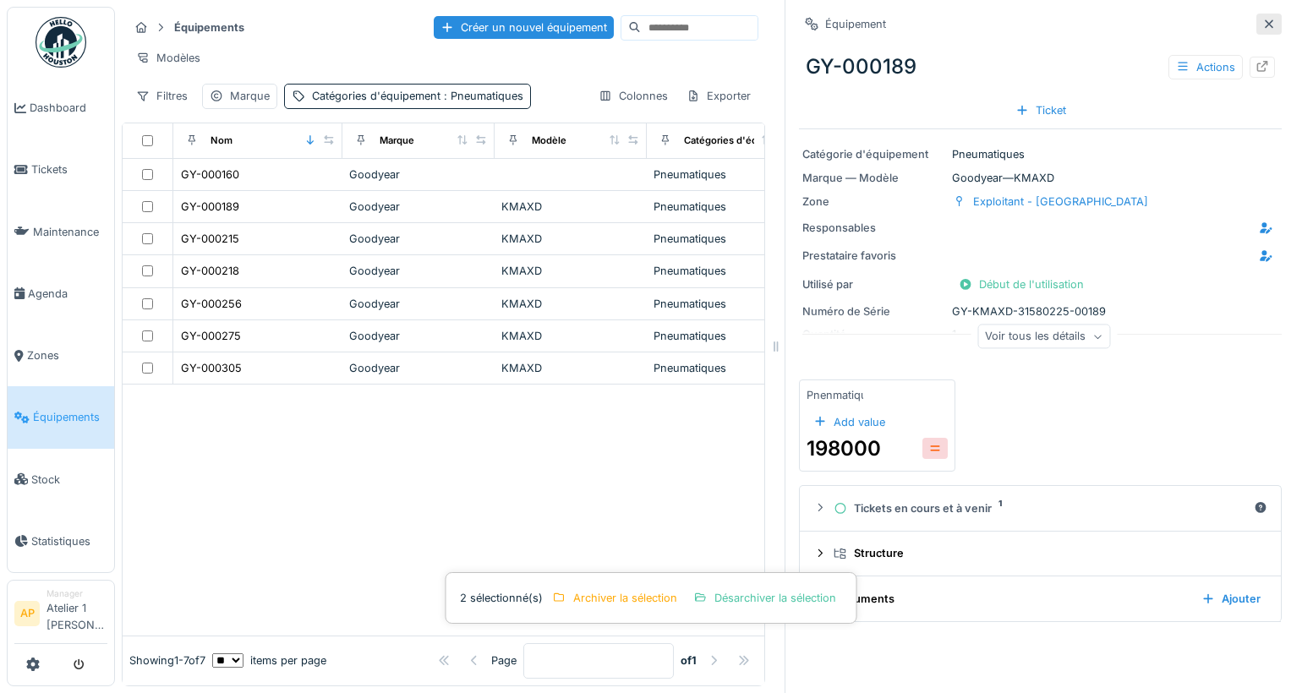
click at [1254, 15] on div "Équipement GY-000189 Actions Ticket Catégorie d'équipement Pneumatiques Marque …" at bounding box center [1040, 346] width 511 height 693
click at [1263, 21] on icon at bounding box center [1270, 24] width 14 height 11
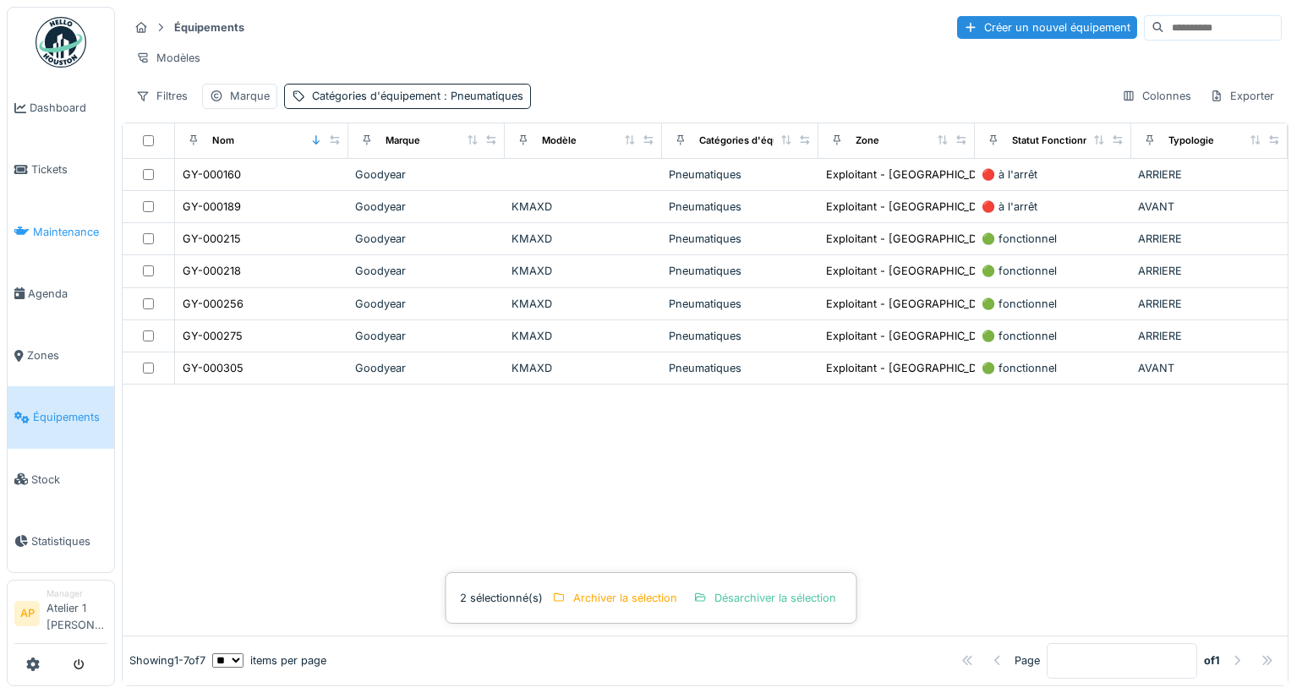
click at [75, 233] on span "Maintenance" at bounding box center [70, 232] width 74 height 16
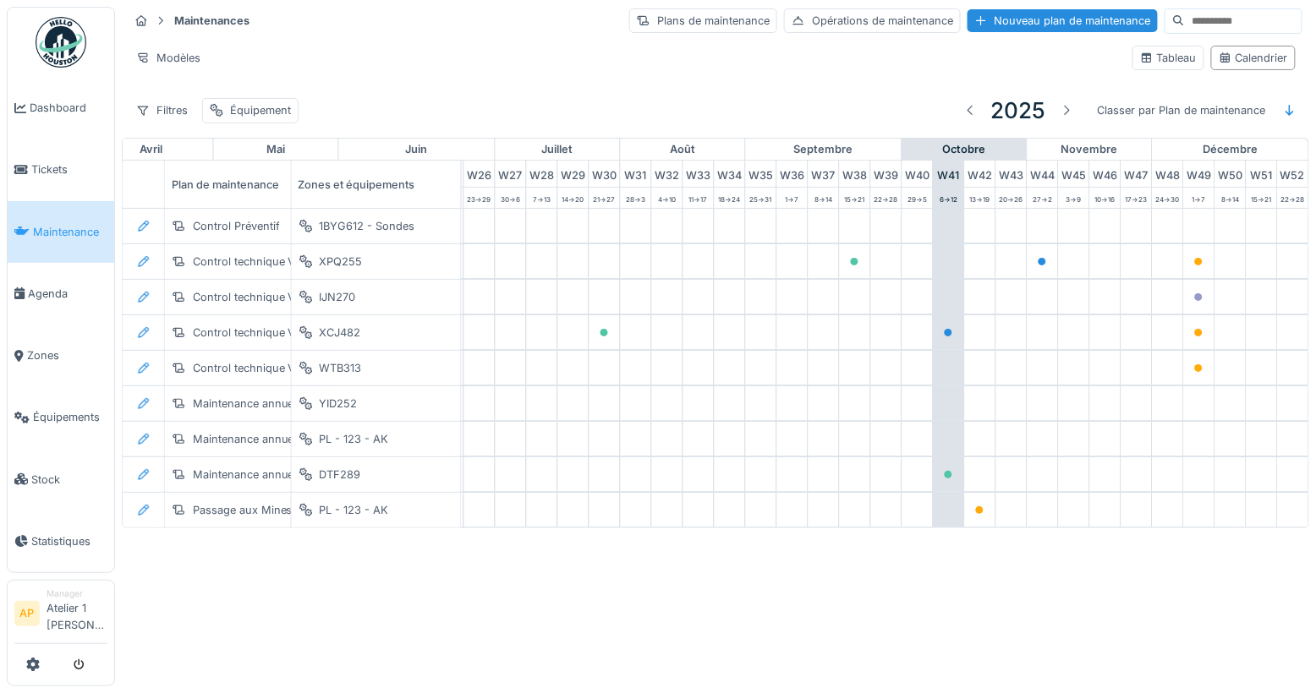
scroll to position [0, 864]
click at [60, 472] on span "Stock" at bounding box center [69, 480] width 76 height 16
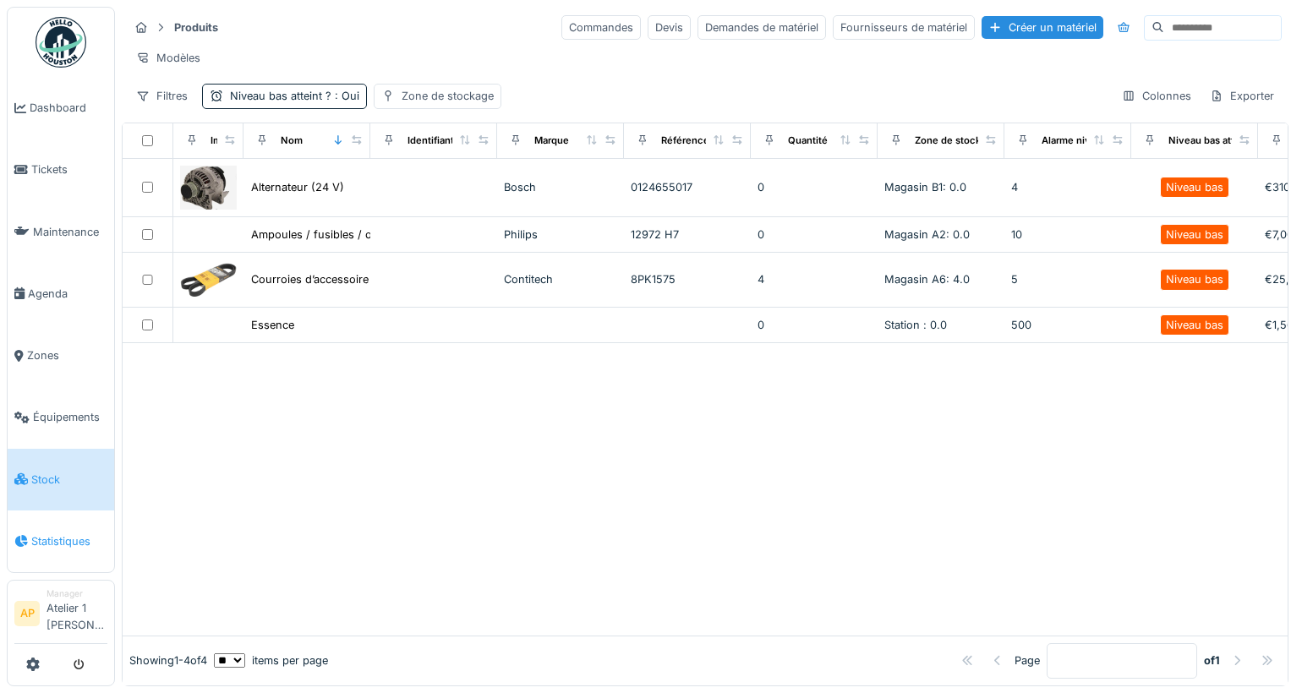
click at [52, 539] on link "Statistiques" at bounding box center [61, 542] width 107 height 62
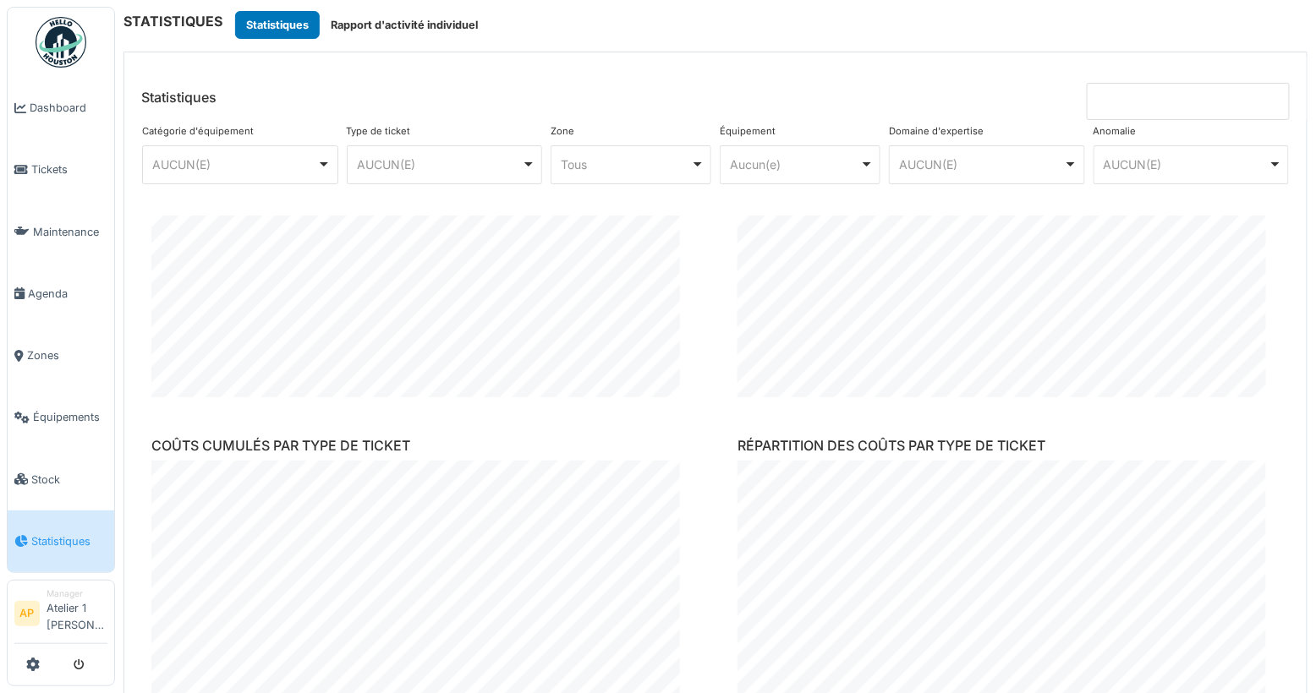
scroll to position [472, 0]
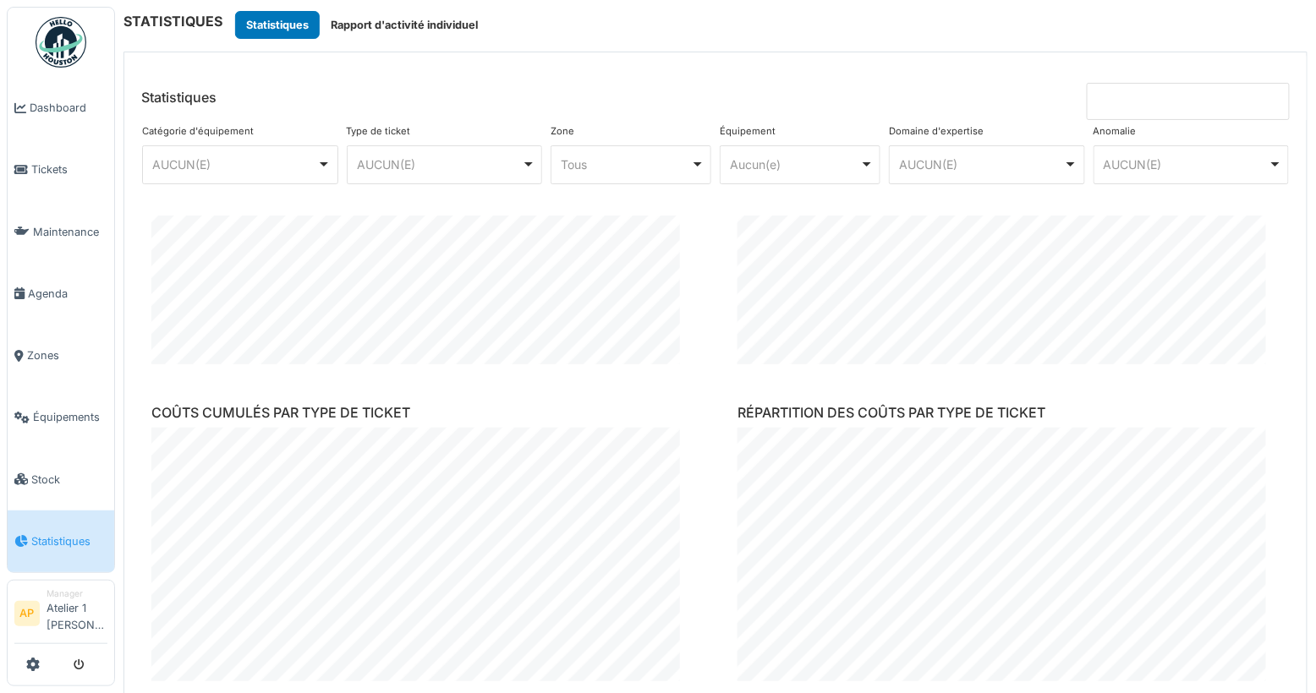
click at [786, 165] on div "Aucun(e) Remove item" at bounding box center [795, 165] width 129 height 18
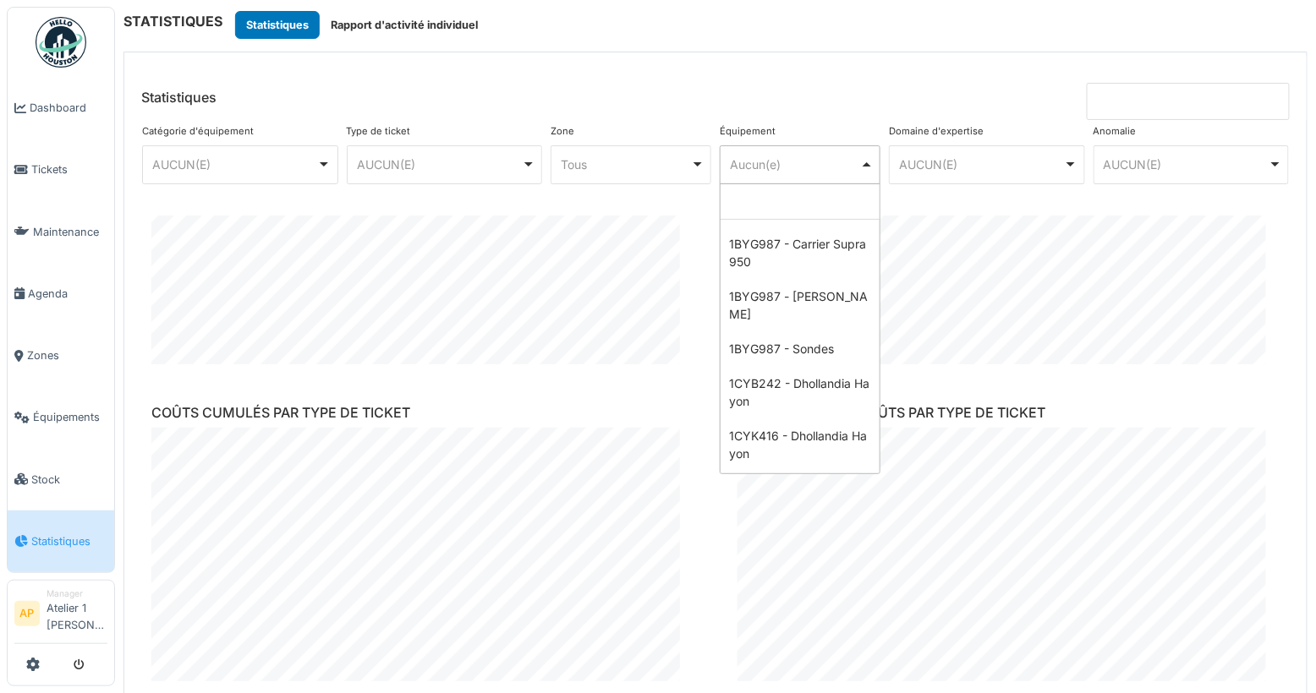
scroll to position [329, 0]
click at [814, 100] on header "Statistiques" at bounding box center [715, 86] width 1182 height 68
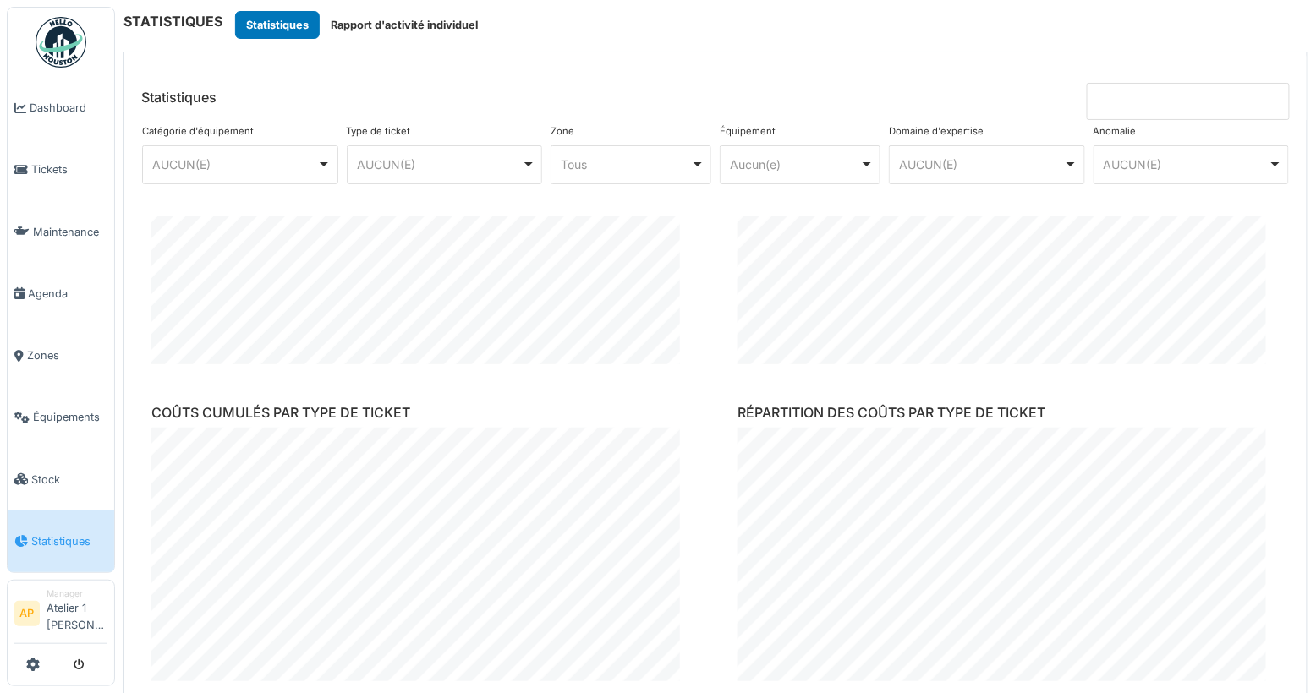
click at [733, 164] on div "Aucun(e) Remove item" at bounding box center [795, 165] width 129 height 18
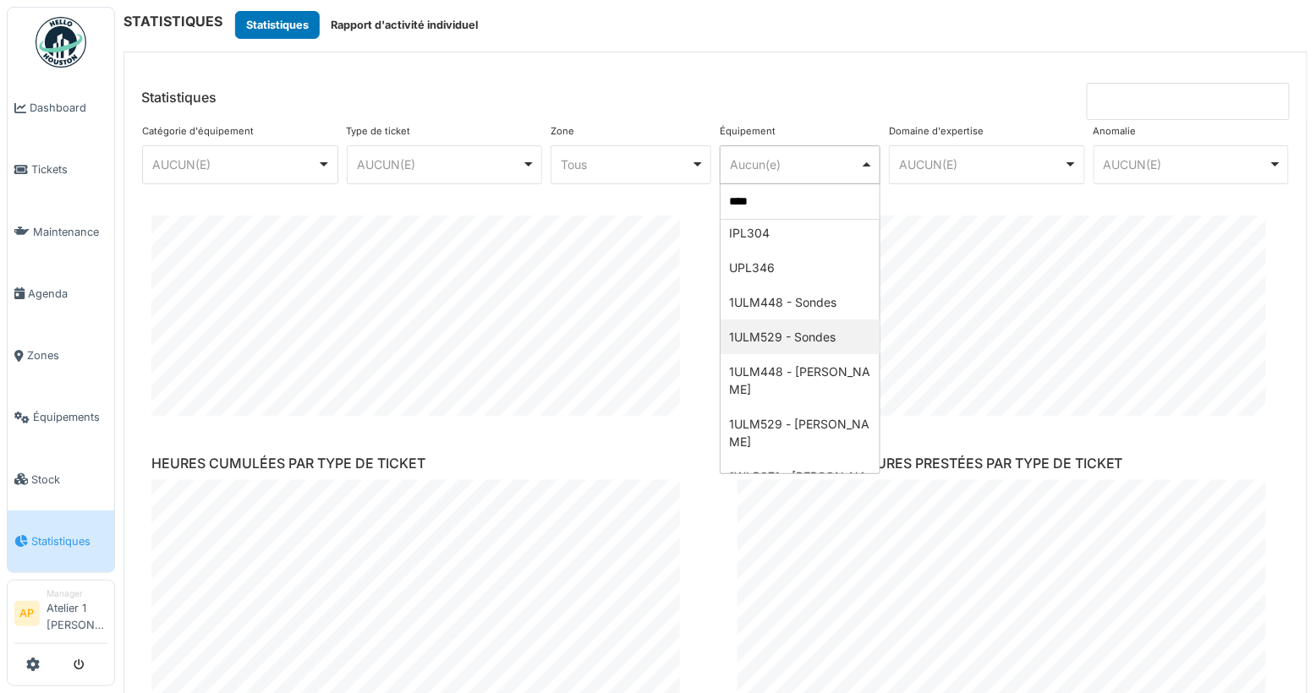
scroll to position [0, 0]
type input "****"
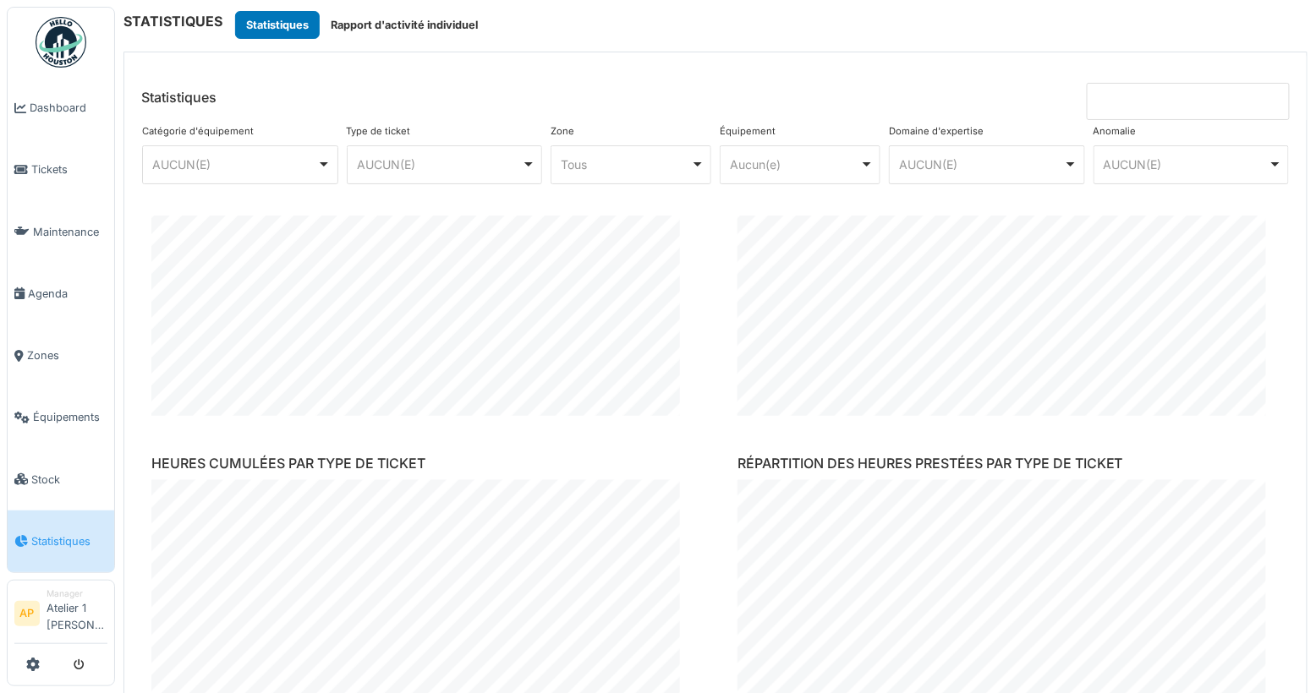
click at [749, 75] on header "Statistiques" at bounding box center [715, 86] width 1182 height 68
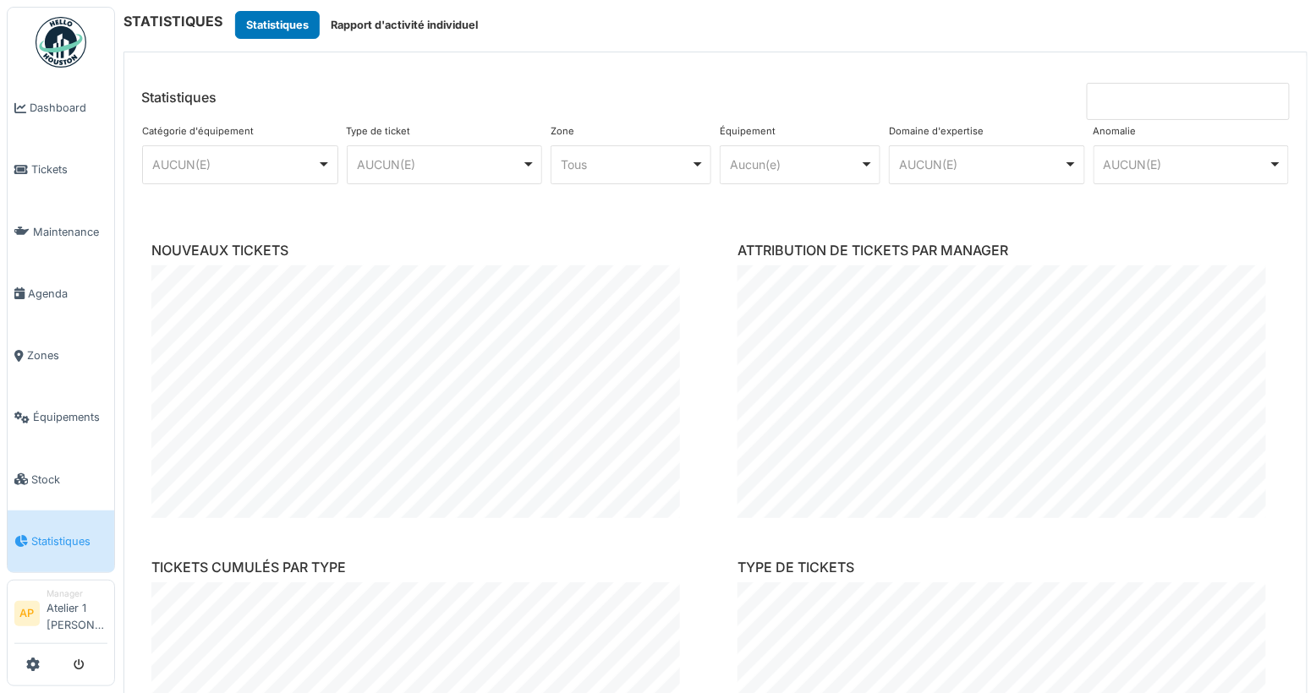
click at [1015, 165] on div "AUCUN(E) Remove item" at bounding box center [982, 165] width 165 height 18
select select "***"
click at [954, 55] on header "Statistiques" at bounding box center [715, 86] width 1182 height 68
click at [1128, 87] on input at bounding box center [1188, 101] width 203 height 37
click at [438, 39] on div "STATISTIQUES Statistiques Rapport d'activité individuel Statistiques Catégorie …" at bounding box center [715, 346] width 1201 height 693
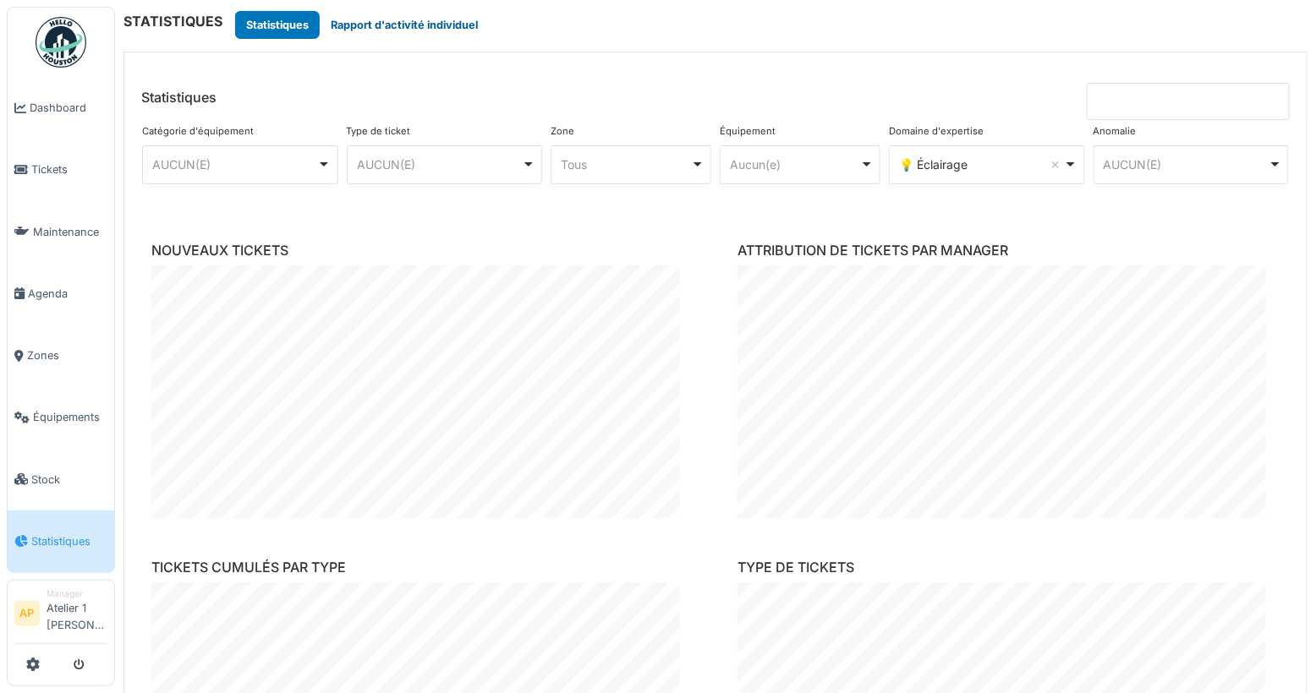
click at [423, 29] on button "Rapport d'activité individuel" at bounding box center [404, 25] width 169 height 28
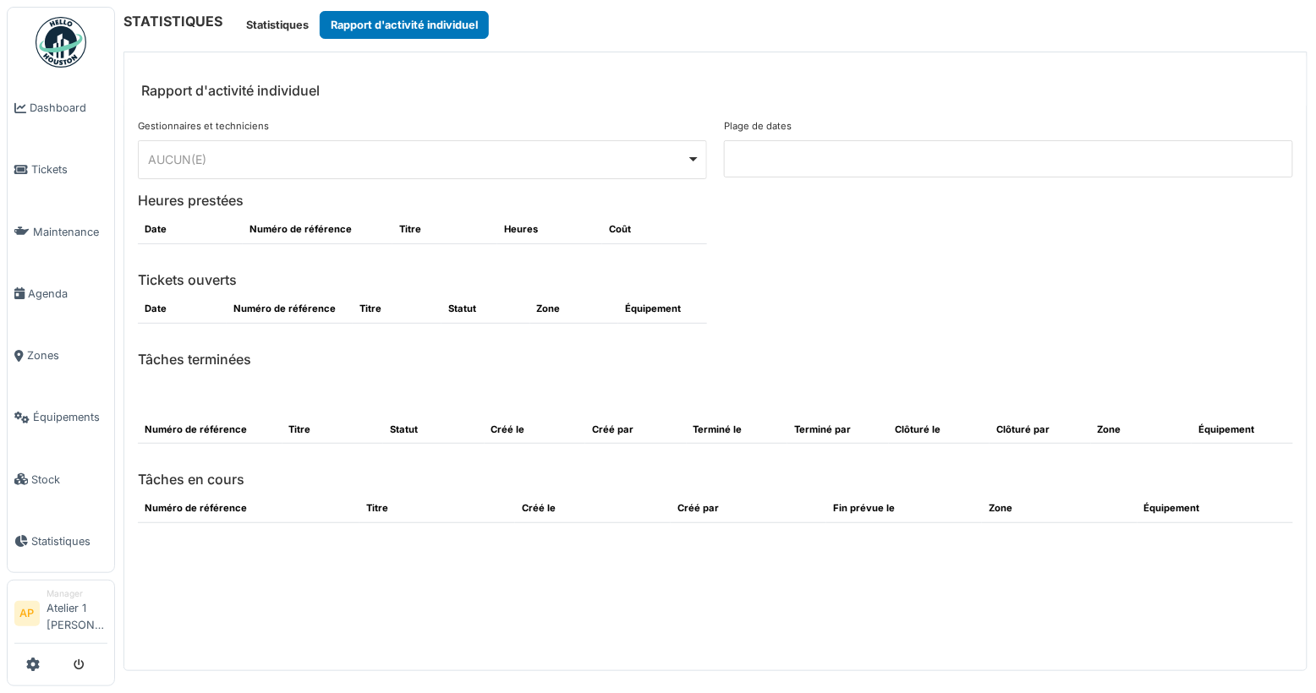
click at [750, 172] on input at bounding box center [1008, 158] width 569 height 37
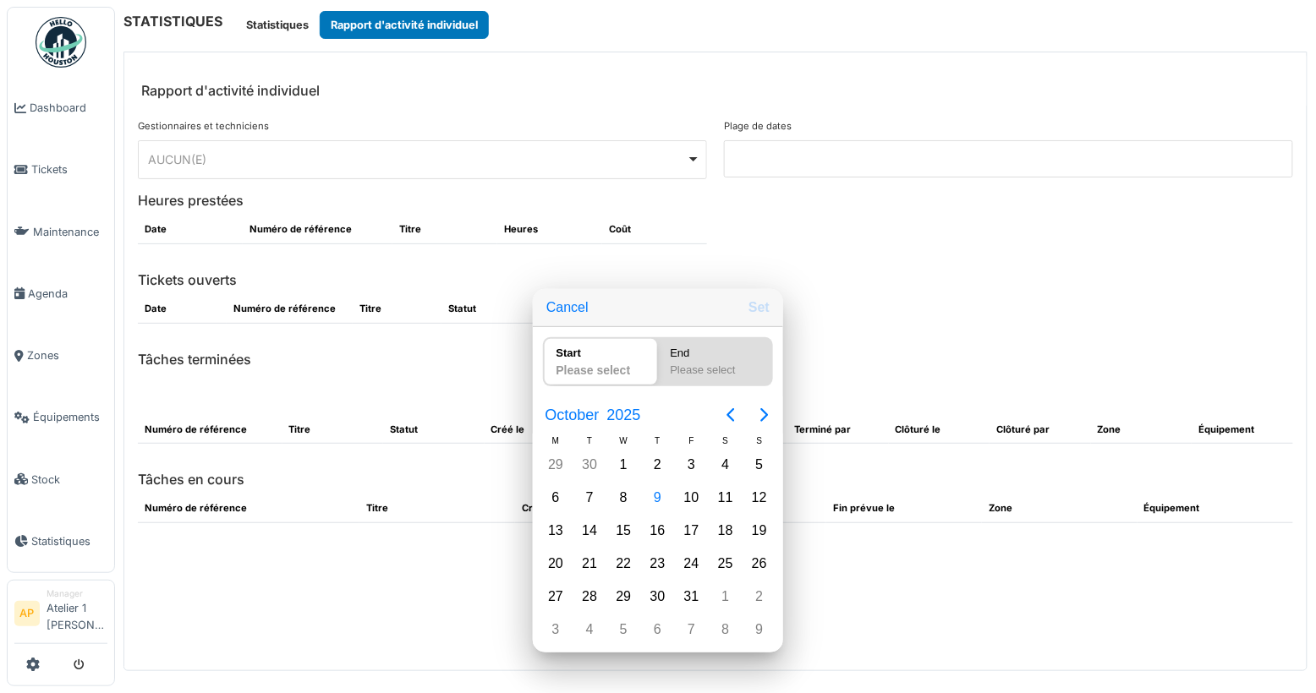
drag, startPoint x: 606, startPoint y: 118, endPoint x: 594, endPoint y: 118, distance: 11.8
click at [606, 118] on div at bounding box center [658, 347] width 1586 height 964
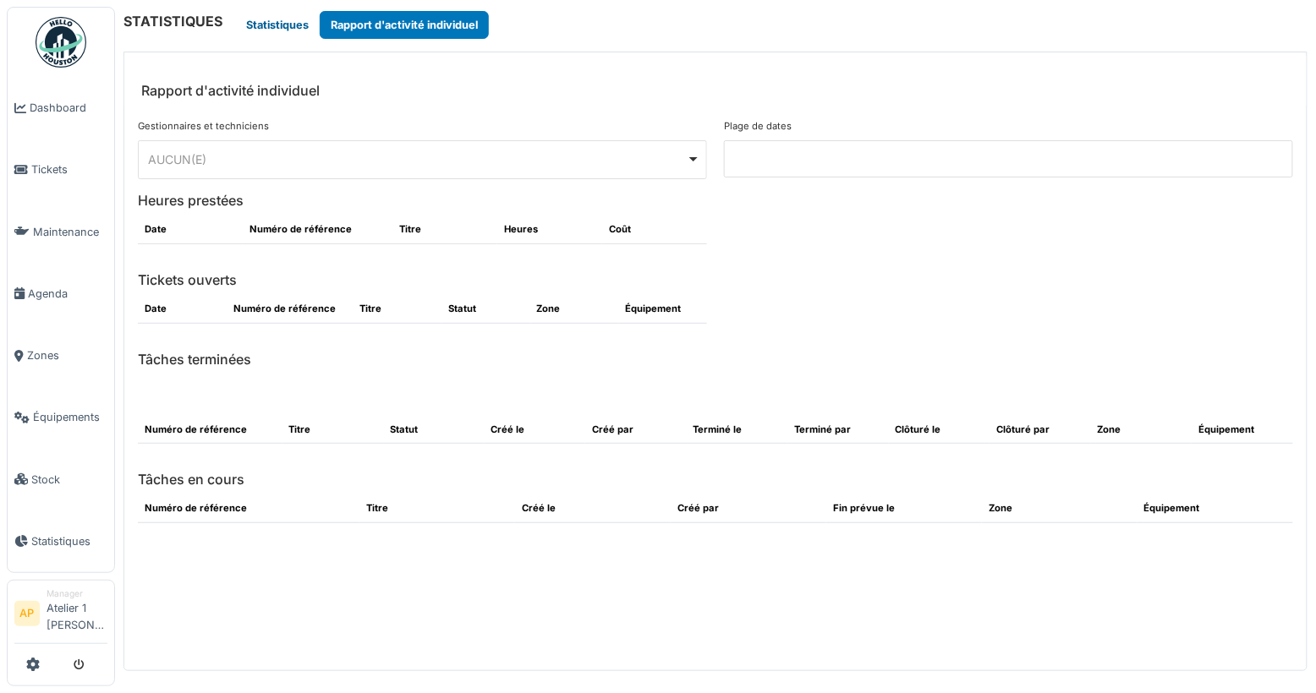
click at [252, 21] on button "Statistiques" at bounding box center [277, 25] width 85 height 28
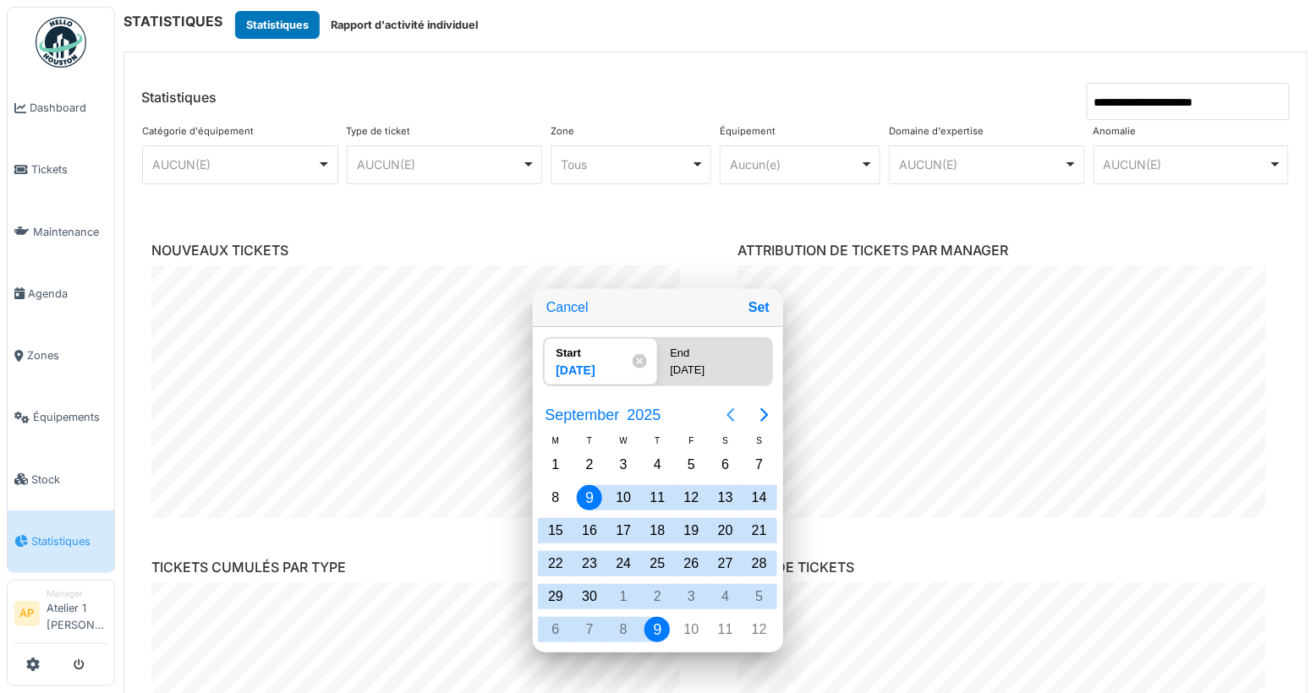
click at [727, 425] on icon "Previous page" at bounding box center [730, 415] width 20 height 20
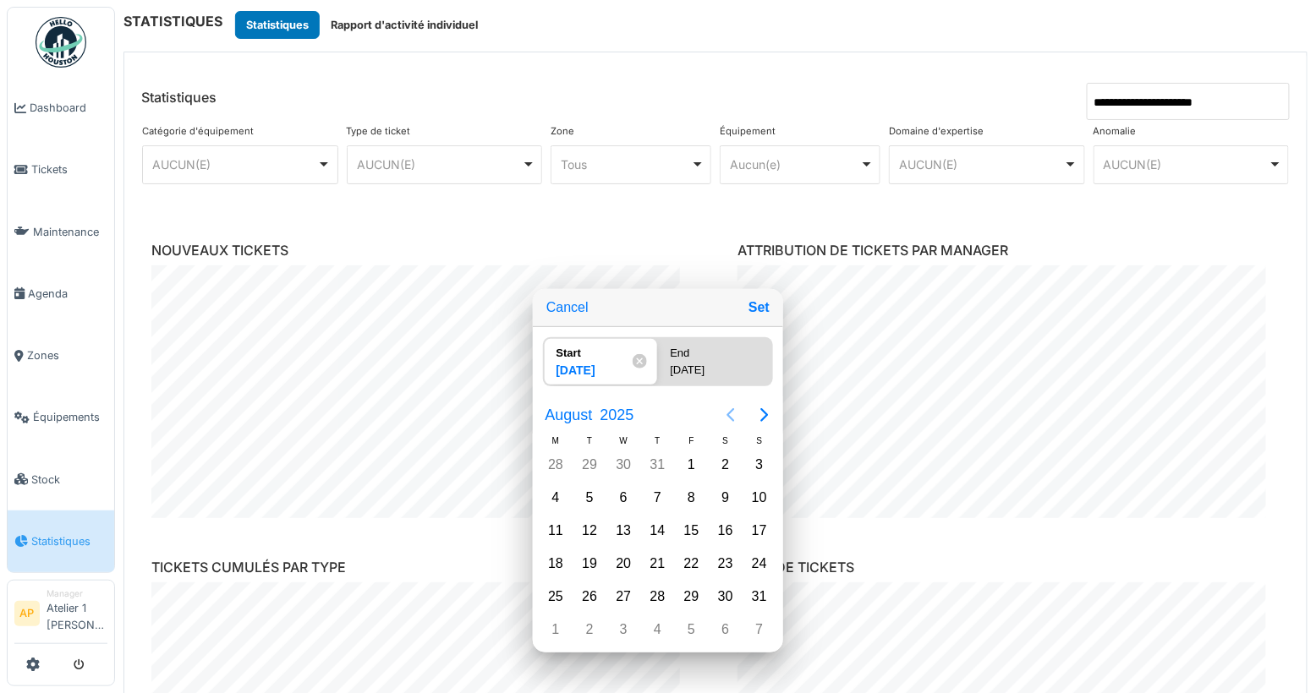
click at [727, 425] on icon "Previous page" at bounding box center [730, 415] width 20 height 20
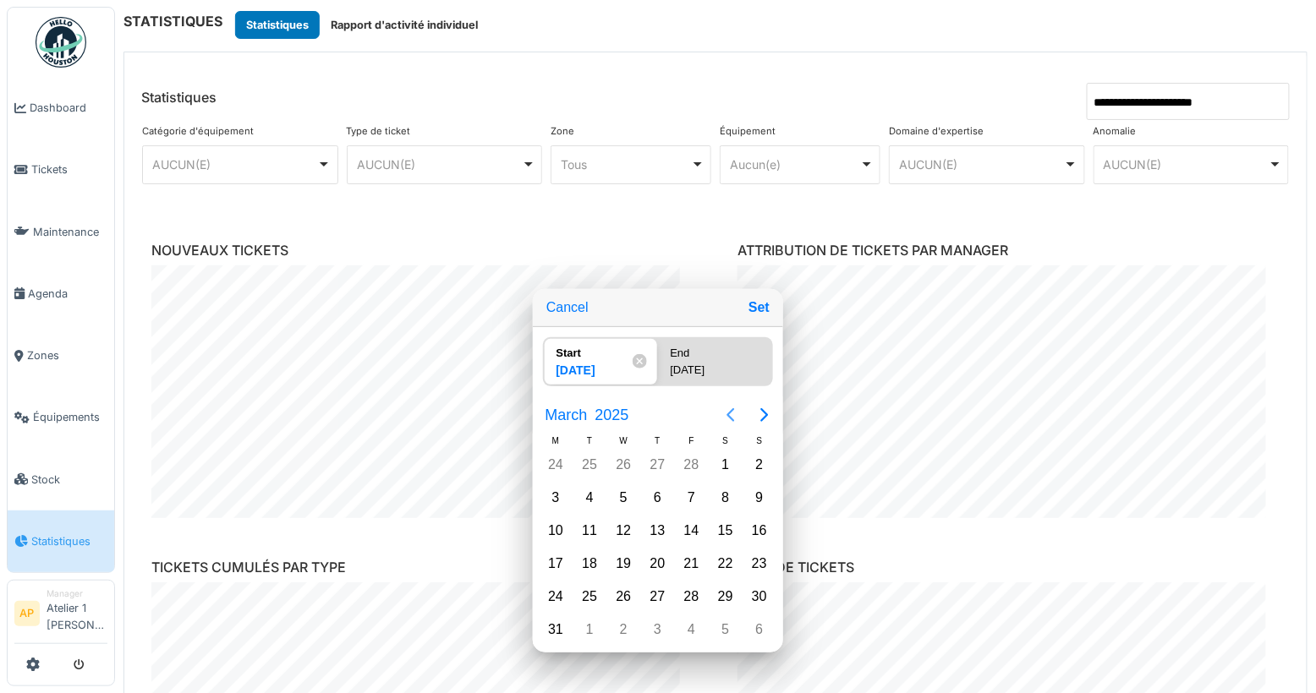
click at [727, 425] on icon "Previous page" at bounding box center [730, 415] width 20 height 20
click at [722, 425] on icon "Previous page" at bounding box center [730, 415] width 20 height 20
click at [634, 480] on div "Jan 1" at bounding box center [623, 465] width 34 height 32
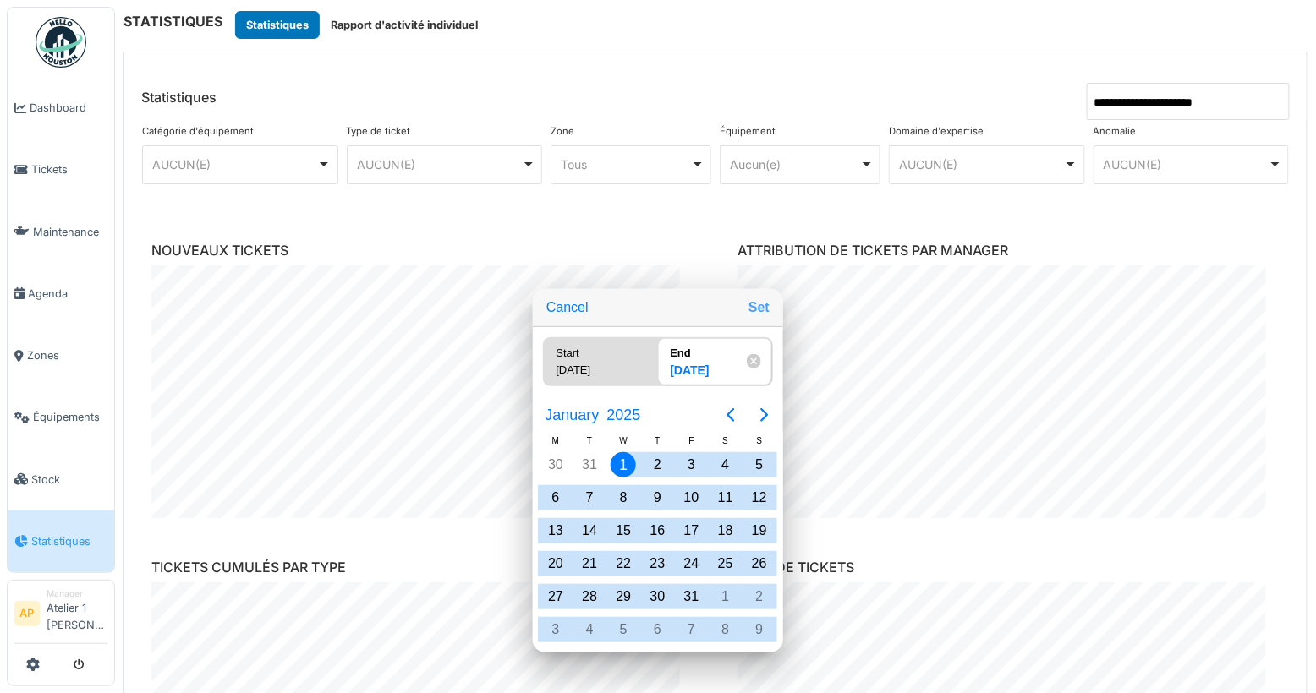
click at [765, 320] on button "Set" at bounding box center [759, 308] width 35 height 30
type input "**********"
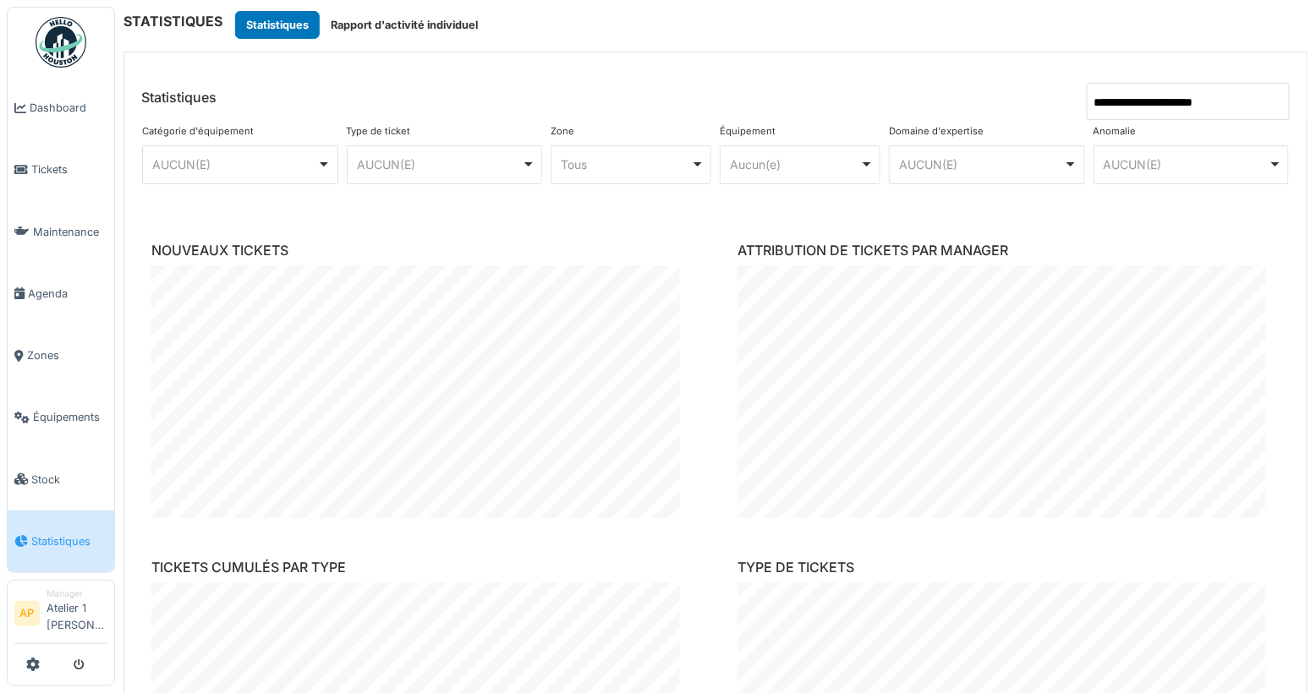
click at [714, 63] on header "**********" at bounding box center [715, 86] width 1182 height 68
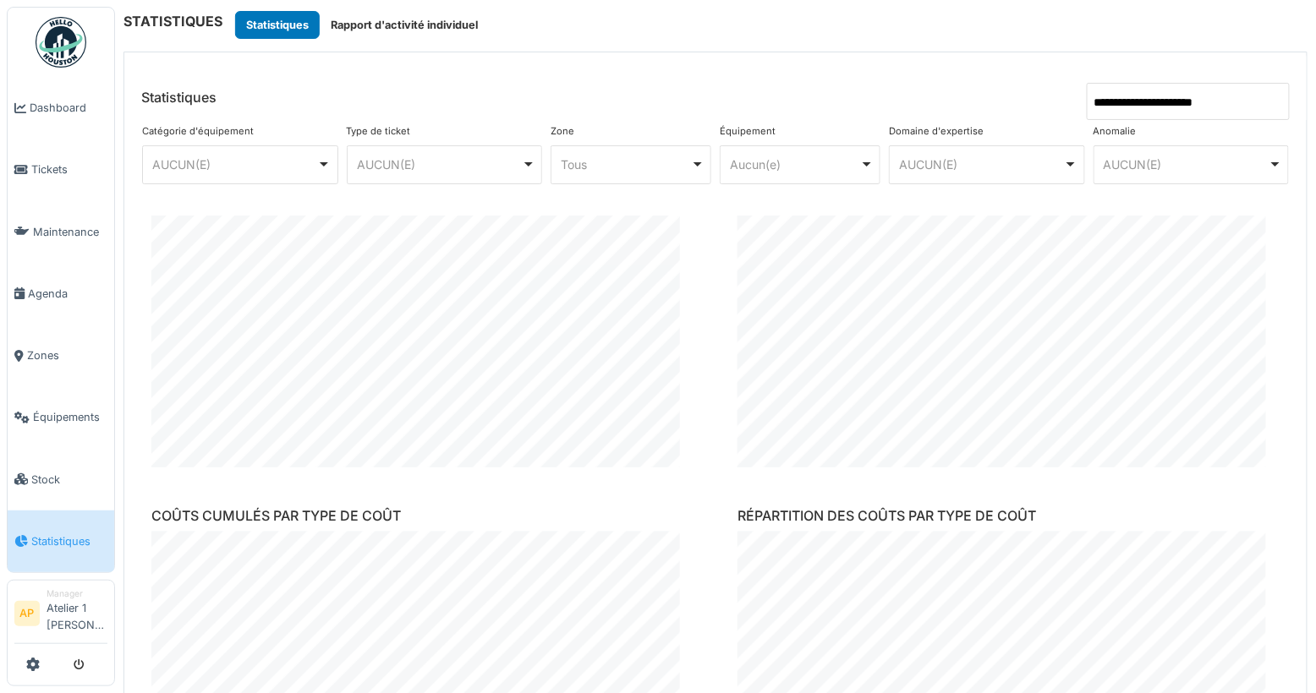
scroll to position [1002, 0]
click at [76, 409] on span "Équipements" at bounding box center [70, 417] width 74 height 16
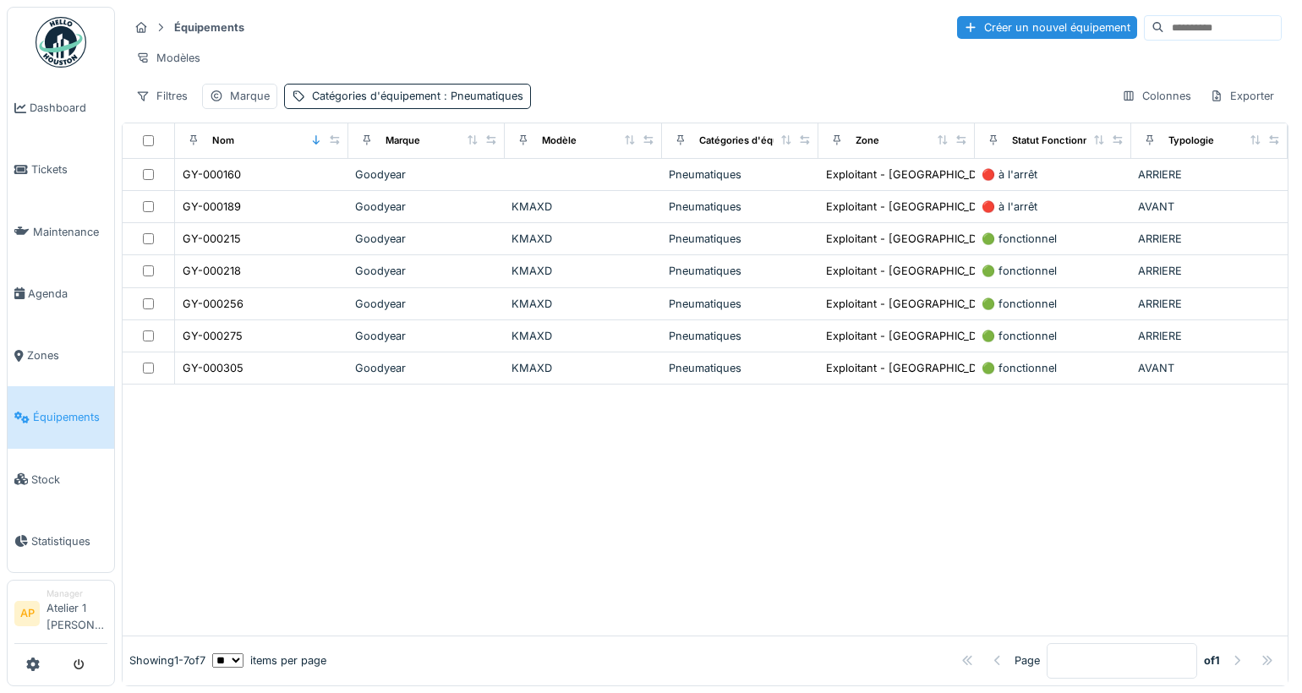
click at [388, 96] on div "Équipements Créer un nouvel équipement Modèles Filtres Marque Catégories d'équi…" at bounding box center [705, 61] width 1167 height 109
click at [393, 101] on div "Catégories d'équipement : Pneumatiques" at bounding box center [417, 96] width 211 height 16
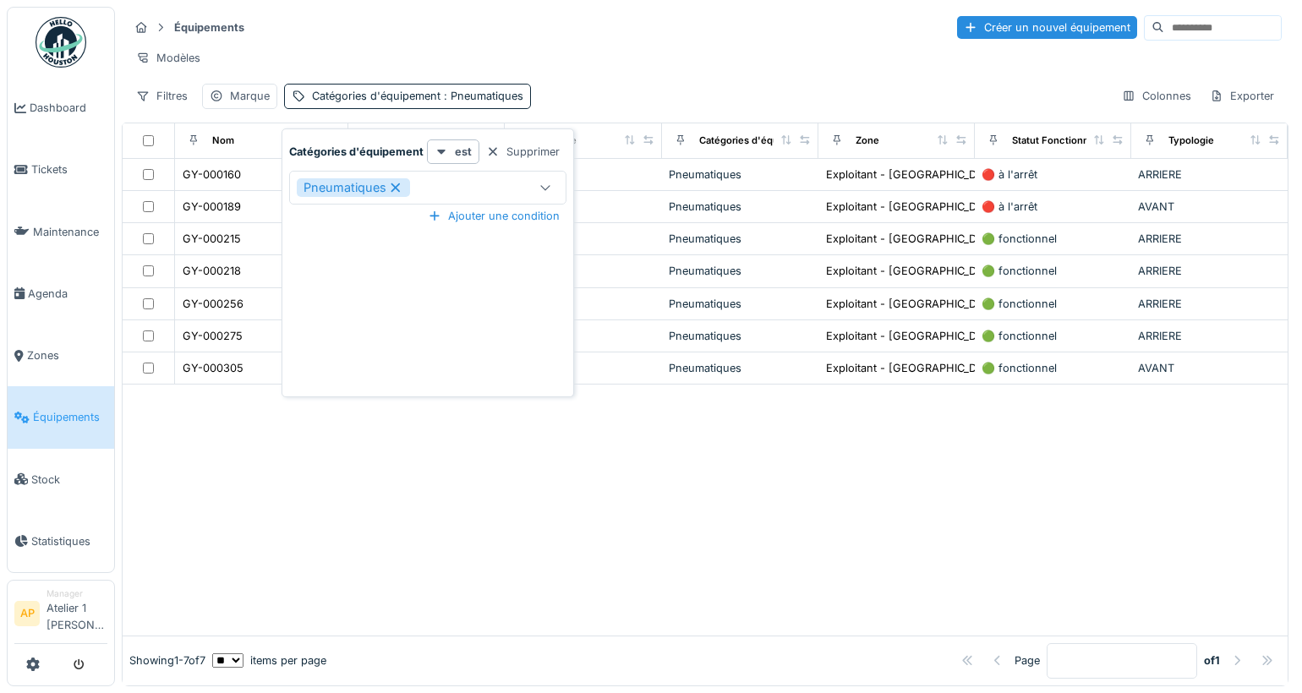
click at [491, 184] on div "Pneumatiques" at bounding box center [408, 187] width 222 height 19
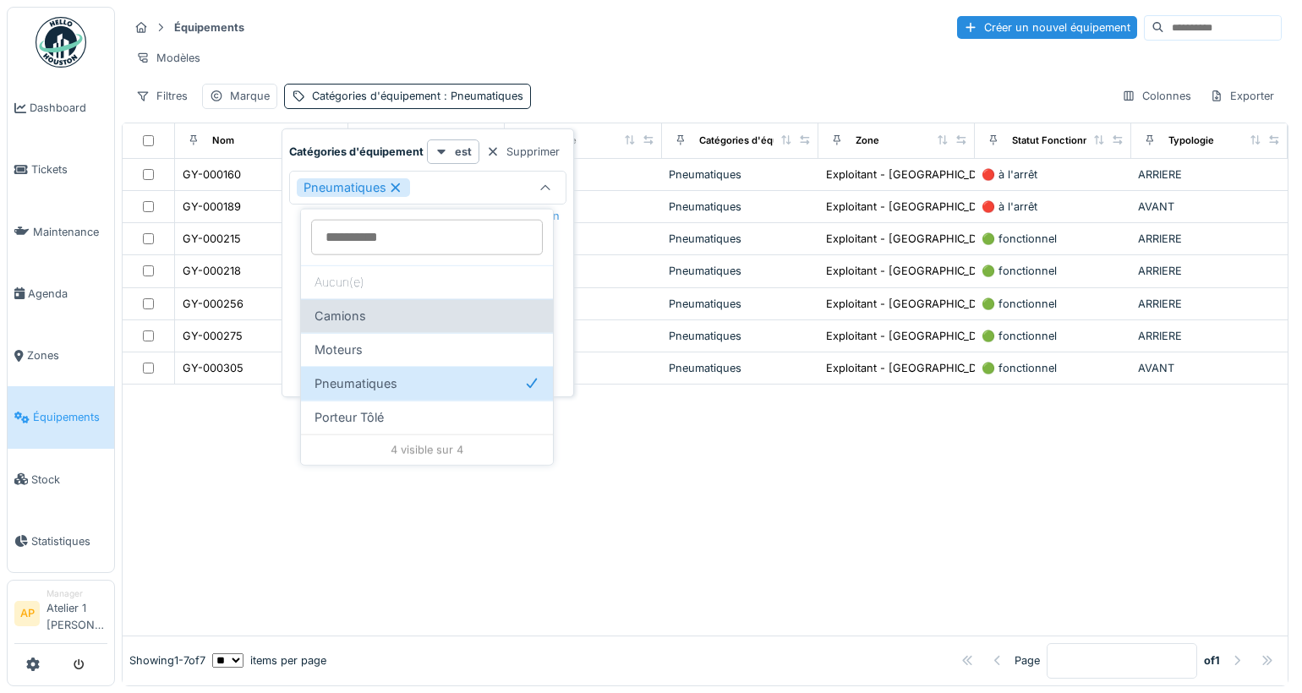
click at [355, 324] on div "Camions" at bounding box center [427, 316] width 252 height 34
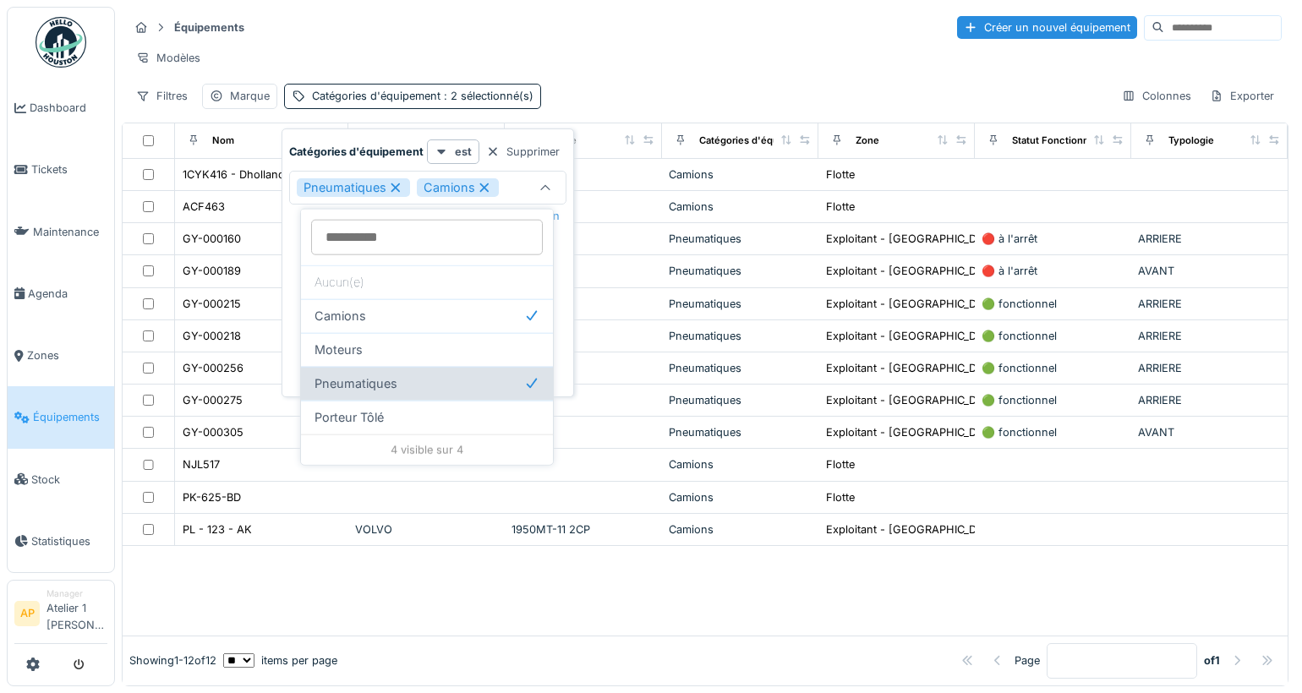
click at [474, 372] on div "Pneumatiques" at bounding box center [427, 384] width 252 height 34
type input "****"
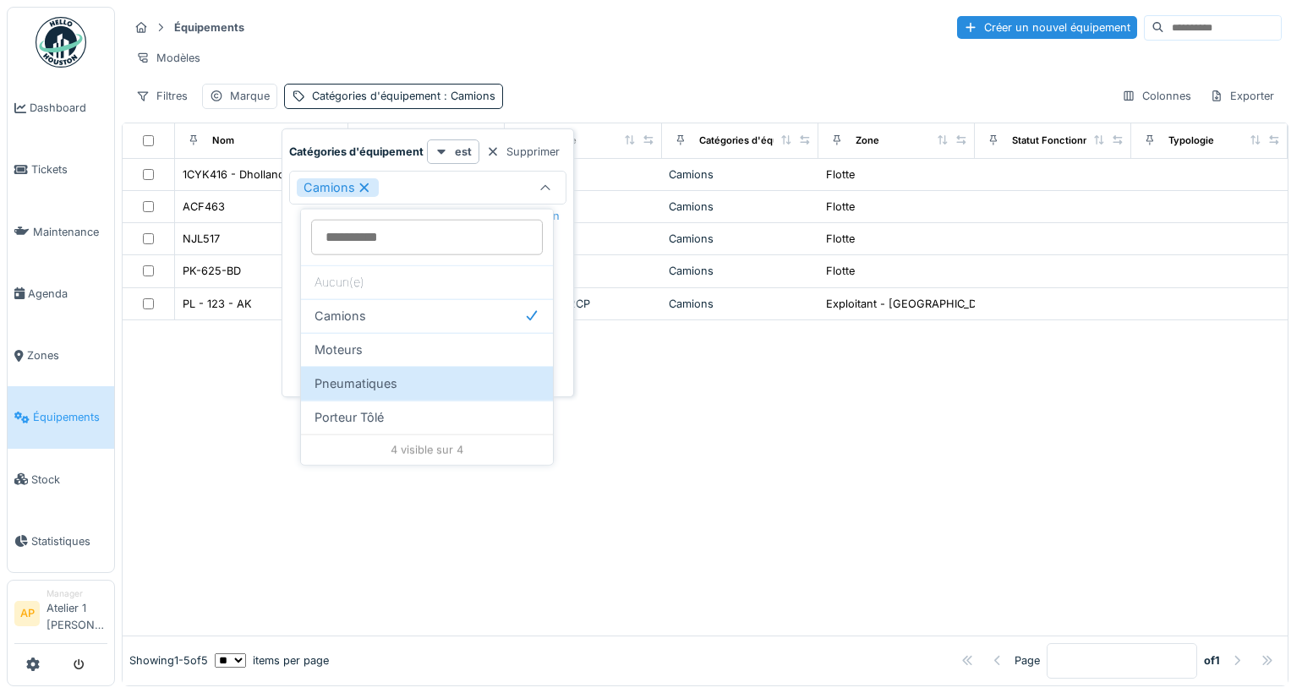
drag, startPoint x: 562, startPoint y: 25, endPoint x: 558, endPoint y: 36, distance: 11.8
click at [562, 24] on div "Équipements Créer un nouvel équipement" at bounding box center [705, 28] width 1153 height 28
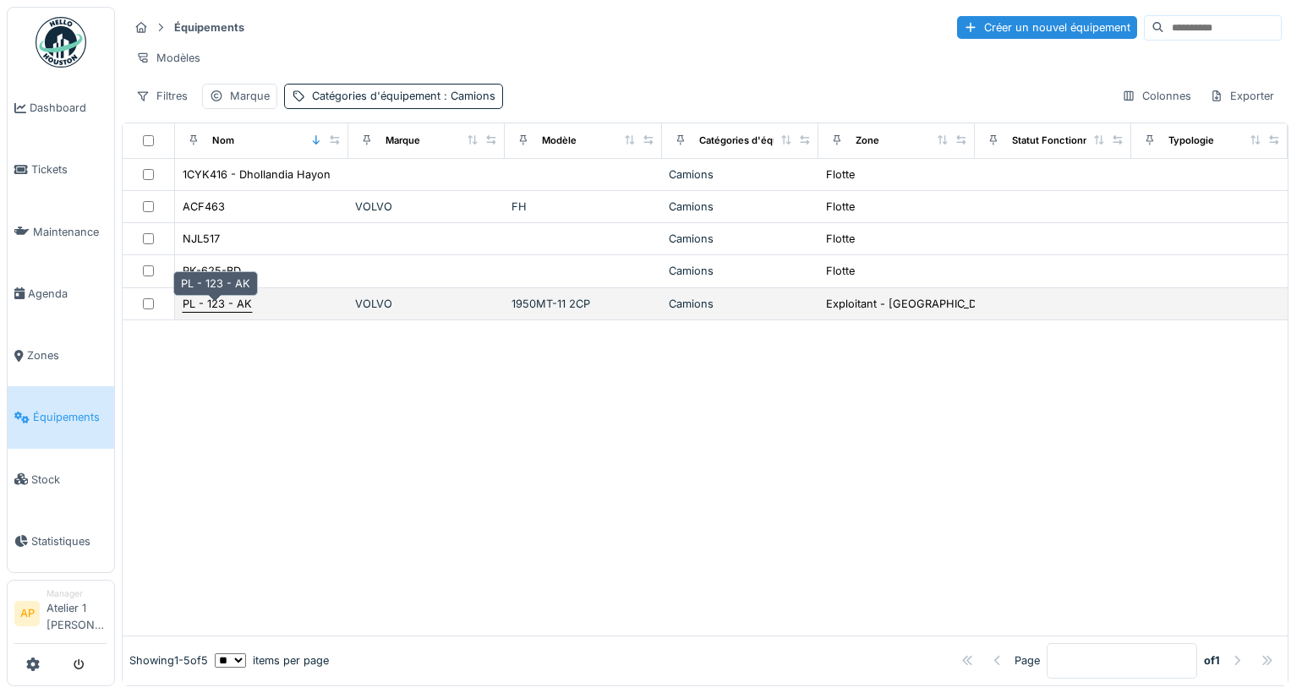
click at [231, 310] on div "PL - 123 - AK" at bounding box center [217, 304] width 69 height 16
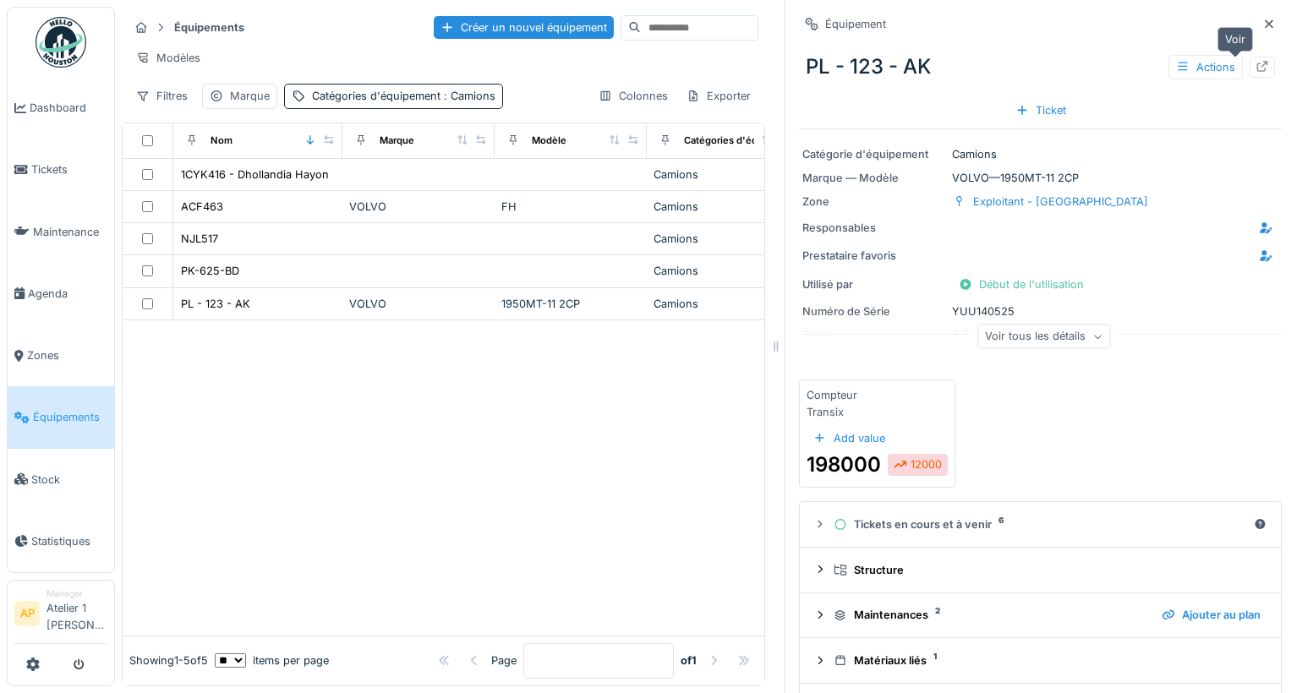
click at [1256, 68] on icon at bounding box center [1263, 66] width 14 height 11
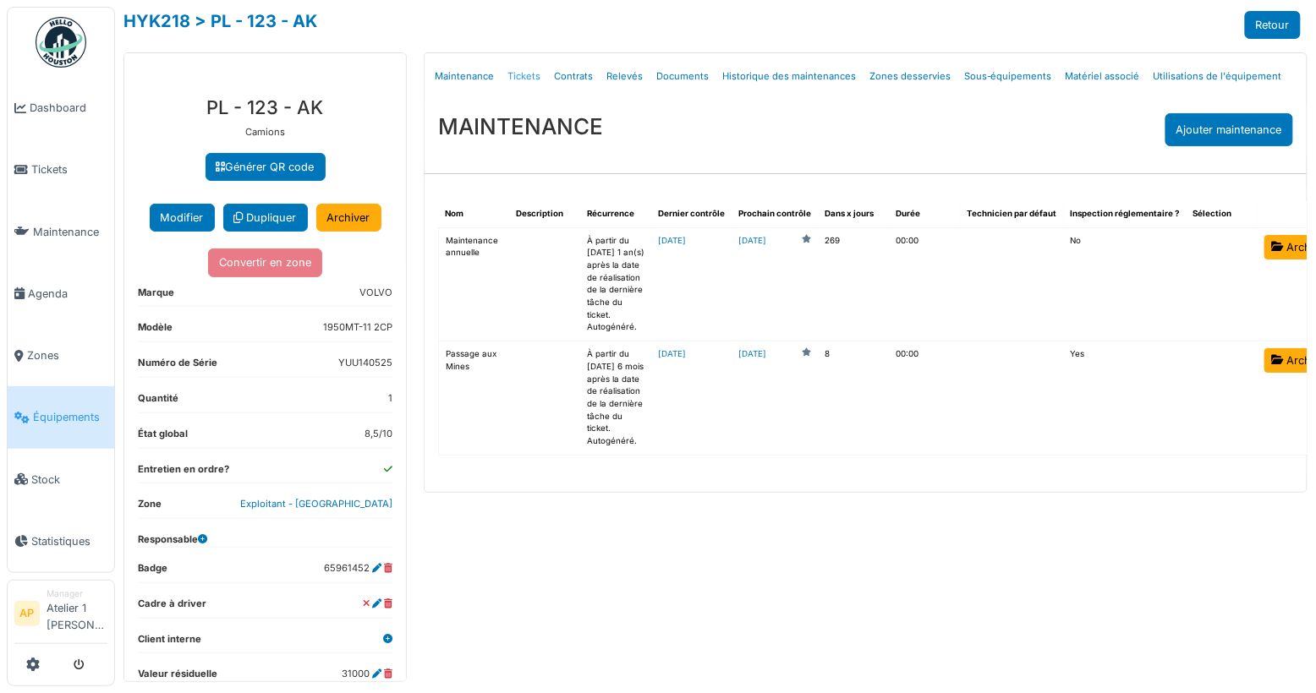
click at [517, 74] on link "Tickets" at bounding box center [524, 77] width 47 height 40
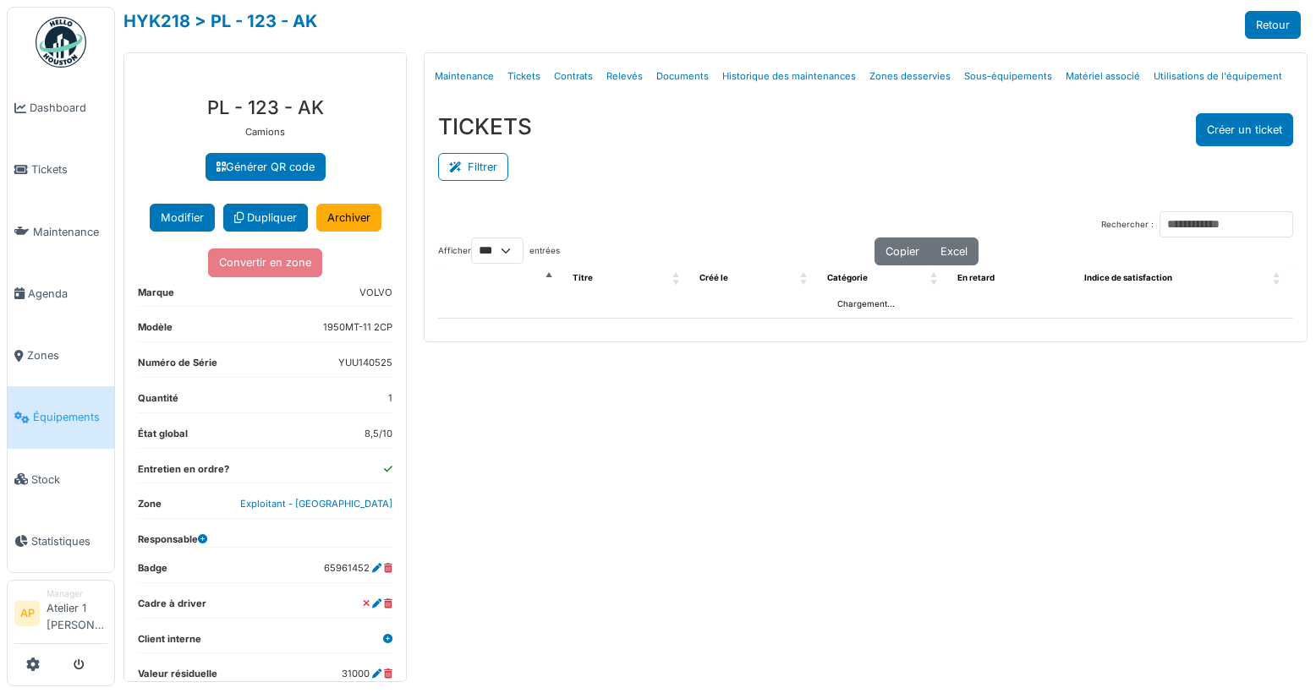
select select "***"
click at [1079, 81] on link "Matériel associé" at bounding box center [1103, 77] width 88 height 40
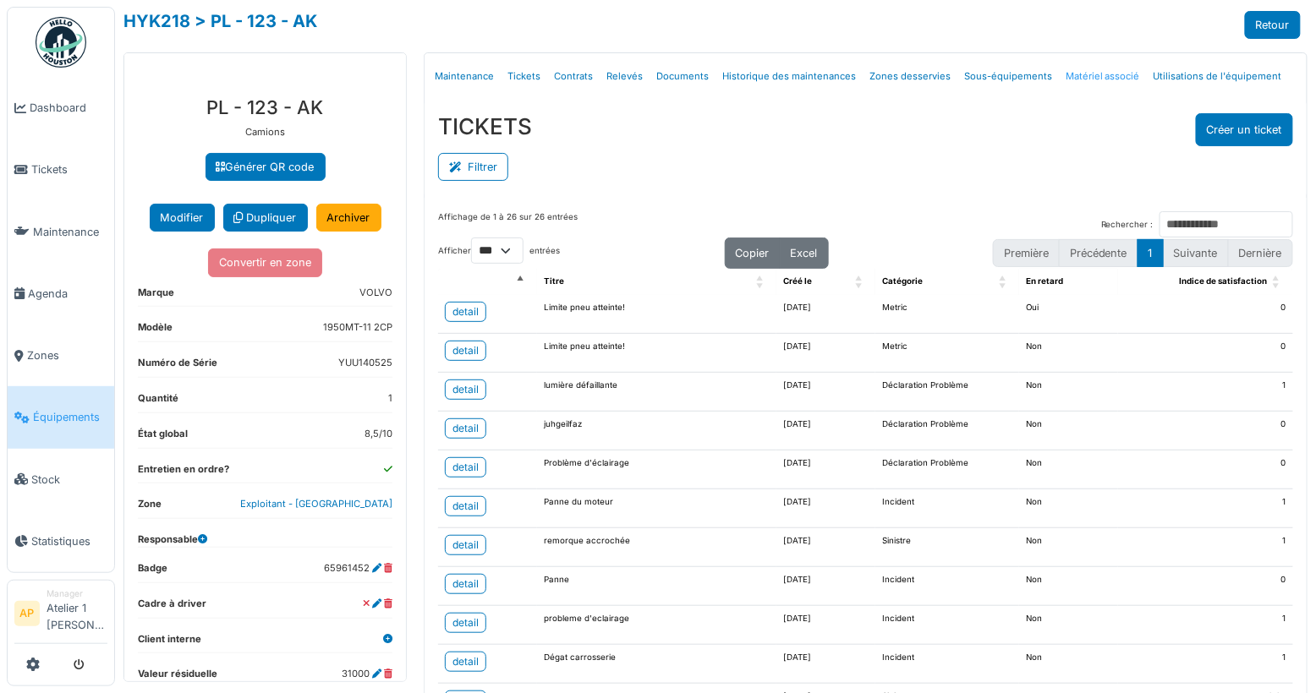
select select "***"
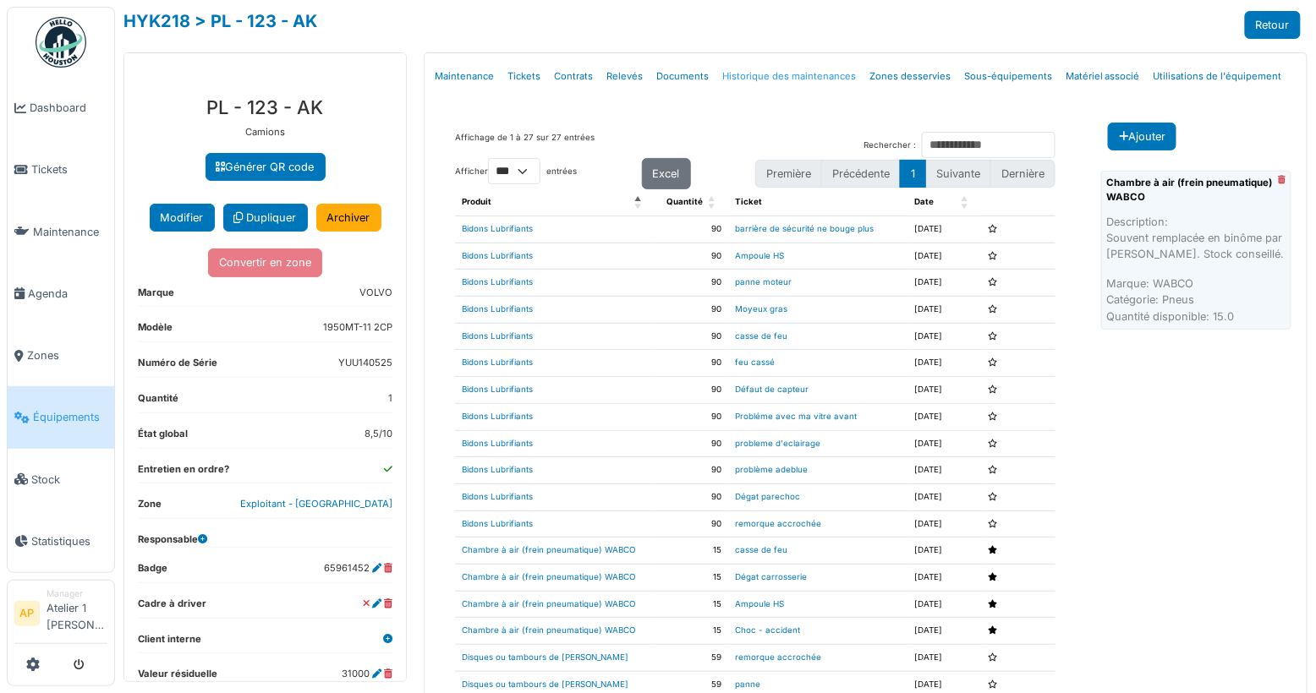
click at [778, 81] on link "Historique des maintenances" at bounding box center [788, 77] width 147 height 40
select select "***"
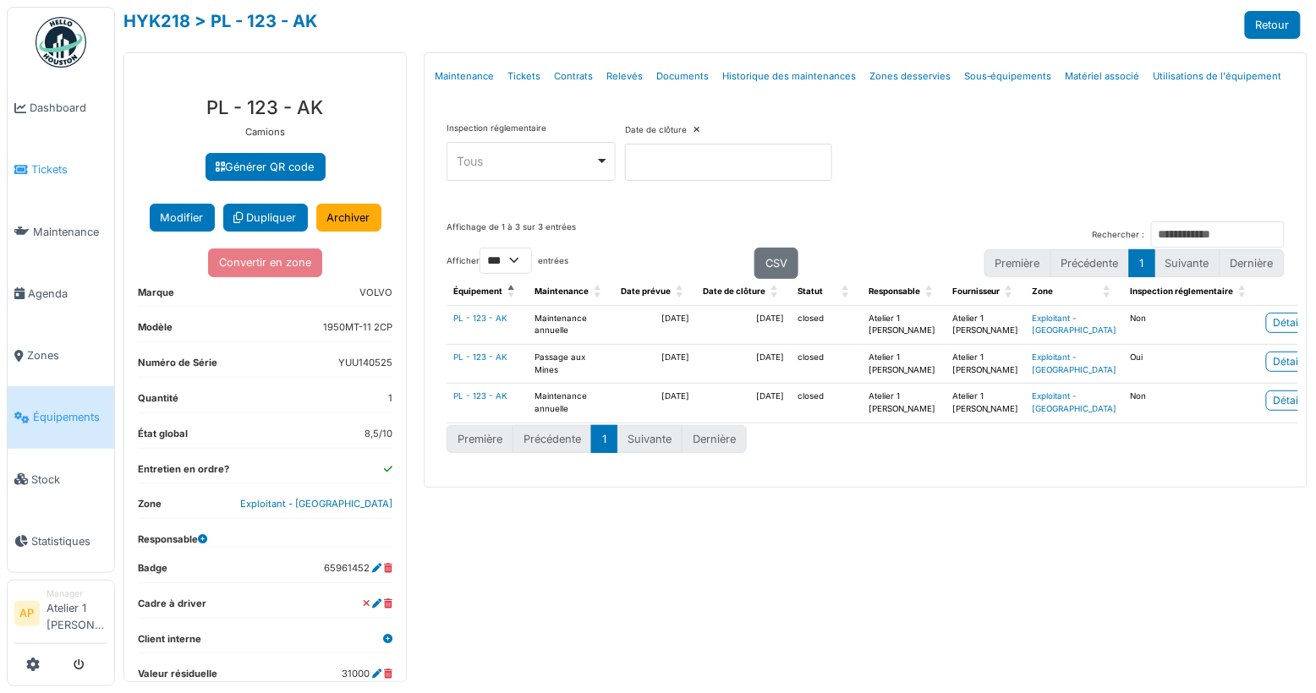
click at [38, 162] on span "Tickets" at bounding box center [69, 170] width 76 height 16
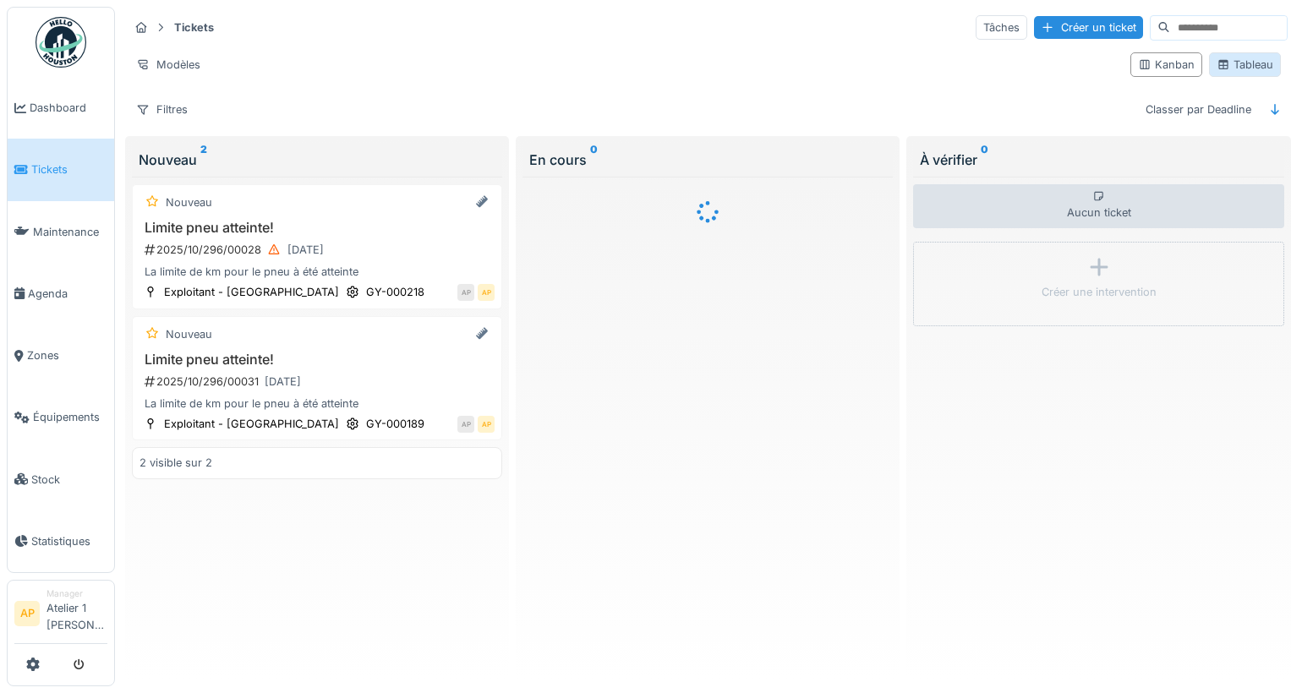
click at [1244, 60] on div "Tableau" at bounding box center [1245, 65] width 57 height 16
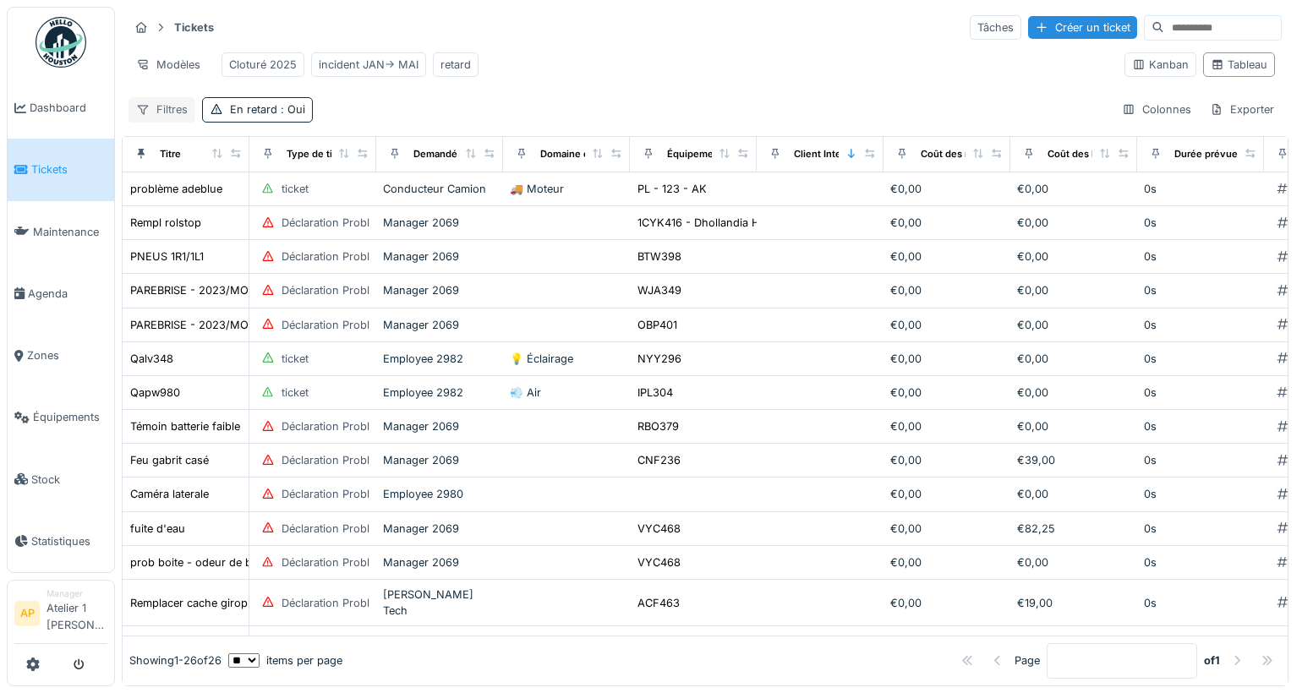
click at [187, 122] on div "Filtres" at bounding box center [162, 109] width 67 height 25
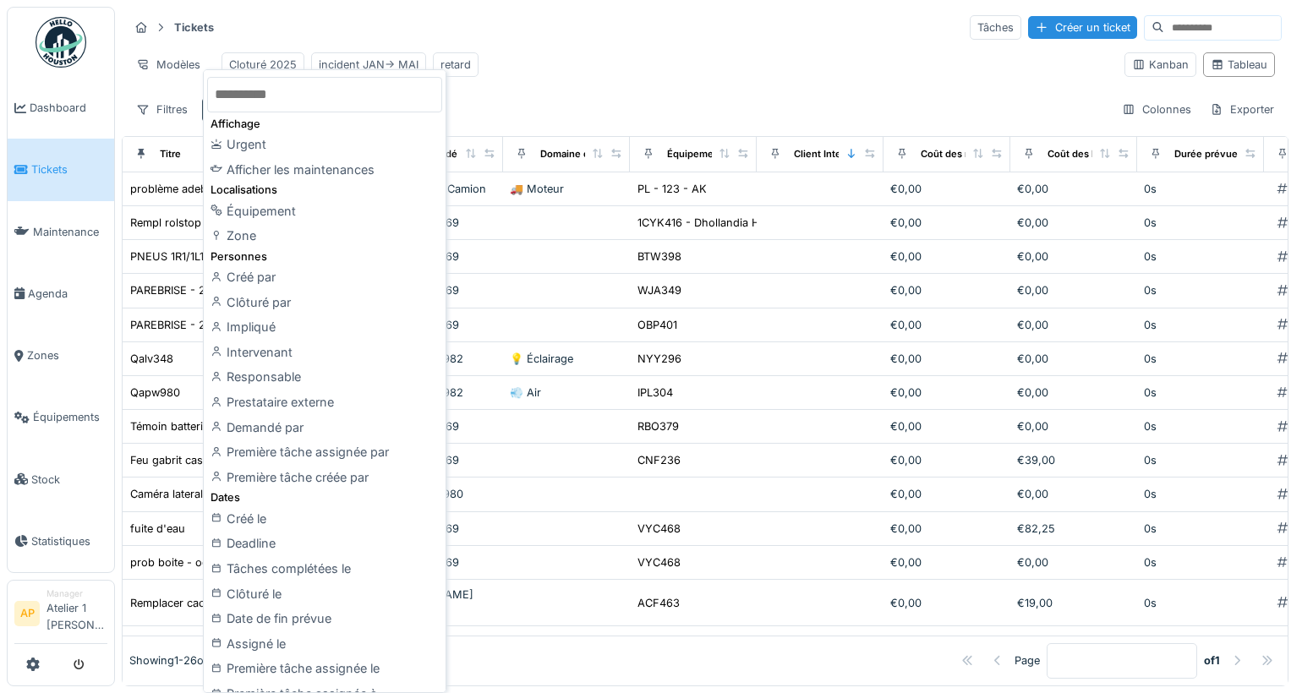
click at [613, 36] on div "Tickets Tâches Créer un ticket" at bounding box center [705, 28] width 1153 height 28
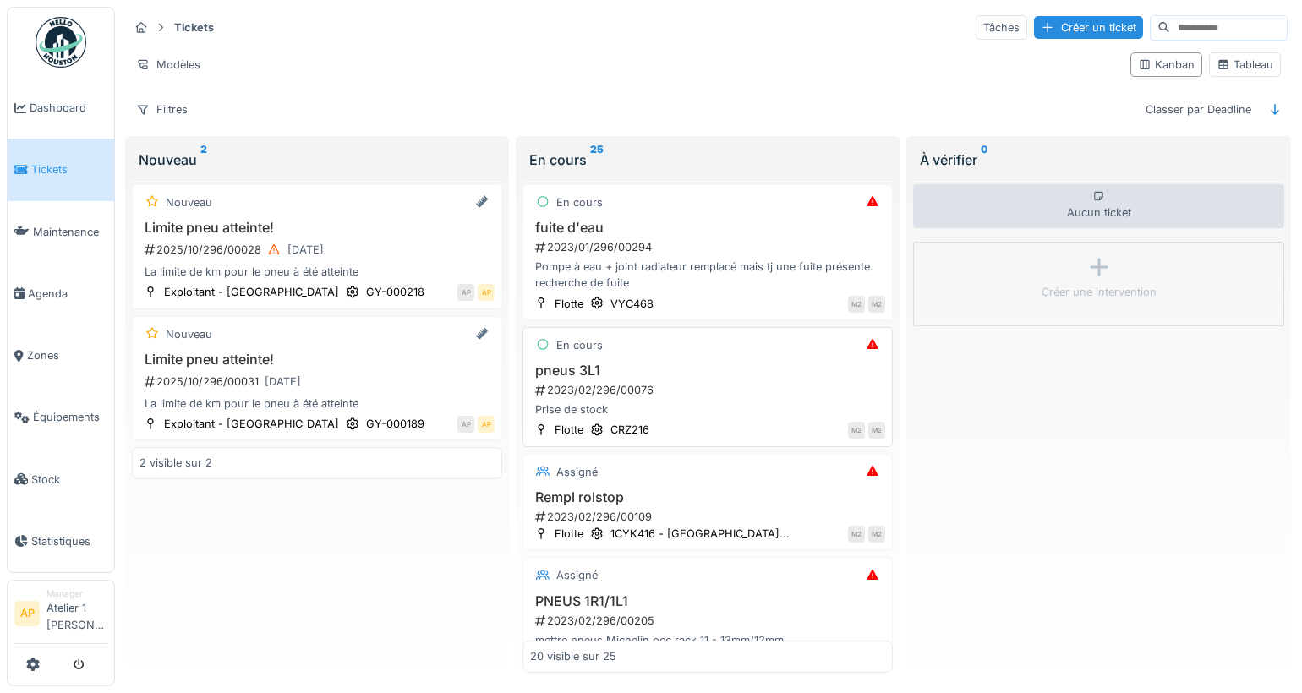
click at [598, 356] on div "En cours pneus 3L1 2023/02/296/00076 Prise de stock Flotte CRZ216 M2 M2" at bounding box center [708, 387] width 370 height 120
click at [572, 371] on h3 "pneus 3L1" at bounding box center [707, 371] width 355 height 16
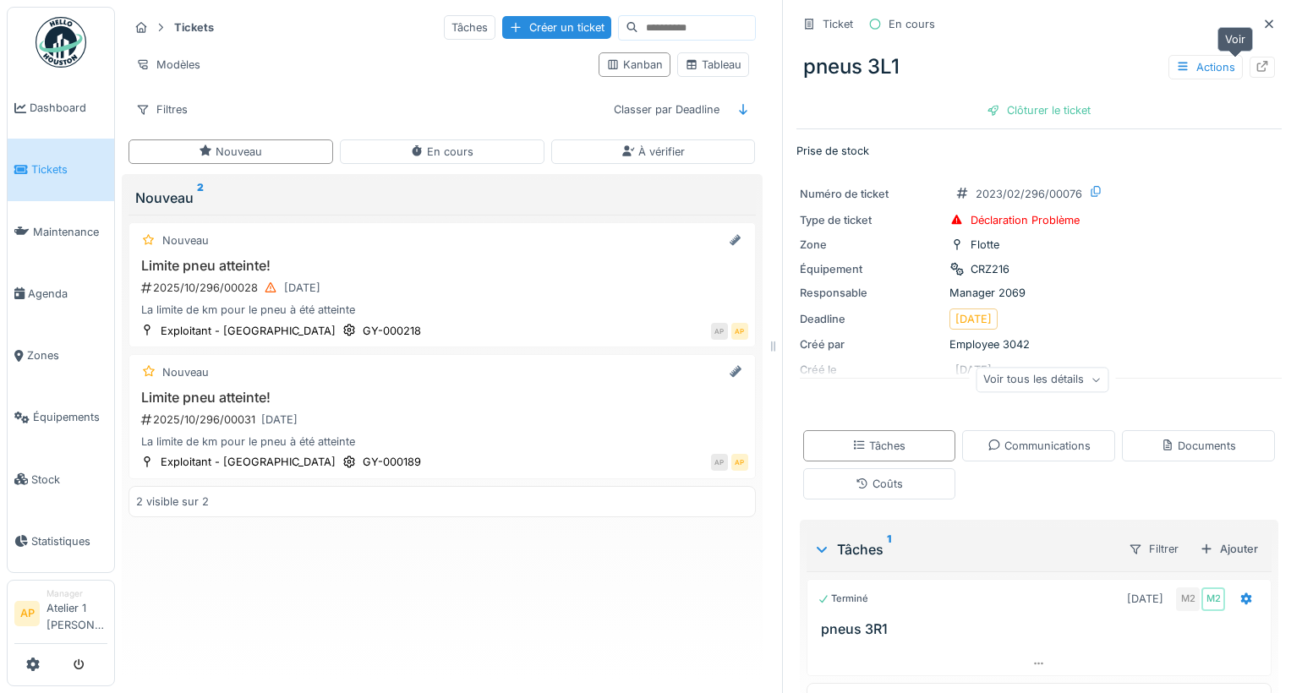
click at [1256, 71] on div at bounding box center [1263, 67] width 14 height 16
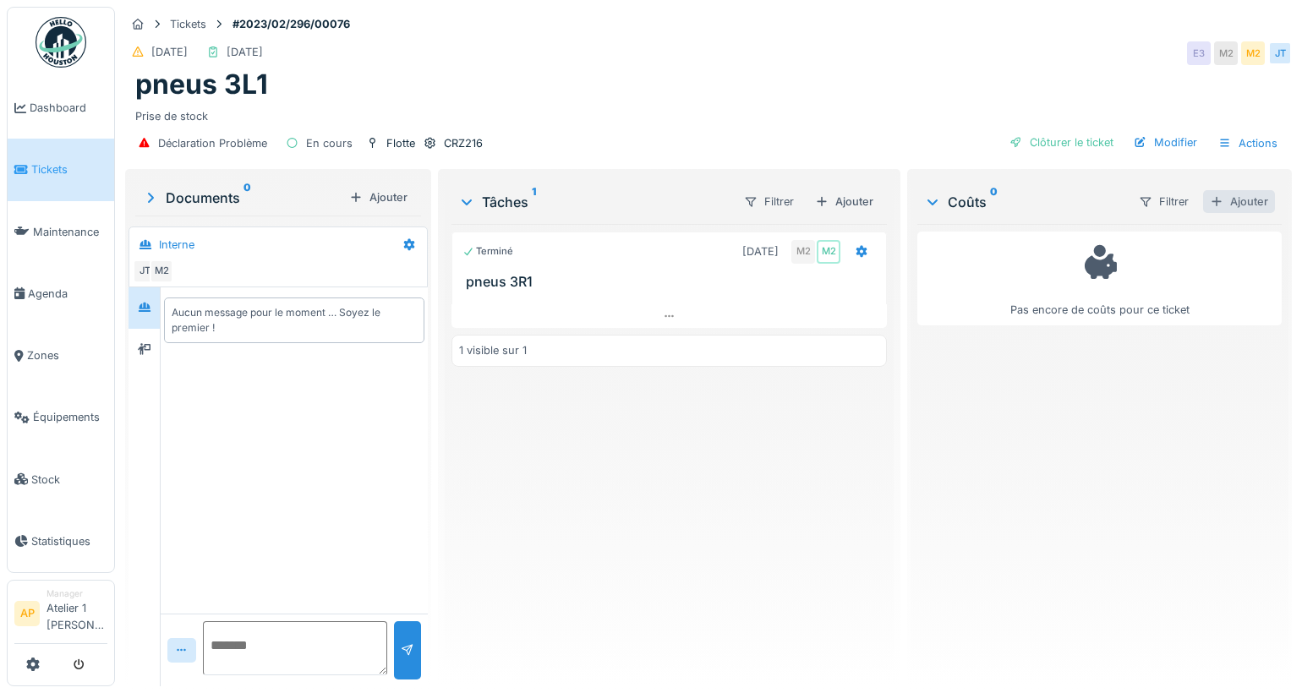
click at [1203, 203] on div "Ajouter" at bounding box center [1239, 201] width 72 height 23
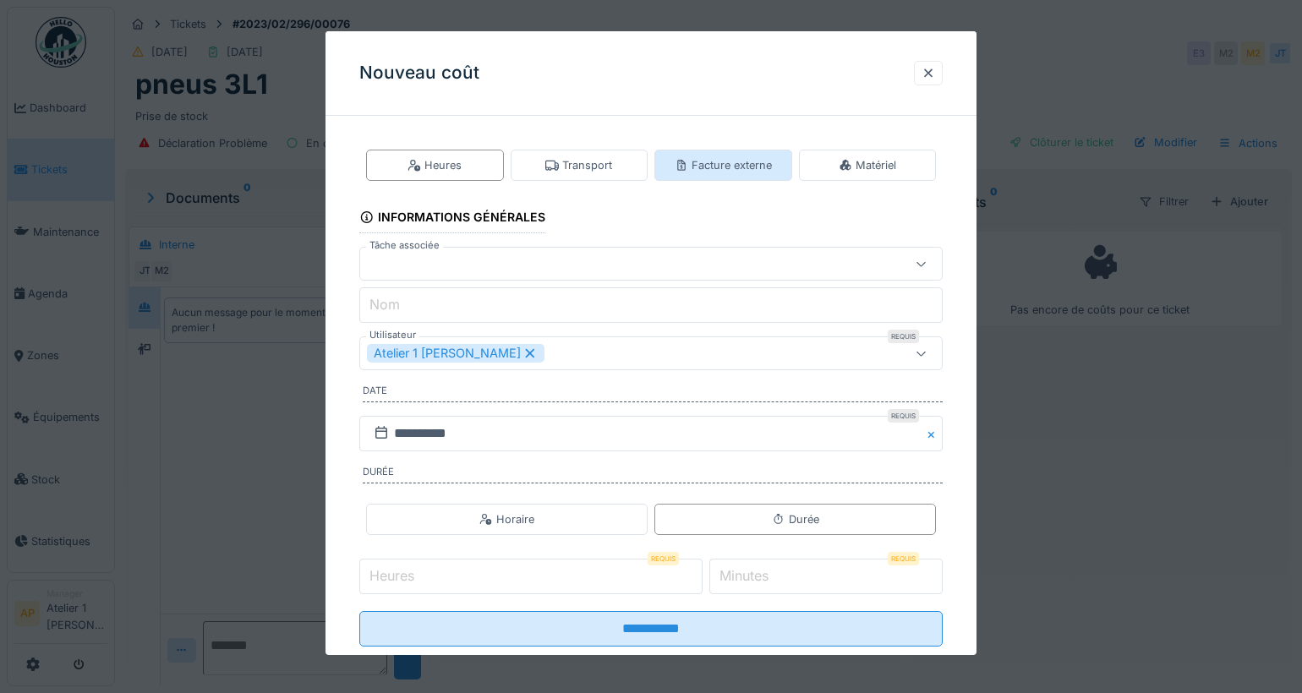
click at [747, 158] on div "Facture externe" at bounding box center [723, 165] width 97 height 16
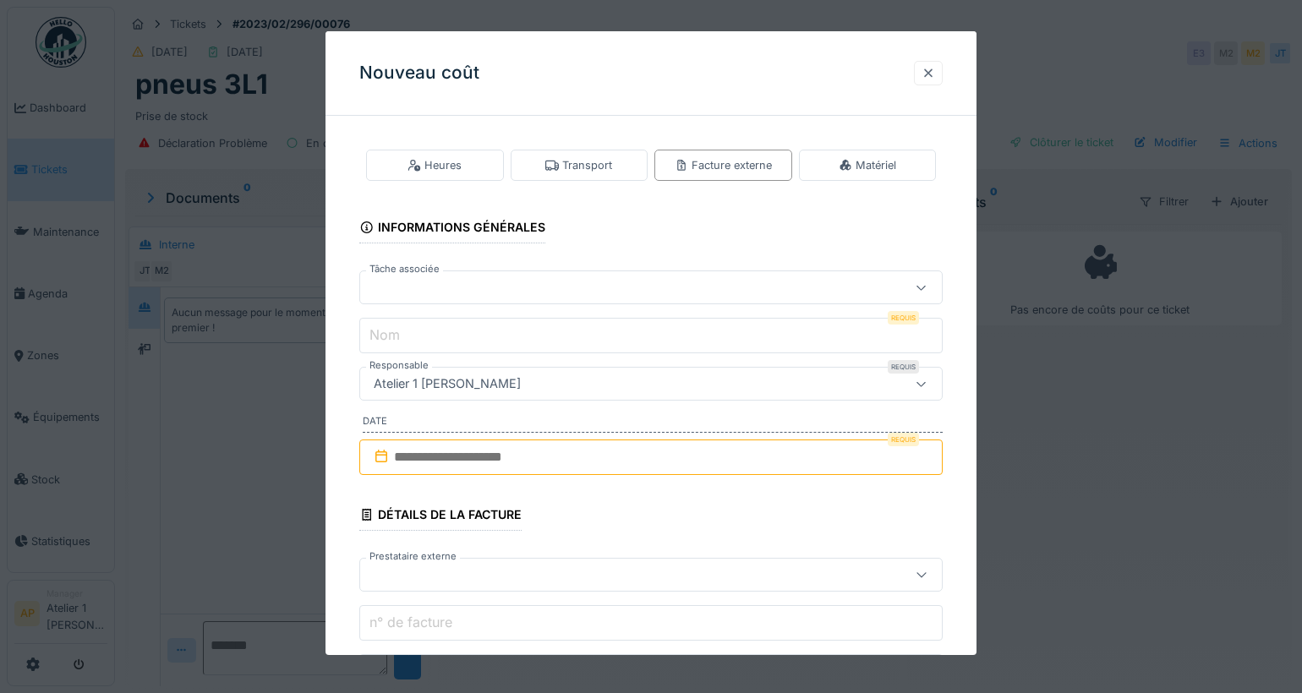
click at [935, 79] on div at bounding box center [929, 73] width 14 height 16
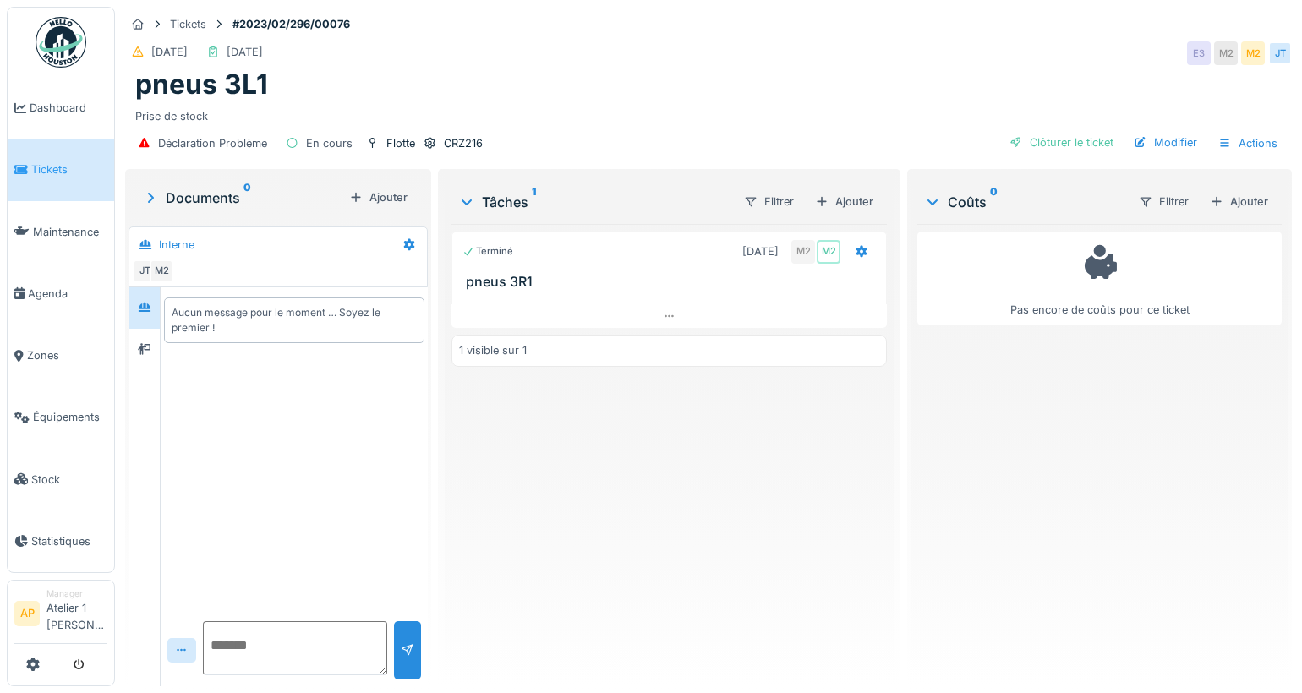
click at [96, 155] on link "Tickets" at bounding box center [61, 170] width 107 height 62
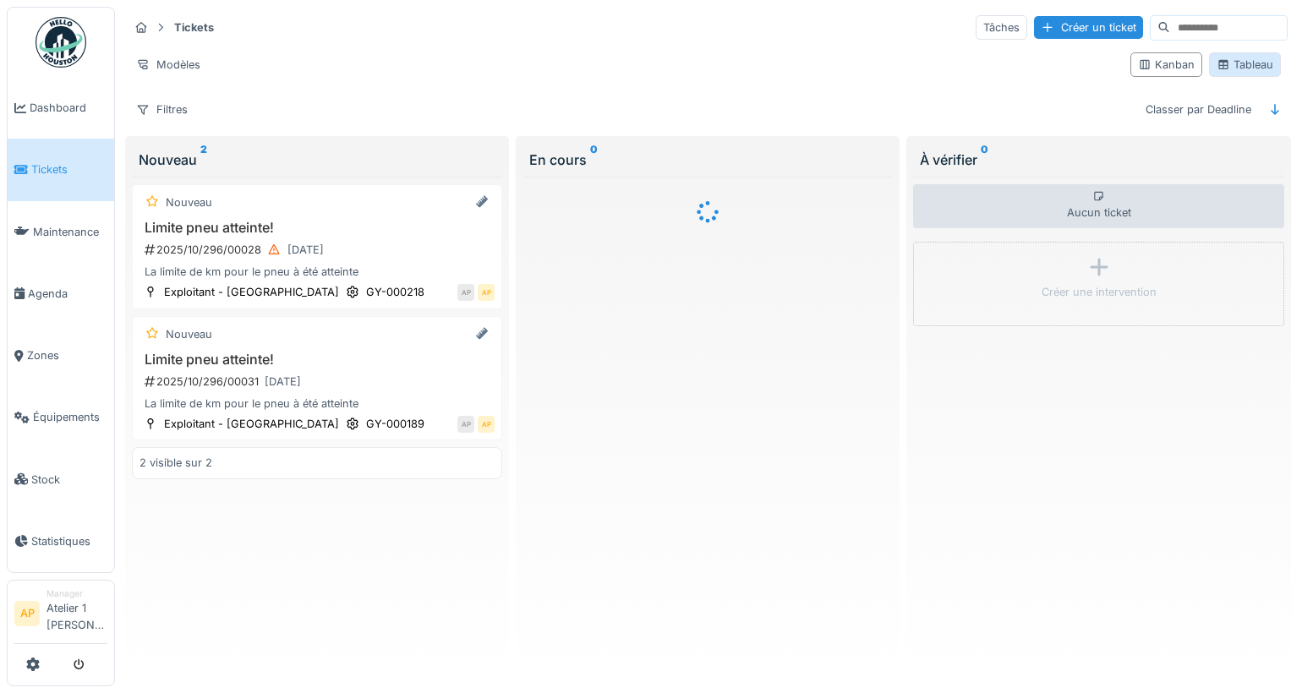
click at [1257, 68] on div "Tableau" at bounding box center [1245, 65] width 57 height 16
